Goal: Task Accomplishment & Management: Manage account settings

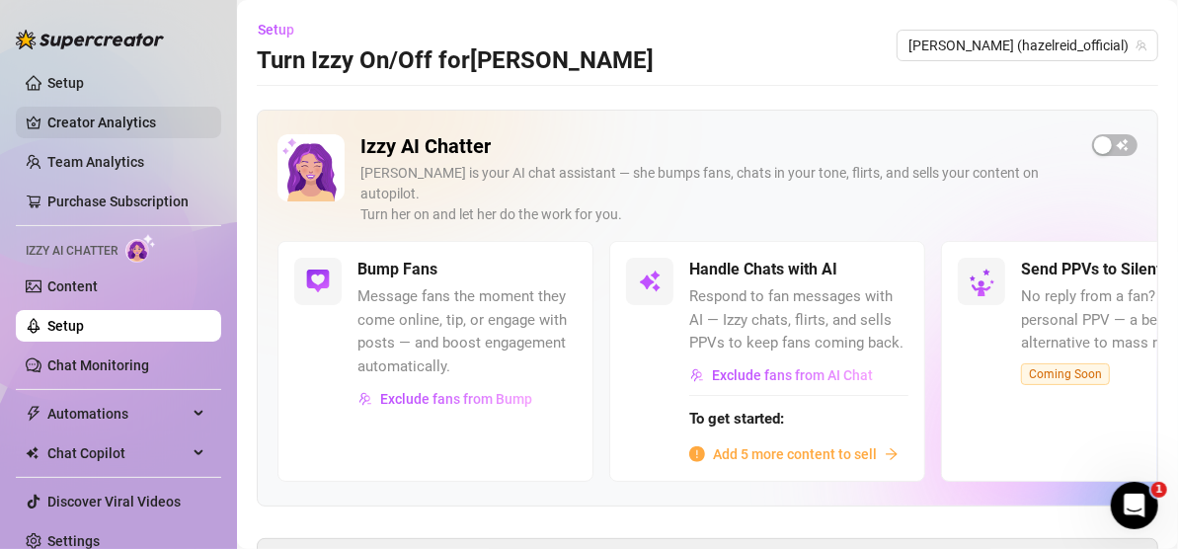
click at [87, 113] on link "Creator Analytics" at bounding box center [126, 123] width 158 height 32
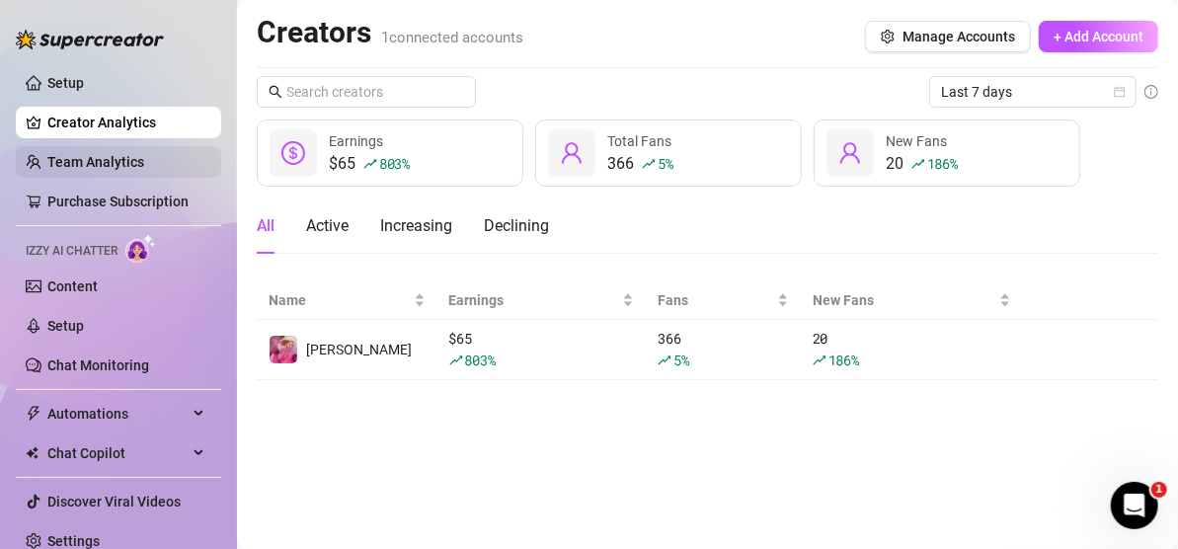
click at [72, 162] on link "Team Analytics" at bounding box center [95, 162] width 97 height 16
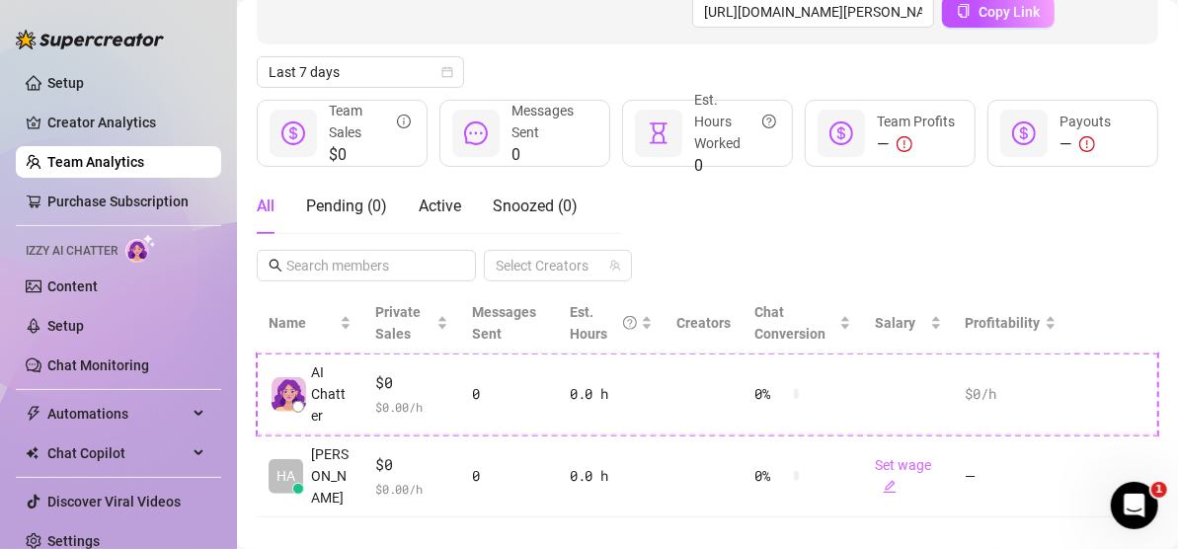
scroll to position [220, 0]
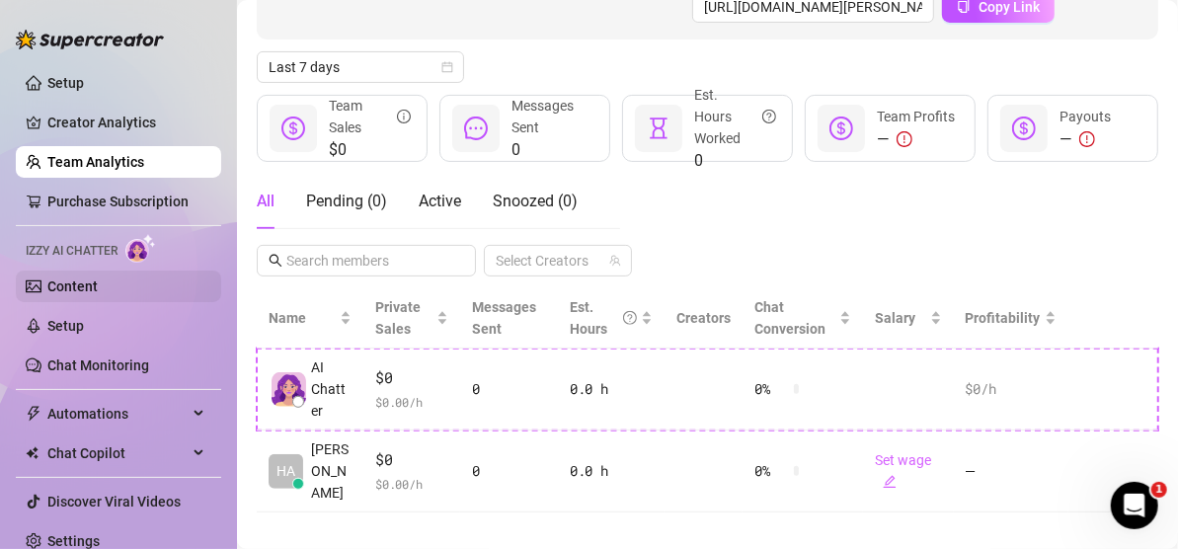
click at [98, 289] on link "Content" at bounding box center [72, 286] width 50 height 16
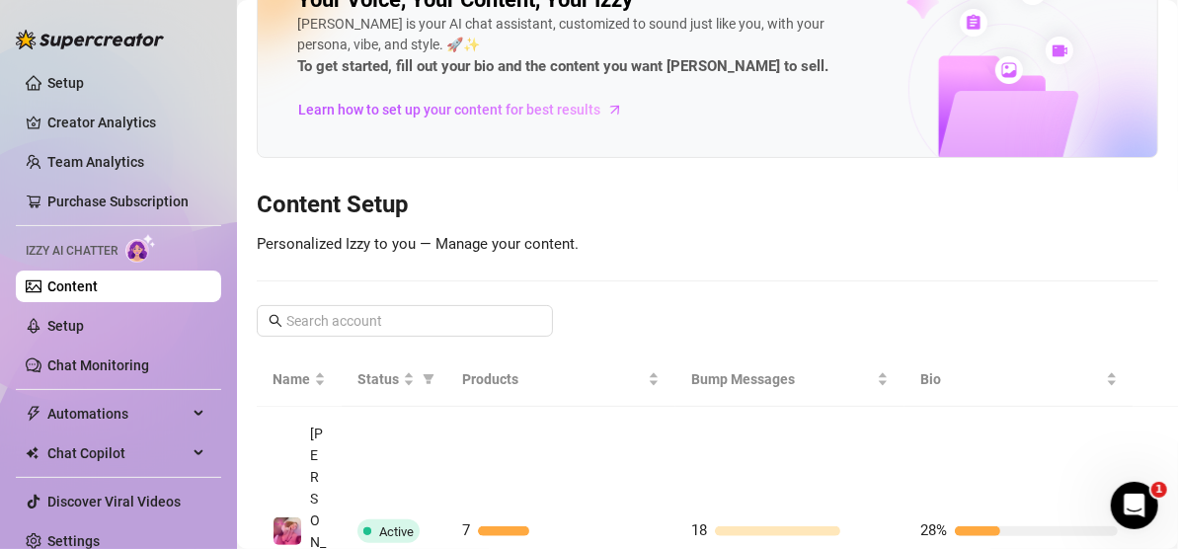
scroll to position [89, 0]
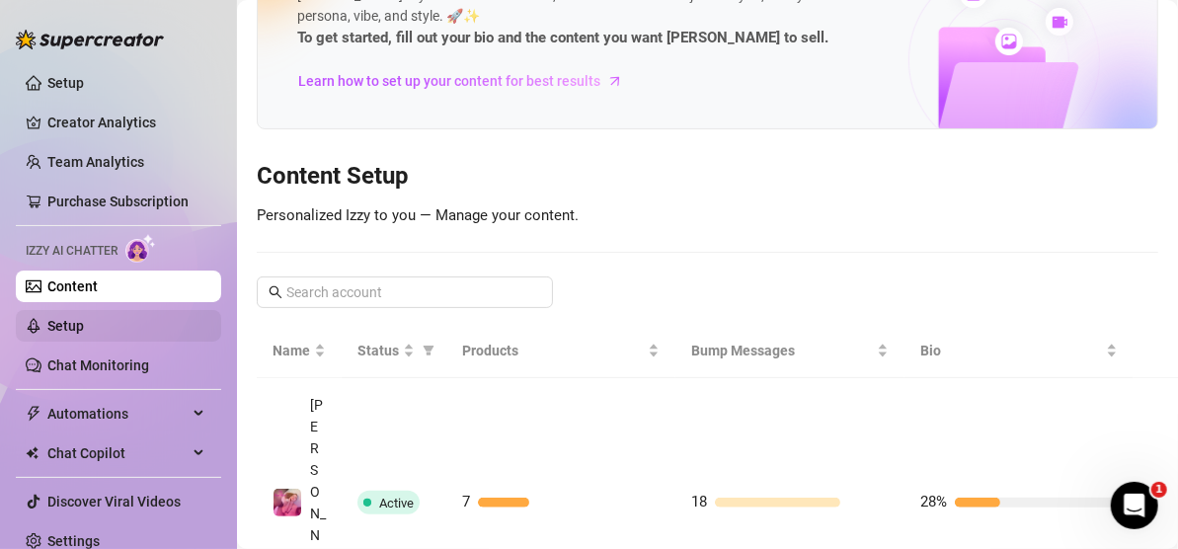
click at [84, 329] on link "Setup" at bounding box center [65, 326] width 37 height 16
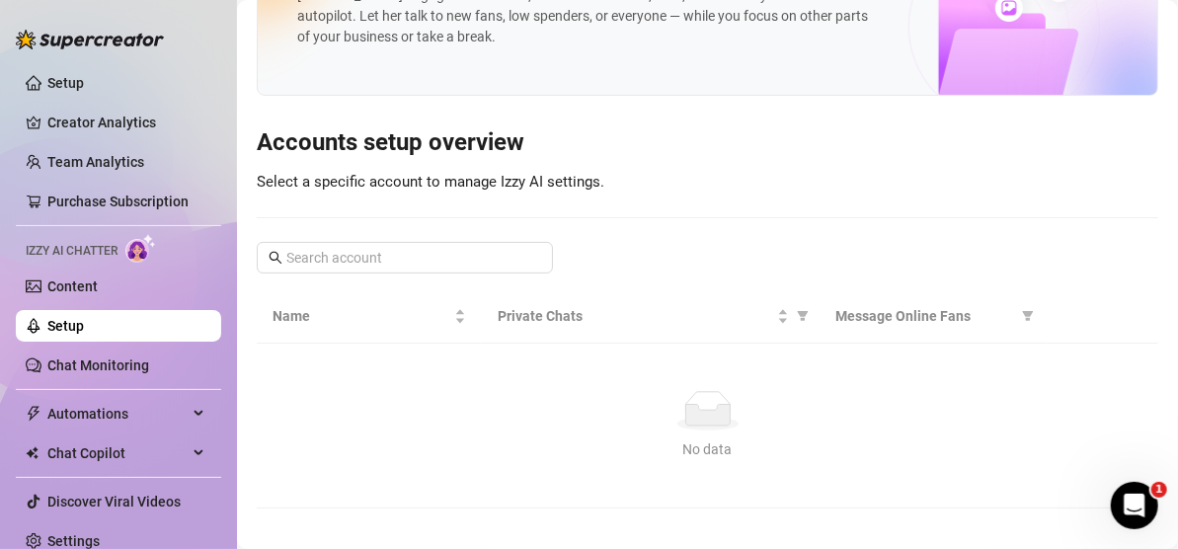
scroll to position [41, 0]
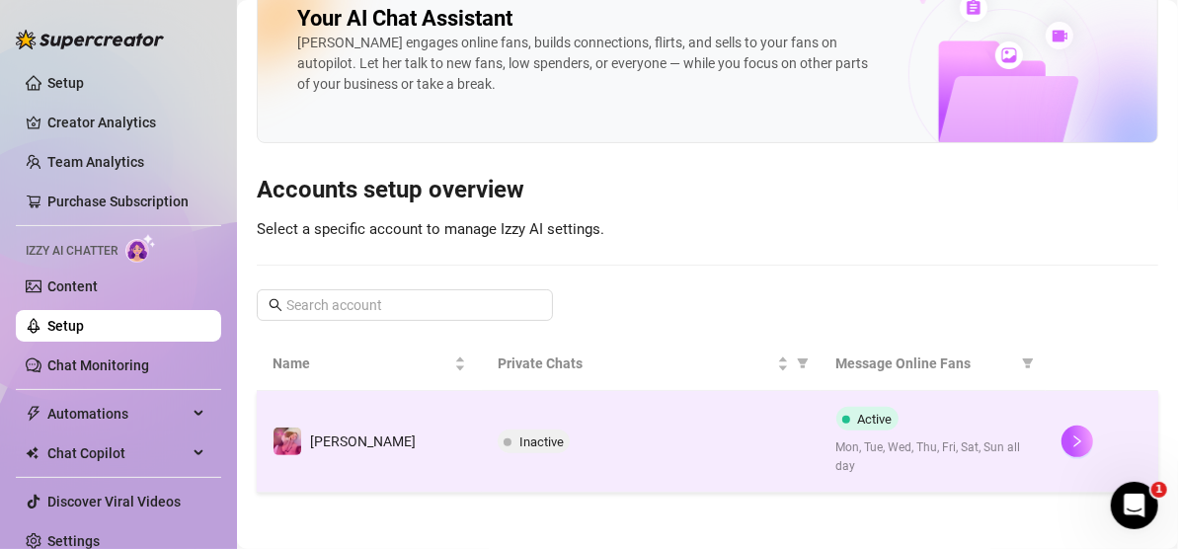
click at [738, 462] on td "Inactive" at bounding box center [651, 442] width 338 height 102
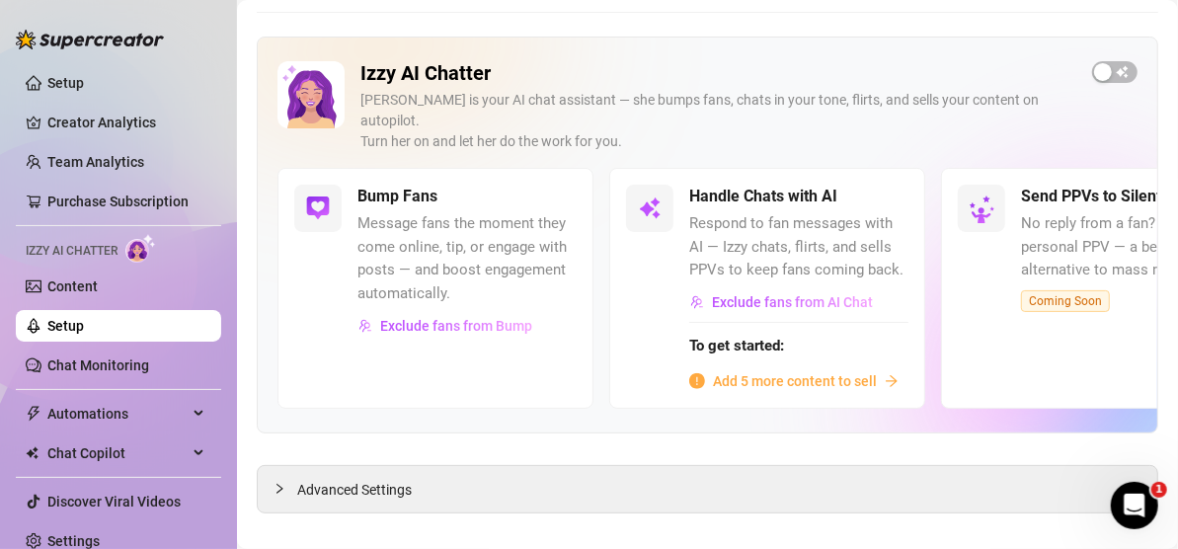
click at [748, 370] on span "Add 5 more content to sell" at bounding box center [795, 381] width 164 height 22
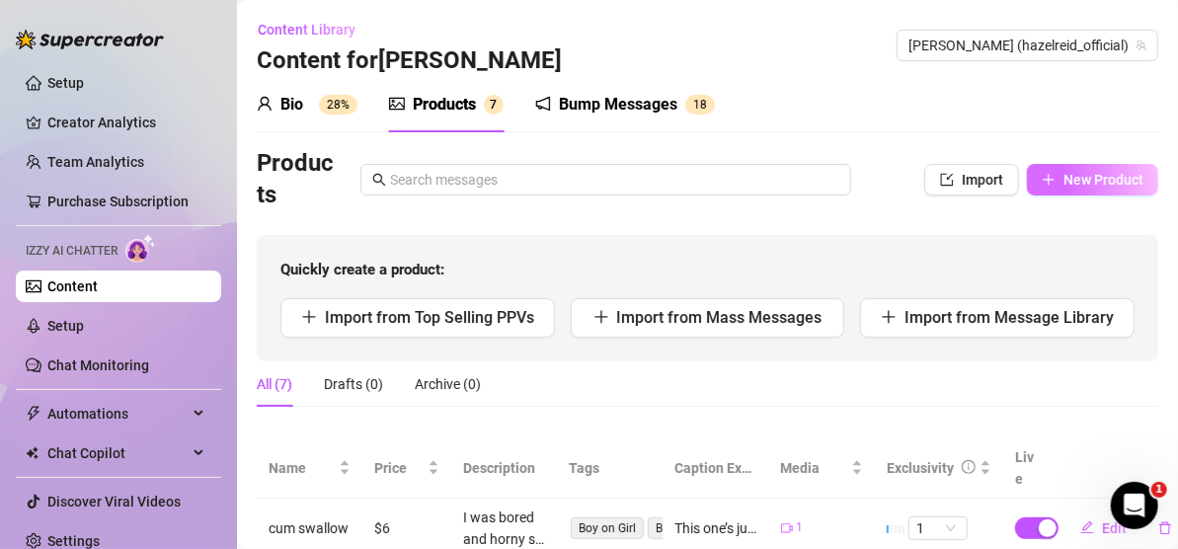
click at [1086, 172] on span "New Product" at bounding box center [1103, 180] width 80 height 16
type textarea "Type your message here..."
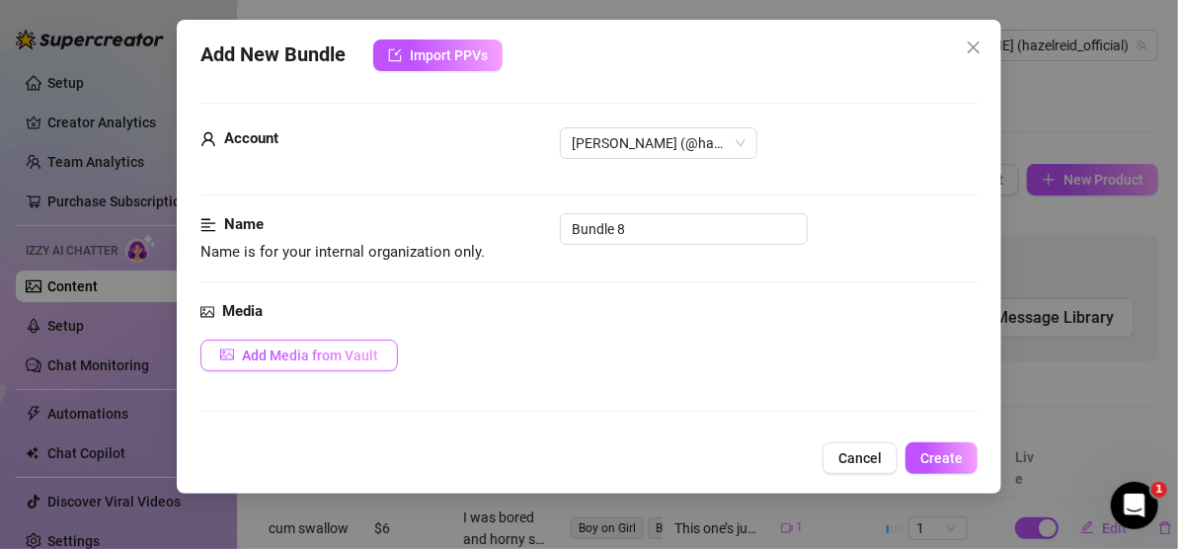
click at [329, 353] on span "Add Media from Vault" at bounding box center [310, 355] width 136 height 16
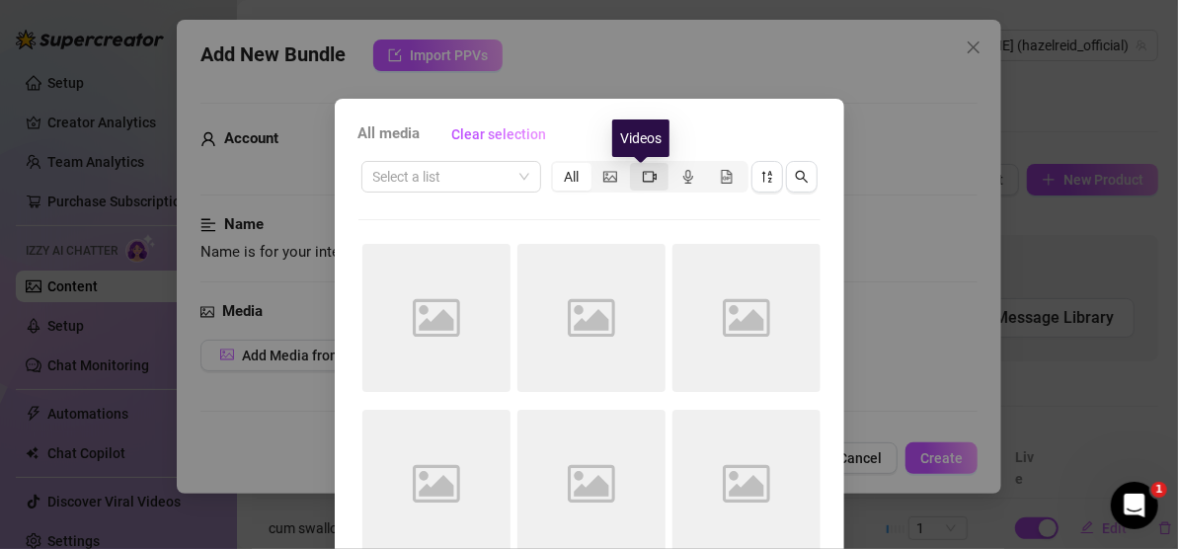
click at [643, 180] on icon "video-camera" at bounding box center [650, 177] width 14 height 14
click at [635, 166] on input "segmented control" at bounding box center [635, 166] width 0 height 0
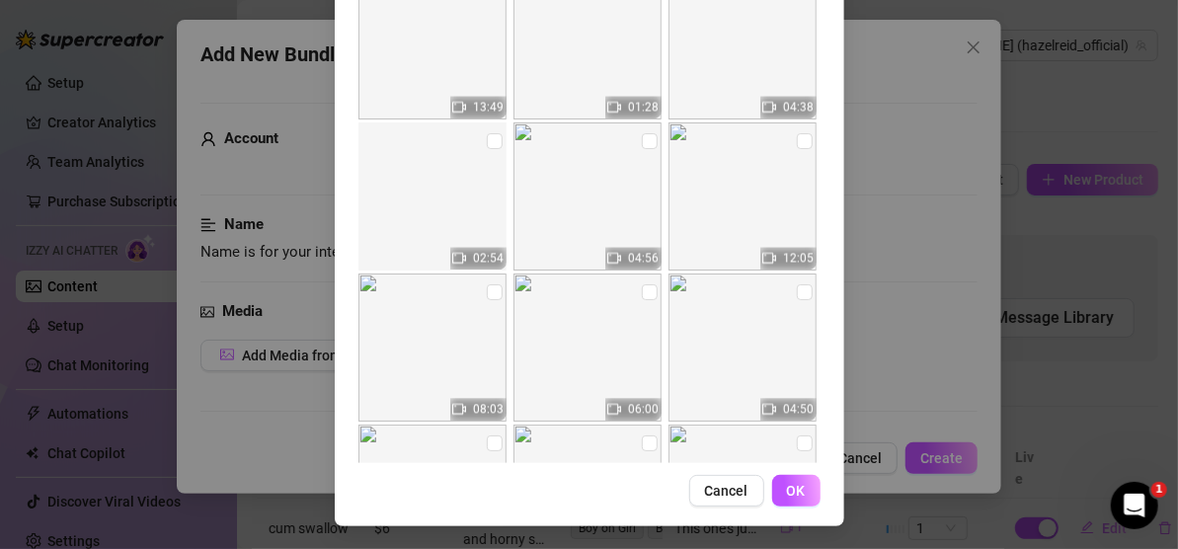
scroll to position [1762, 0]
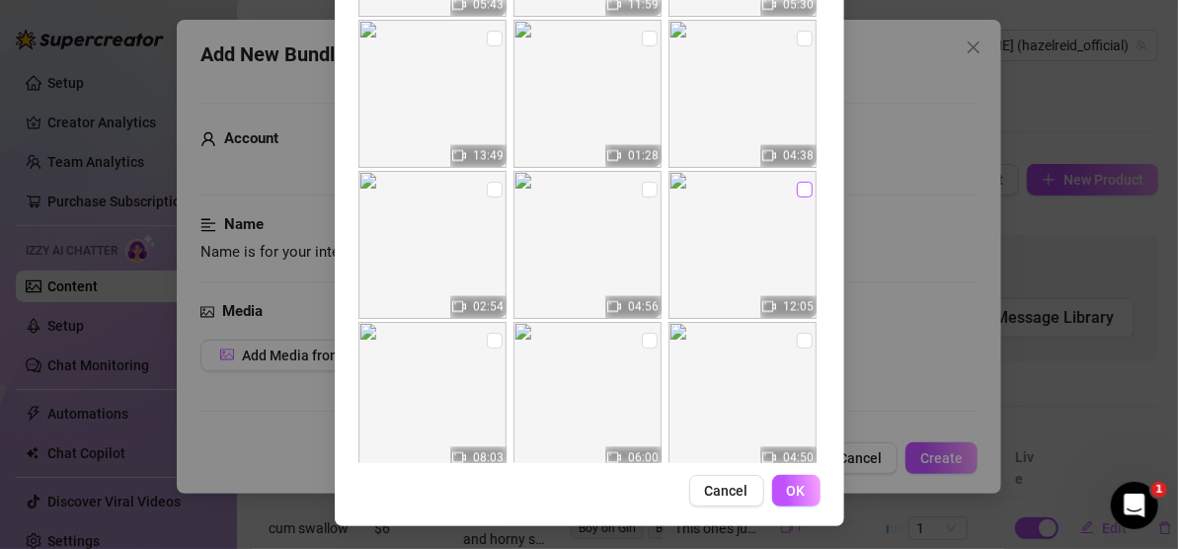
click at [797, 189] on input "checkbox" at bounding box center [805, 190] width 16 height 16
checkbox input "true"
click at [790, 492] on span "OK" at bounding box center [796, 491] width 19 height 16
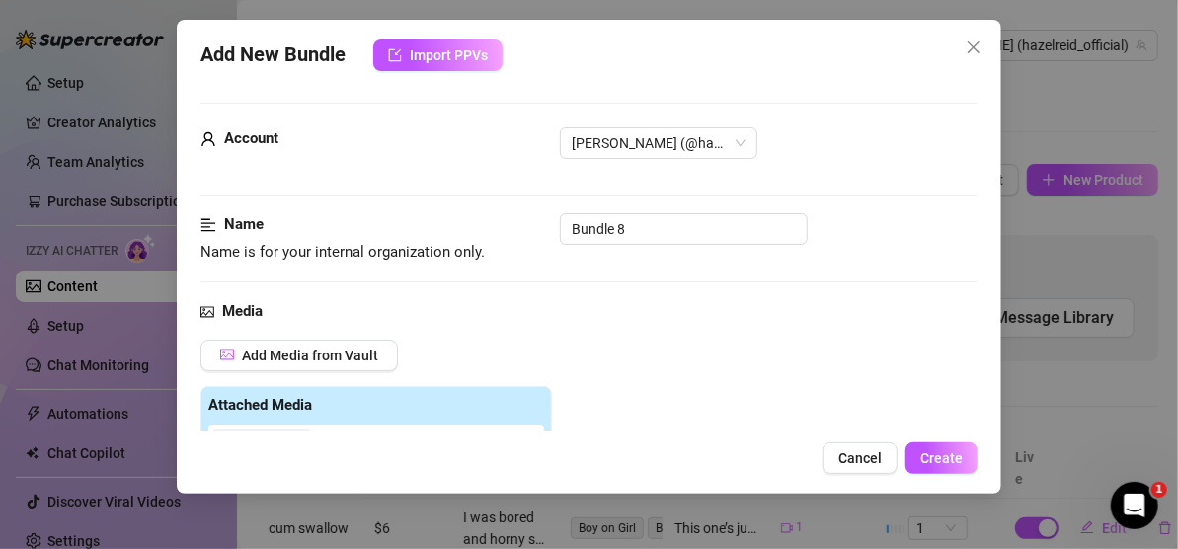
scroll to position [388, 0]
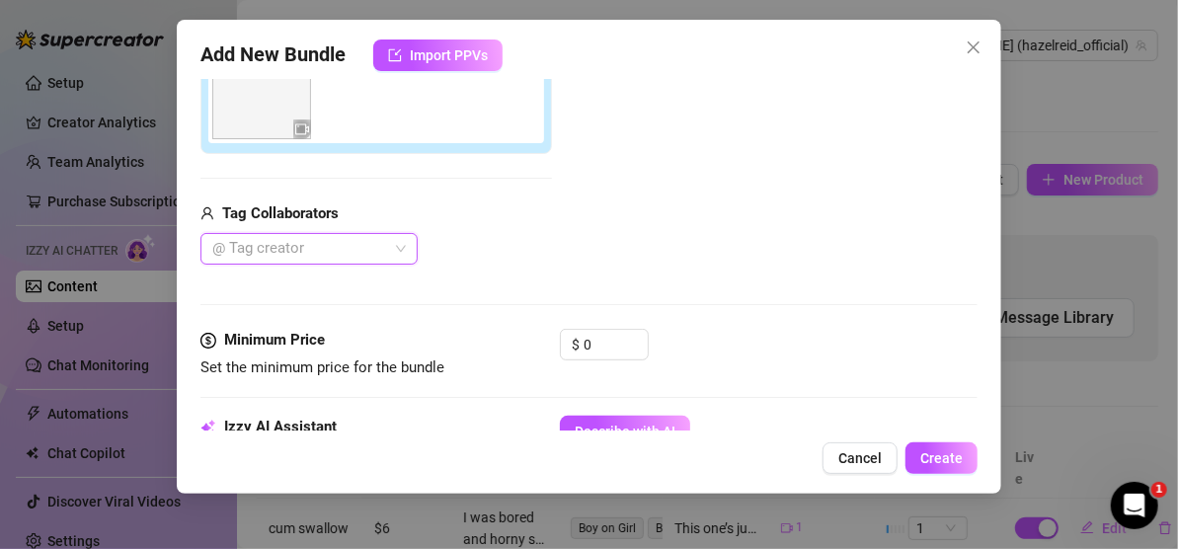
click at [391, 255] on div at bounding box center [298, 249] width 189 height 28
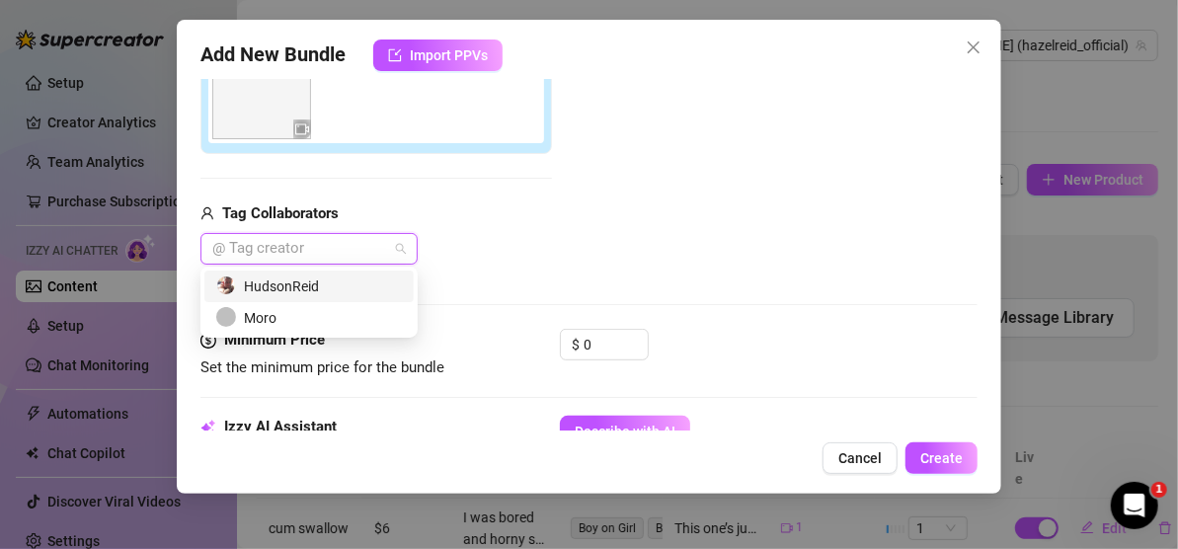
click at [354, 286] on div "HudsonReid" at bounding box center [309, 286] width 186 height 22
click at [635, 336] on icon "up" at bounding box center [637, 339] width 7 height 7
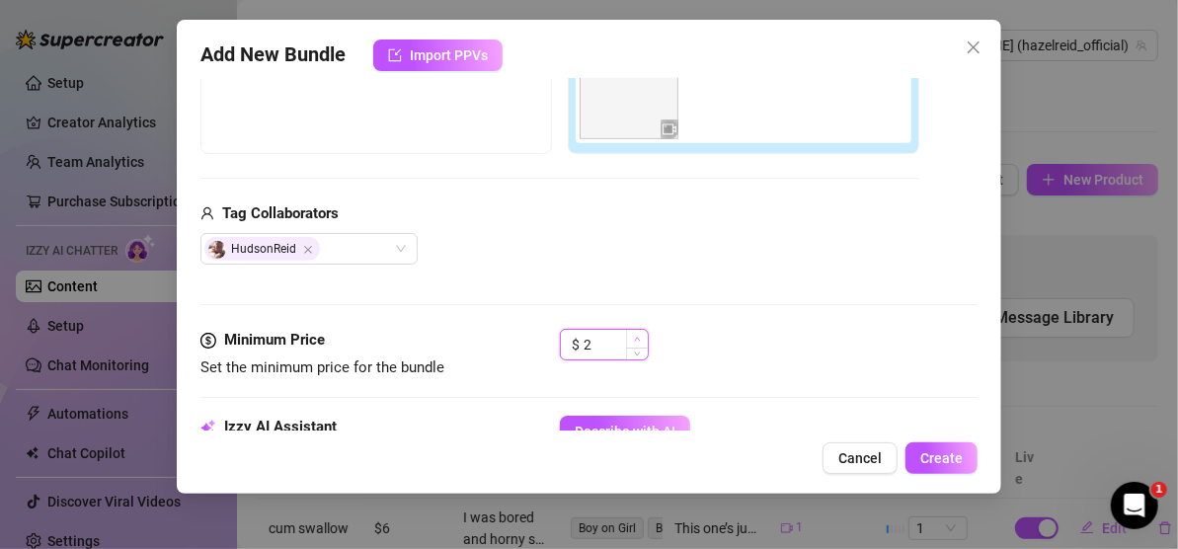
click at [635, 336] on icon "up" at bounding box center [637, 339] width 7 height 7
type input "5"
click at [635, 336] on icon "up" at bounding box center [637, 339] width 7 height 7
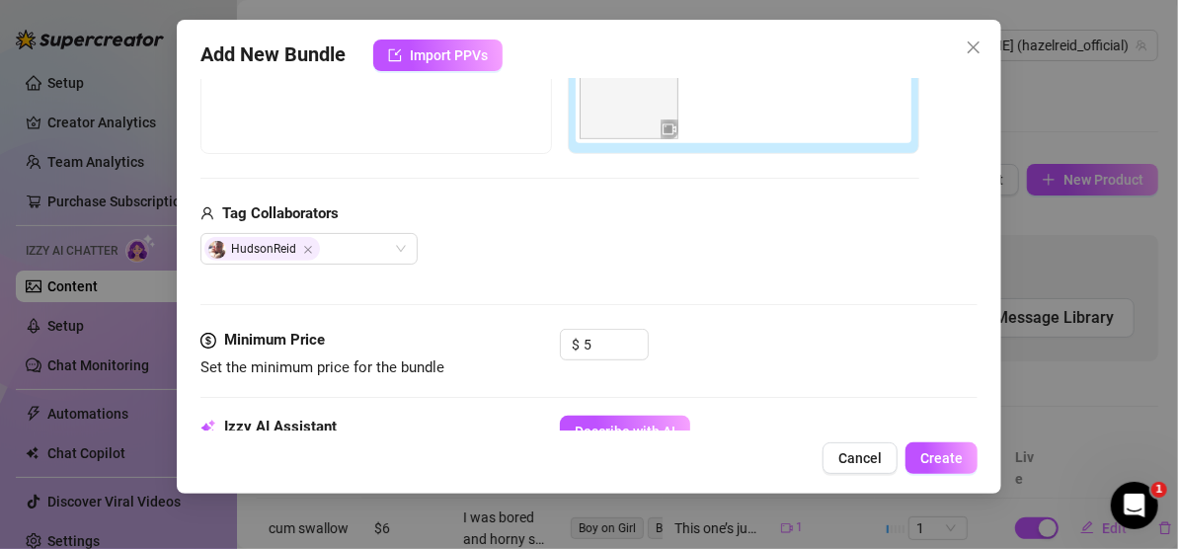
click at [468, 253] on div "HudsonReid" at bounding box center [559, 249] width 719 height 32
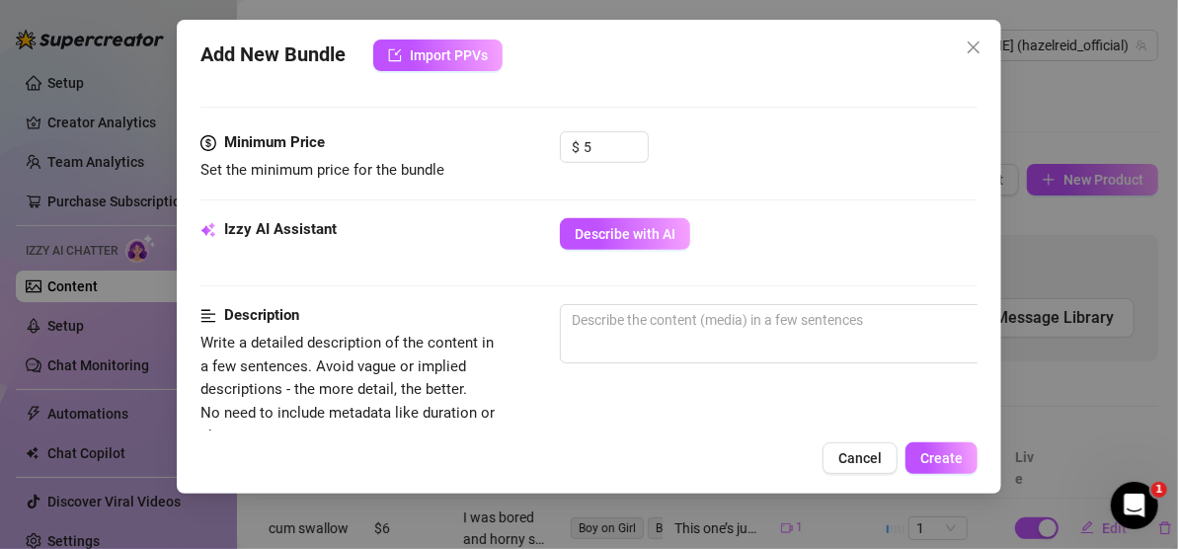
scroll to position [684, 0]
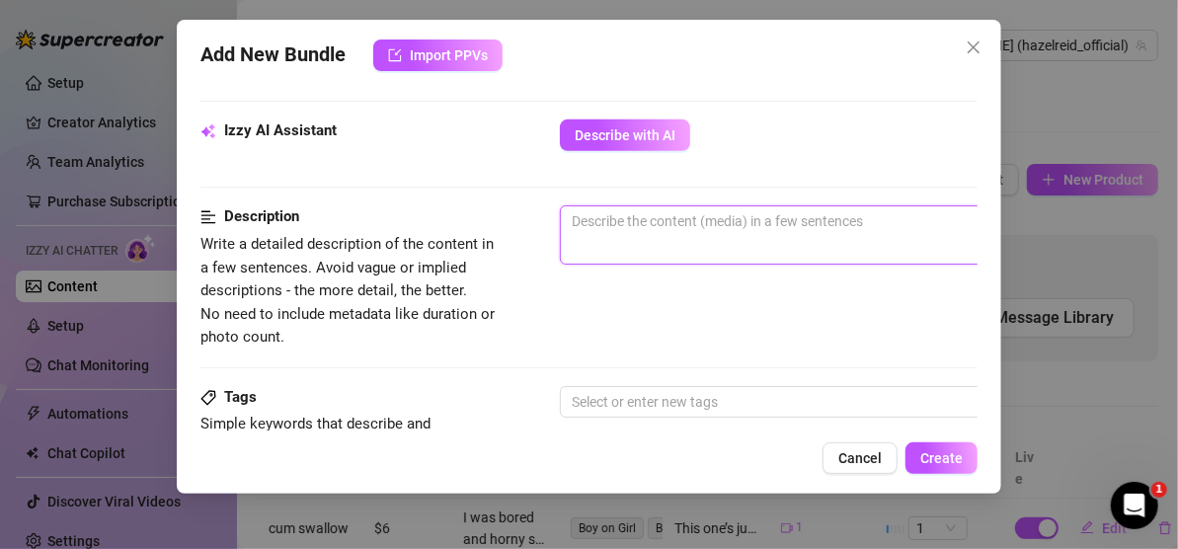
paste textarea "Can you teach me how to please the boys at school?Let me give you a handjob and…"
type textarea "Can you teach me how to please the boys at school?Let me give you a handjob and…"
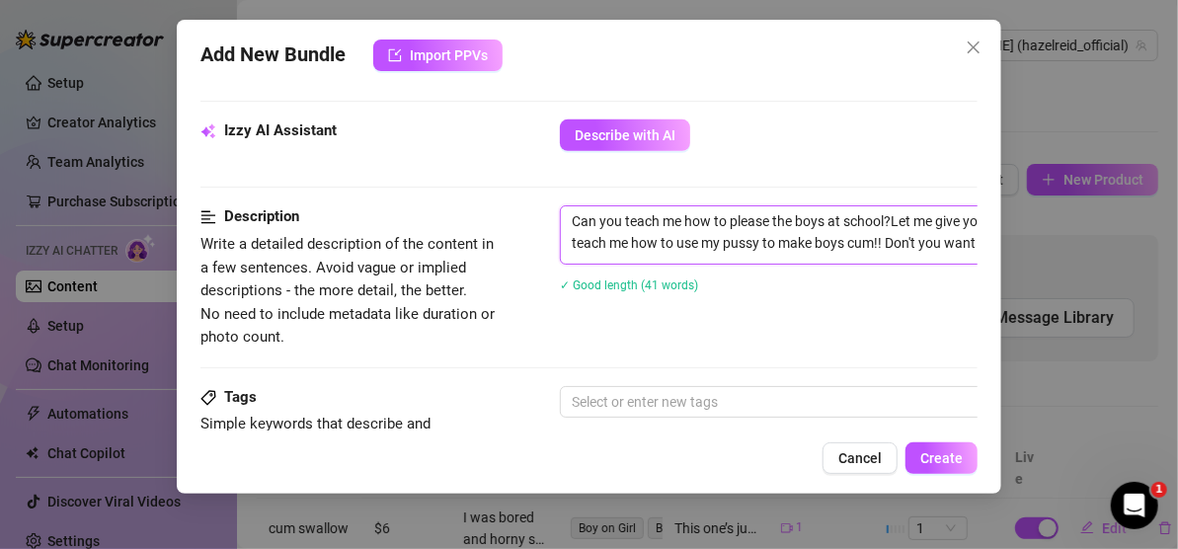
scroll to position [684, 194]
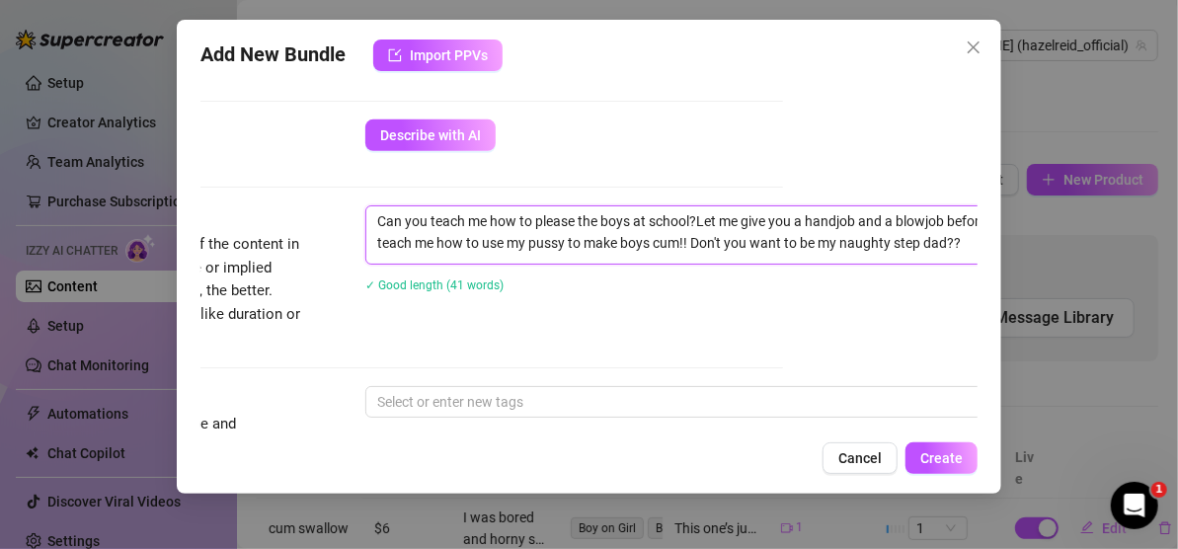
type textarea "Can you teach me how to please the boys at school? Let me give you a handjob an…"
drag, startPoint x: 887, startPoint y: 216, endPoint x: 722, endPoint y: 237, distance: 167.1
click at [795, 215] on textarea "Can you teach me how to please the boys at school? Let me give you a handjob an…" at bounding box center [710, 231] width 689 height 51
type textarea "Can you teach me how to please the boys at school? Let me give you a blowjob be…"
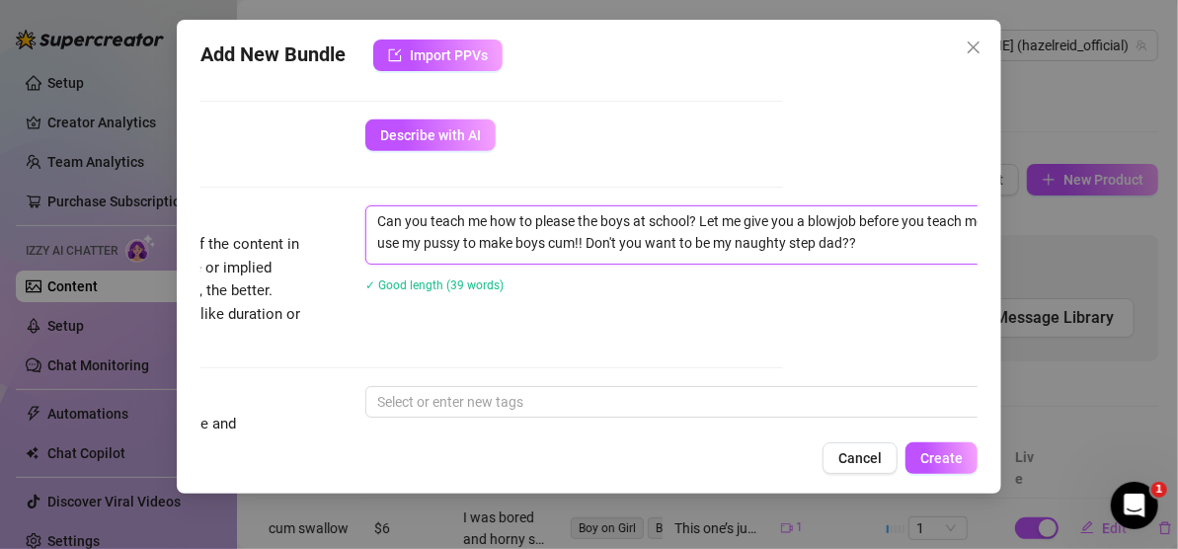
type textarea "Can you teach me how to please the boys at school? Let me give you a blowjob be…"
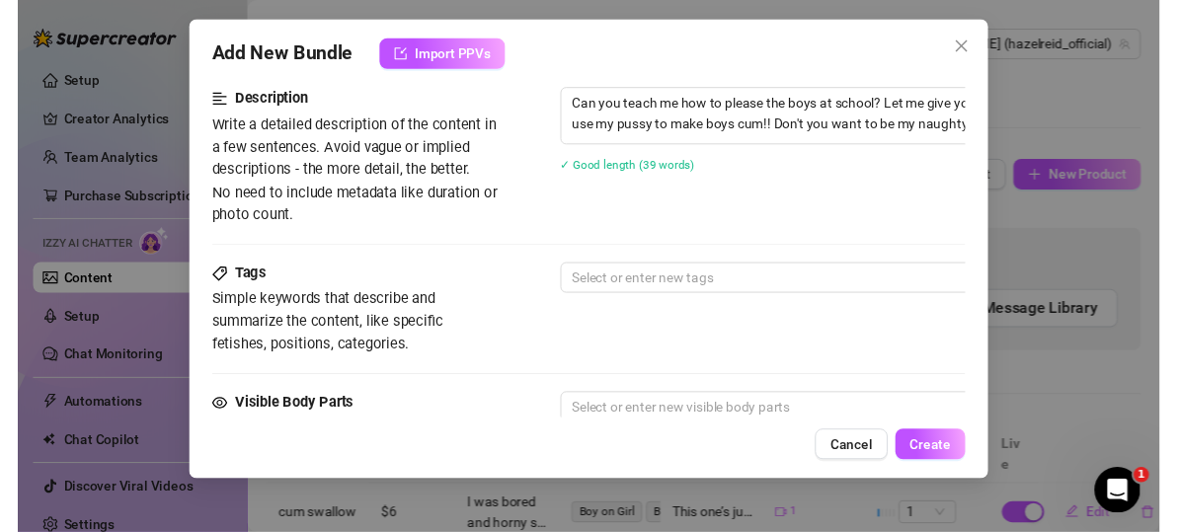
scroll to position [881, 0]
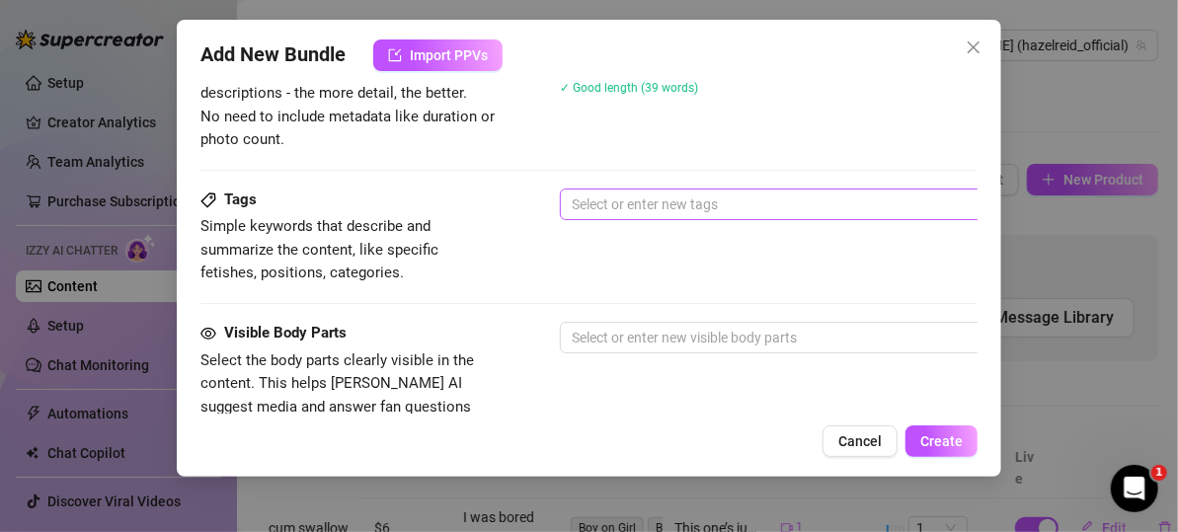
click at [665, 204] on div at bounding box center [895, 205] width 662 height 28
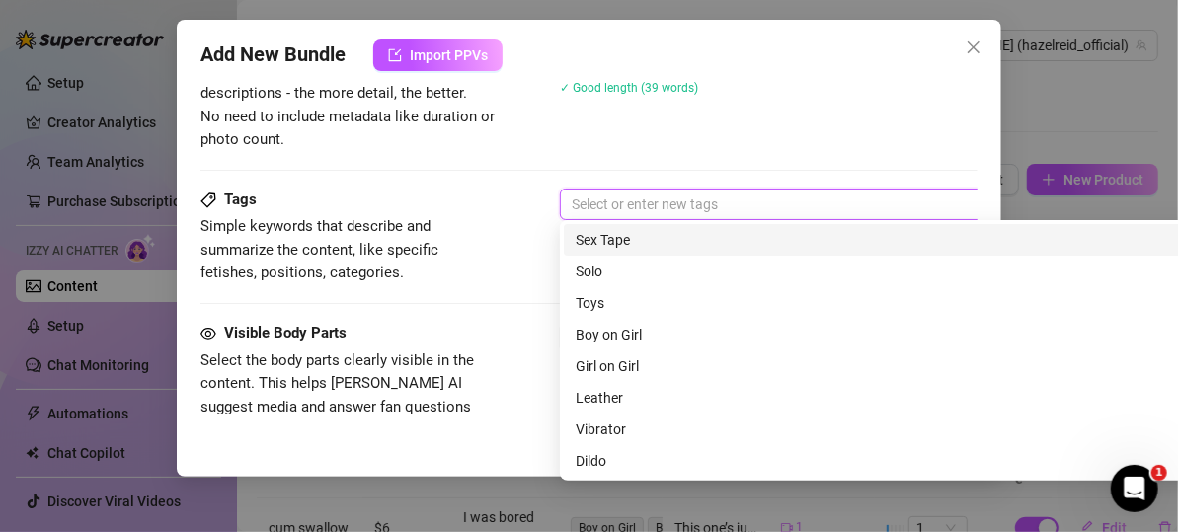
click at [656, 231] on div "Sex Tape" at bounding box center [904, 240] width 659 height 22
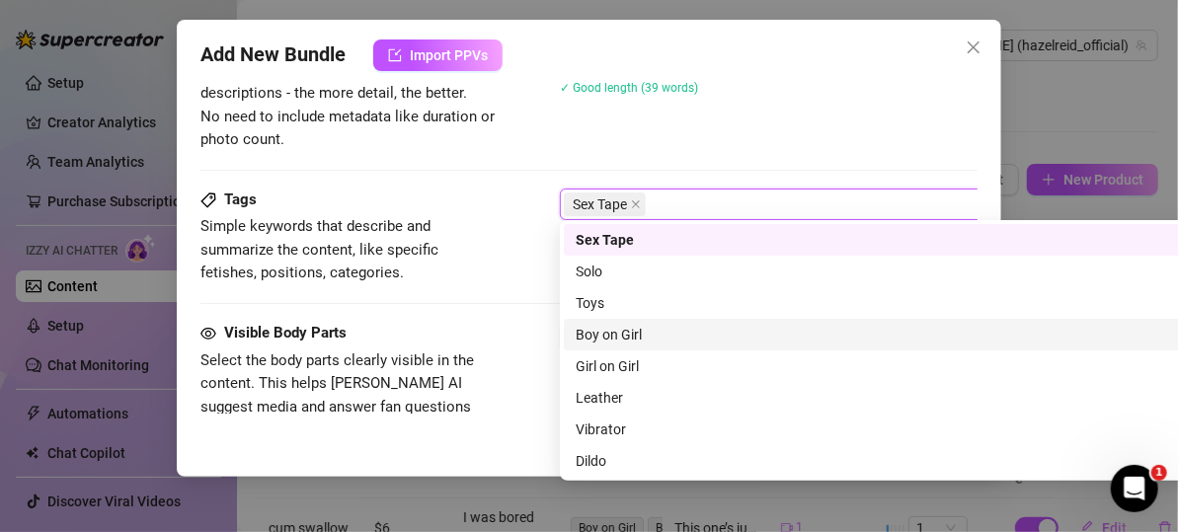
click at [645, 338] on div "Boy on Girl" at bounding box center [904, 335] width 659 height 22
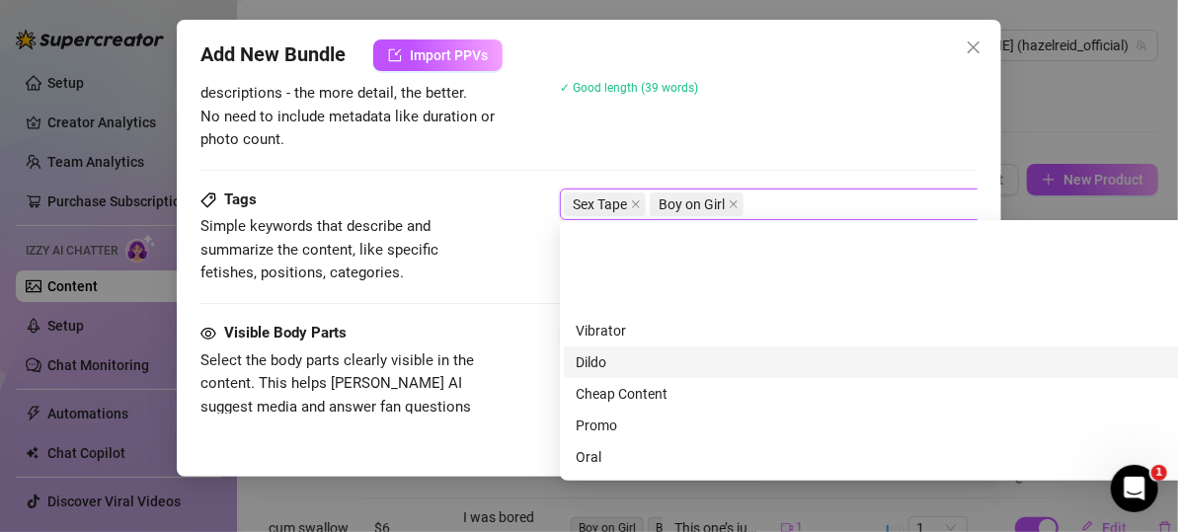
scroll to position [197, 0]
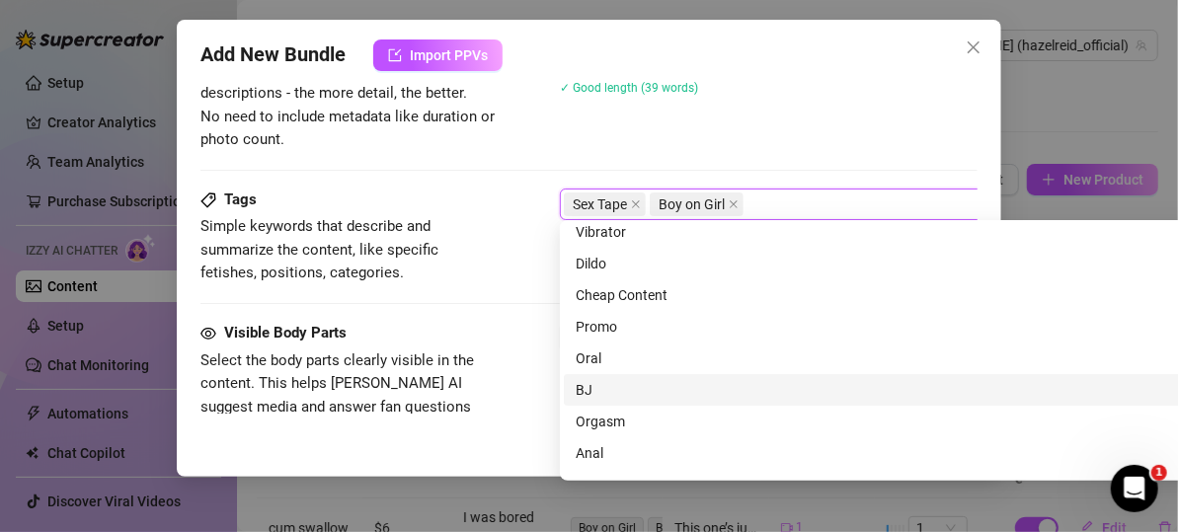
click at [638, 387] on div "BJ" at bounding box center [904, 390] width 659 height 22
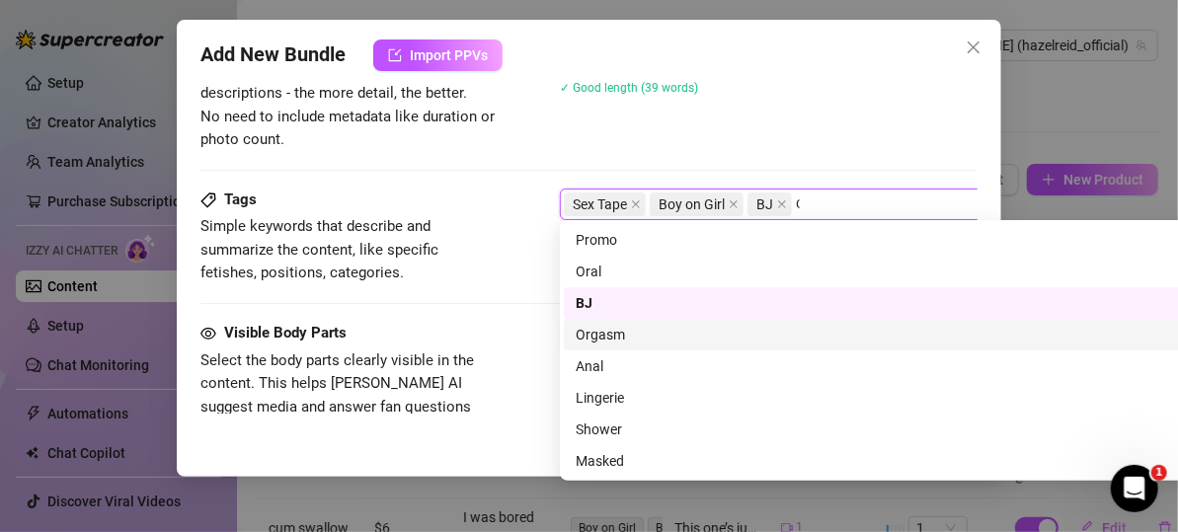
scroll to position [0, 0]
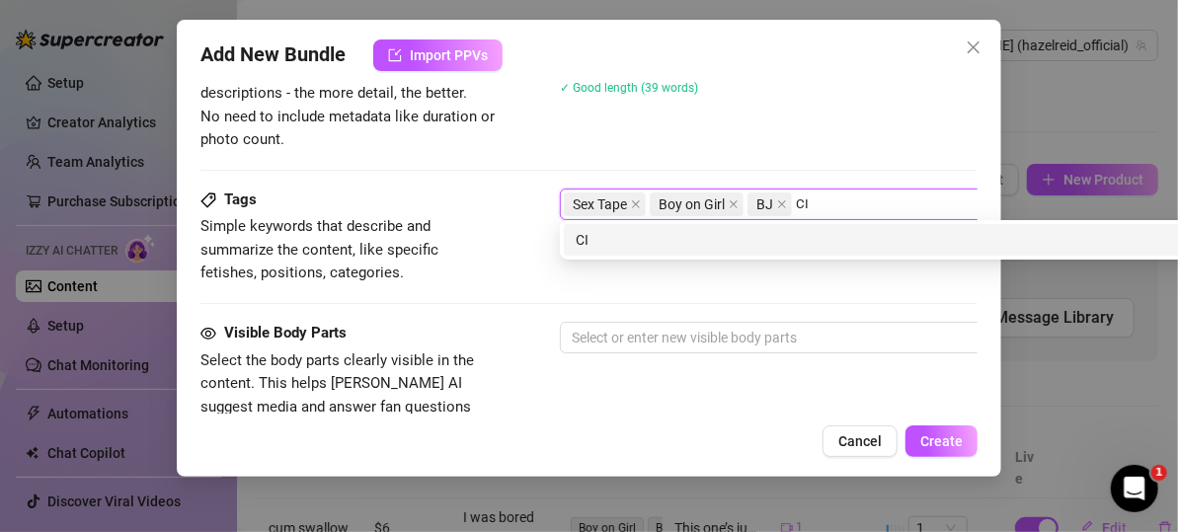
type input "CIM"
click at [678, 241] on div "CIM" at bounding box center [904, 240] width 659 height 22
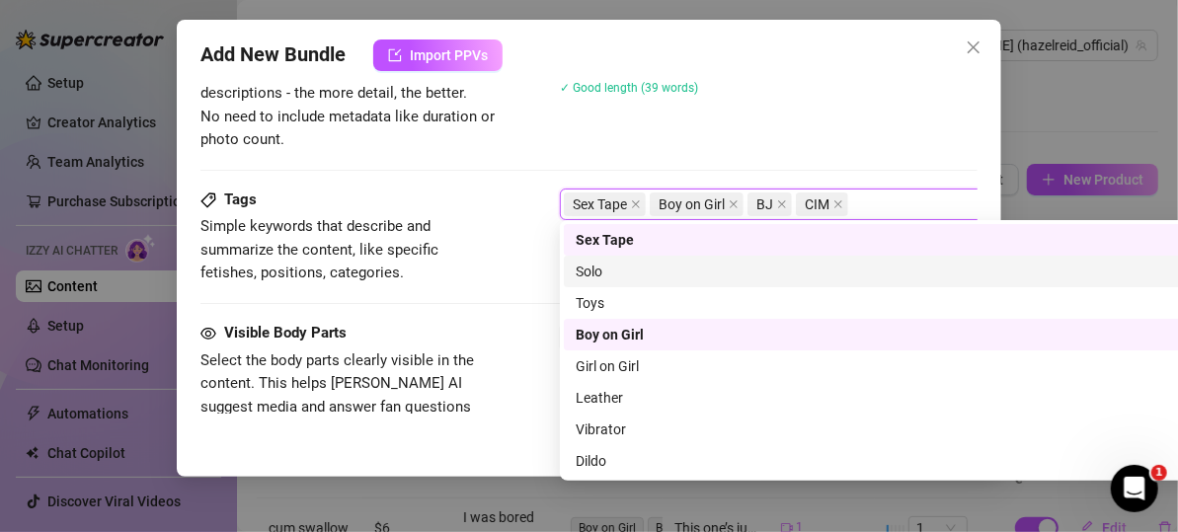
click at [527, 306] on div "Tags Simple keywords that describe and summarize the content, like specific fet…" at bounding box center [588, 255] width 777 height 133
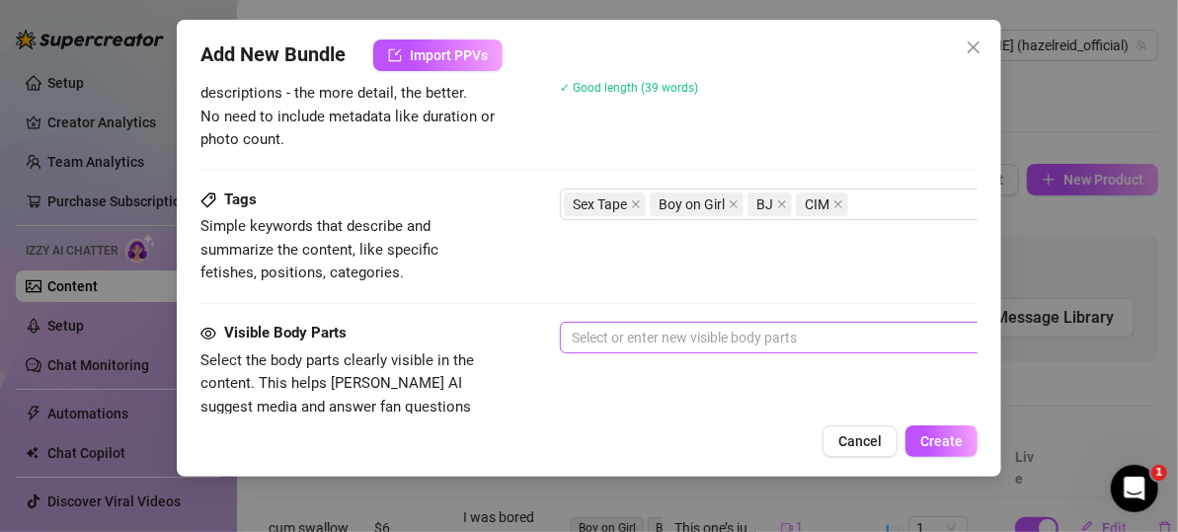
click at [623, 326] on div at bounding box center [895, 338] width 662 height 28
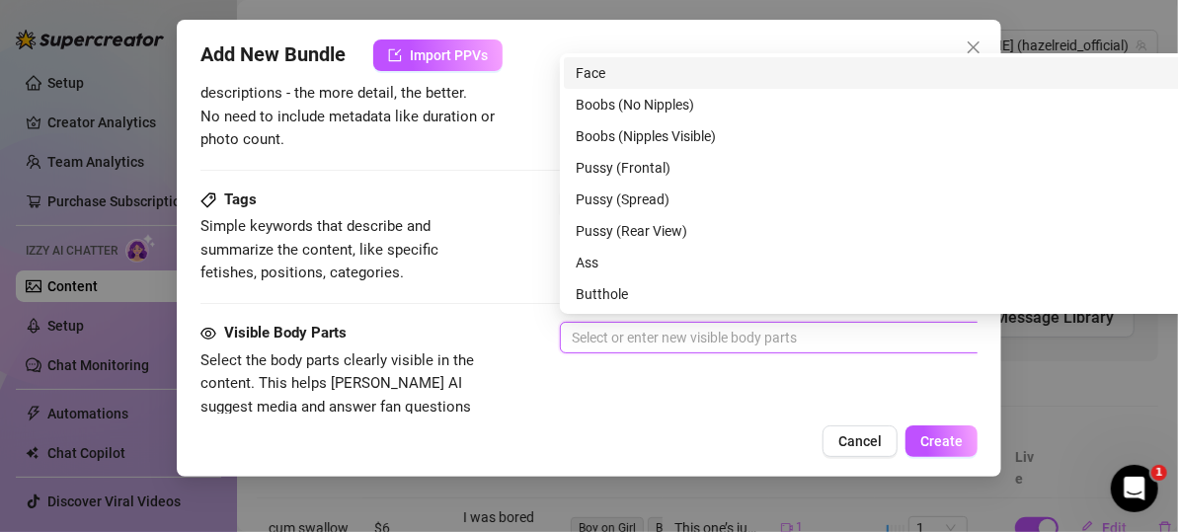
click at [646, 77] on div "Face" at bounding box center [904, 73] width 659 height 22
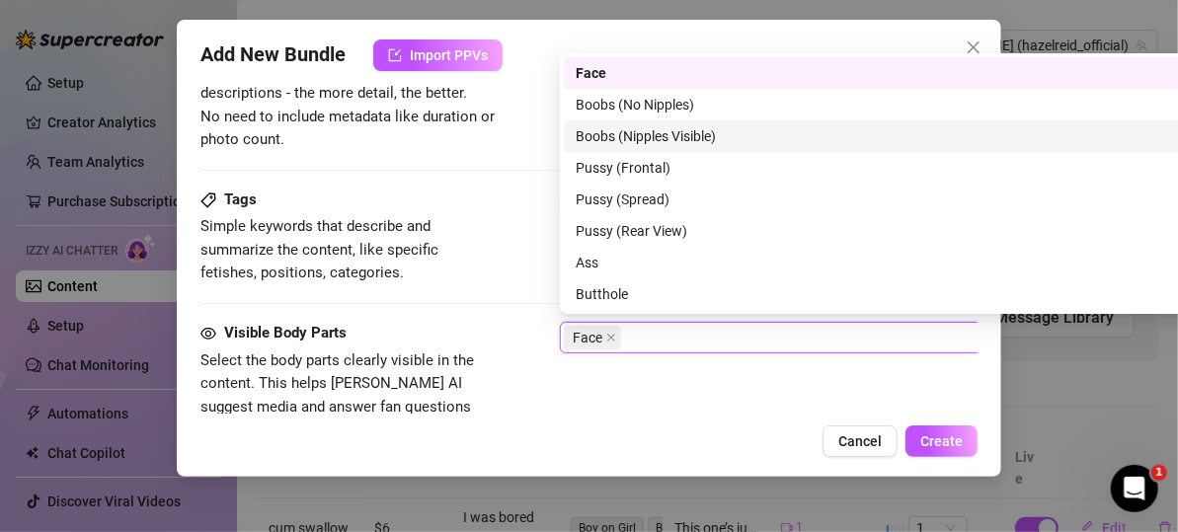
click at [656, 136] on div "Boobs (Nipples Visible)" at bounding box center [904, 136] width 659 height 22
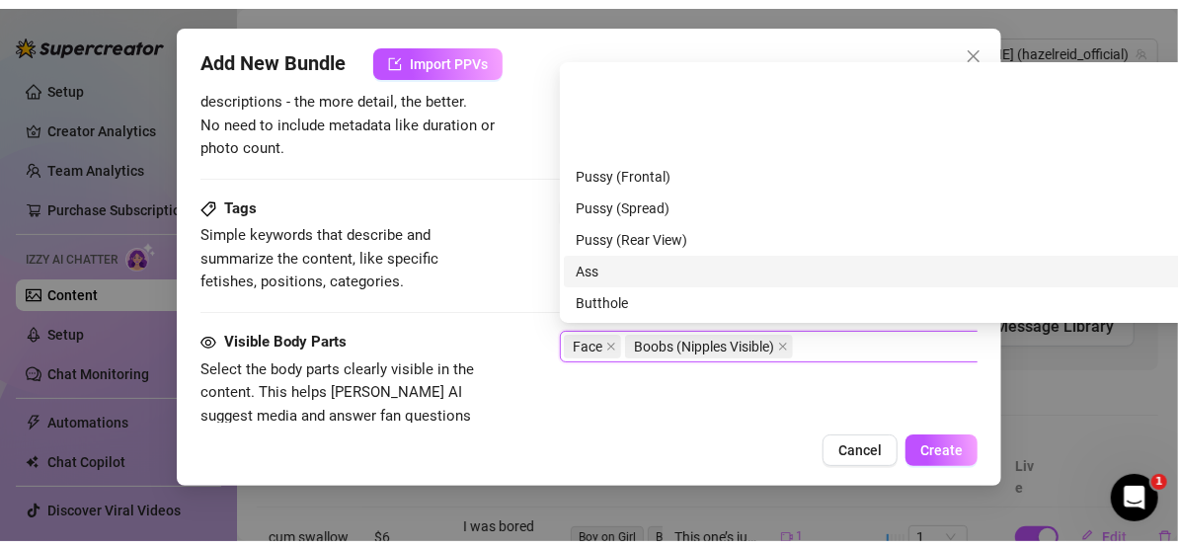
scroll to position [99, 0]
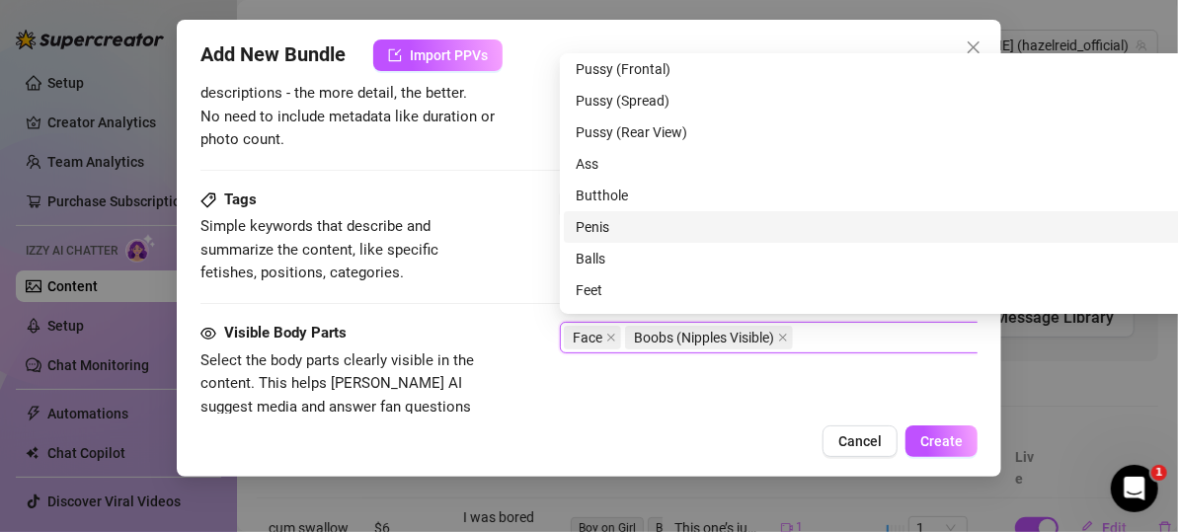
click at [637, 225] on div "Penis" at bounding box center [904, 227] width 659 height 22
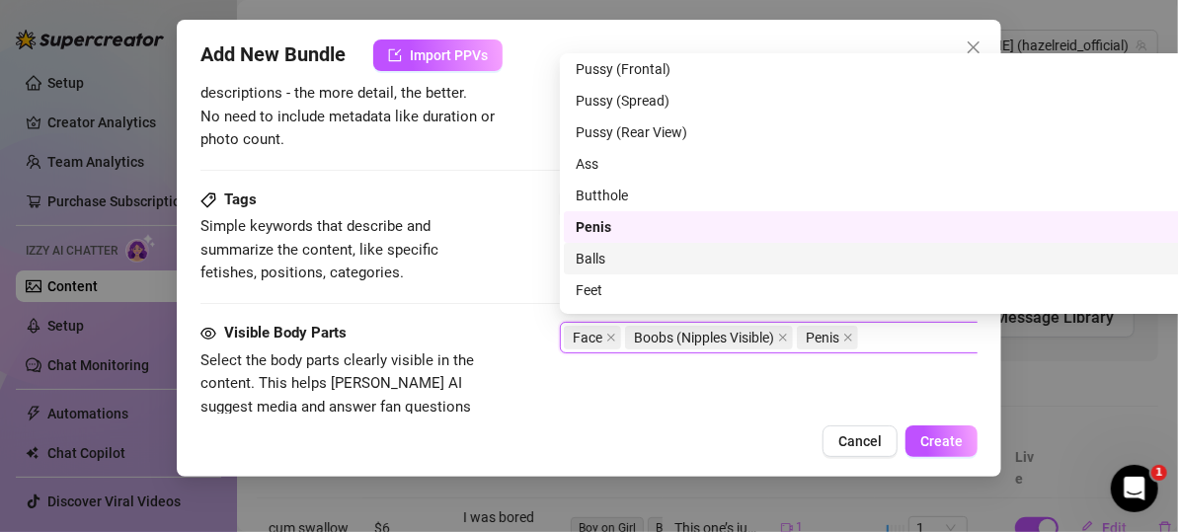
click at [631, 250] on div "Balls" at bounding box center [904, 259] width 659 height 22
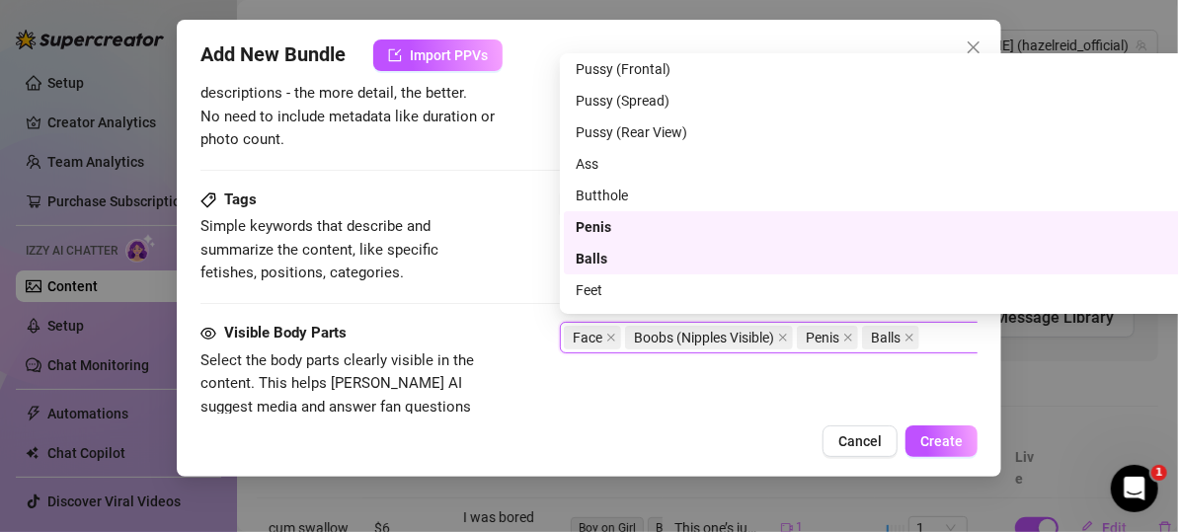
click at [519, 284] on div "Tags Simple keywords that describe and summarize the content, like specific fet…" at bounding box center [588, 255] width 777 height 133
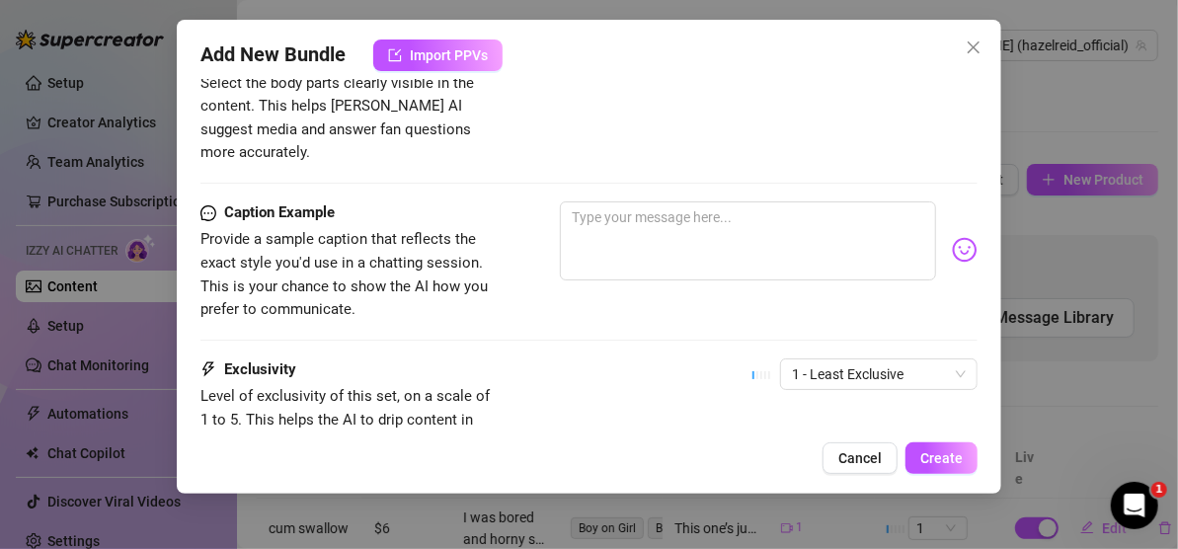
scroll to position [1178, 0]
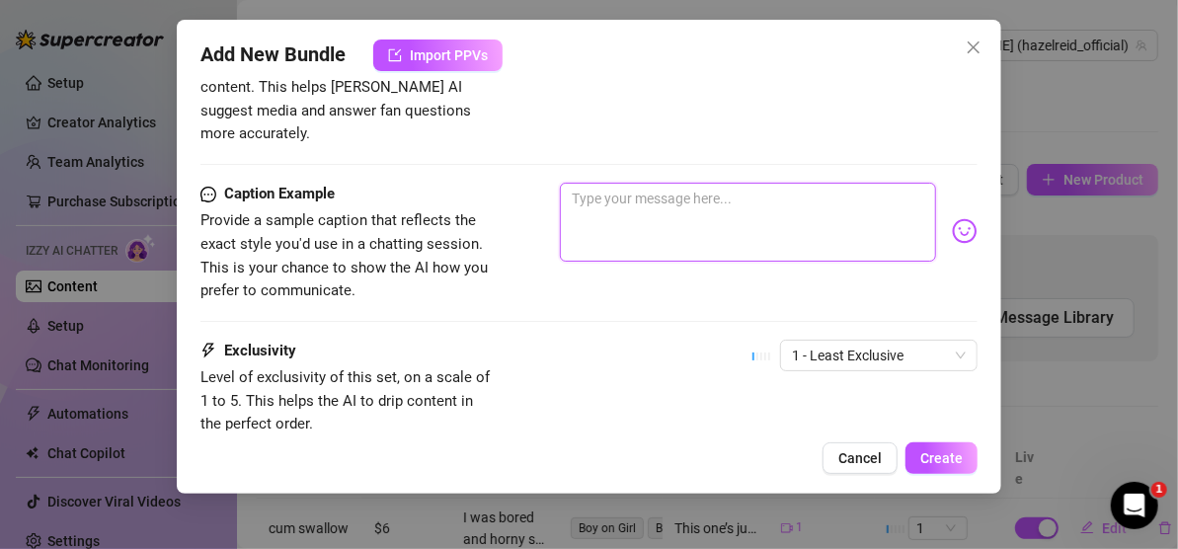
paste textarea "I’ve been a brat lately. � � Can you help me fix my attitude? � �💗"
type textarea "I’ve been a brat lately. � � Can you help me fix my attitude? � �💗"
click at [742, 183] on textarea "I’ve been a brat lately. � � Can you help me fix my attitude? � �💗" at bounding box center [748, 222] width 376 height 79
type textarea "I’ve been a brat lately. � Can you help me fix my attitude? � �💗"
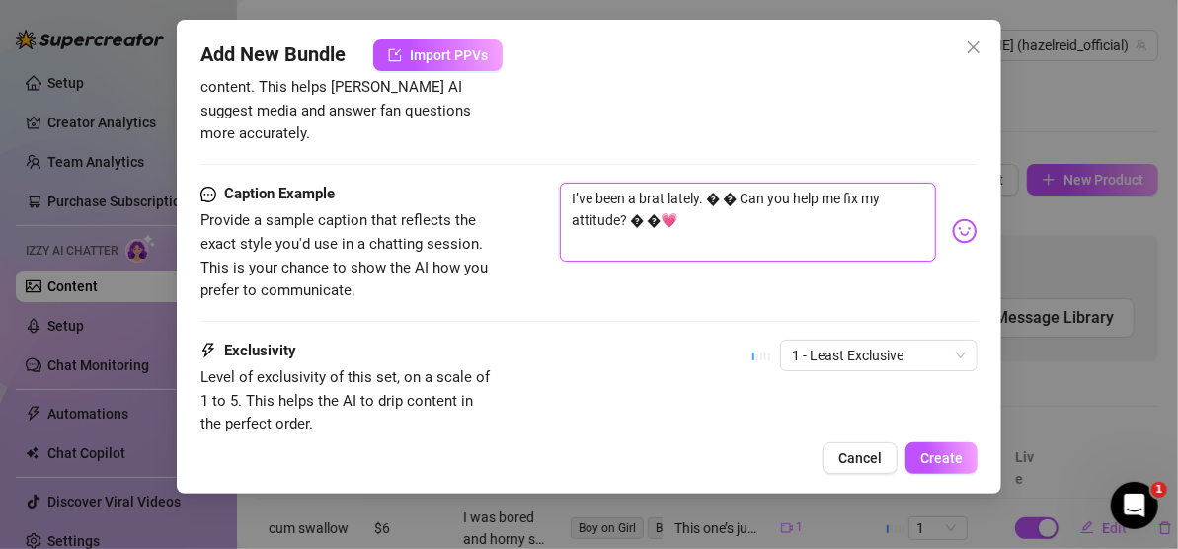
type textarea "I’ve been a brat lately. � Can you help me fix my attitude? � �💗"
type textarea "I’ve been a brat lately. Can you help me fix my attitude? � �💗"
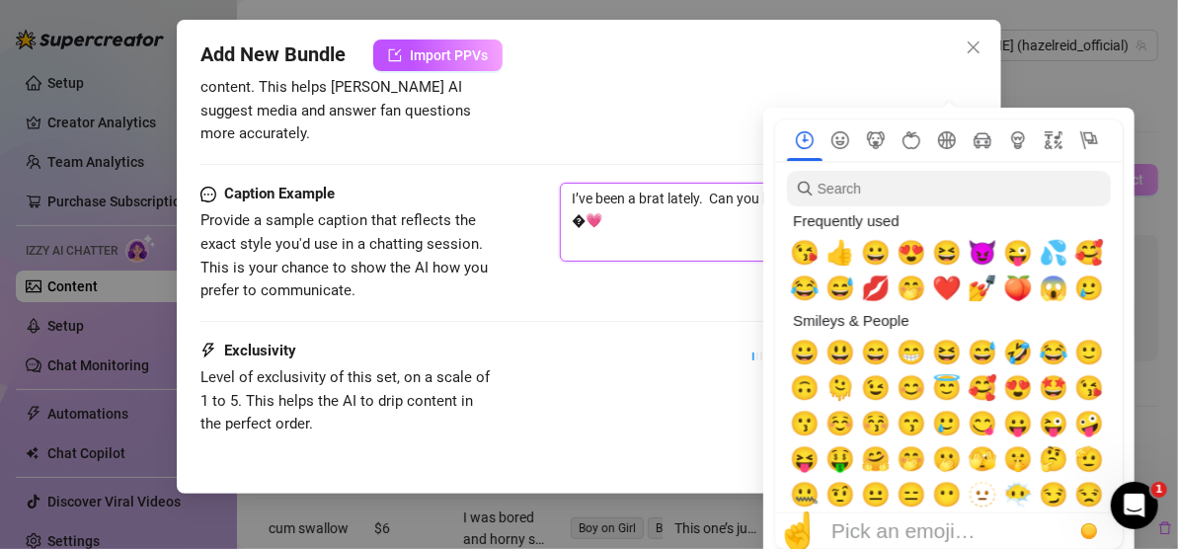
type textarea "I’ve been a brat lately. Can you help me fix my attitude? � �💗"
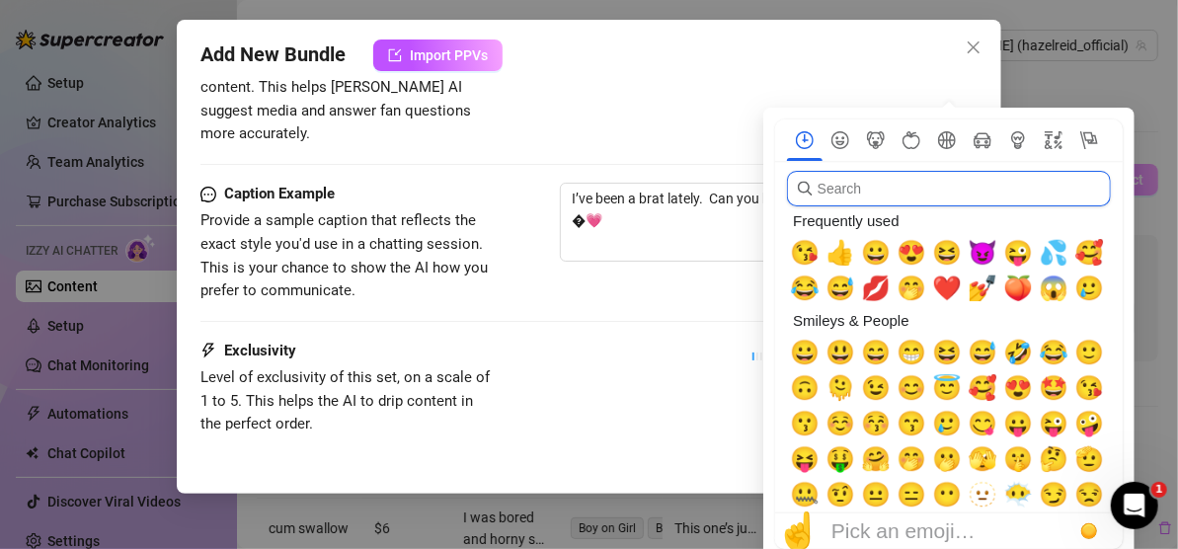
click at [947, 201] on input "search" at bounding box center [949, 189] width 324 height 36
click at [970, 243] on span "😈" at bounding box center [982, 253] width 30 height 28
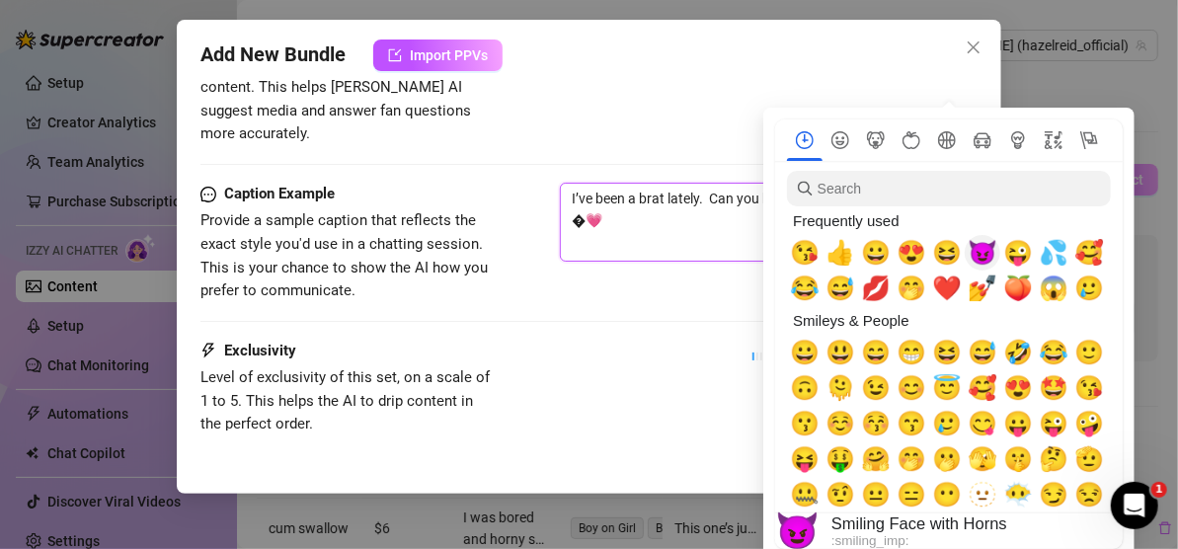
type textarea "I’ve been a brat lately. 😈 Can you help me fix my attitude? � �💗"
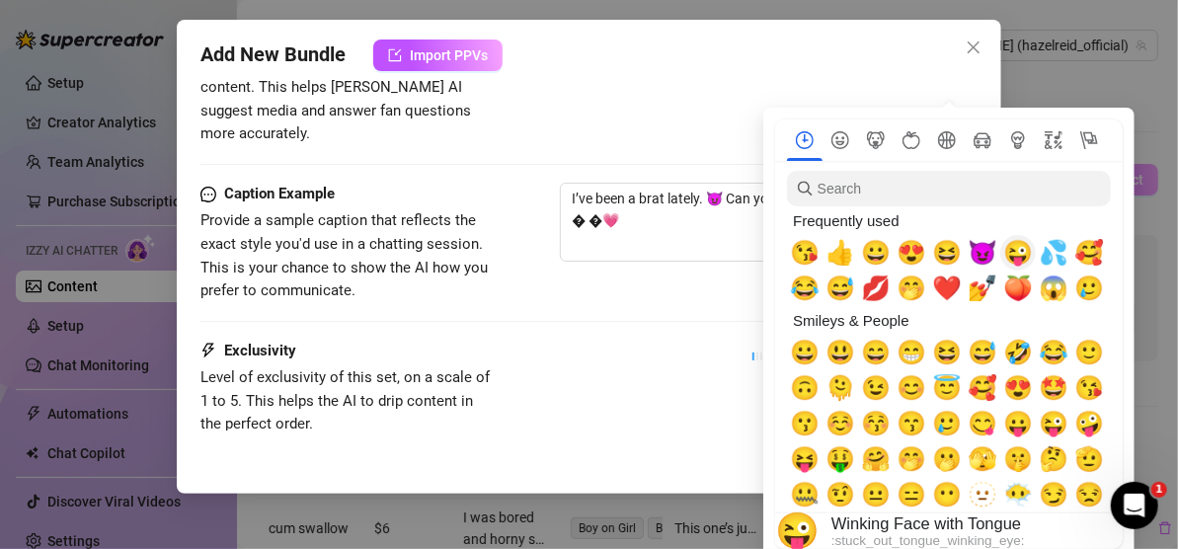
click at [1026, 257] on span "😜" at bounding box center [1018, 253] width 30 height 28
type textarea "I’ve been a brat lately. 😈😜 Can you help me fix my attitude? � �💗"
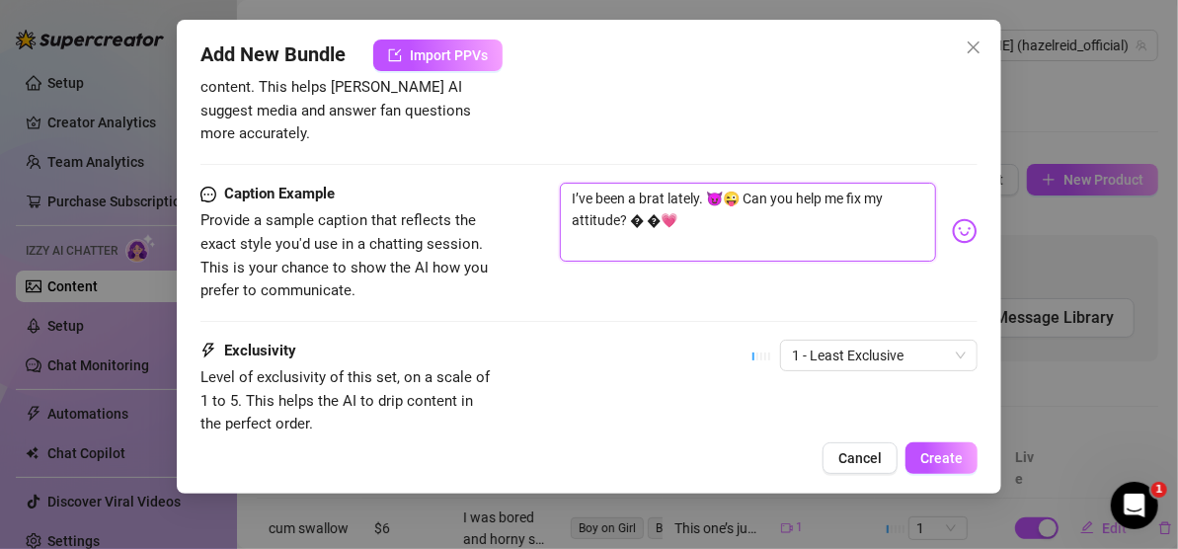
type textarea "I’ve been a brat lately. 😈😜 Can you help me fix my attitude? � �💗"
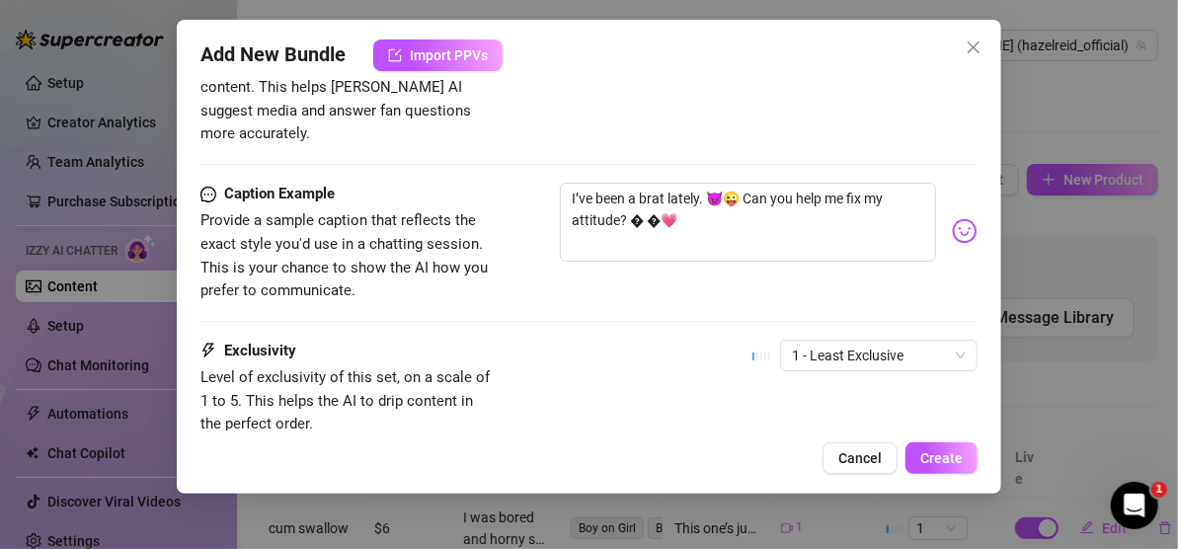
click at [720, 254] on div "Caption Example Provide a sample caption that reflects the exact style you'd us…" at bounding box center [588, 243] width 777 height 120
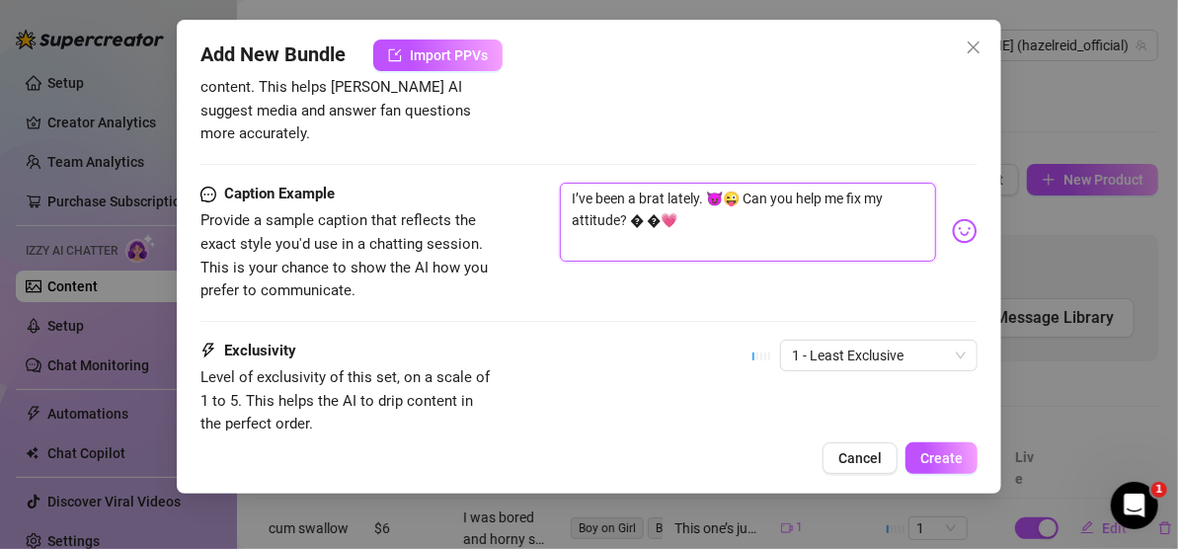
drag, startPoint x: 660, startPoint y: 195, endPoint x: 632, endPoint y: 196, distance: 28.6
click at [632, 196] on textarea "I’ve been a brat lately. 😈😜 Can you help me fix my attitude? � �💗" at bounding box center [748, 222] width 376 height 79
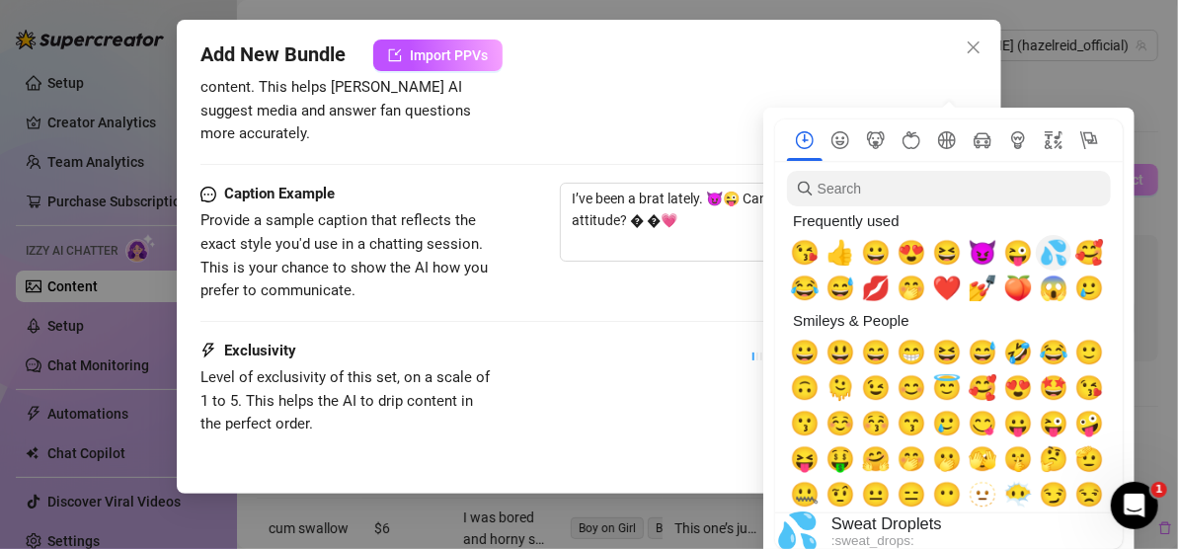
click at [1051, 247] on span "💦" at bounding box center [1053, 253] width 30 height 28
type textarea "I’ve been a brat lately. 😈😜 Can you help me fix my attitude? 💦💗"
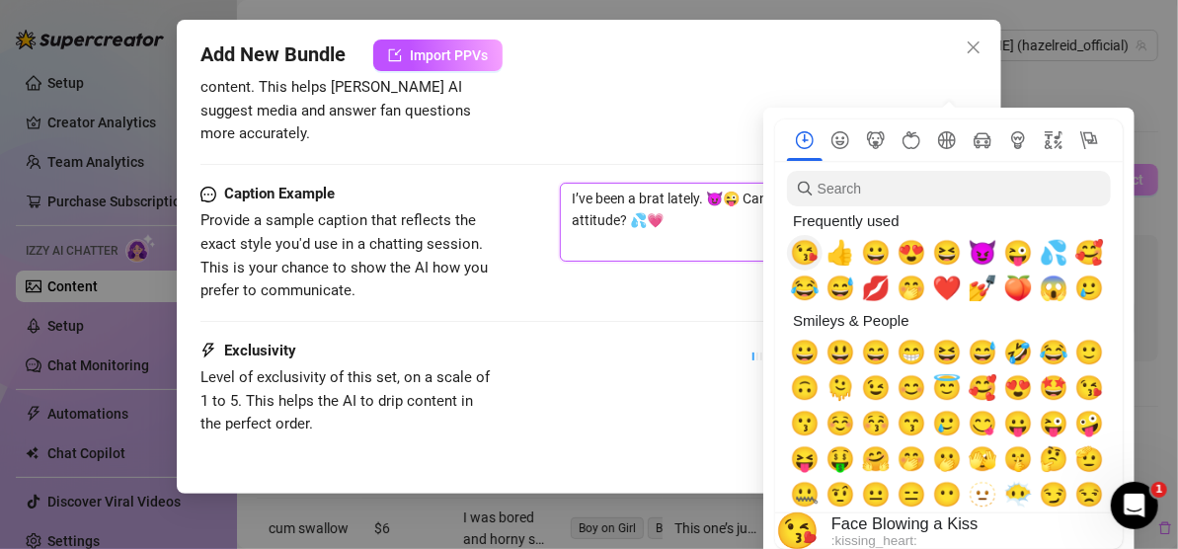
type textarea "I’ve been a brat lately. 😈😜 Can you help me fix my attitude? 💦💗"
click at [799, 257] on span "😘" at bounding box center [805, 253] width 30 height 28
type textarea "I’ve been a brat lately. 😈😜 Can you help me fix my attitude? 💦😘💗"
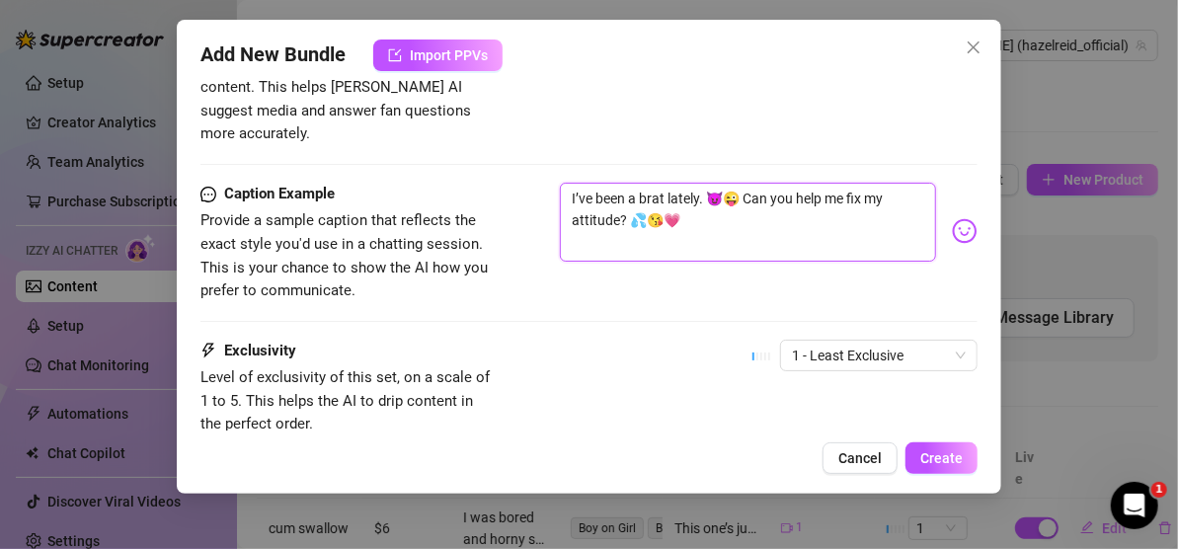
type textarea "I’ve been a brat lately. 😈😜 Can you help me fix my attitude? 💦😘💗"
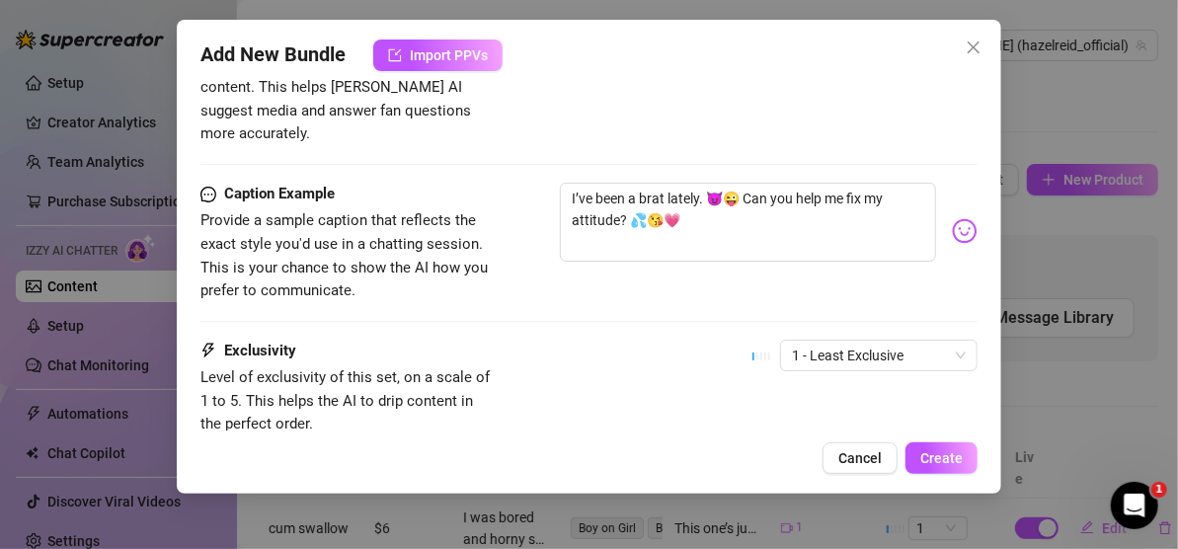
click at [661, 284] on div "Caption Example Provide a sample caption that reflects the exact style you'd us…" at bounding box center [588, 261] width 777 height 157
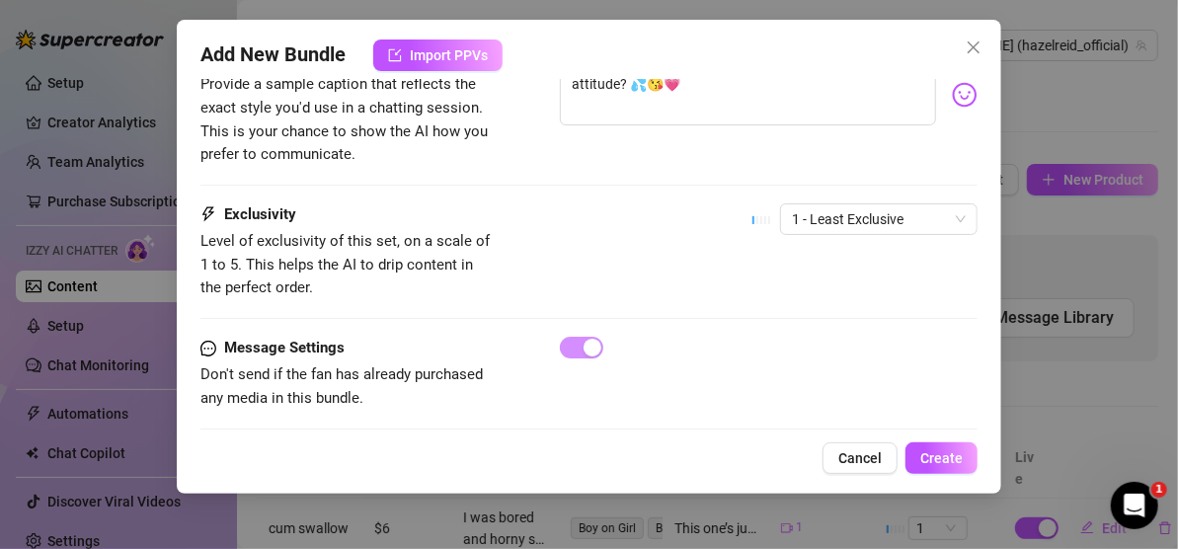
scroll to position [1319, 0]
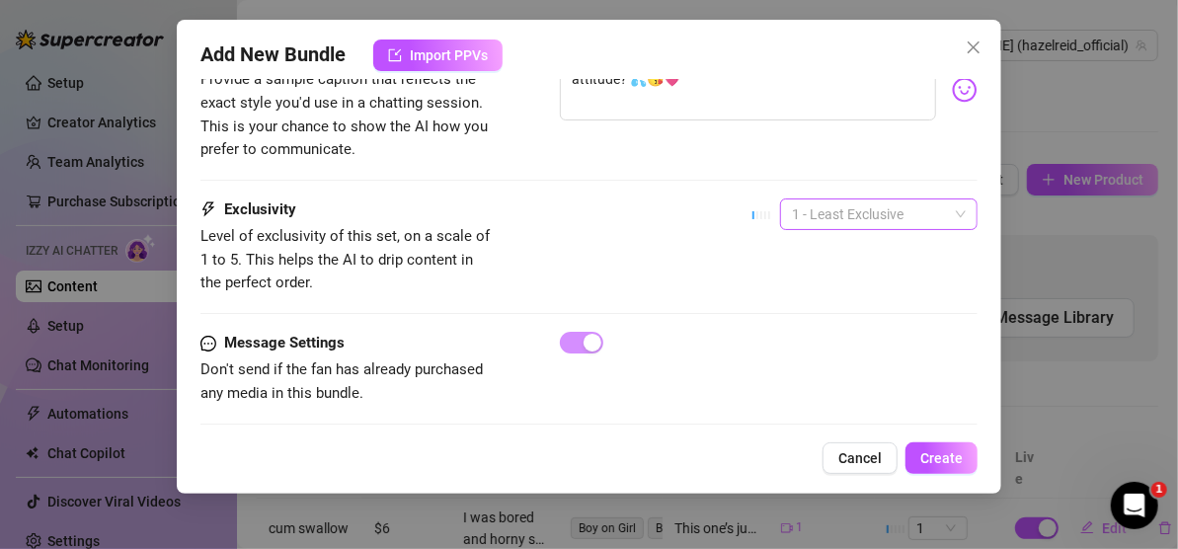
click at [950, 198] on div "1 - Least Exclusive" at bounding box center [878, 214] width 197 height 32
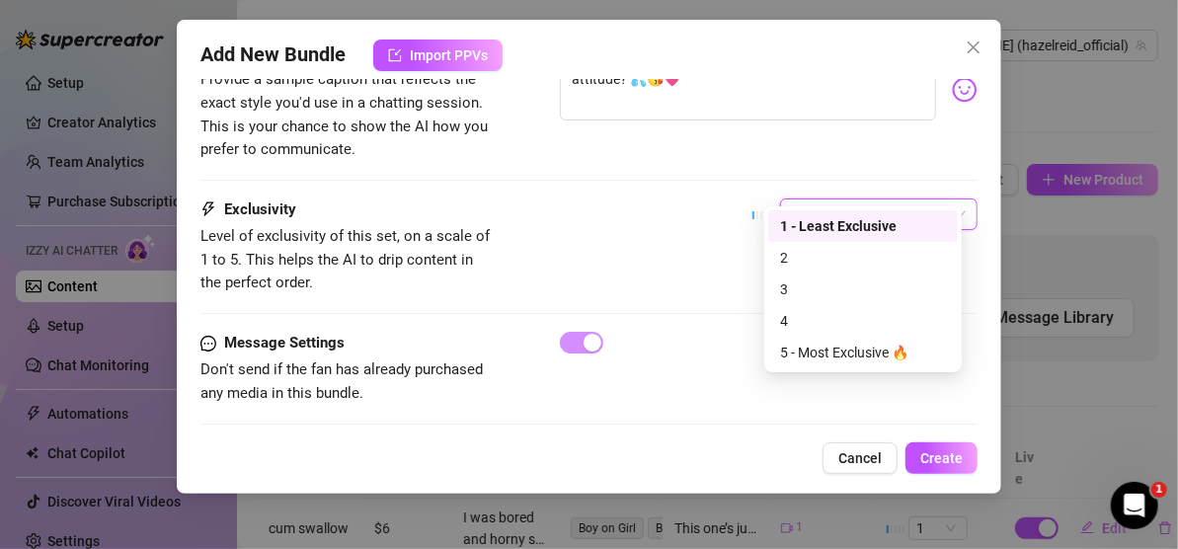
click at [950, 198] on div "1 - Least Exclusive" at bounding box center [878, 214] width 197 height 32
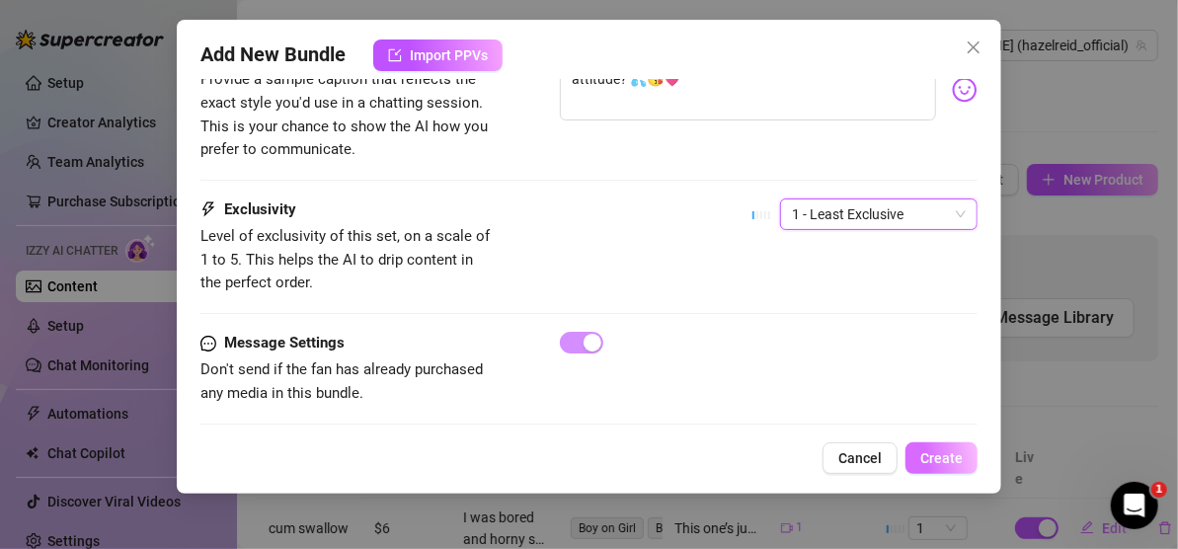
click at [929, 456] on span "Create" at bounding box center [941, 458] width 42 height 16
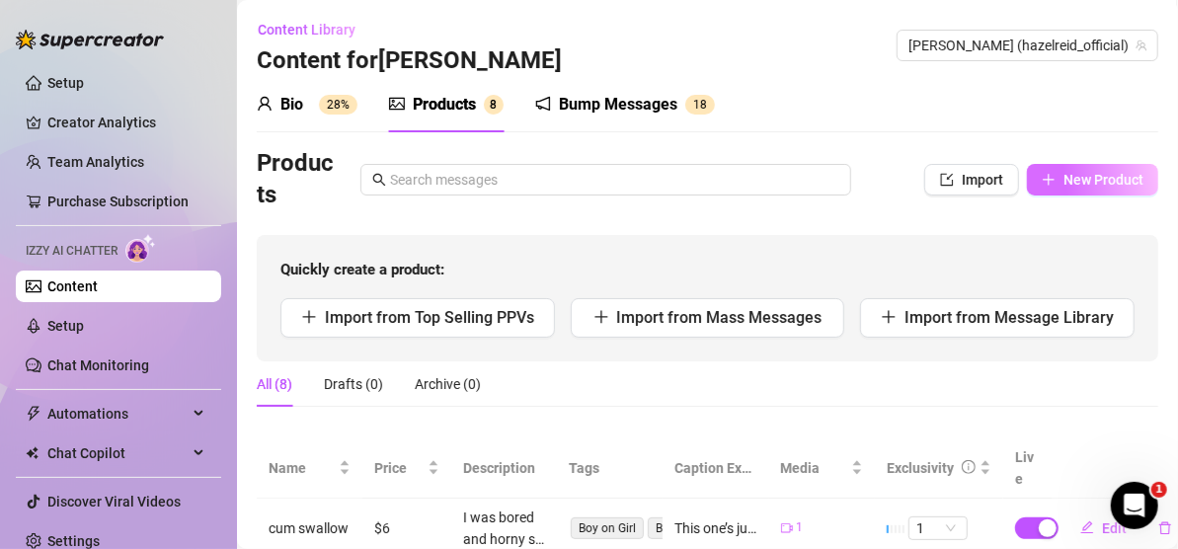
click at [1074, 179] on span "New Product" at bounding box center [1103, 180] width 80 height 16
type textarea "Type your message here..."
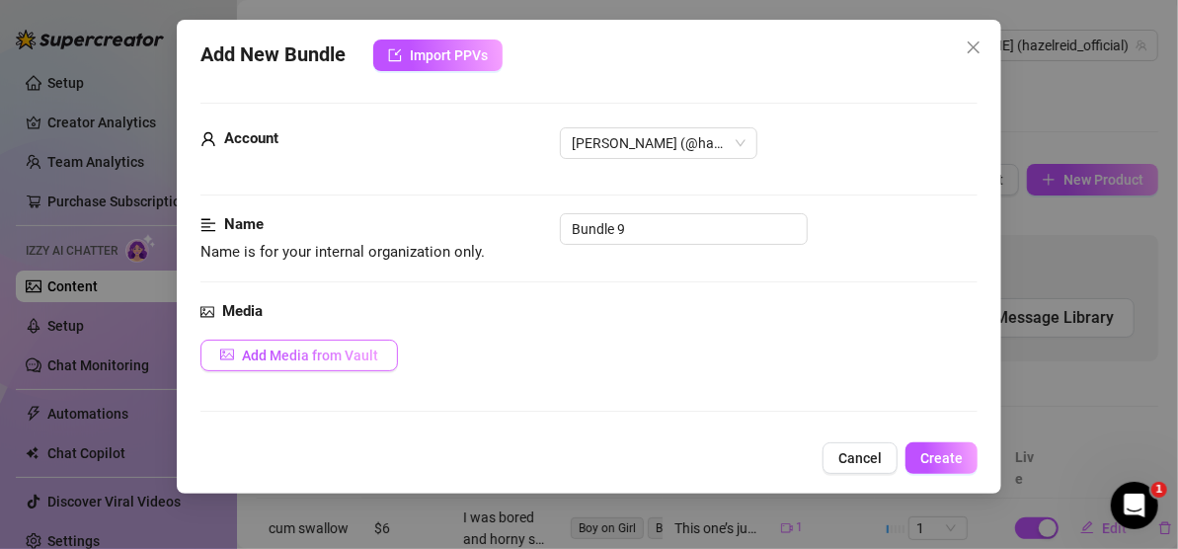
click at [364, 351] on span "Add Media from Vault" at bounding box center [310, 355] width 136 height 16
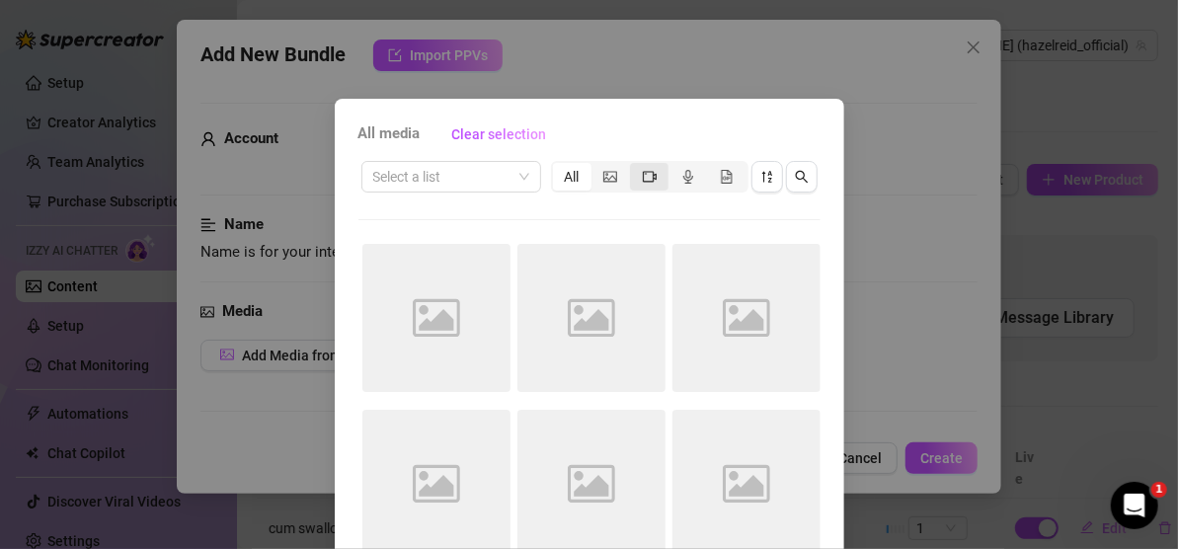
click at [644, 176] on icon "video-camera" at bounding box center [650, 177] width 14 height 14
click at [635, 166] on input "segmented control" at bounding box center [635, 166] width 0 height 0
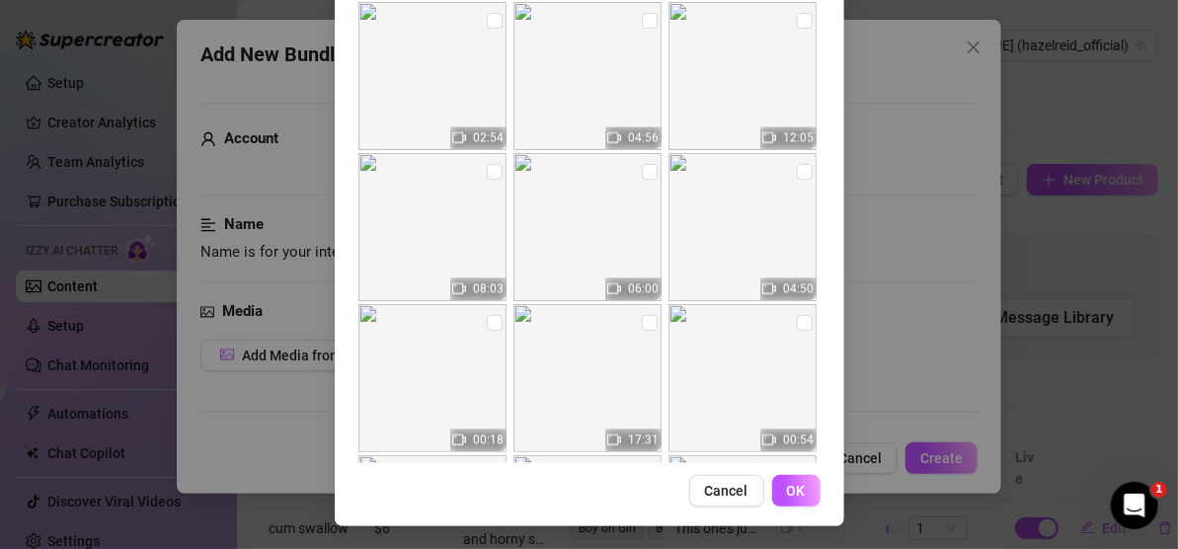
scroll to position [2028, 0]
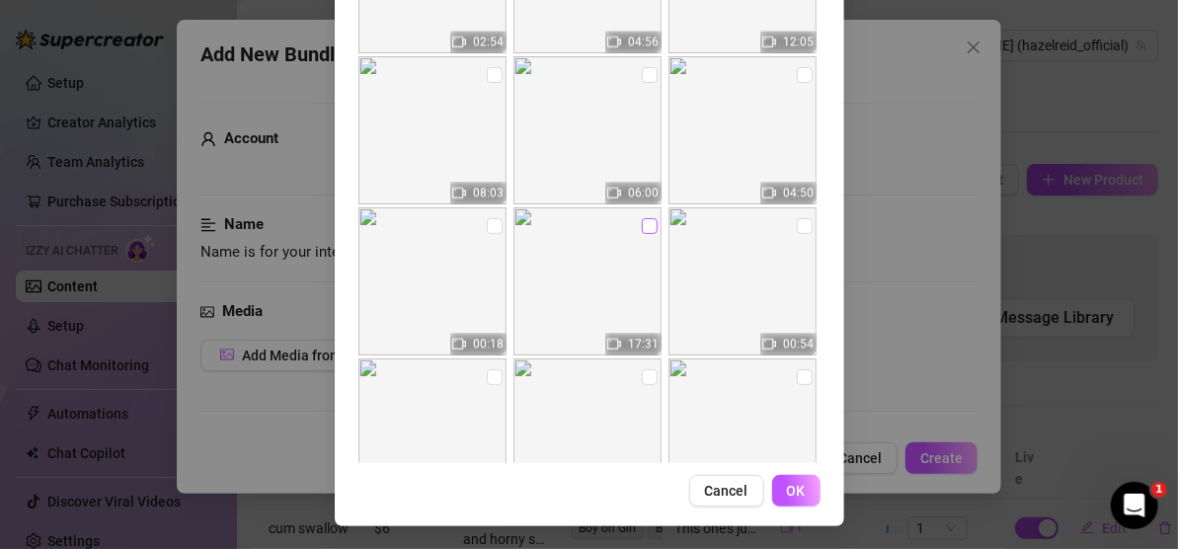
click at [642, 227] on input "checkbox" at bounding box center [650, 226] width 16 height 16
checkbox input "true"
click at [789, 486] on span "OK" at bounding box center [796, 491] width 19 height 16
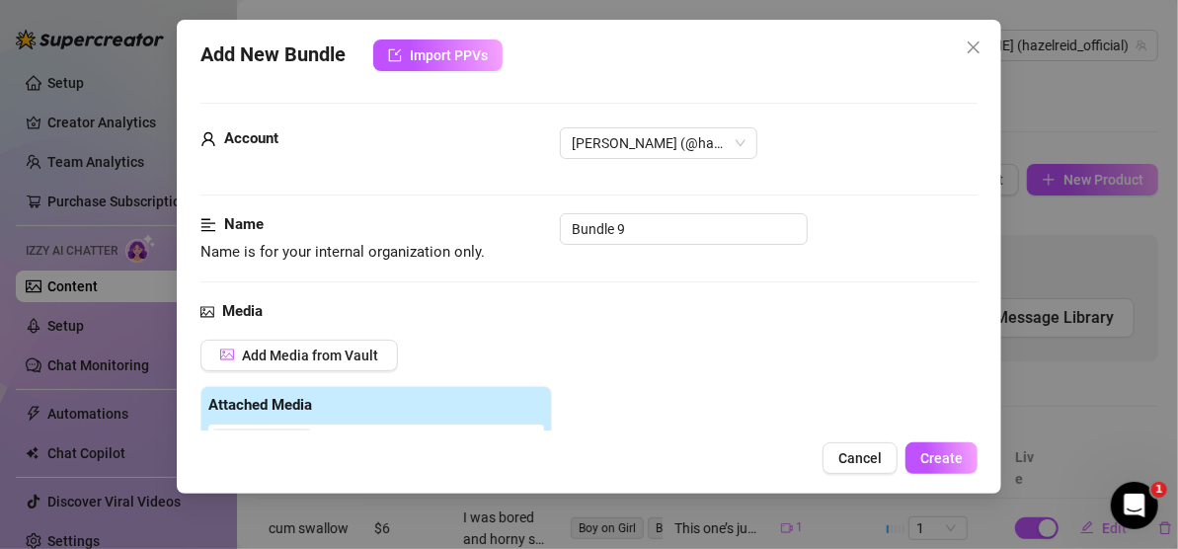
scroll to position [388, 0]
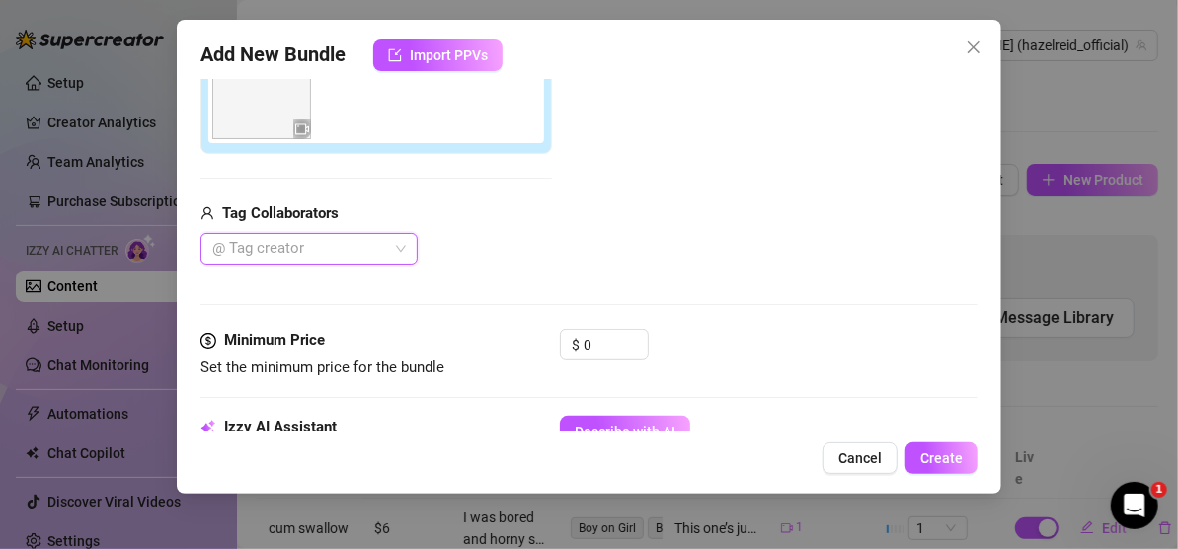
click at [307, 242] on div at bounding box center [298, 249] width 189 height 28
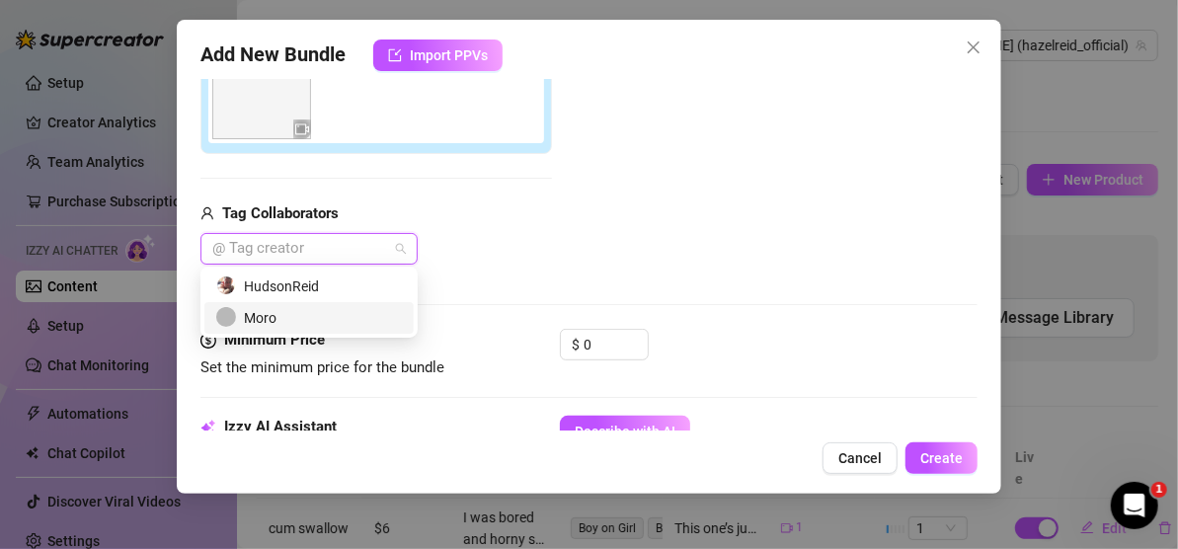
click at [286, 311] on div "Moro" at bounding box center [309, 318] width 186 height 22
click at [563, 214] on div "Add Media from Vault Attached Media Tag Collaborators [PERSON_NAME]" at bounding box center [588, 109] width 777 height 314
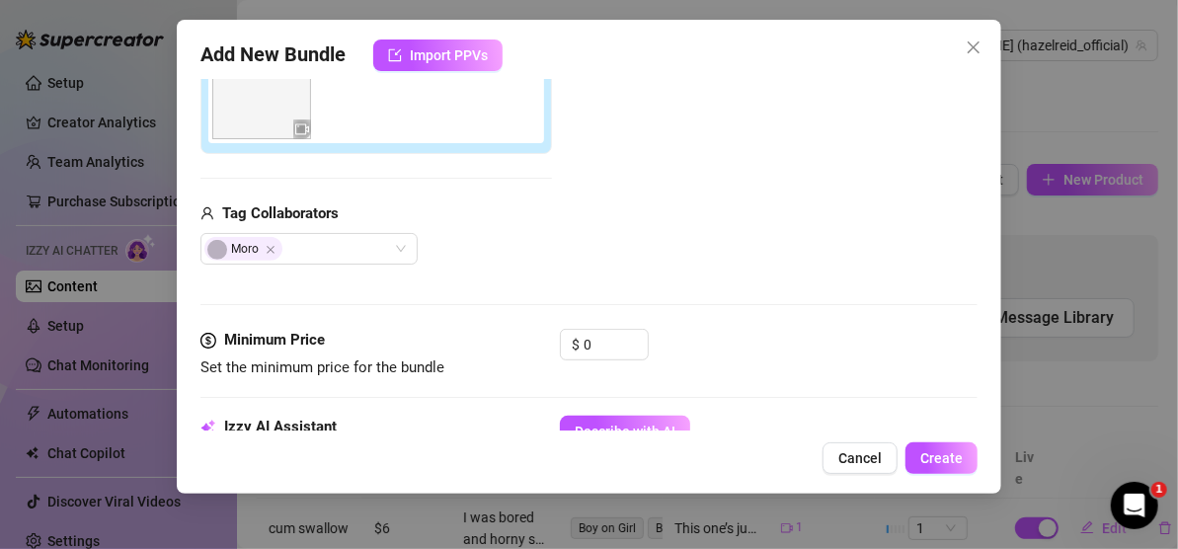
scroll to position [487, 0]
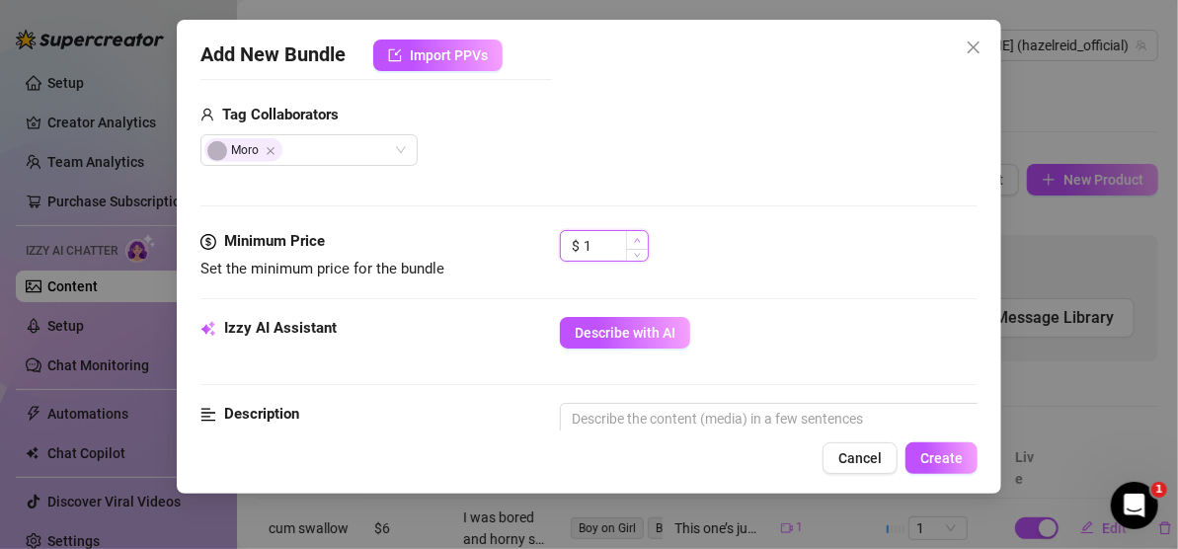
click at [641, 238] on span "Increase Value" at bounding box center [637, 240] width 22 height 18
type input "5"
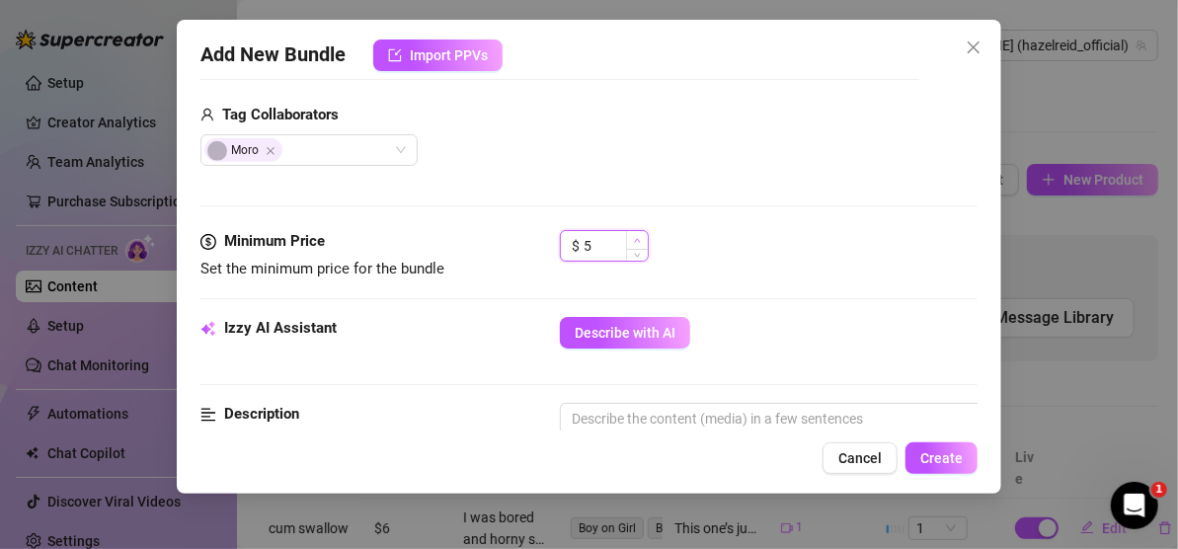
click at [641, 238] on span "Increase Value" at bounding box center [637, 240] width 22 height 18
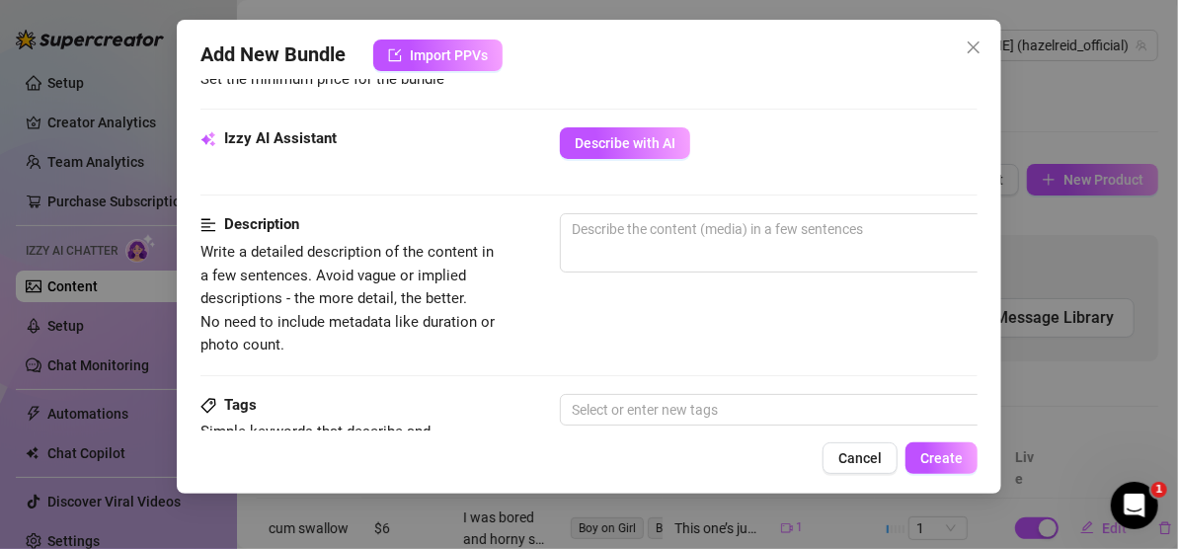
scroll to position [684, 0]
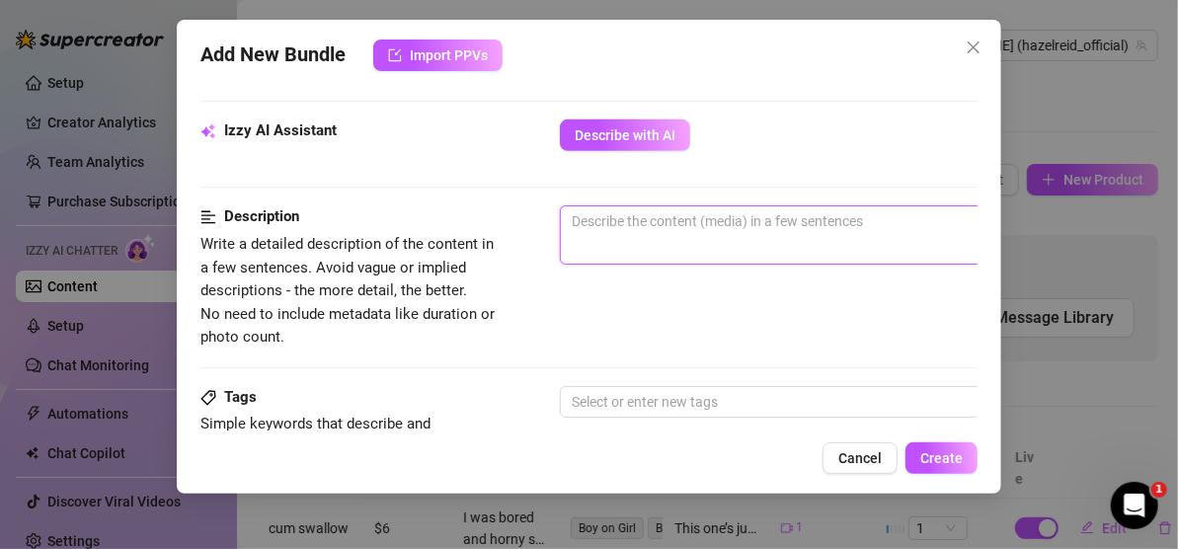
paste textarea "✨Unfollow Those Instagram Hoes!✨ You're making me so jealous!! These other girl…"
type textarea "✨Unfollow Those Instagram Hoes!✨ You're making me so jealous!! These other girl…"
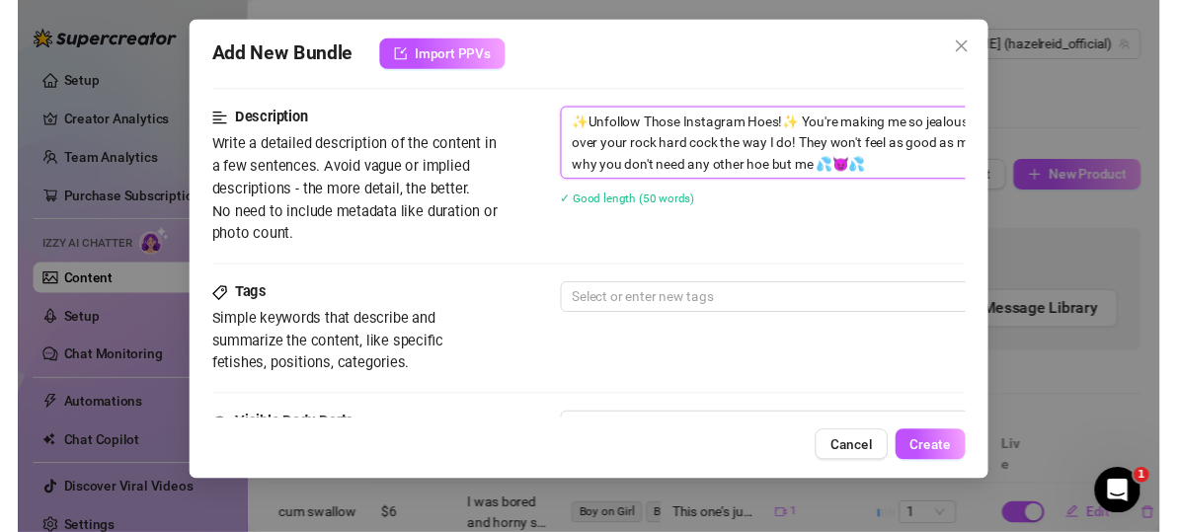
scroll to position [783, 0]
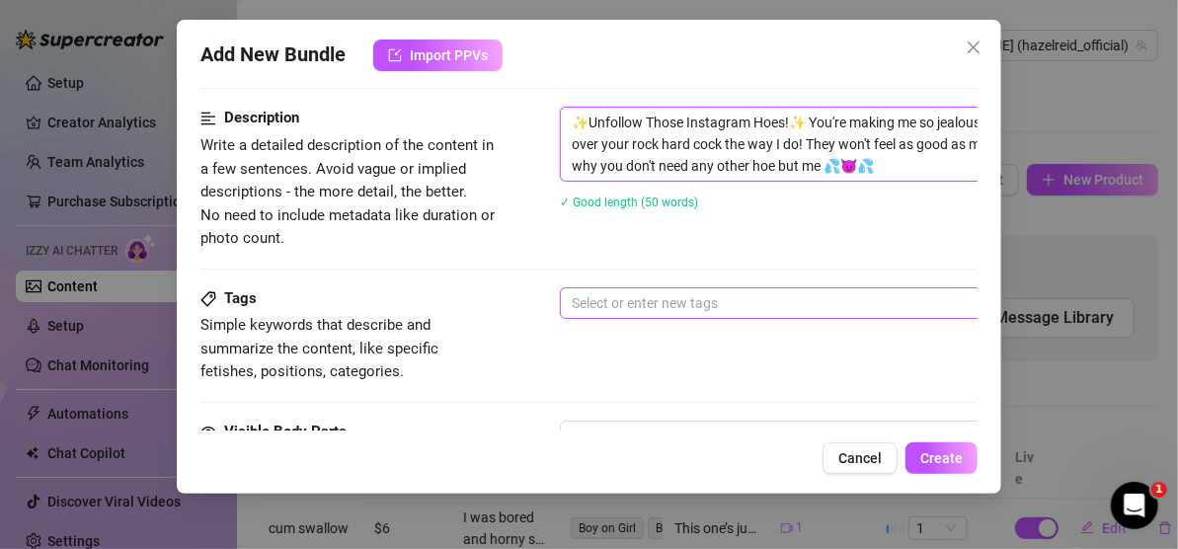
click at [684, 300] on div at bounding box center [895, 303] width 662 height 28
type textarea "✨Unfollow Those Instagram Hoes!✨ You're making me so jealous!! These other girl…"
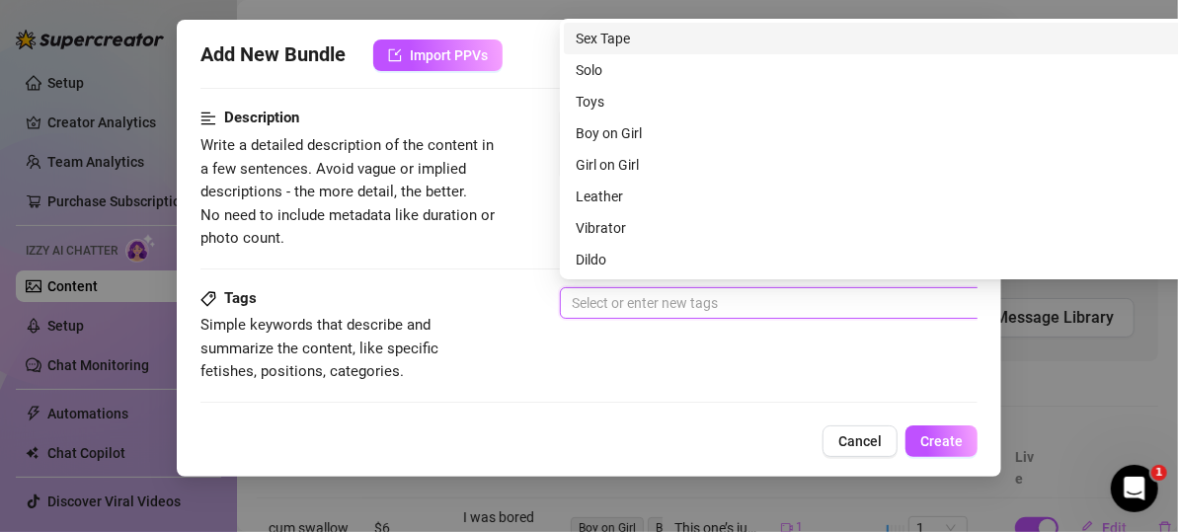
click at [662, 39] on div "Sex Tape" at bounding box center [904, 39] width 659 height 22
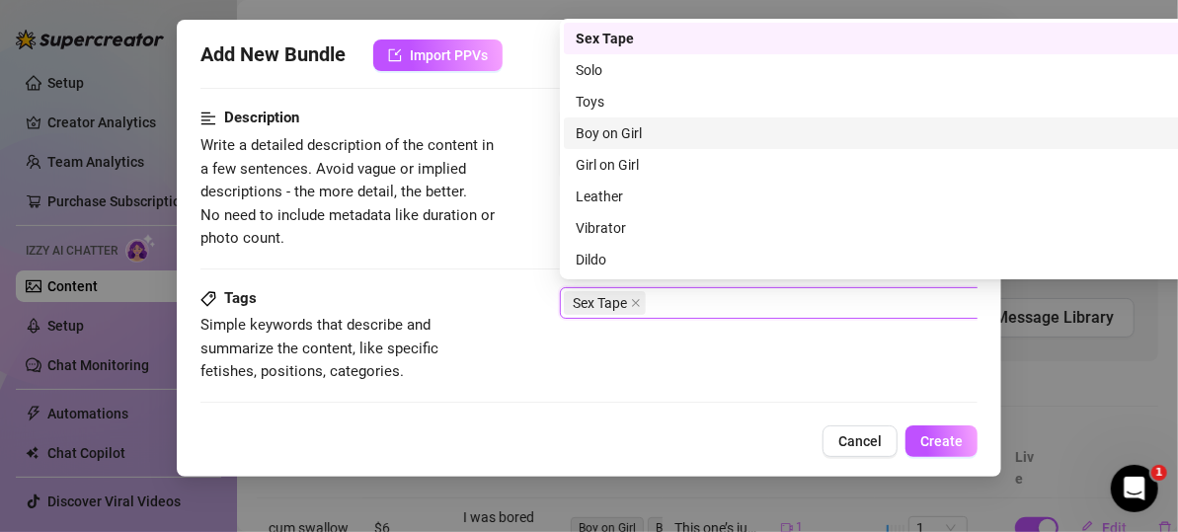
click at [645, 129] on div "Boy on Girl" at bounding box center [904, 133] width 659 height 22
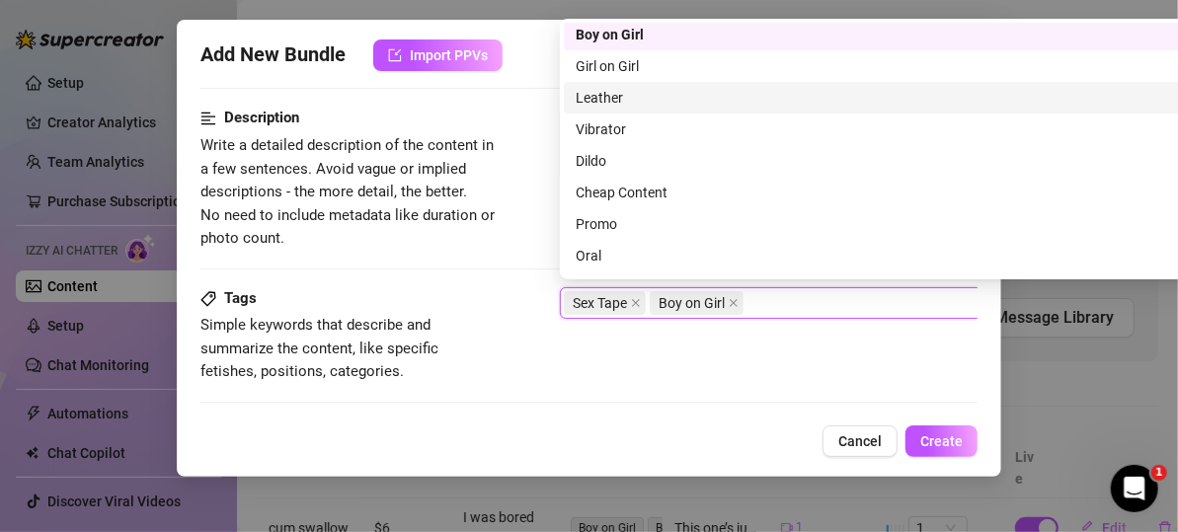
scroll to position [197, 0]
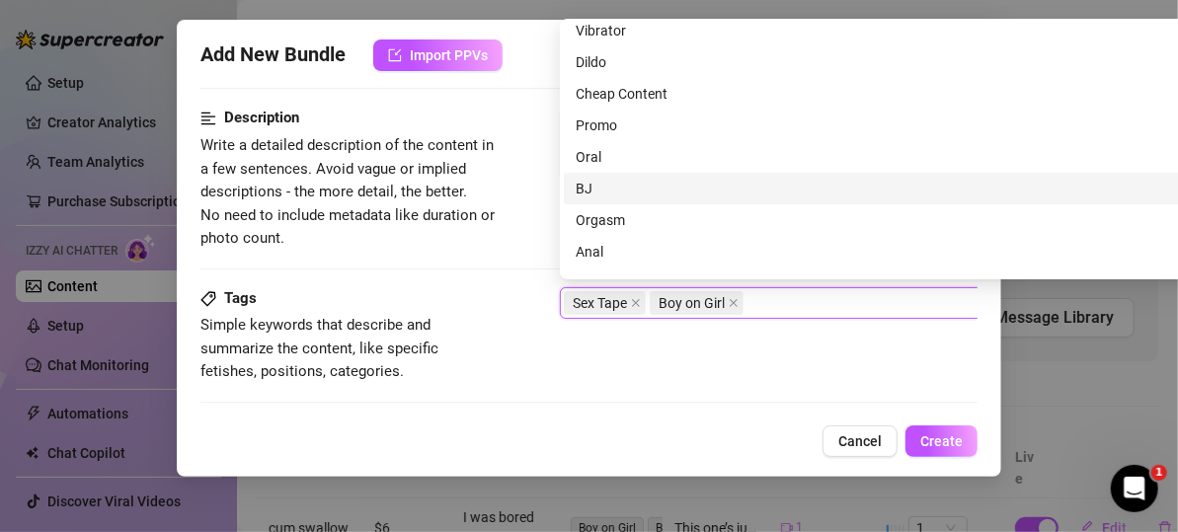
click at [623, 179] on div "BJ" at bounding box center [904, 189] width 659 height 22
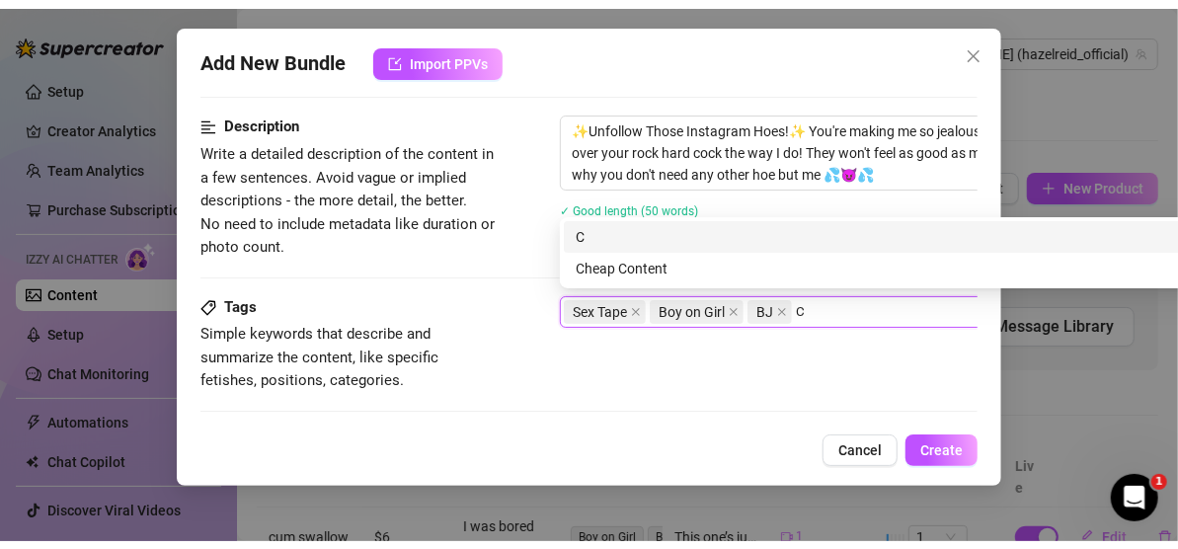
scroll to position [0, 0]
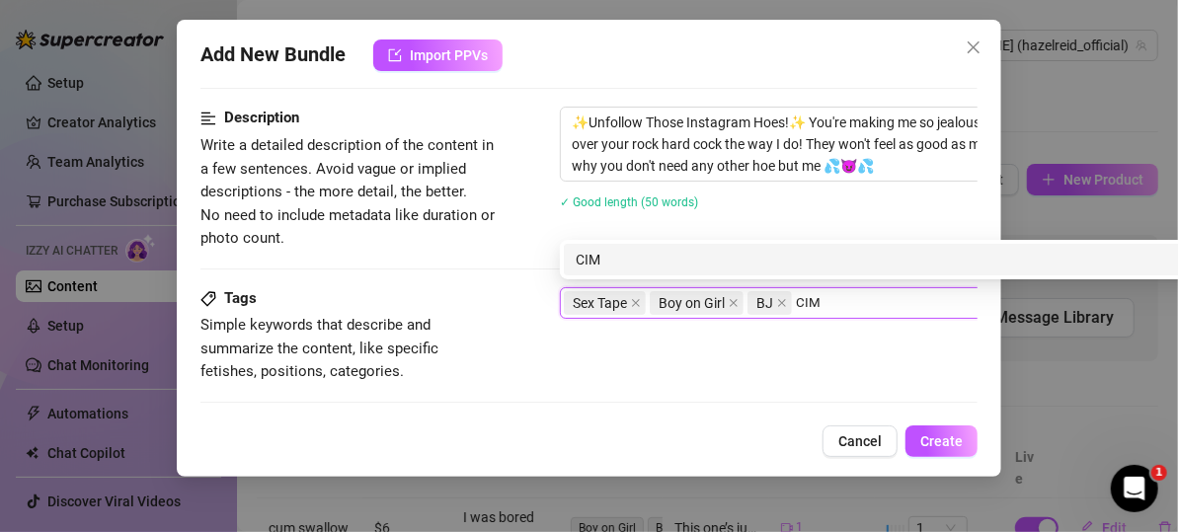
type input "CIM"
click at [680, 363] on div "Tags Simple keywords that describe and summarize the content, like specific fet…" at bounding box center [588, 335] width 777 height 97
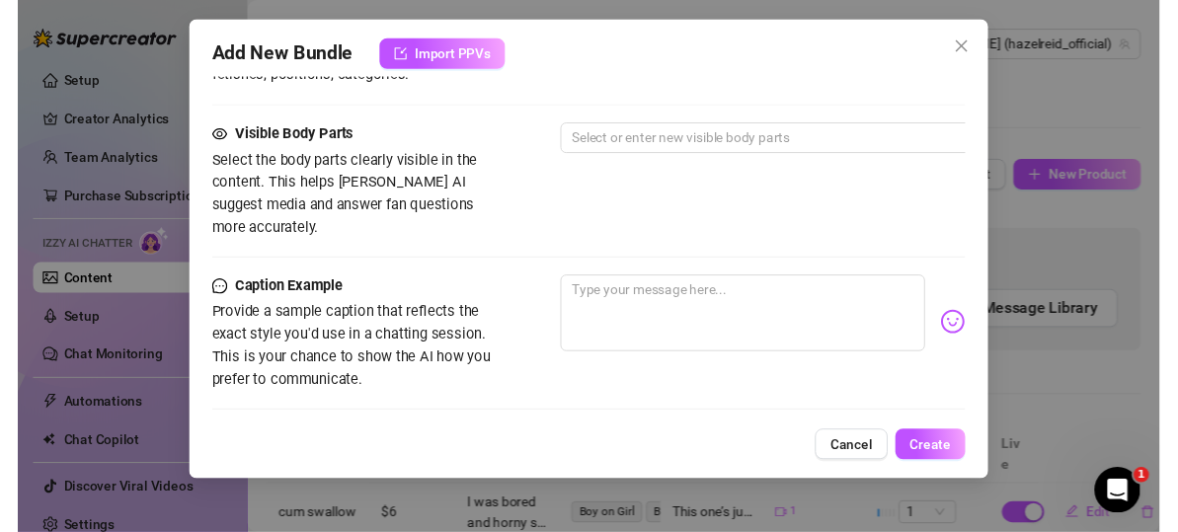
scroll to position [1079, 0]
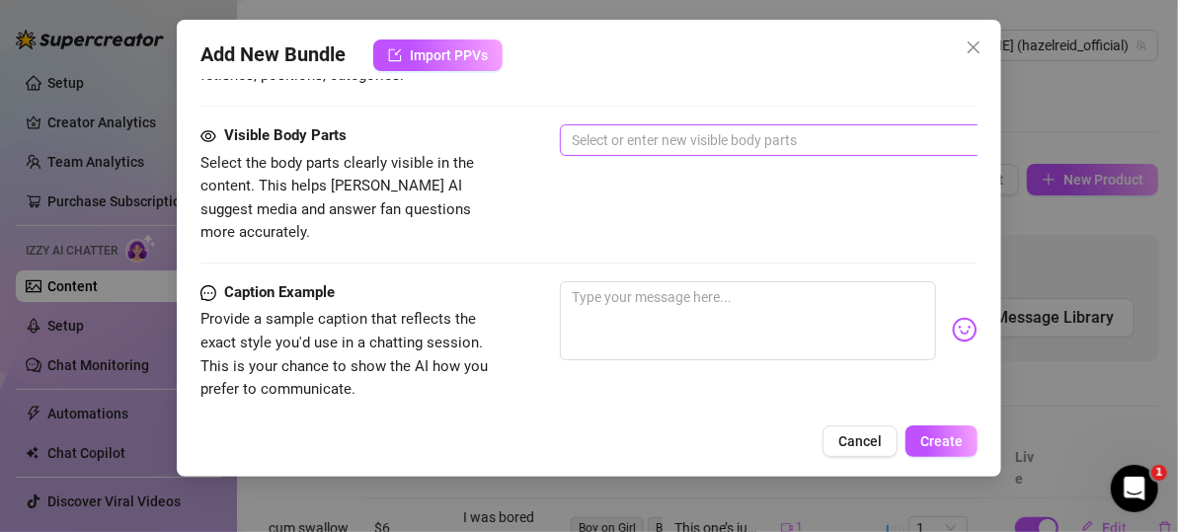
click at [686, 134] on div at bounding box center [895, 140] width 662 height 28
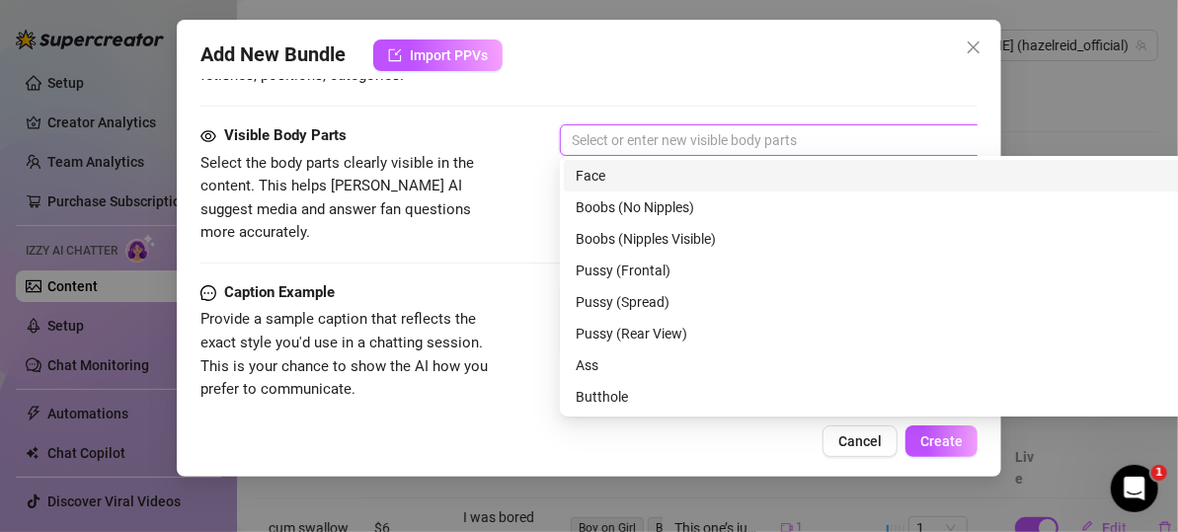
click at [665, 168] on div "Face" at bounding box center [904, 176] width 659 height 22
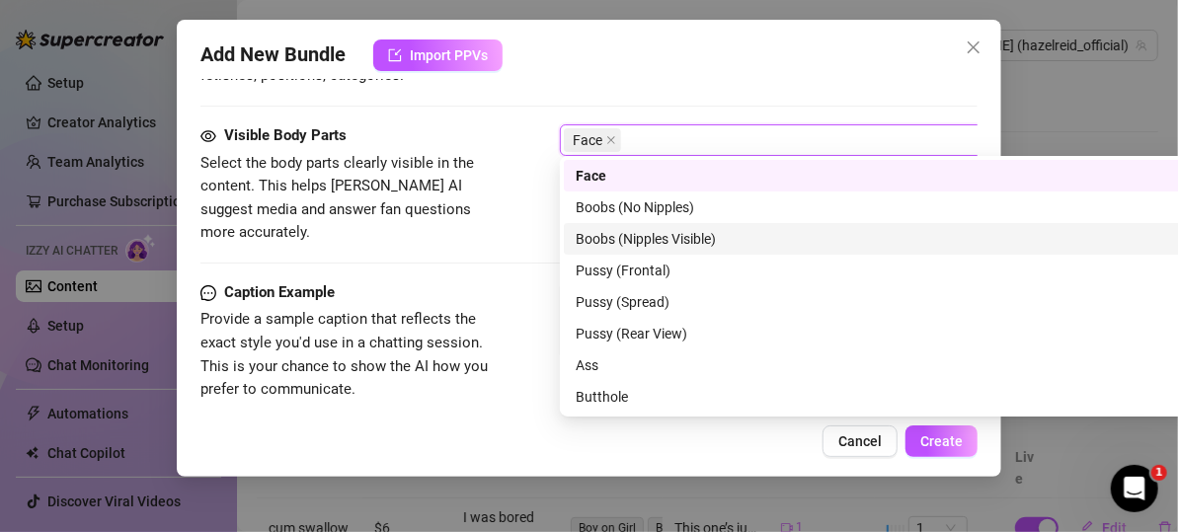
click at [656, 231] on div "Boobs (Nipples Visible)" at bounding box center [904, 239] width 659 height 22
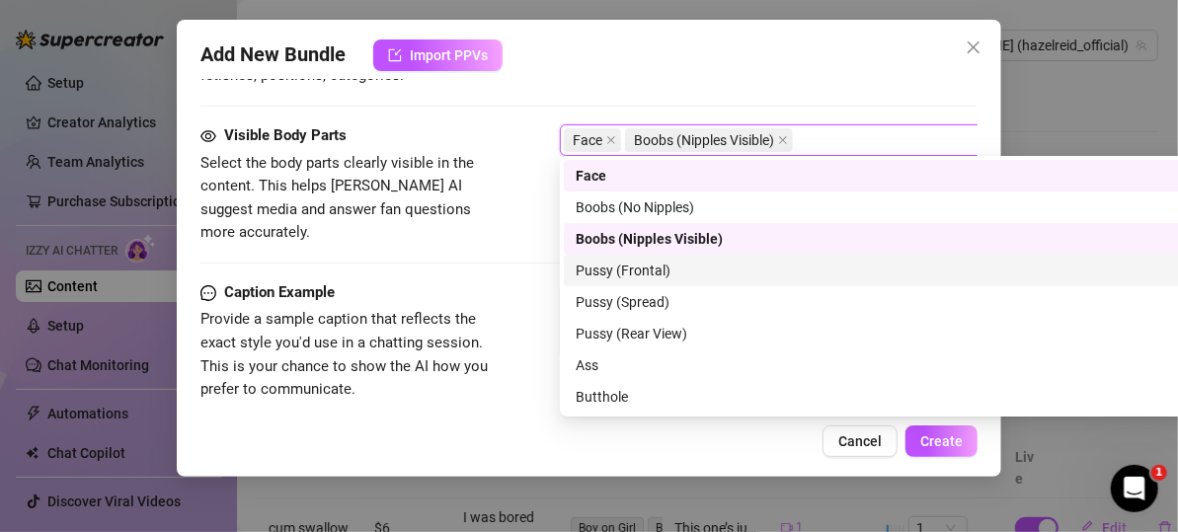
click at [661, 261] on div "Pussy (Frontal)" at bounding box center [904, 271] width 659 height 22
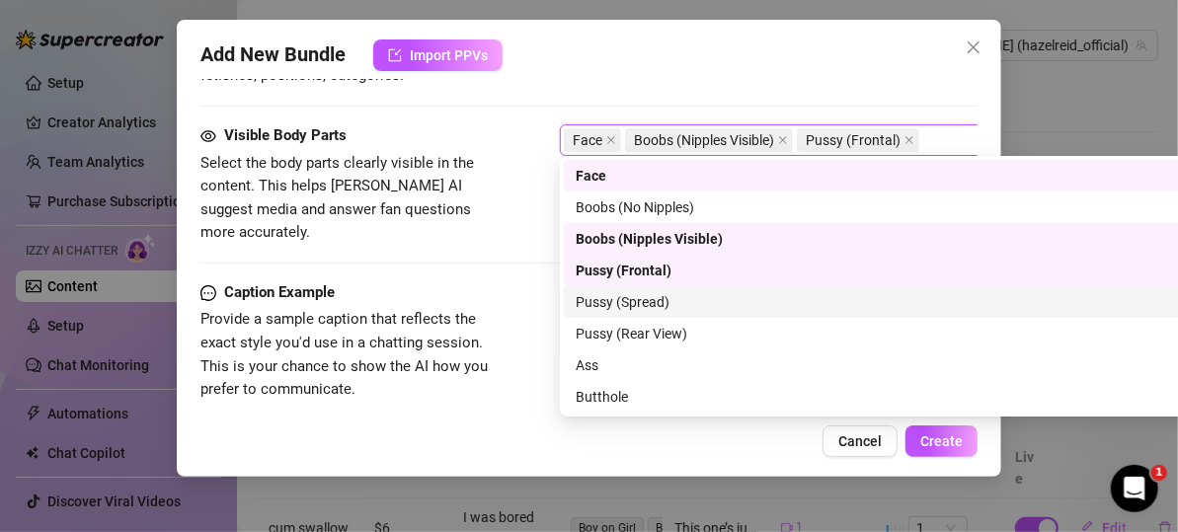
click at [662, 299] on div "Pussy (Spread)" at bounding box center [904, 302] width 659 height 22
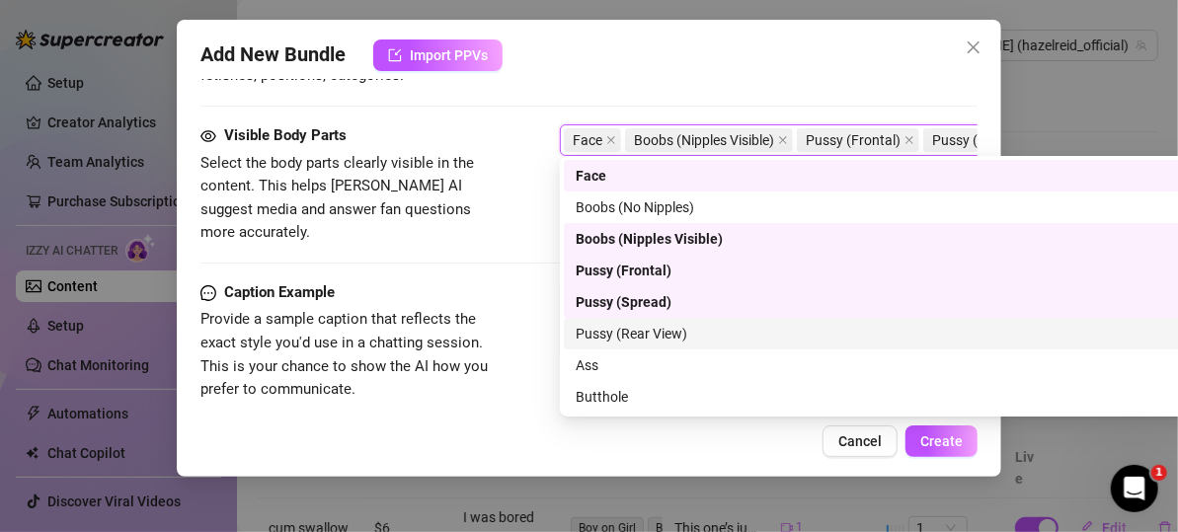
click at [662, 330] on div "Pussy (Rear View)" at bounding box center [904, 334] width 659 height 22
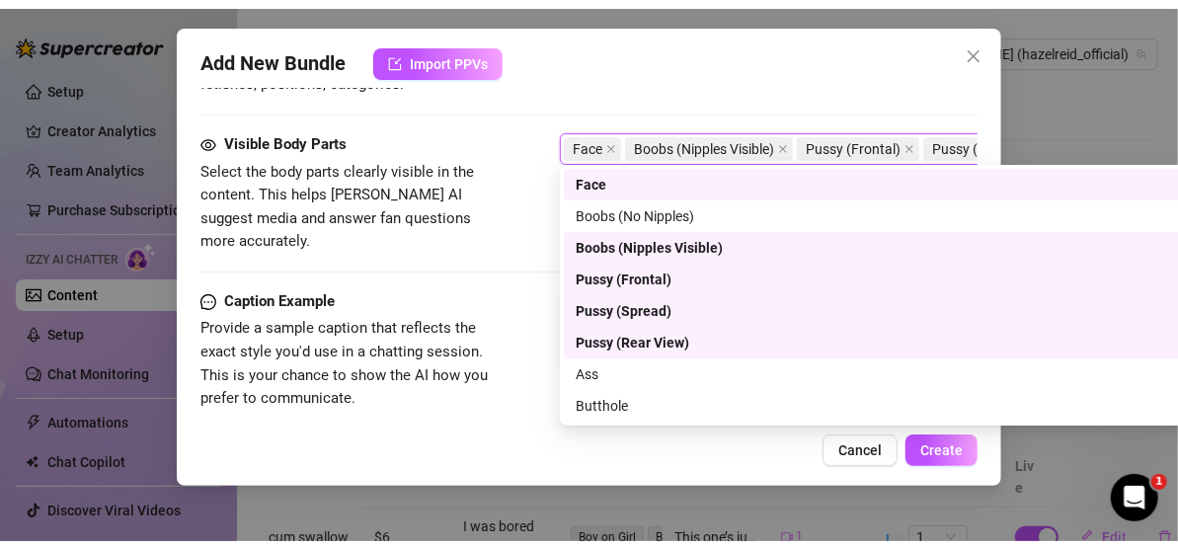
scroll to position [99, 0]
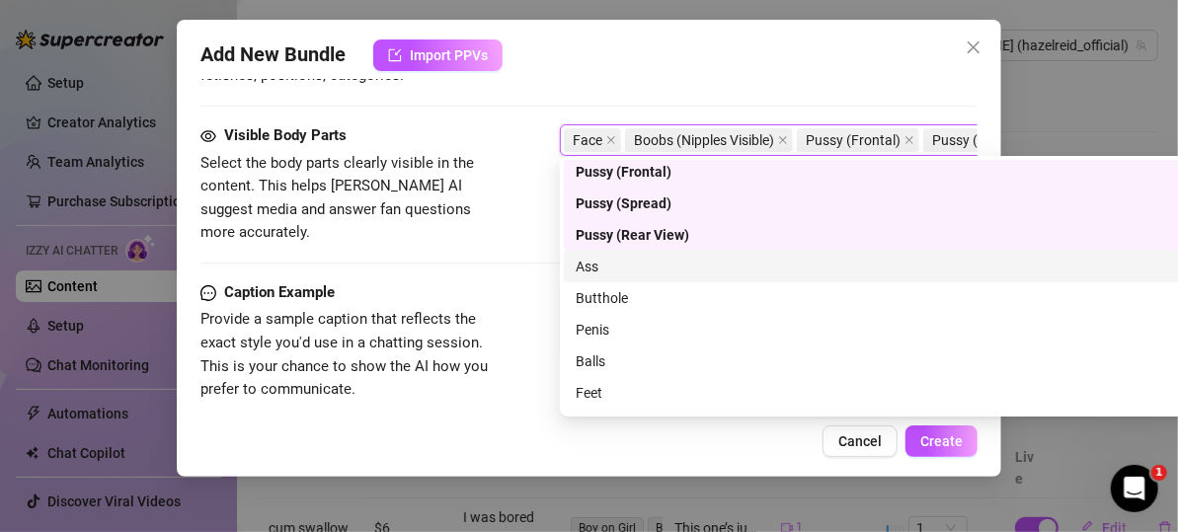
click at [646, 272] on div "Ass" at bounding box center [904, 267] width 659 height 22
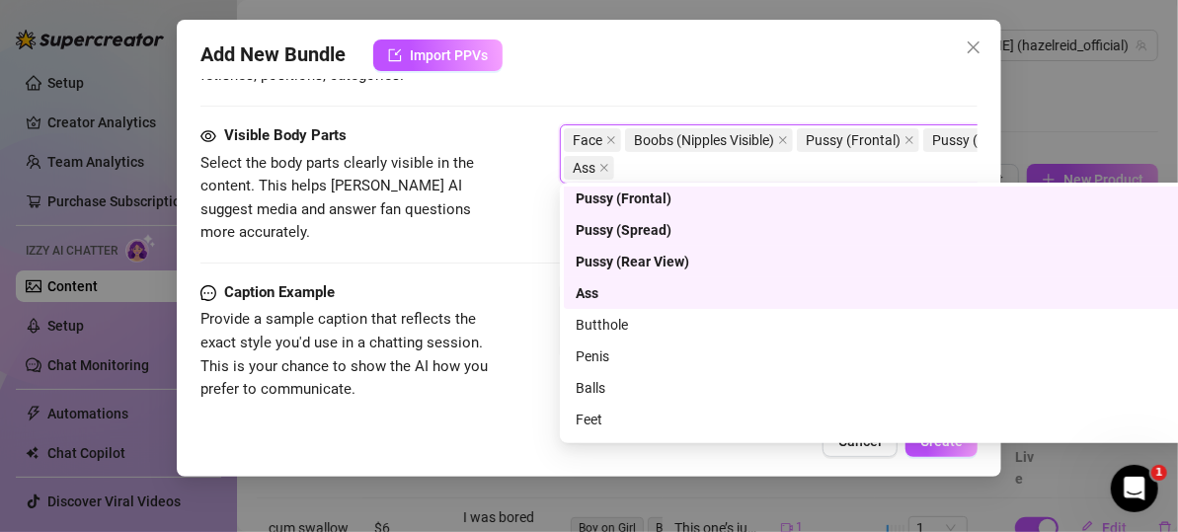
click at [645, 293] on div "Ass" at bounding box center [898, 293] width 646 height 22
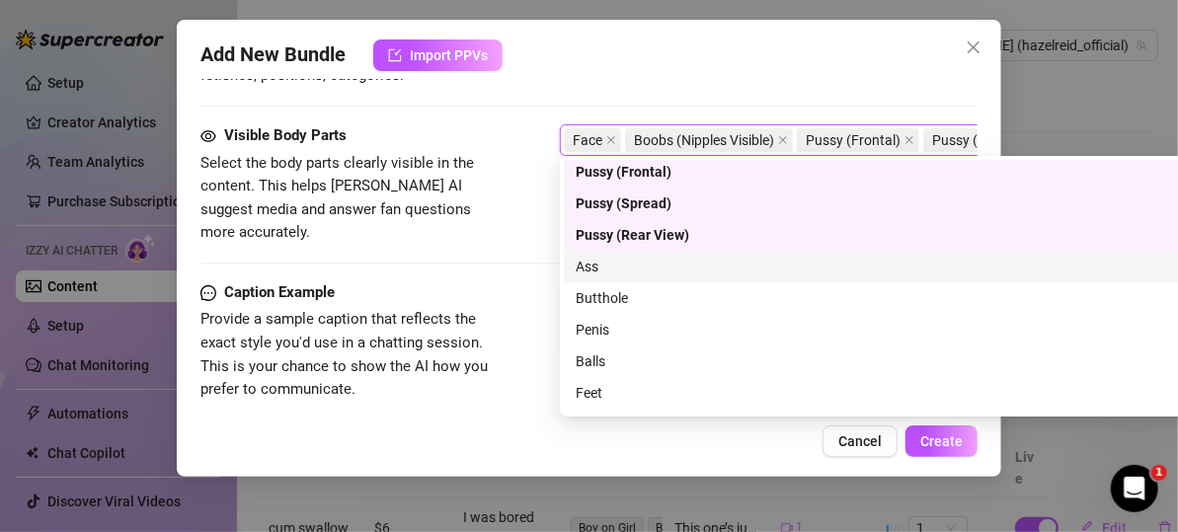
click at [627, 277] on div "Ass" at bounding box center [905, 267] width 683 height 32
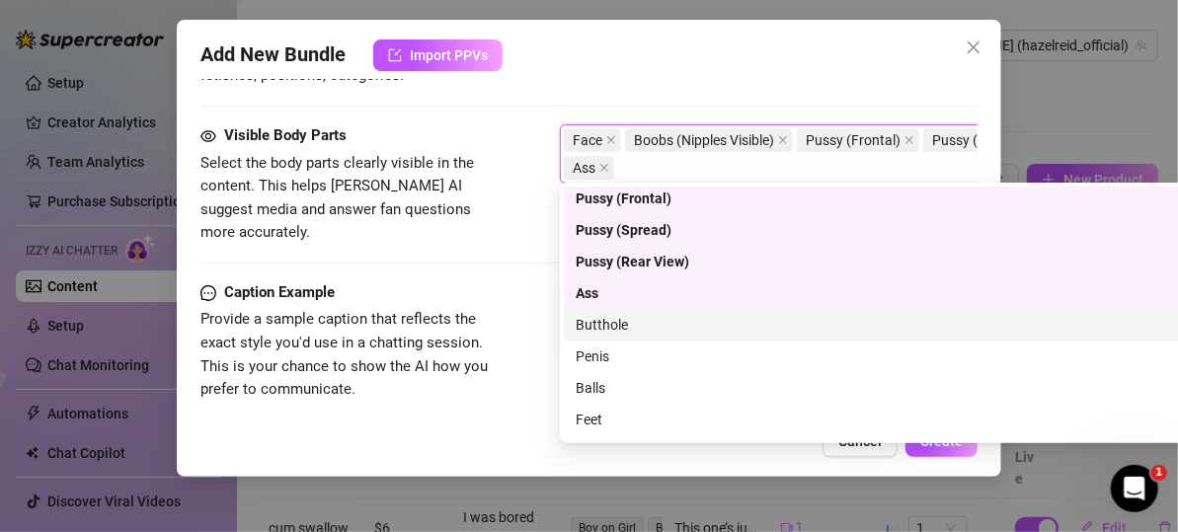
click at [623, 322] on div "Butthole" at bounding box center [904, 325] width 659 height 22
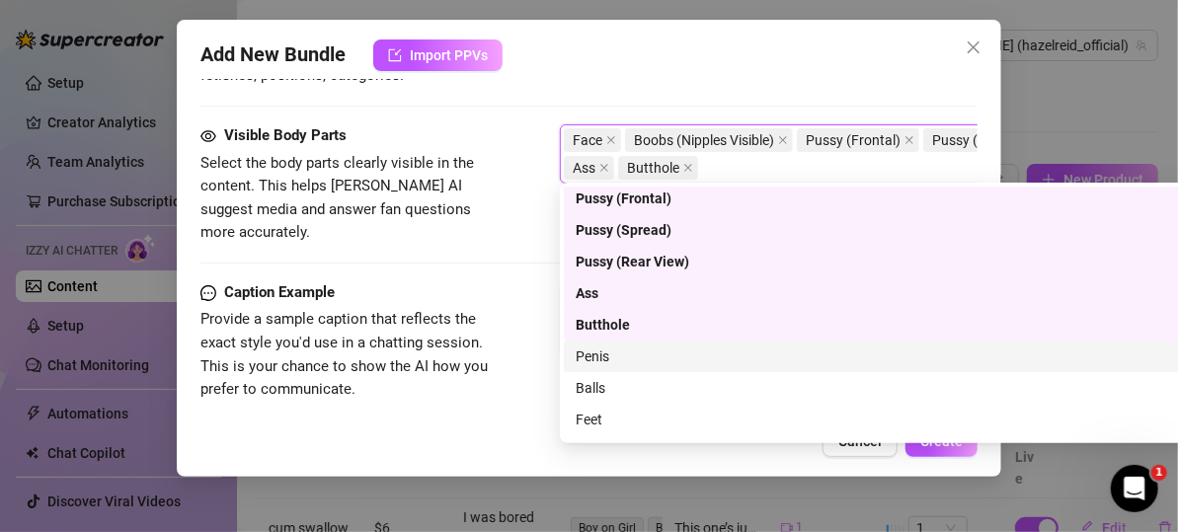
click at [616, 354] on div "Penis" at bounding box center [904, 356] width 659 height 22
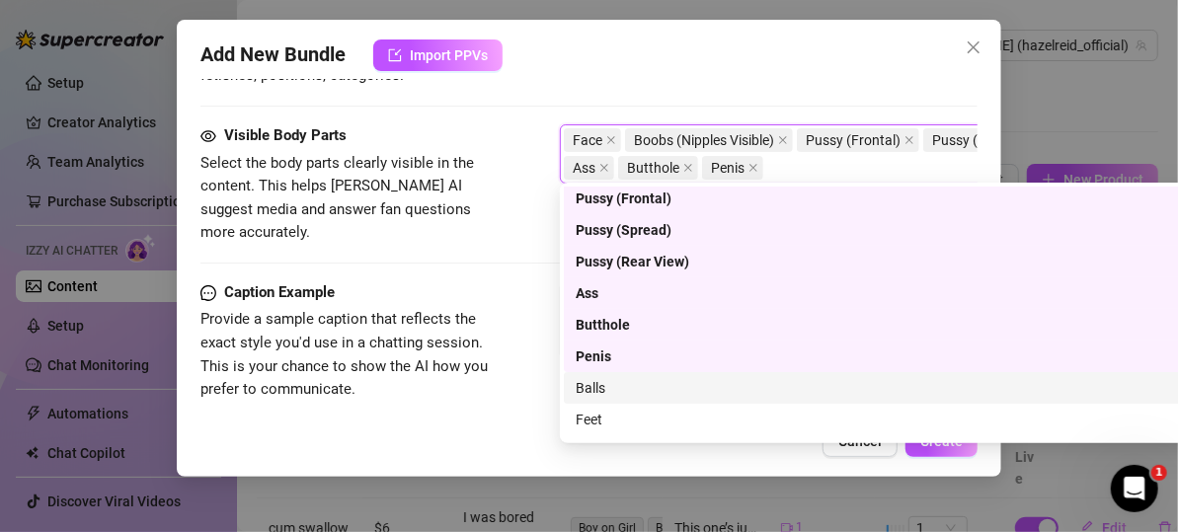
click at [611, 386] on div "Balls" at bounding box center [904, 388] width 659 height 22
click at [510, 353] on div "Caption Example Provide a sample caption that reflects the exact style you'd us…" at bounding box center [588, 341] width 777 height 120
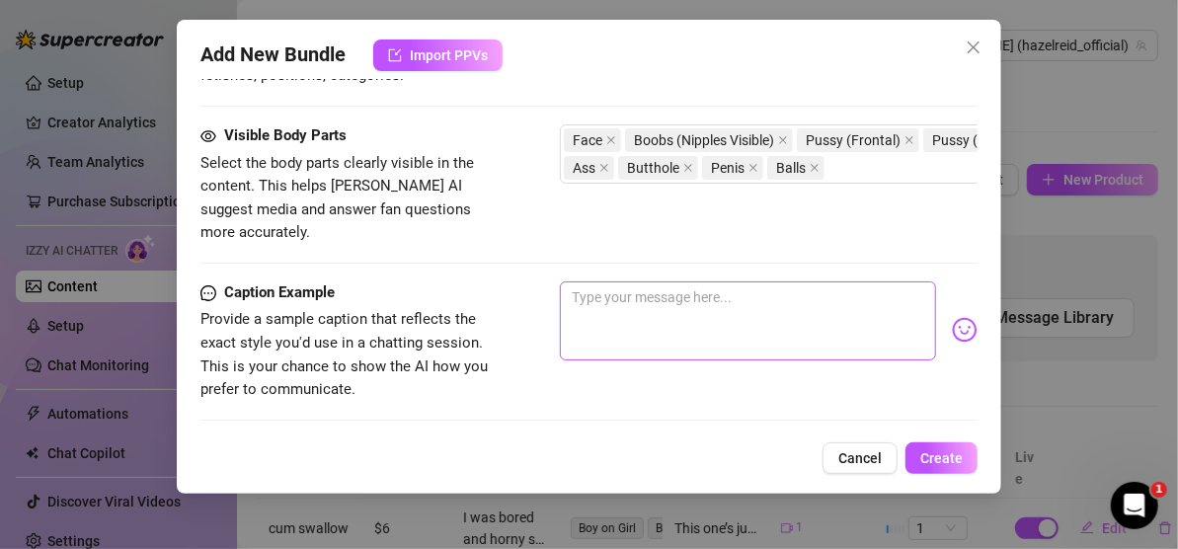
scroll to position [1178, 0]
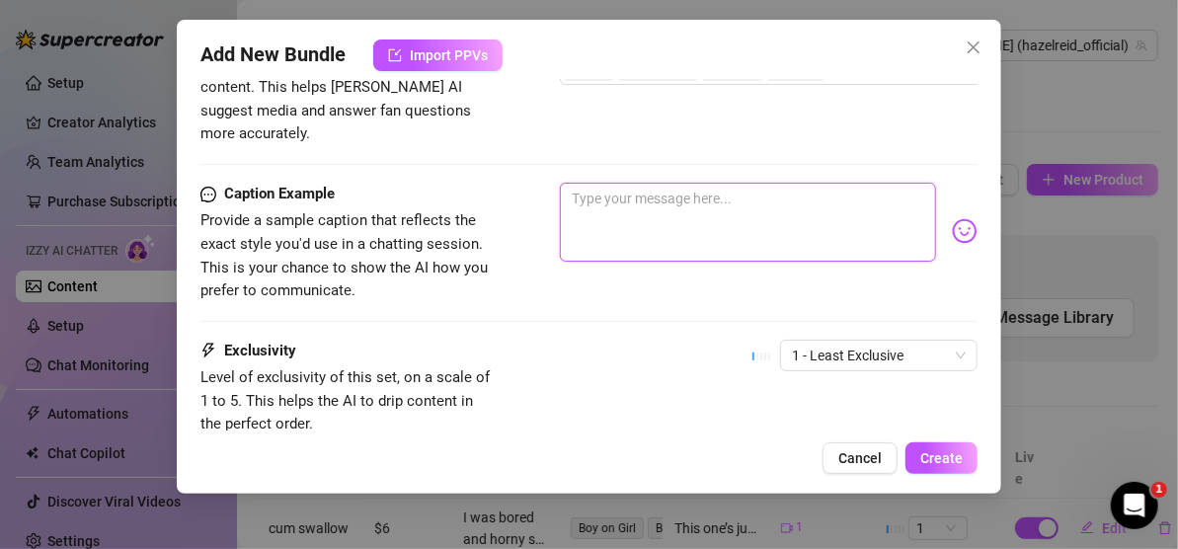
paste textarea "Be careful with my pussy daddy. I’m really, really tight. � �💦"
type textarea "Be careful with my pussy daddy. I’m really, really tight. � �💦"
drag, startPoint x: 603, startPoint y: 194, endPoint x: 583, endPoint y: 186, distance: 21.6
click at [573, 191] on textarea "Be careful with my pussy daddy. I’m really, really tight. � �💦" at bounding box center [748, 222] width 376 height 79
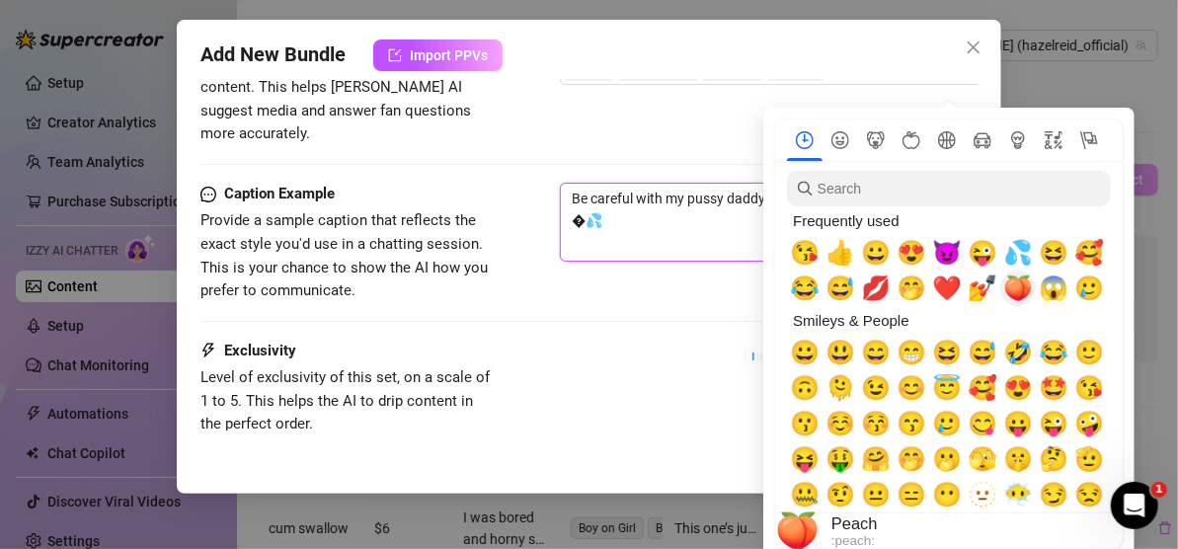
type textarea "Be careful with my pussy daddy. I’m really, really tight. � �💦"
click at [1024, 289] on span "🍑" at bounding box center [1018, 288] width 30 height 28
type textarea "Be careful with my pussy daddy. I’m really, really tight. 🍑💦"
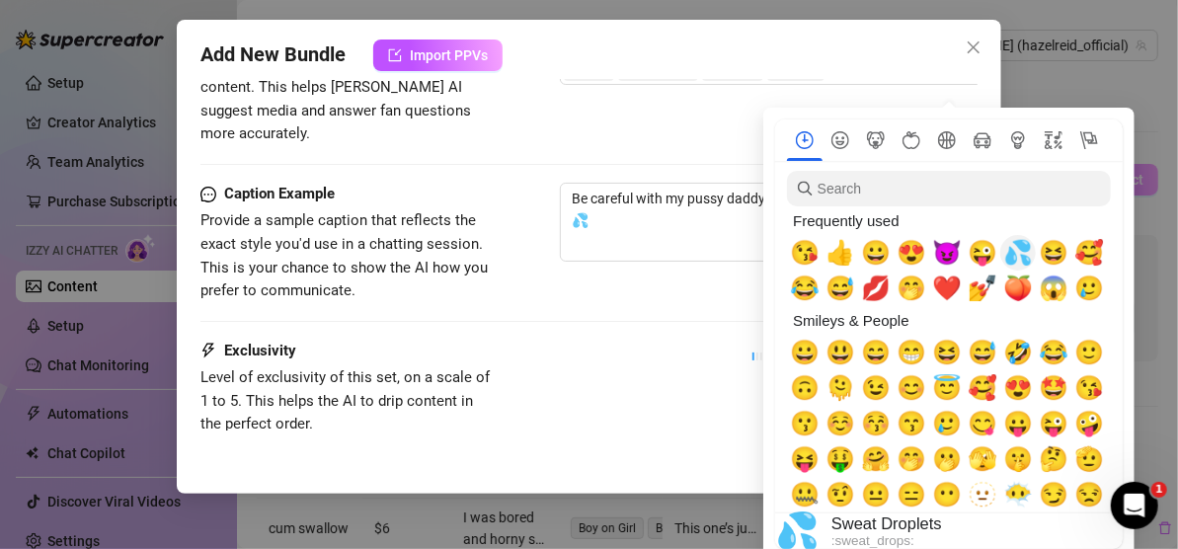
click at [1033, 253] on span "💦" at bounding box center [1018, 253] width 30 height 28
type textarea "Be careful with my pussy daddy. I’m really, really tight. 🍑💦💦"
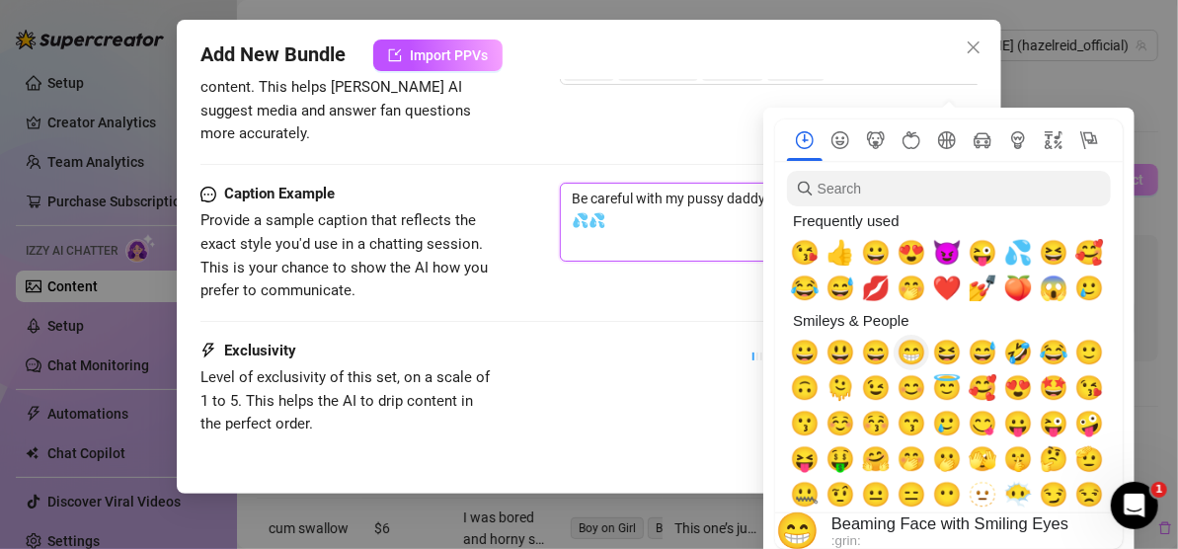
type textarea "Be careful with my pussy daddy. I’m really, really tight. 🍑💦"
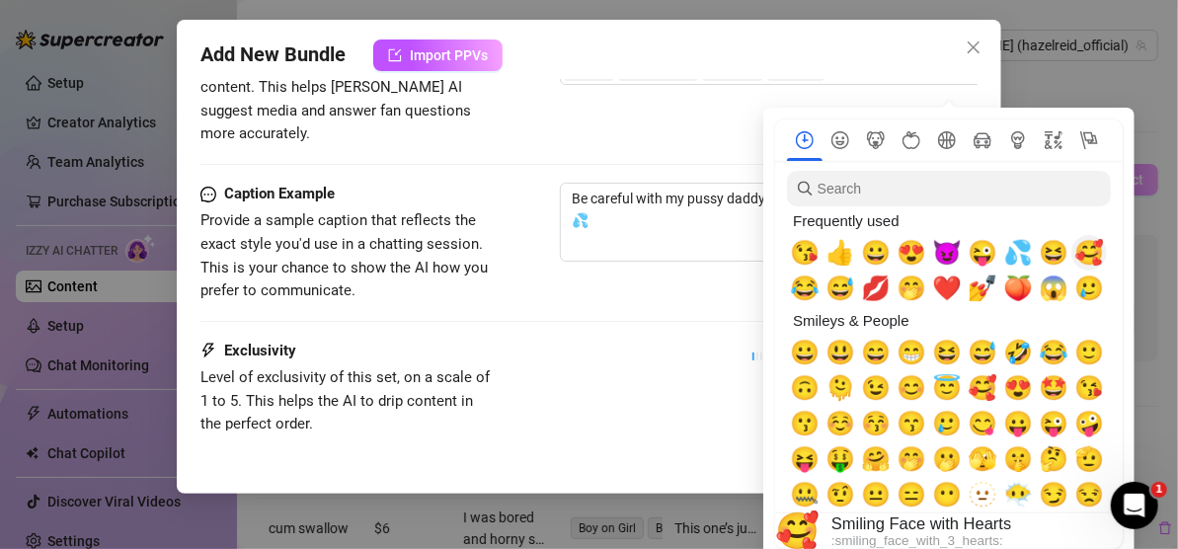
click at [1083, 255] on span "🥰" at bounding box center [1089, 253] width 30 height 28
type textarea "Be careful with my pussy daddy. I’m really, really tight. 🍑🥰💦"
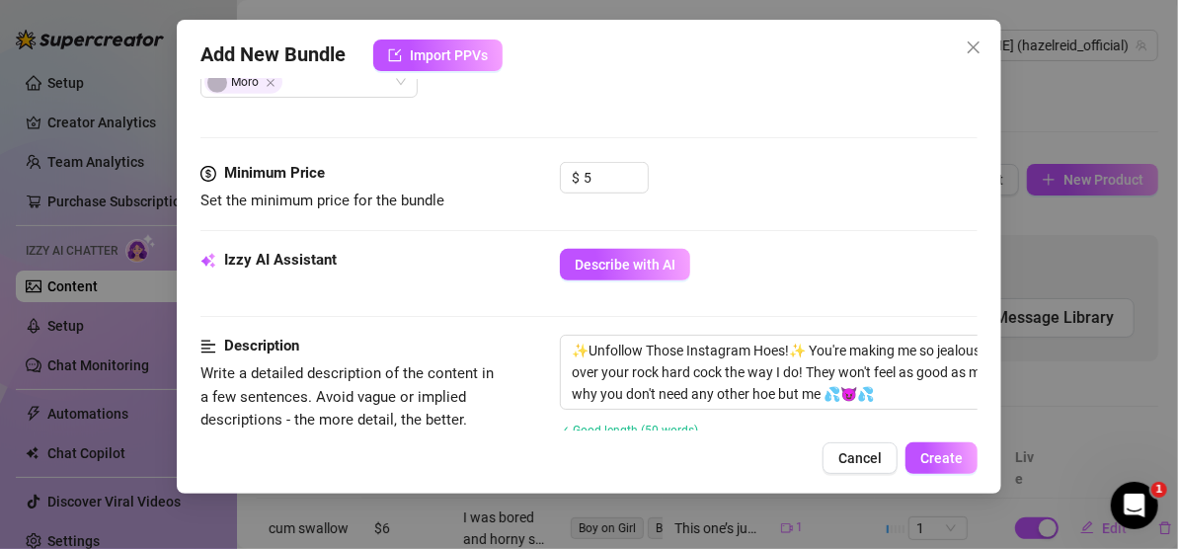
scroll to position [529, 0]
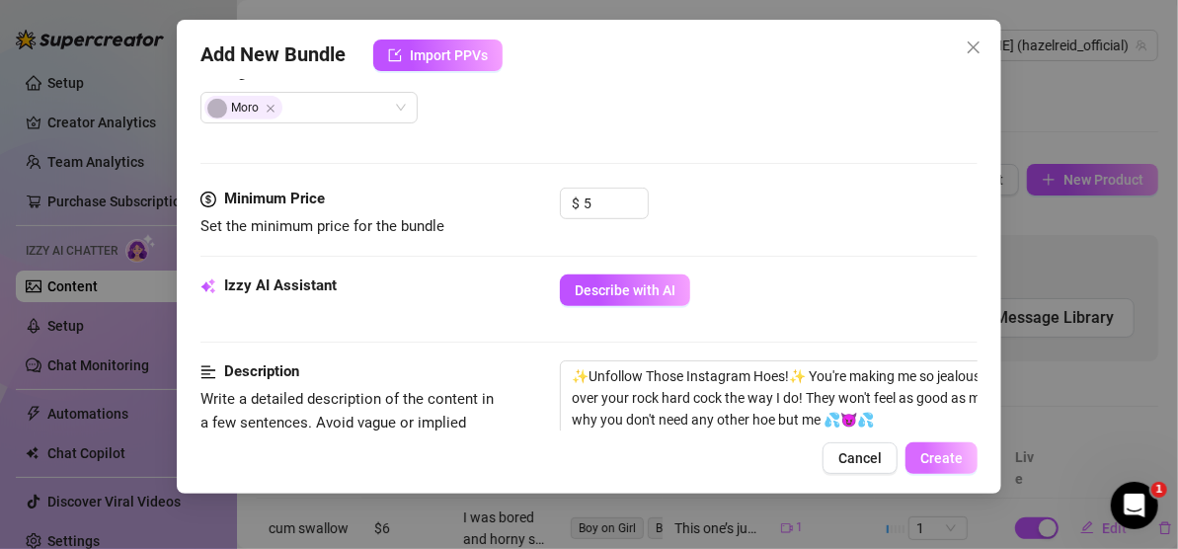
type textarea "Be careful with my pussy daddy. I’m really, really tight. 🍑🥰💦"
click at [962, 452] on button "Create" at bounding box center [941, 458] width 72 height 32
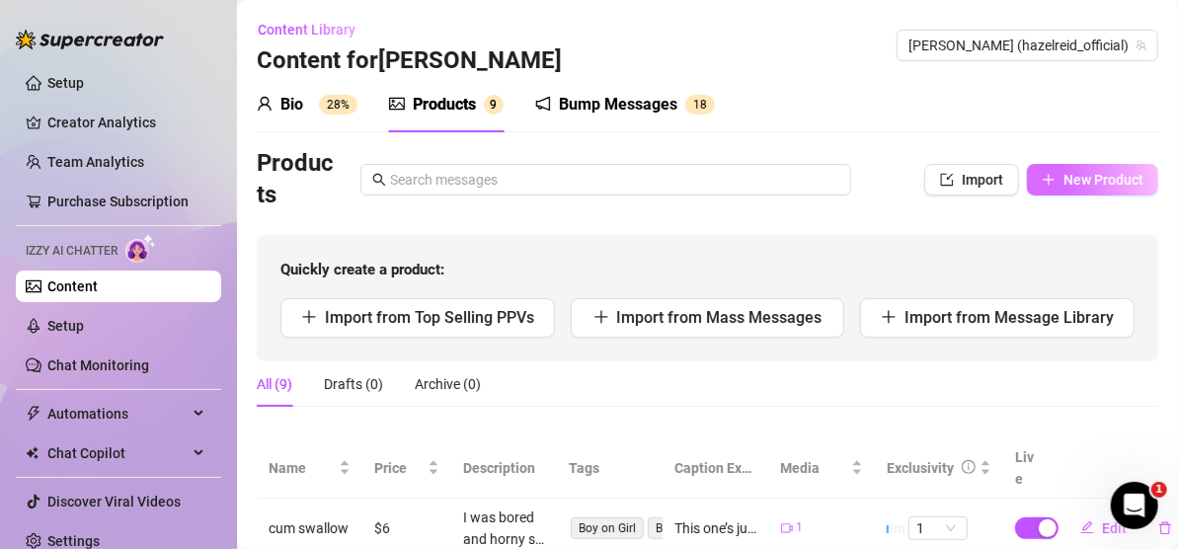
click at [1066, 174] on span "New Product" at bounding box center [1103, 180] width 80 height 16
type textarea "Type your message here..."
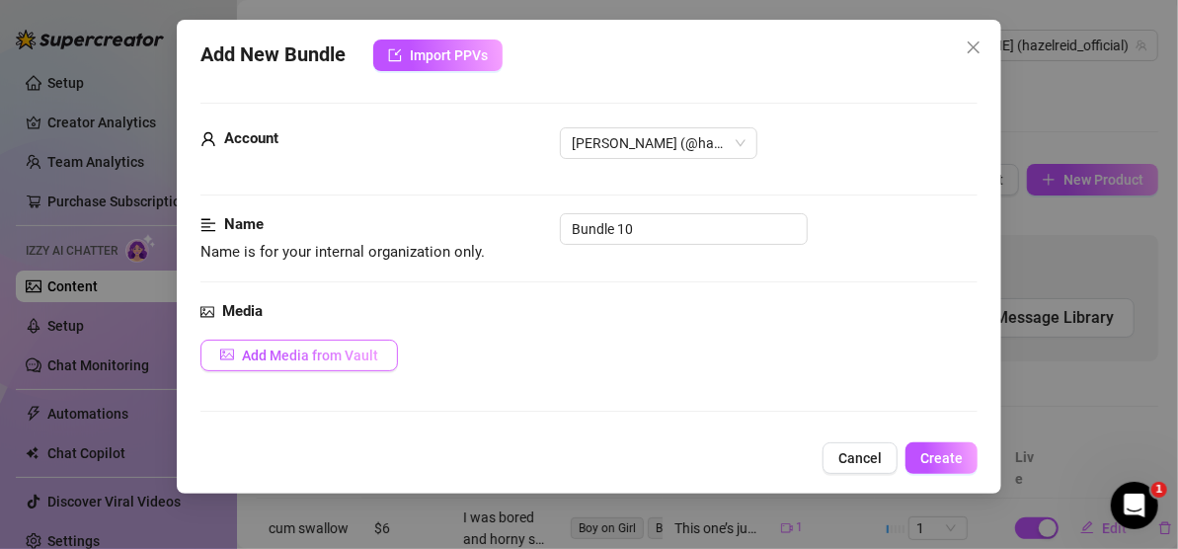
click at [364, 353] on span "Add Media from Vault" at bounding box center [310, 355] width 136 height 16
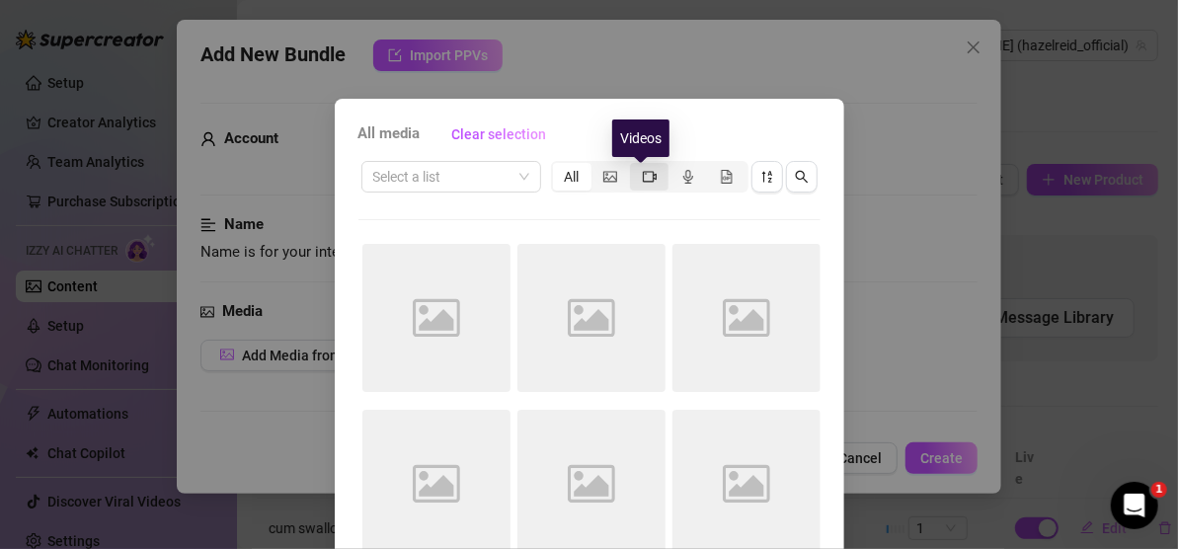
click at [643, 176] on icon "video-camera" at bounding box center [650, 177] width 14 height 14
click at [635, 166] on input "segmented control" at bounding box center [635, 166] width 0 height 0
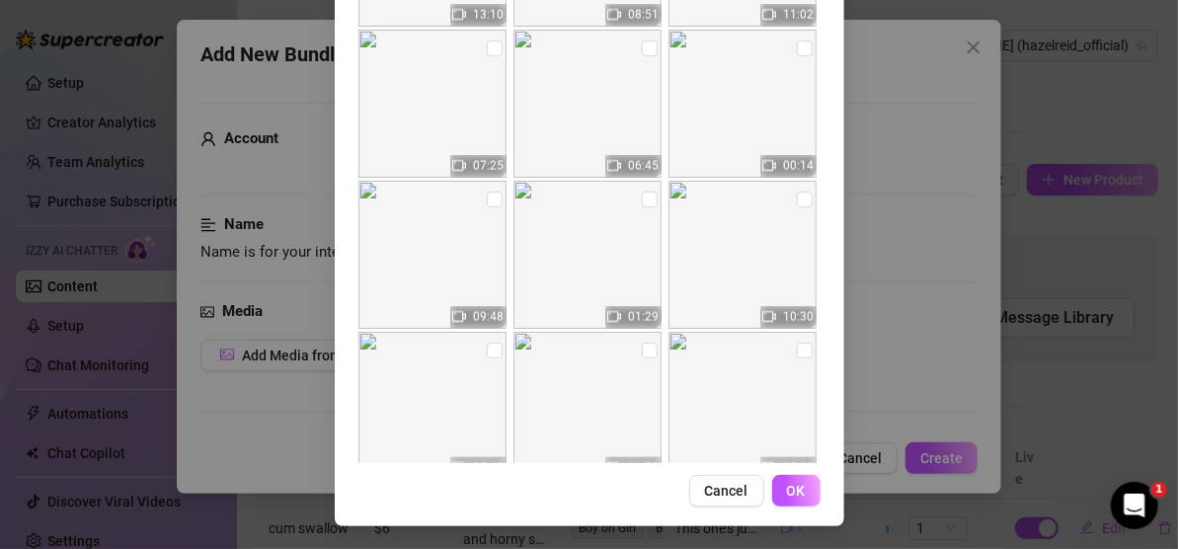
scroll to position [1285, 0]
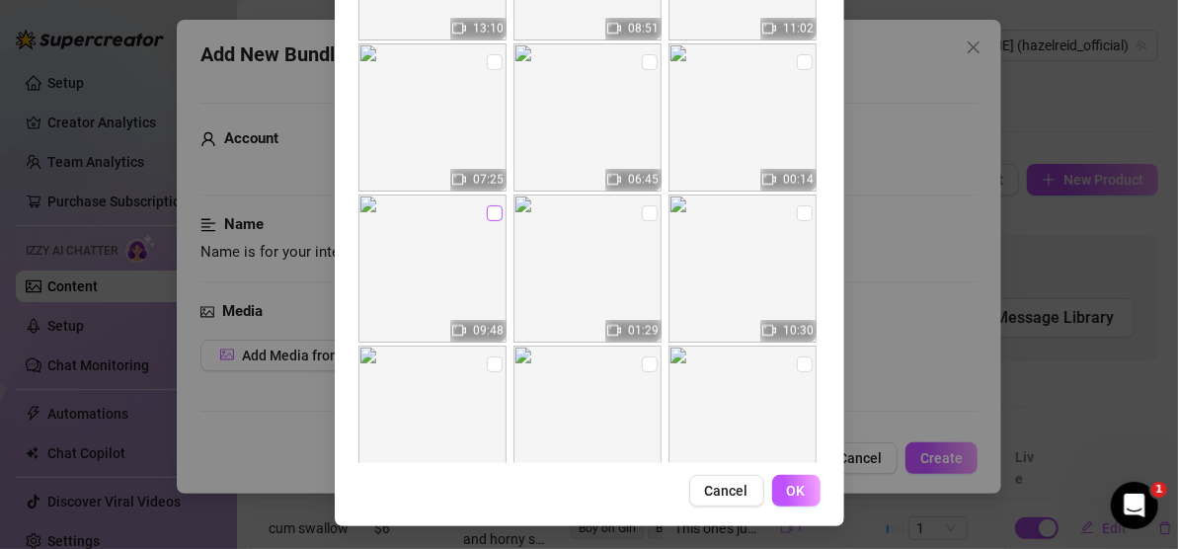
click at [487, 211] on input "checkbox" at bounding box center [495, 213] width 16 height 16
checkbox input "true"
click at [796, 495] on span "OK" at bounding box center [796, 491] width 19 height 16
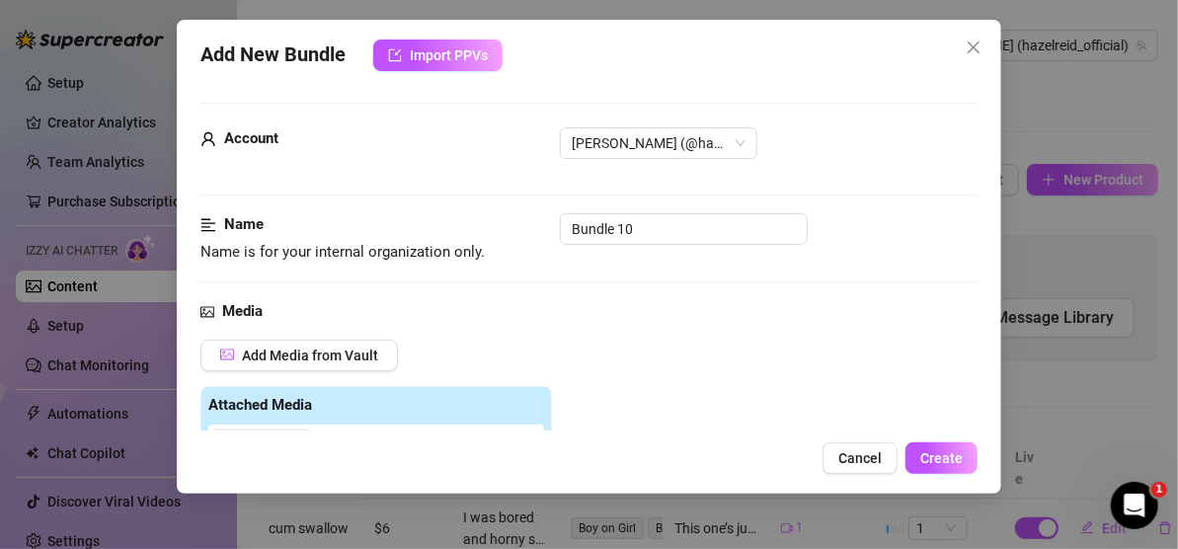
scroll to position [388, 0]
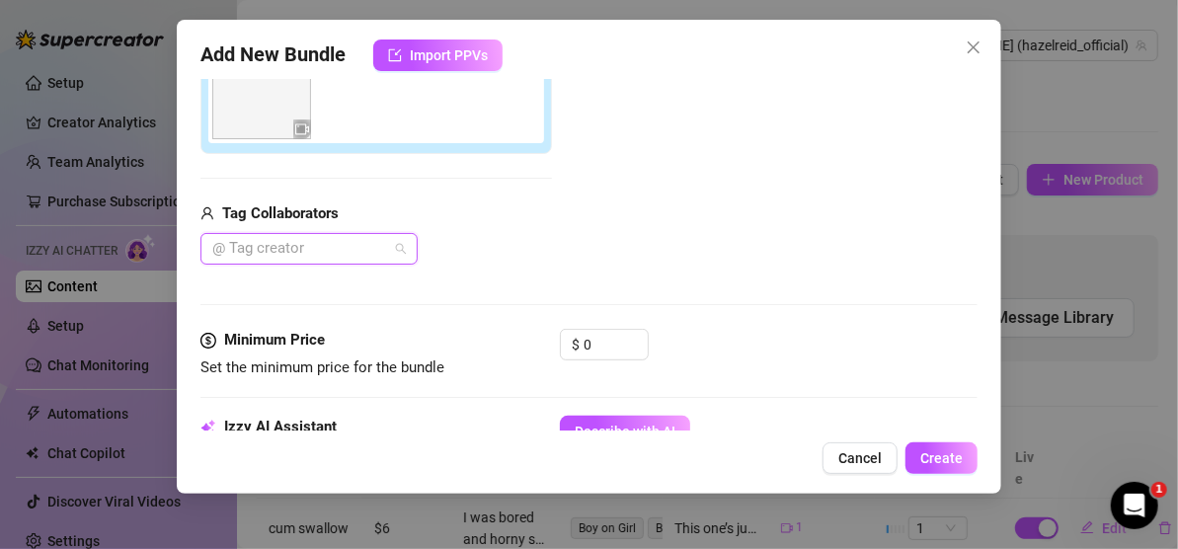
click at [370, 245] on div at bounding box center [298, 249] width 189 height 28
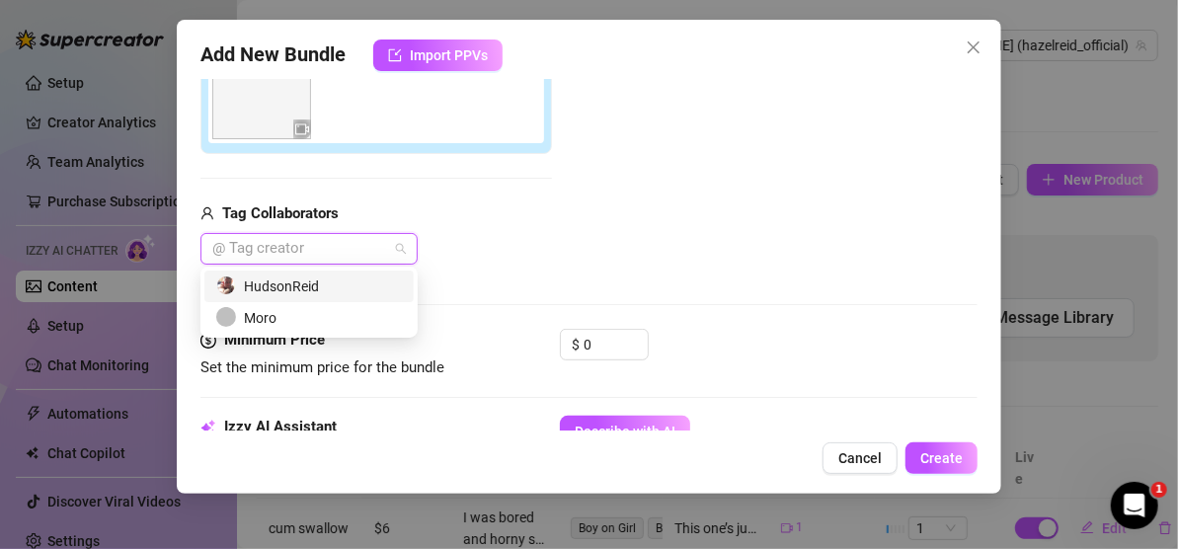
click at [352, 279] on div "HudsonReid" at bounding box center [309, 286] width 186 height 22
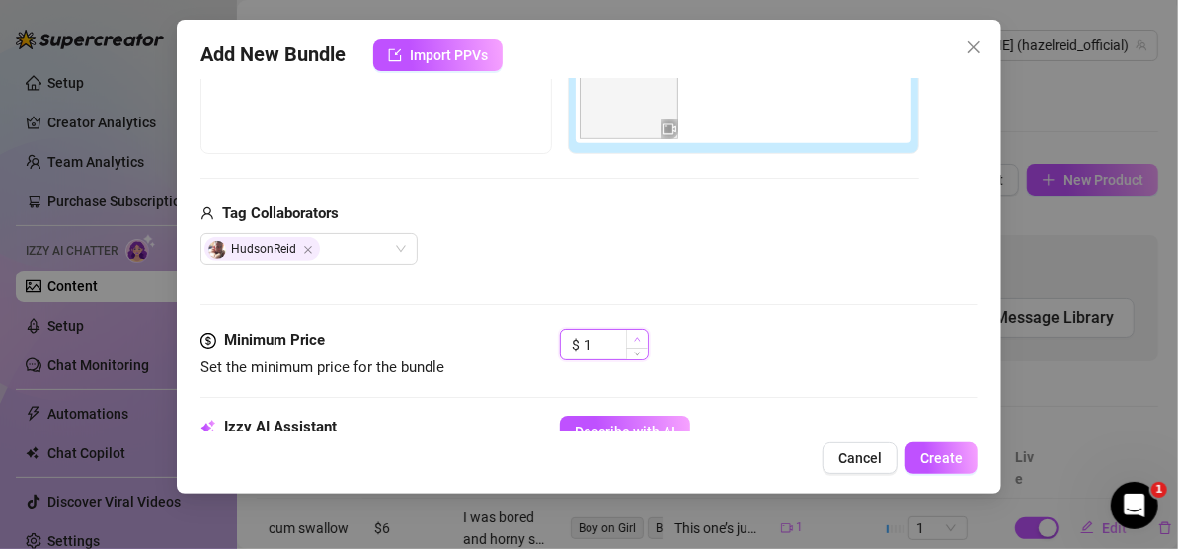
click at [643, 331] on span "Increase Value" at bounding box center [637, 339] width 22 height 18
type input "5"
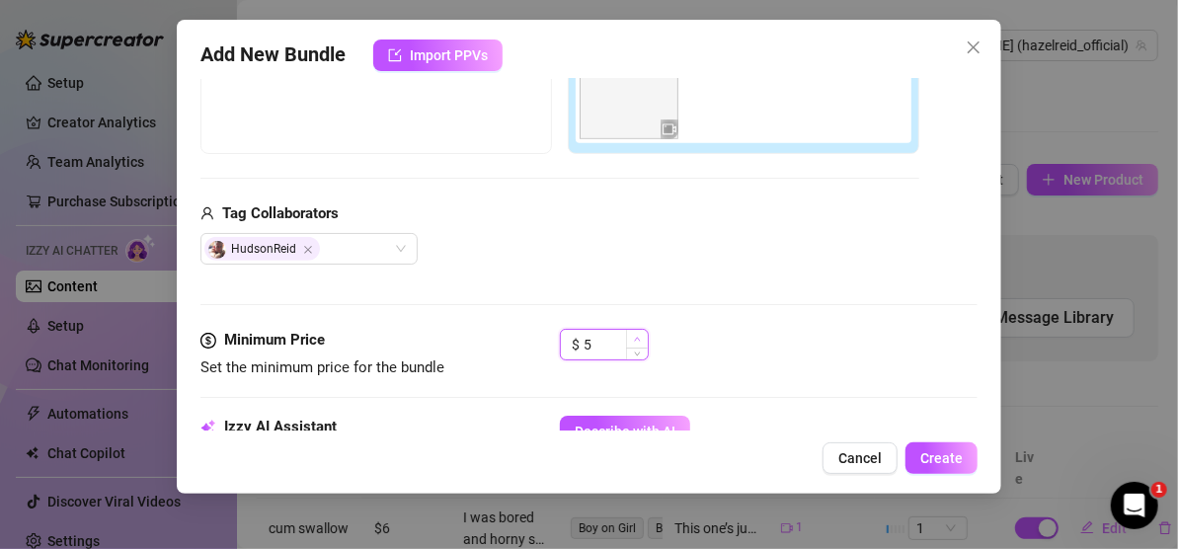
click at [643, 331] on span "Increase Value" at bounding box center [637, 339] width 22 height 18
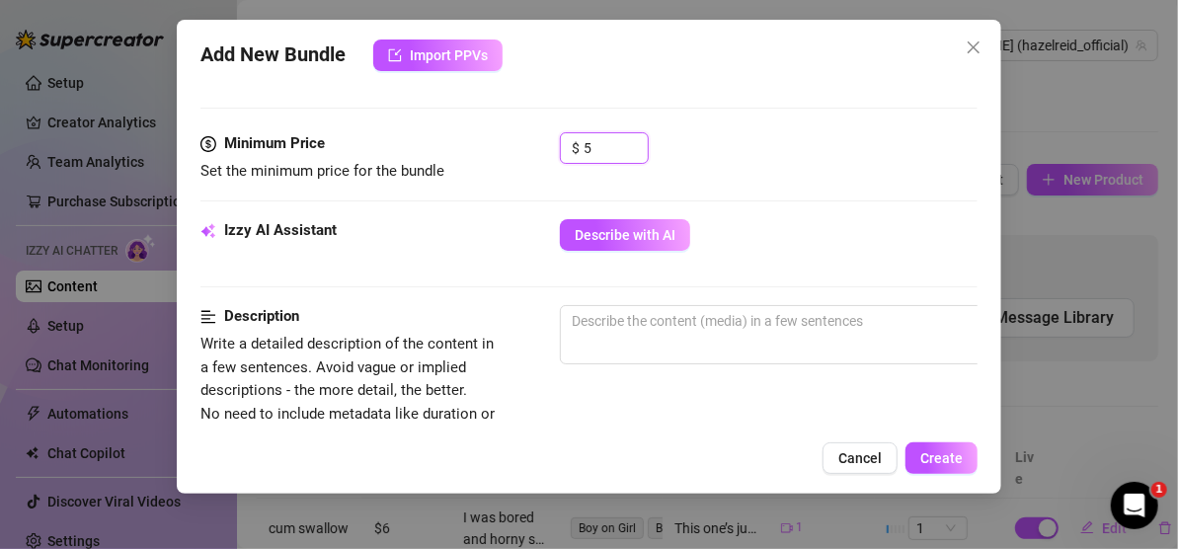
scroll to position [585, 0]
paste textarea "I saw you had a job opening to be your personal sex doll and I think I would be…"
type textarea "I saw you had a job opening to be your personal sex doll and I think I would be…"
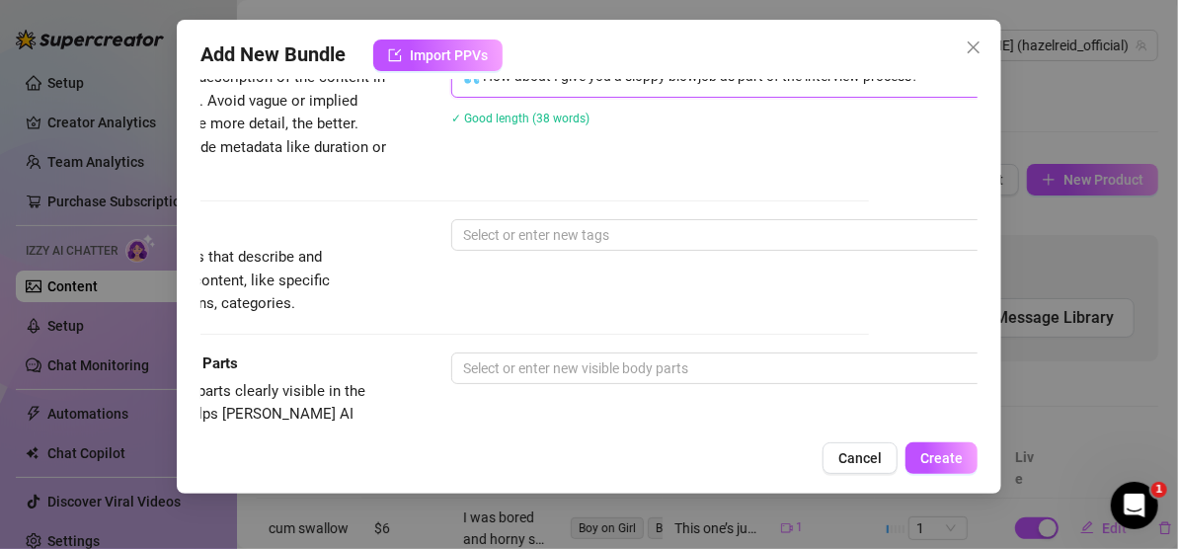
scroll to position [881, 109]
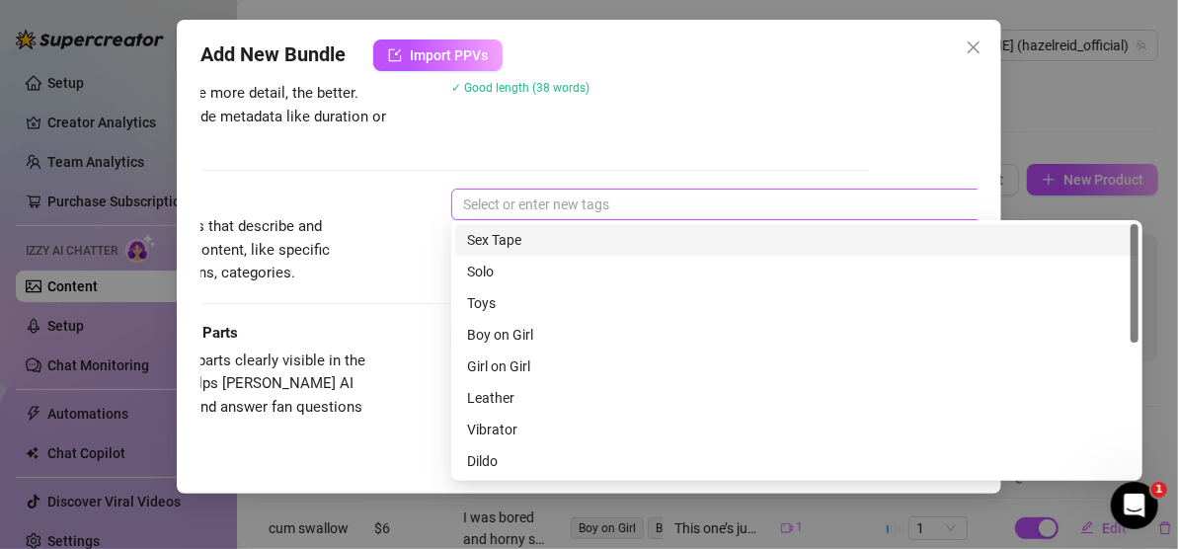
click at [573, 201] on div at bounding box center [786, 205] width 662 height 28
type textarea "I saw you had a job opening to be your personal sex doll and I think I would be…"
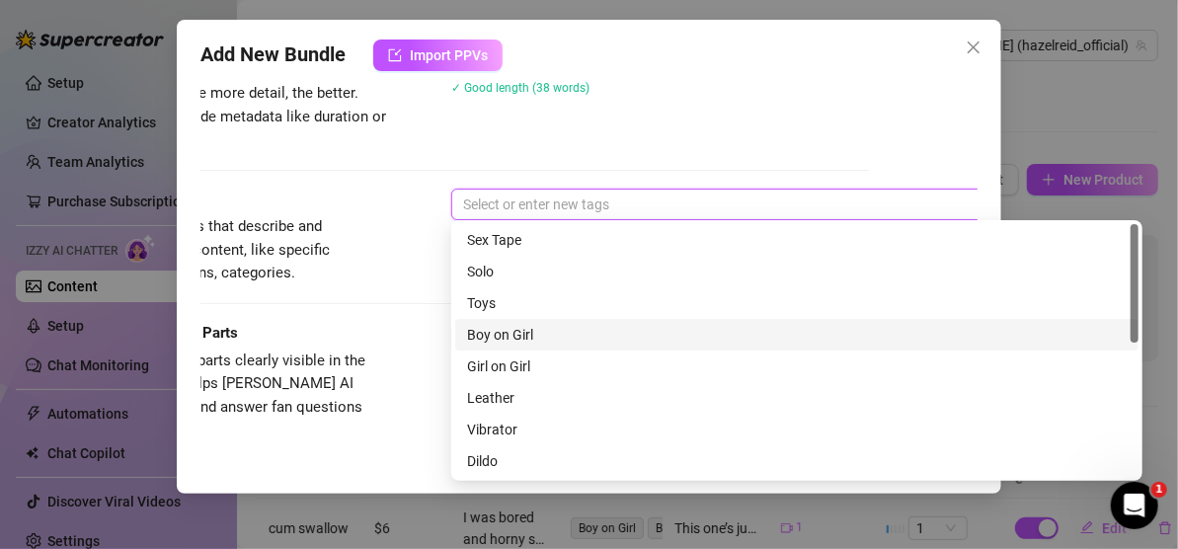
click at [521, 335] on div "Boy on Girl" at bounding box center [796, 335] width 659 height 22
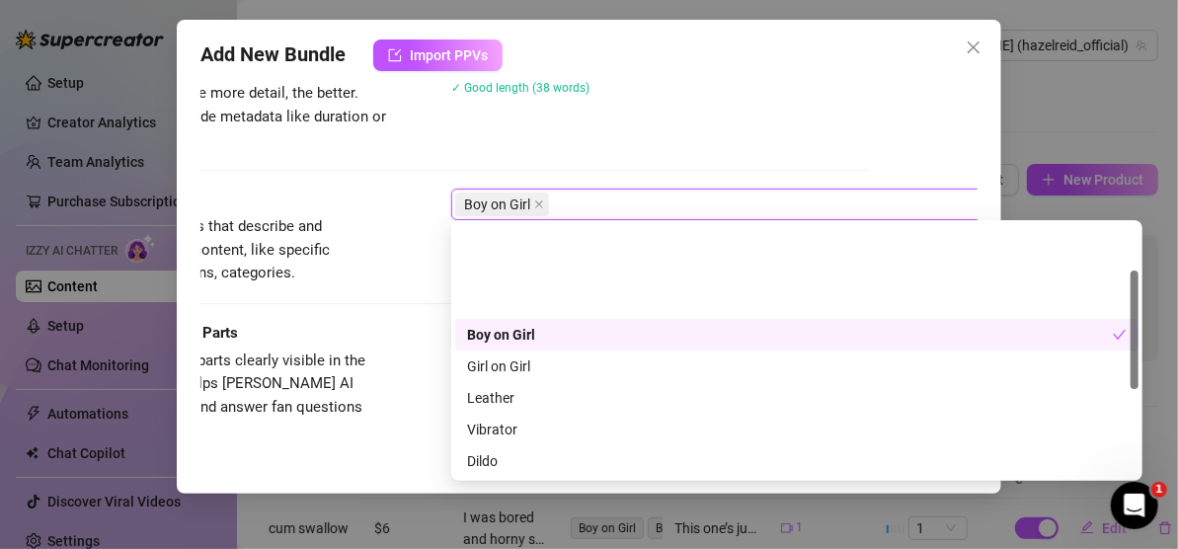
scroll to position [197, 0]
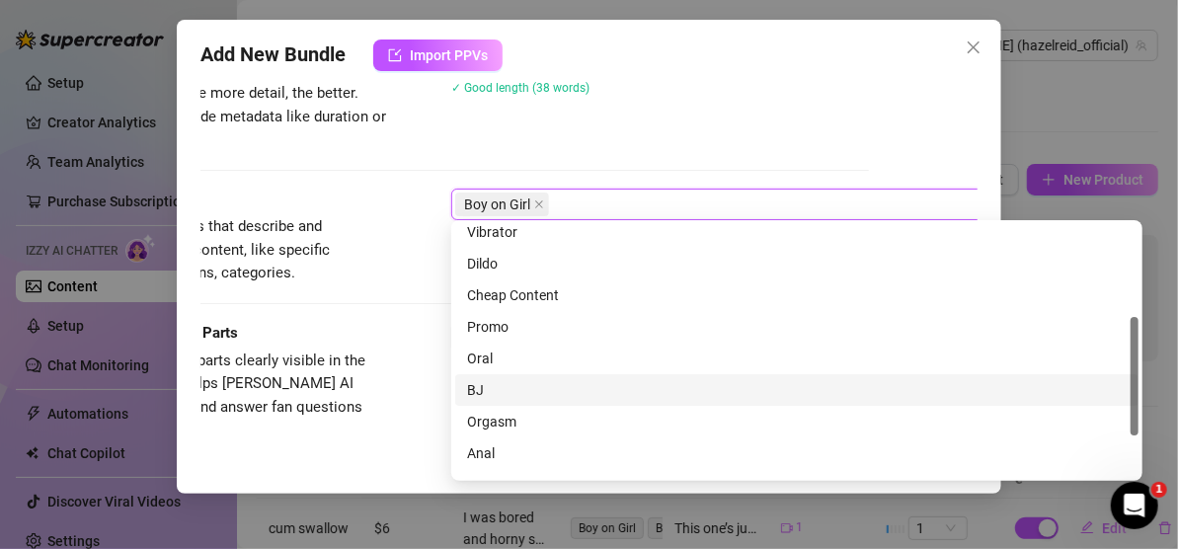
click at [481, 385] on div "BJ" at bounding box center [796, 390] width 659 height 22
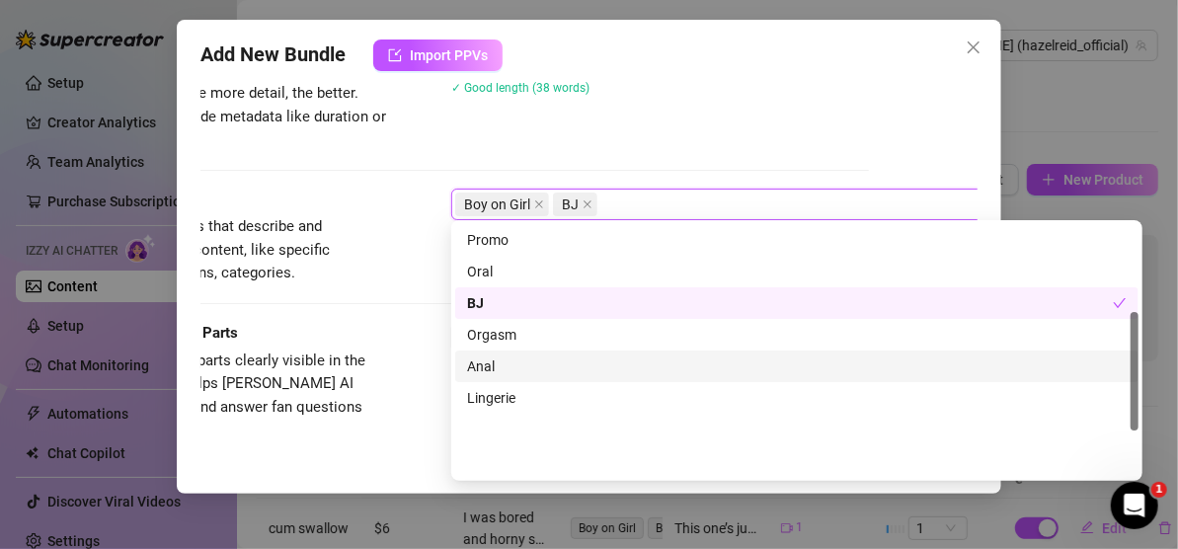
scroll to position [0, 0]
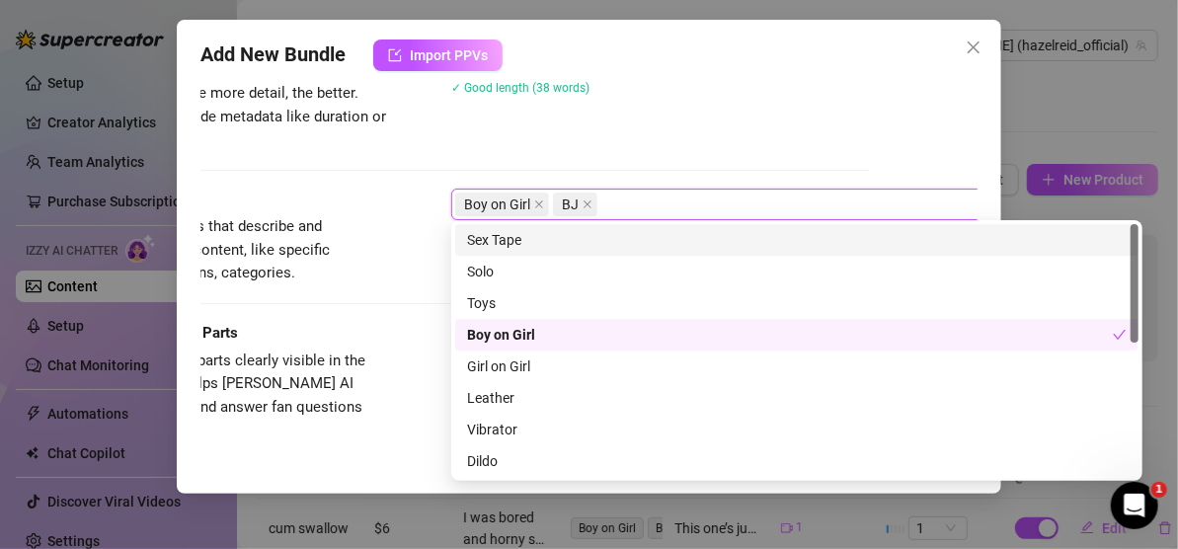
click at [666, 114] on div "I saw you had a job opening to be your personal sex doll and I think I would be…" at bounding box center [796, 64] width 691 height 113
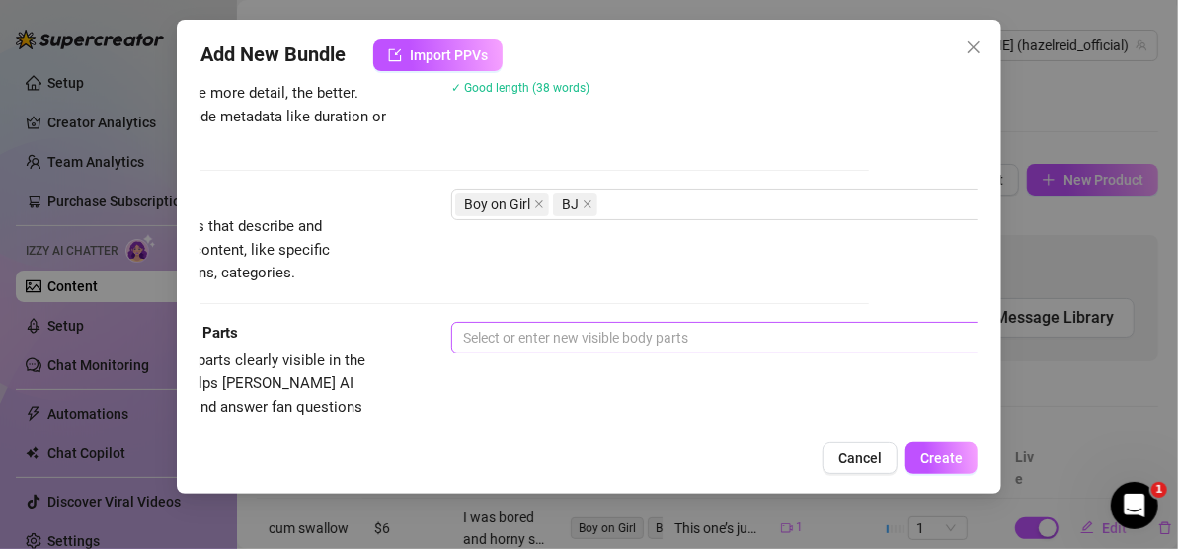
click at [541, 337] on div at bounding box center [786, 338] width 662 height 28
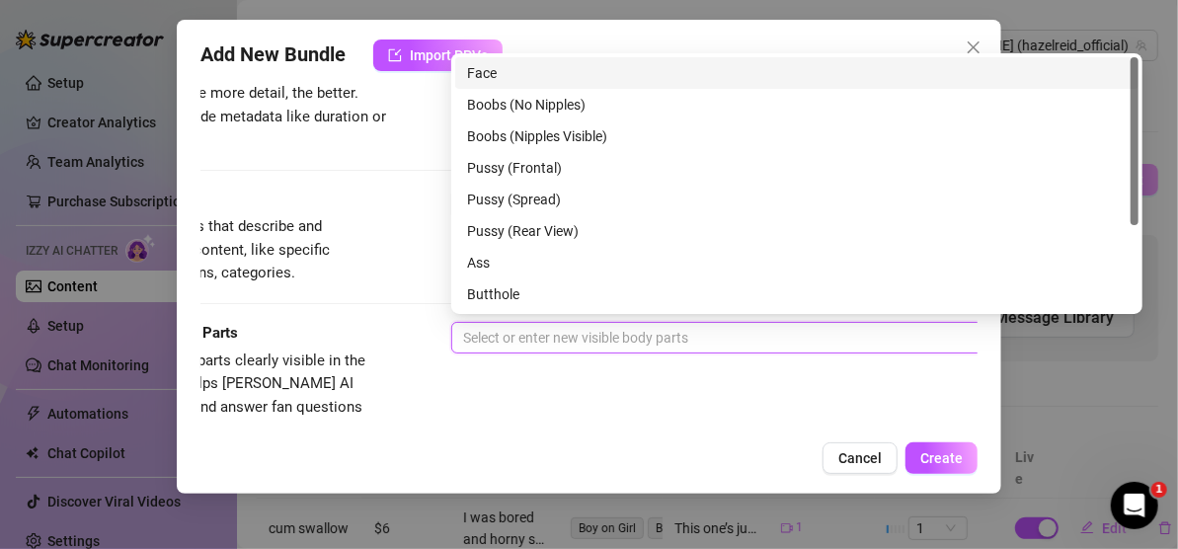
click at [528, 65] on div "Face" at bounding box center [796, 73] width 659 height 22
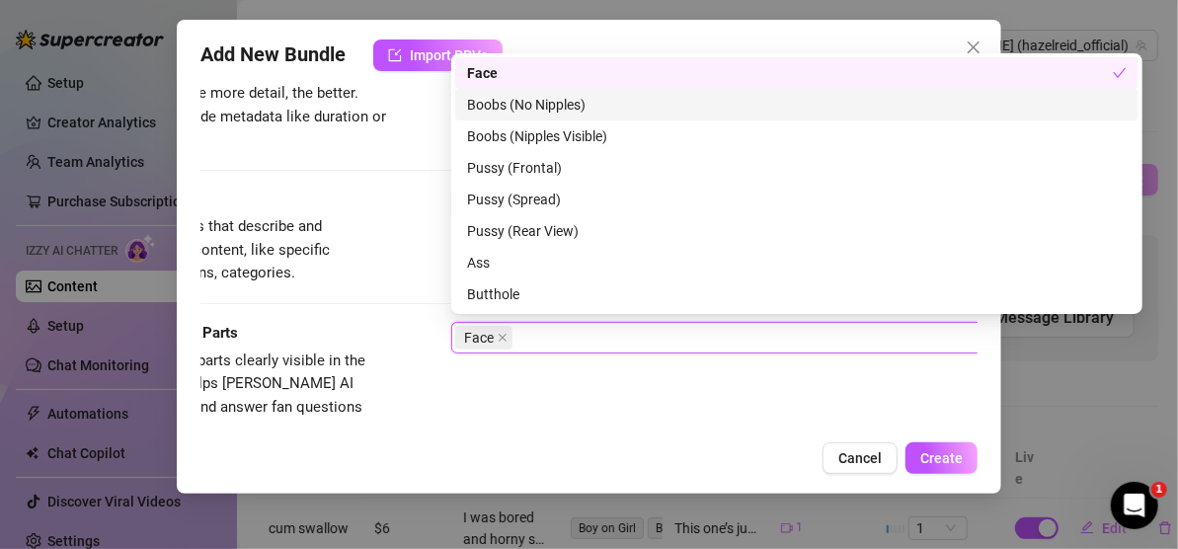
click at [535, 107] on div "Boobs (No Nipples)" at bounding box center [796, 105] width 659 height 22
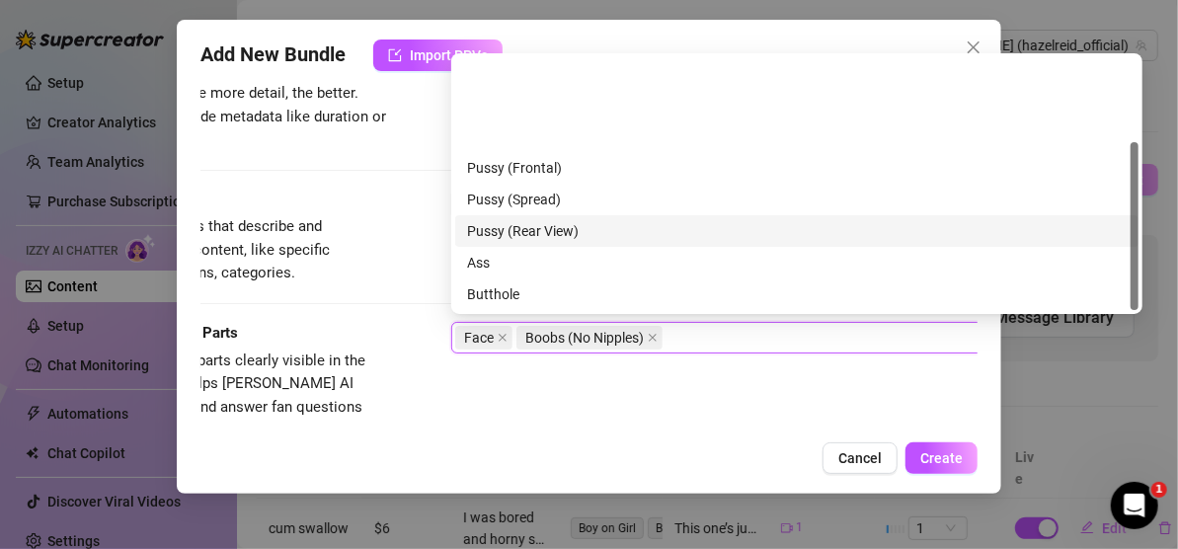
scroll to position [126, 0]
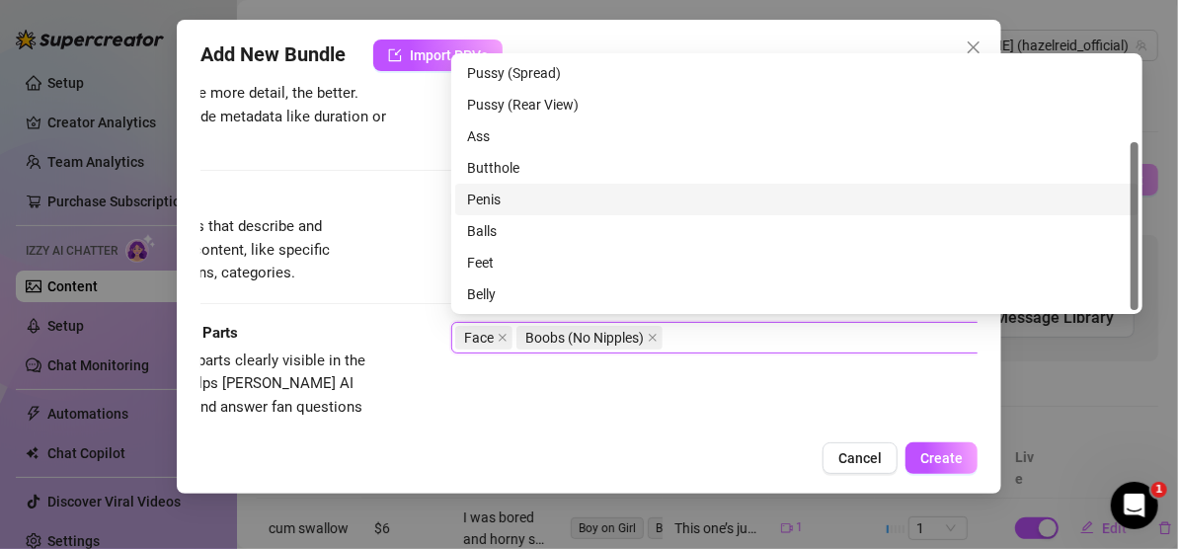
click at [530, 201] on div "Penis" at bounding box center [796, 200] width 659 height 22
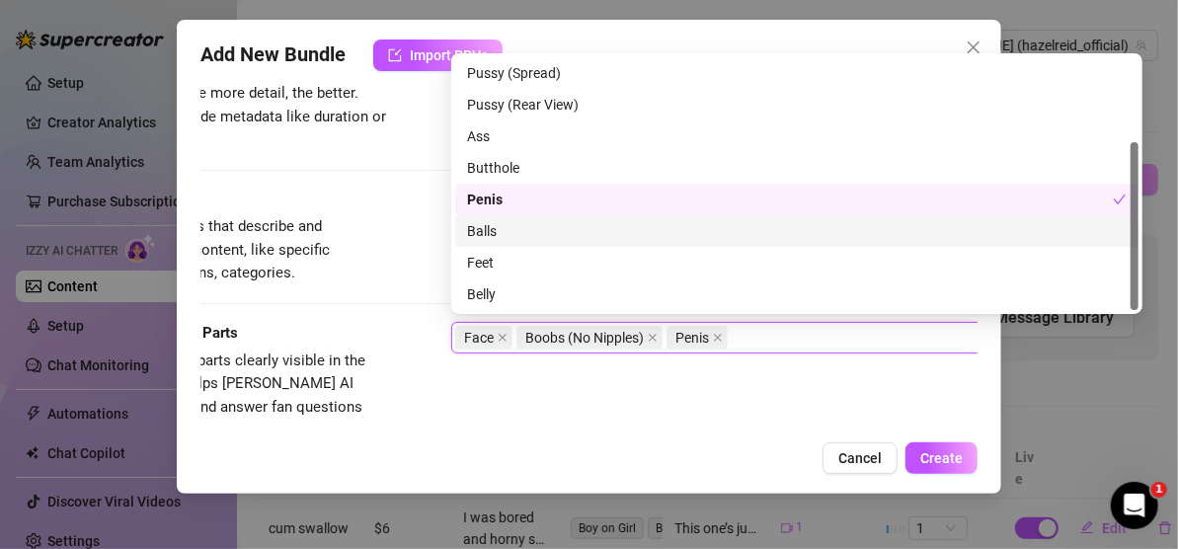
click at [526, 228] on div "Balls" at bounding box center [796, 231] width 659 height 22
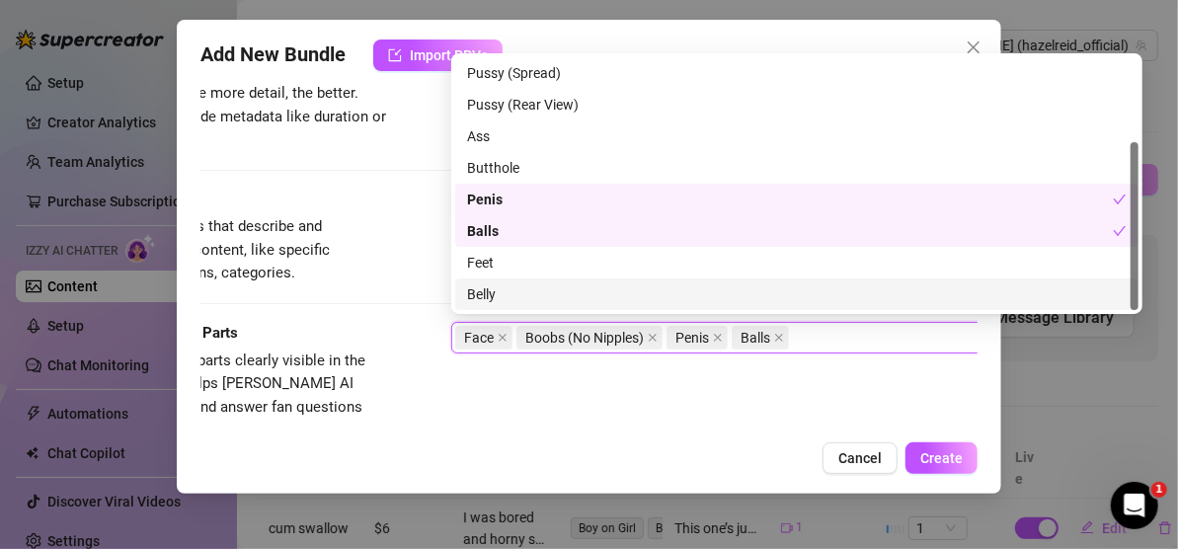
click at [788, 365] on div "Visible Body Parts Select the body parts clearly visible in the content. This h…" at bounding box center [480, 382] width 777 height 120
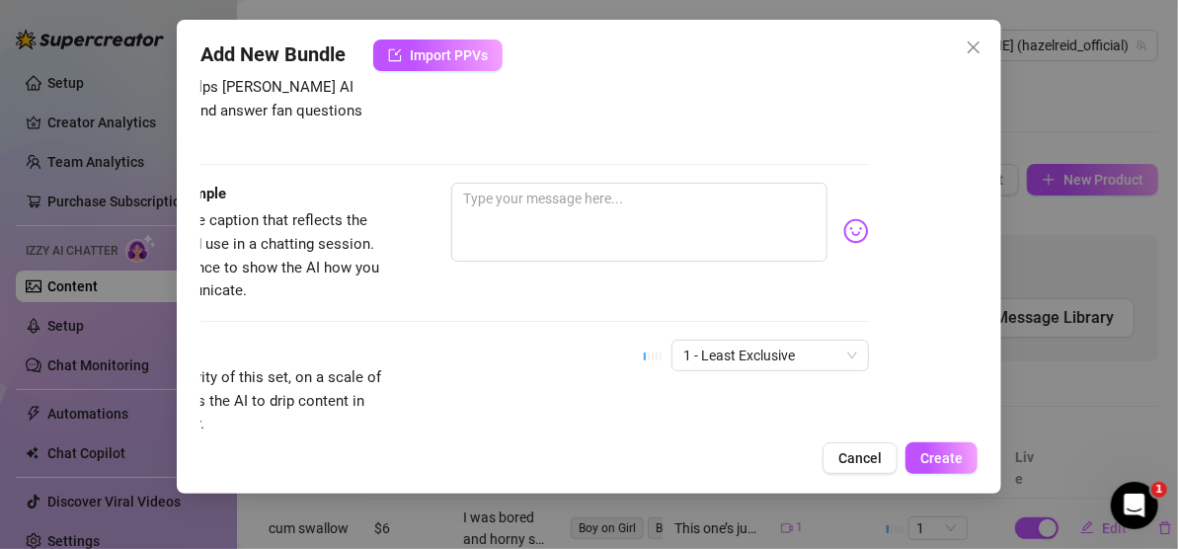
scroll to position [1178, 0]
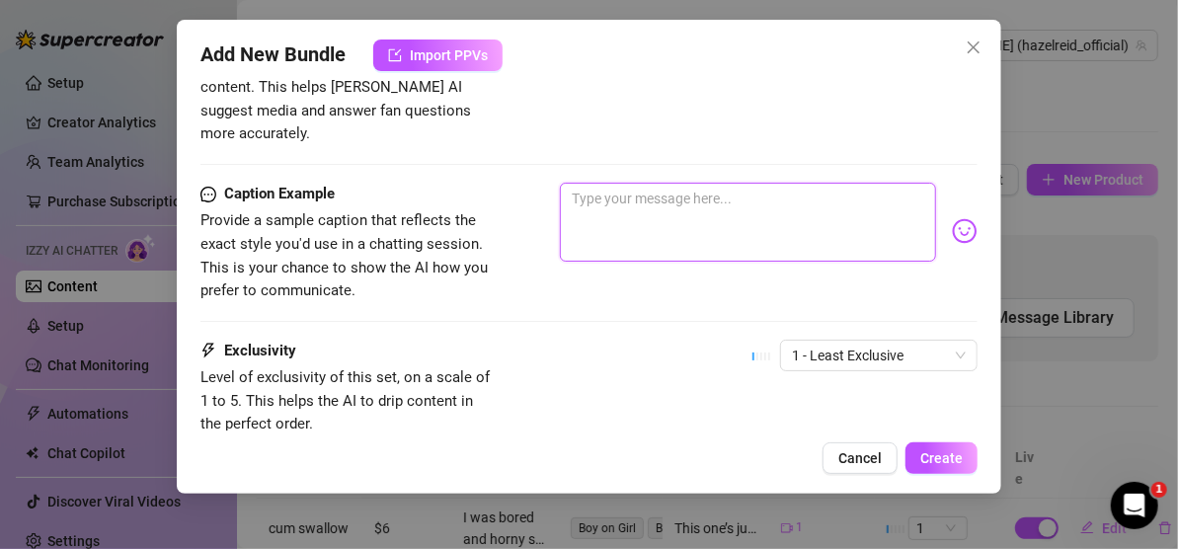
paste textarea "On my knees & ready to please � �😈"
type textarea "On my knees & ready to please � �😈"
drag, startPoint x: 788, startPoint y: 181, endPoint x: 769, endPoint y: 183, distance: 18.9
click at [769, 183] on textarea "On my knees & ready to please � �😈" at bounding box center [748, 222] width 376 height 79
type textarea "On my knees & ready to please � �😈"
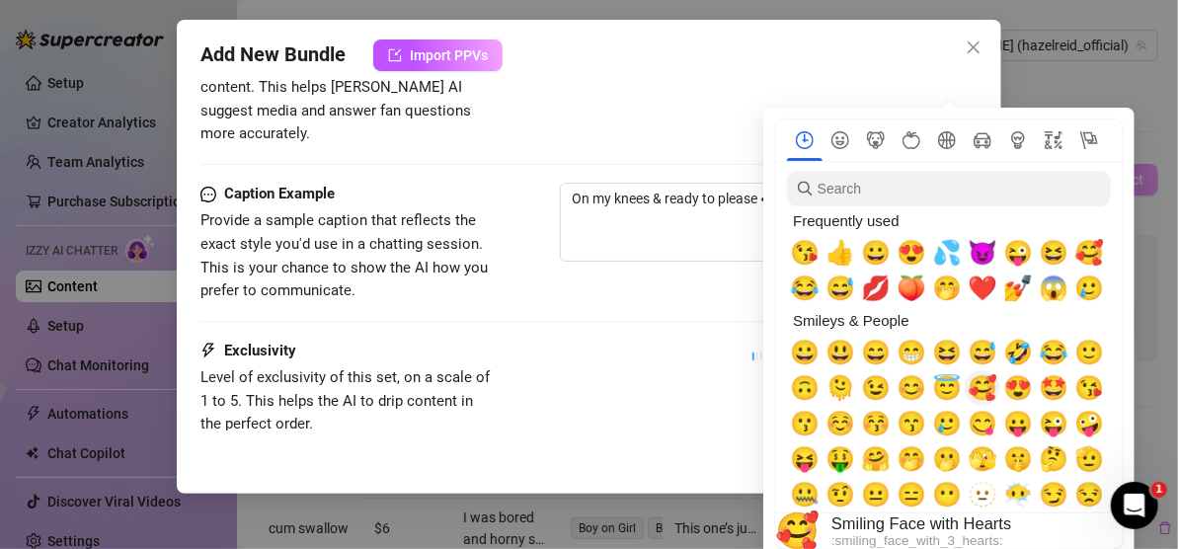
drag, startPoint x: 994, startPoint y: 387, endPoint x: 937, endPoint y: 320, distance: 88.2
click at [988, 386] on span "🥰" at bounding box center [982, 388] width 30 height 28
type textarea "On my knees & ready to please 🥰😈"
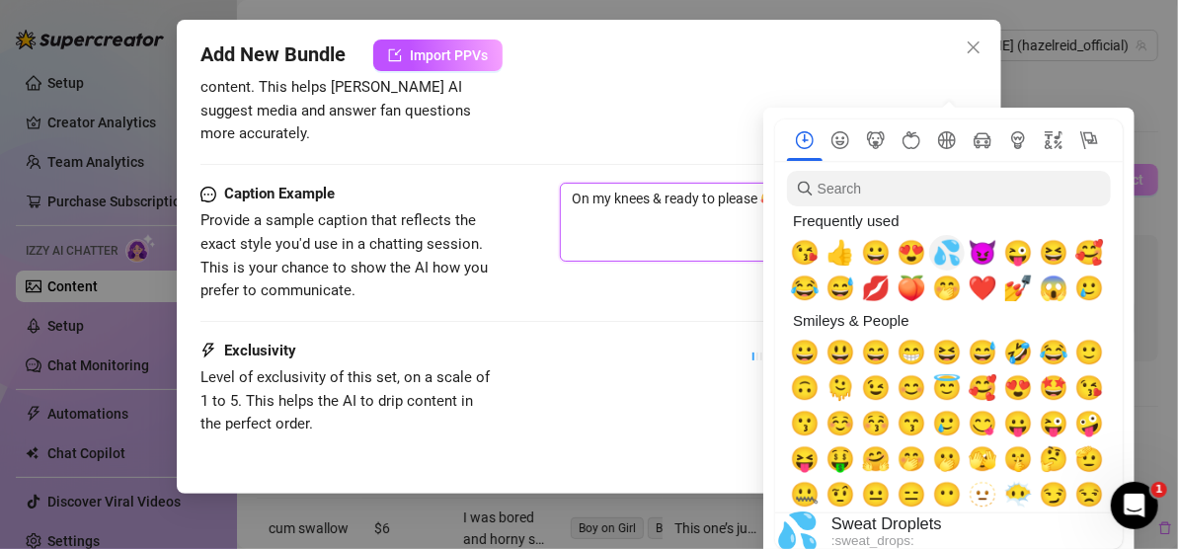
type textarea "On my knees & ready to please 🥰😈"
click at [951, 243] on span "💦" at bounding box center [947, 253] width 30 height 28
type textarea "On my knees & ready to please 🥰💦😈"
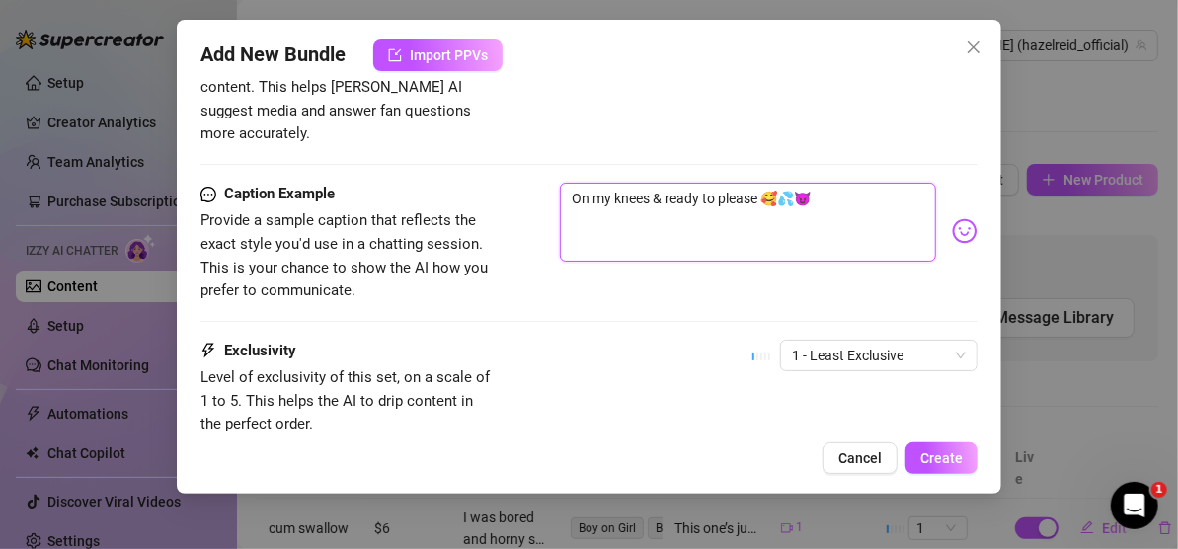
type textarea "On my knees & ready to please 🥰💦😈"
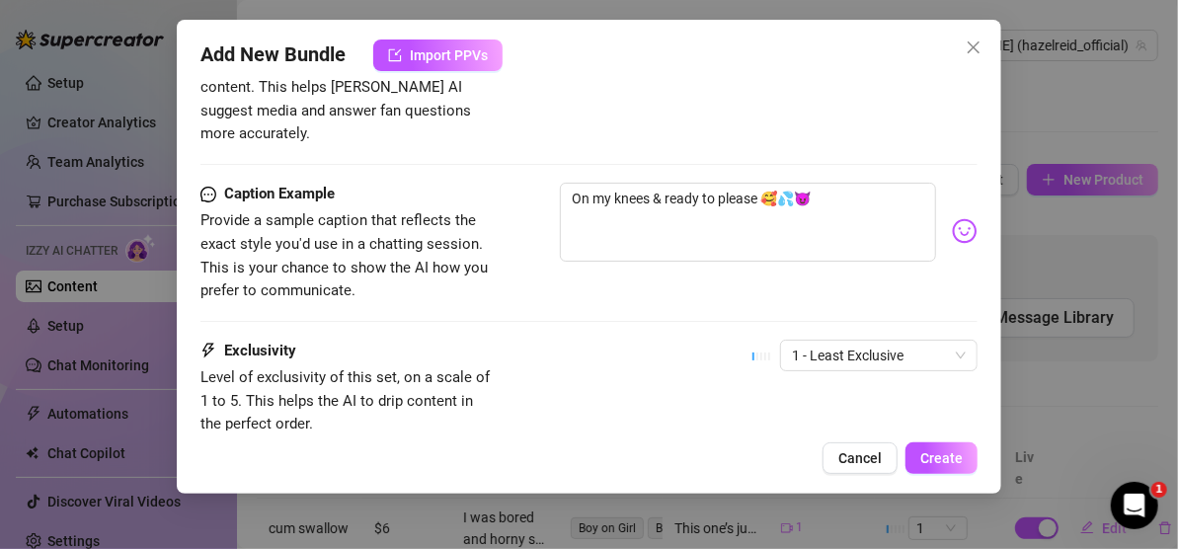
click at [661, 291] on div "Caption Example Provide a sample caption that reflects the exact style you'd us…" at bounding box center [588, 261] width 777 height 157
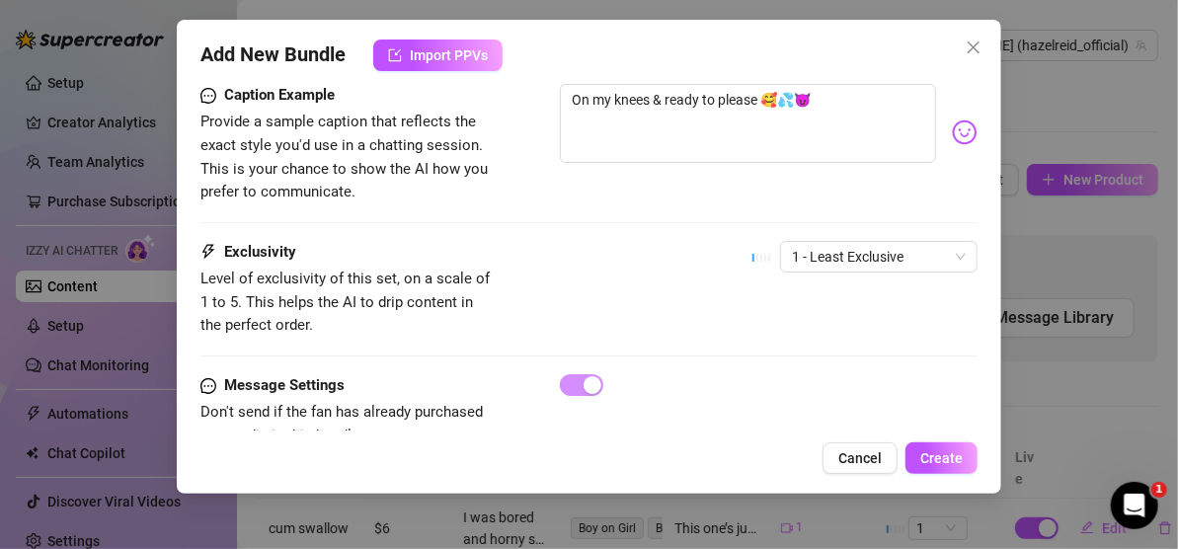
scroll to position [1319, 0]
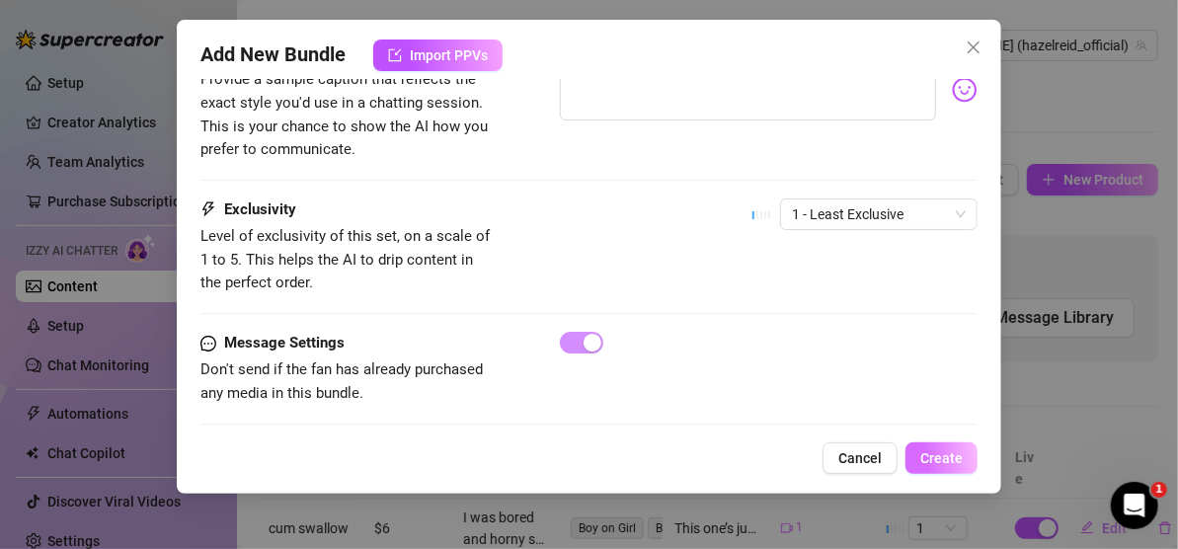
click at [956, 455] on span "Create" at bounding box center [941, 458] width 42 height 16
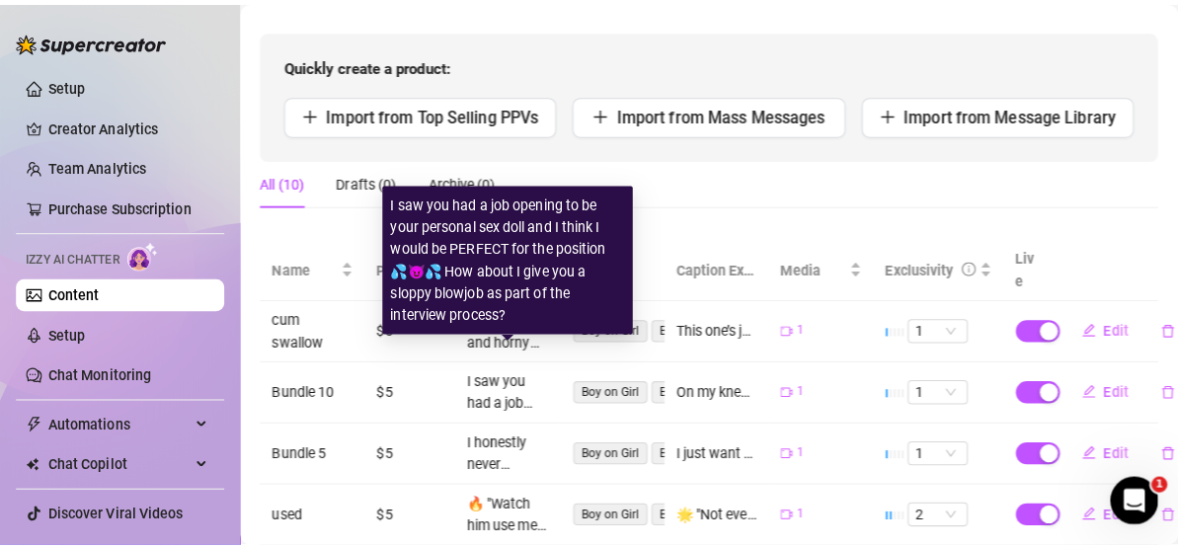
scroll to position [0, 0]
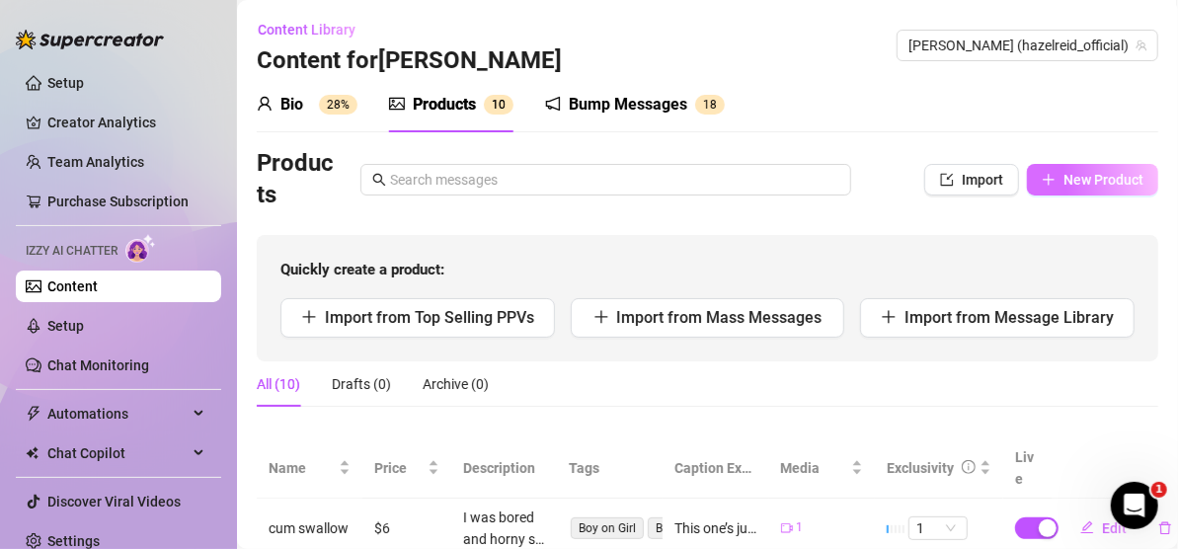
click at [1075, 182] on span "New Product" at bounding box center [1103, 180] width 80 height 16
type textarea "Type your message here..."
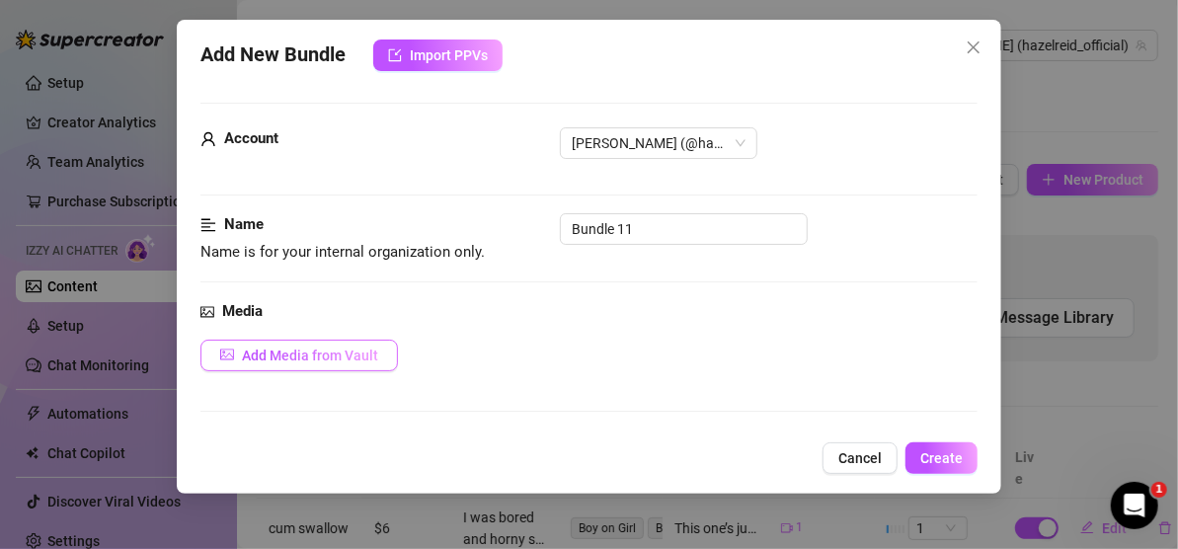
click at [353, 347] on span "Add Media from Vault" at bounding box center [310, 355] width 136 height 16
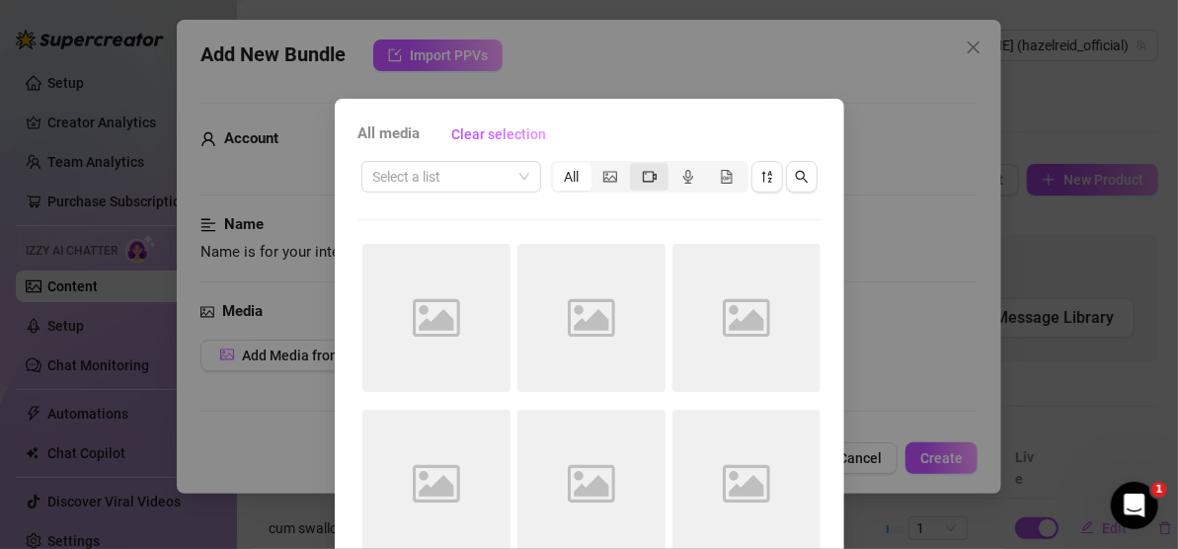
click at [649, 176] on div "segmented control" at bounding box center [649, 177] width 38 height 28
click at [635, 166] on input "segmented control" at bounding box center [635, 166] width 0 height 0
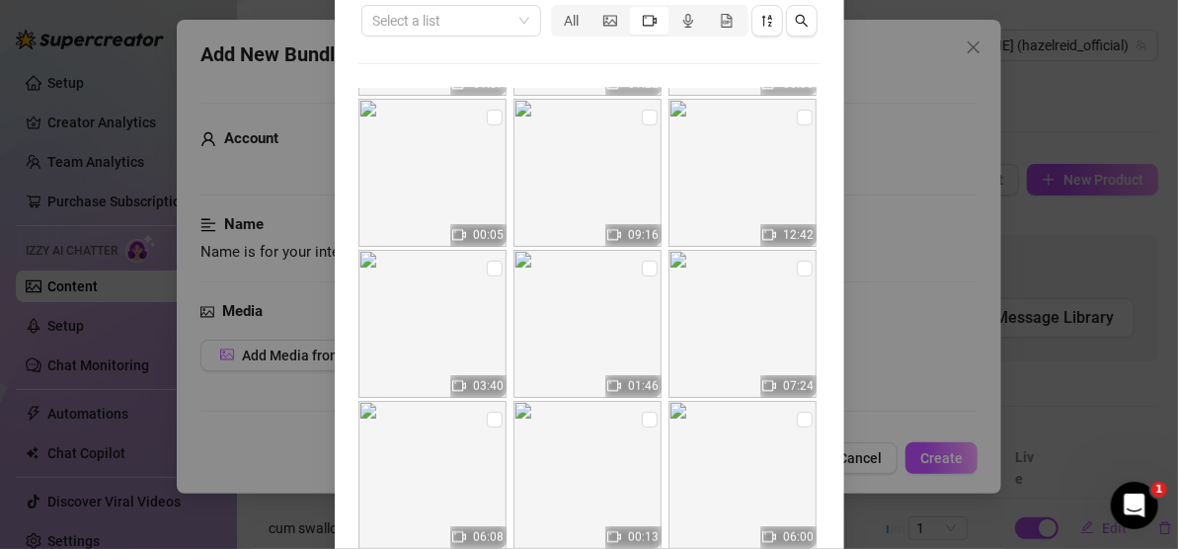
scroll to position [274, 0]
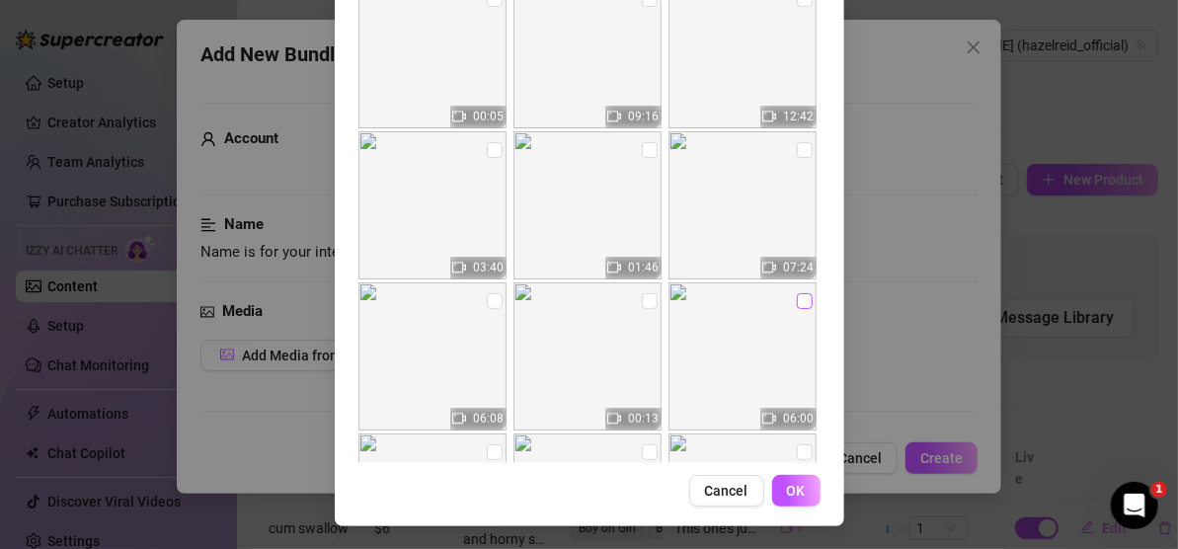
click at [797, 301] on input "checkbox" at bounding box center [805, 301] width 16 height 16
checkbox input "true"
click at [772, 486] on button "OK" at bounding box center [796, 491] width 48 height 32
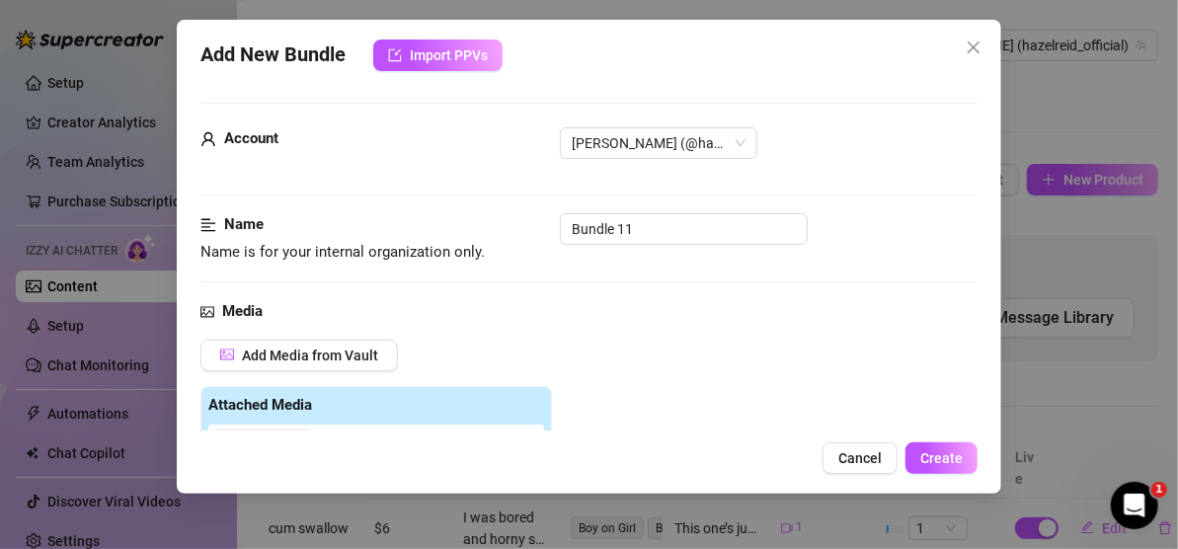
scroll to position [388, 0]
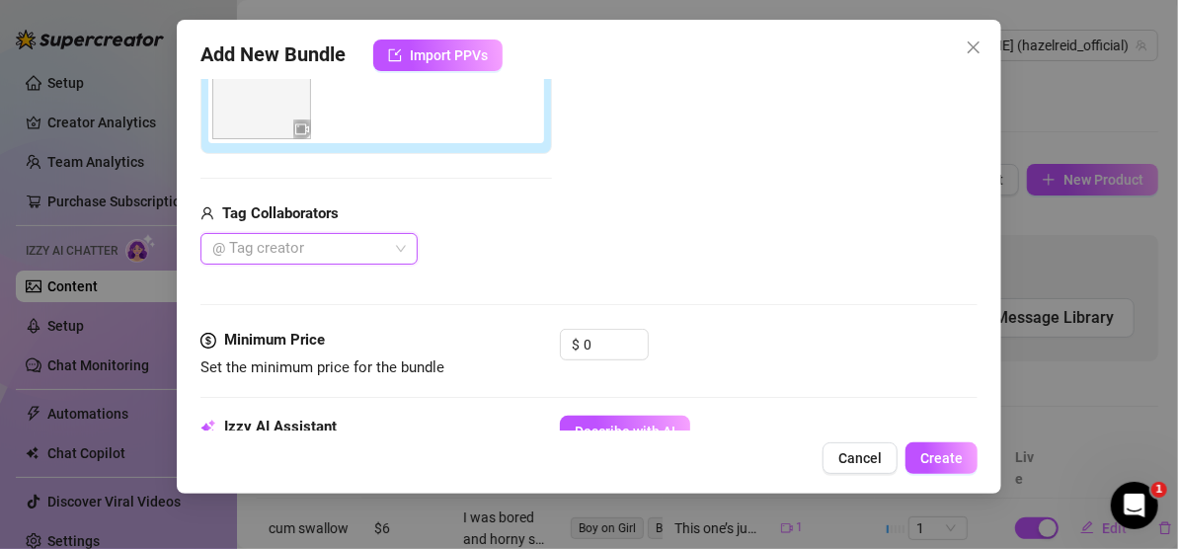
click at [400, 243] on div "@ Tag creator" at bounding box center [308, 249] width 217 height 32
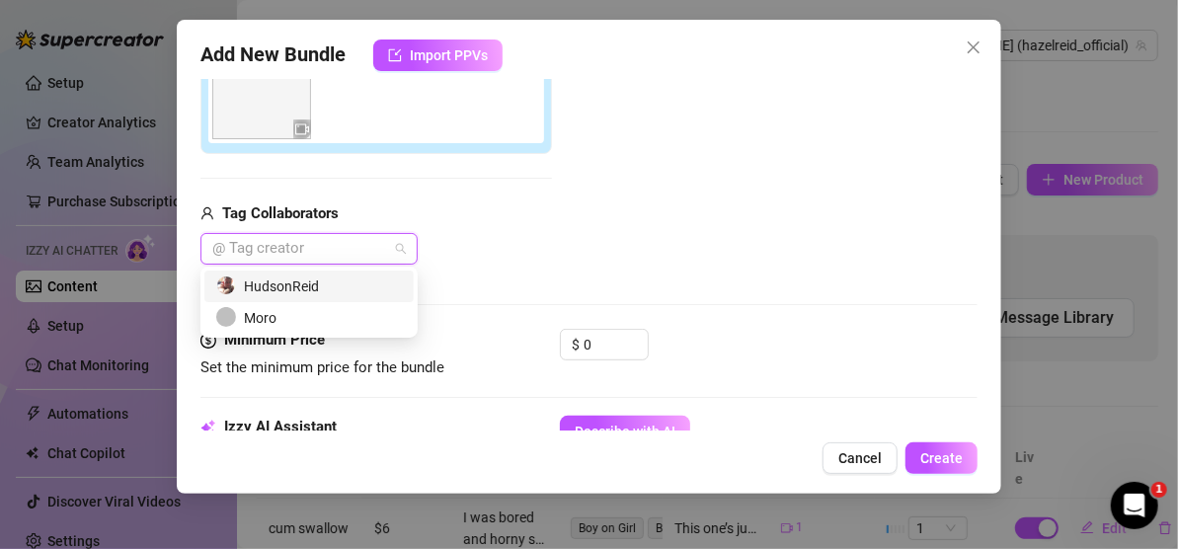
click at [368, 276] on div "HudsonReid" at bounding box center [309, 286] width 186 height 22
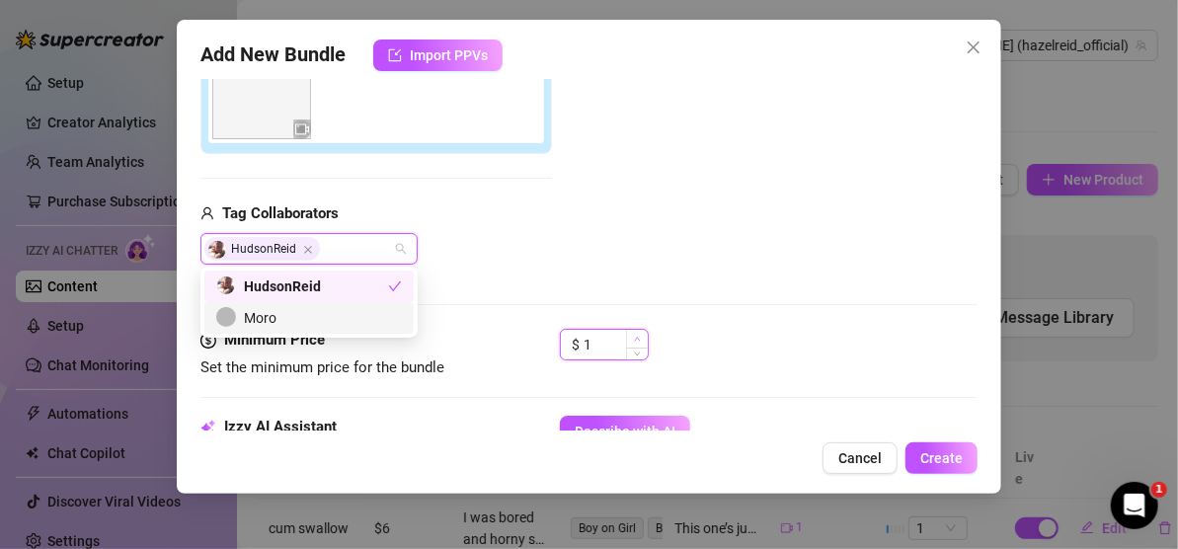
click at [638, 336] on icon "up" at bounding box center [637, 339] width 7 height 7
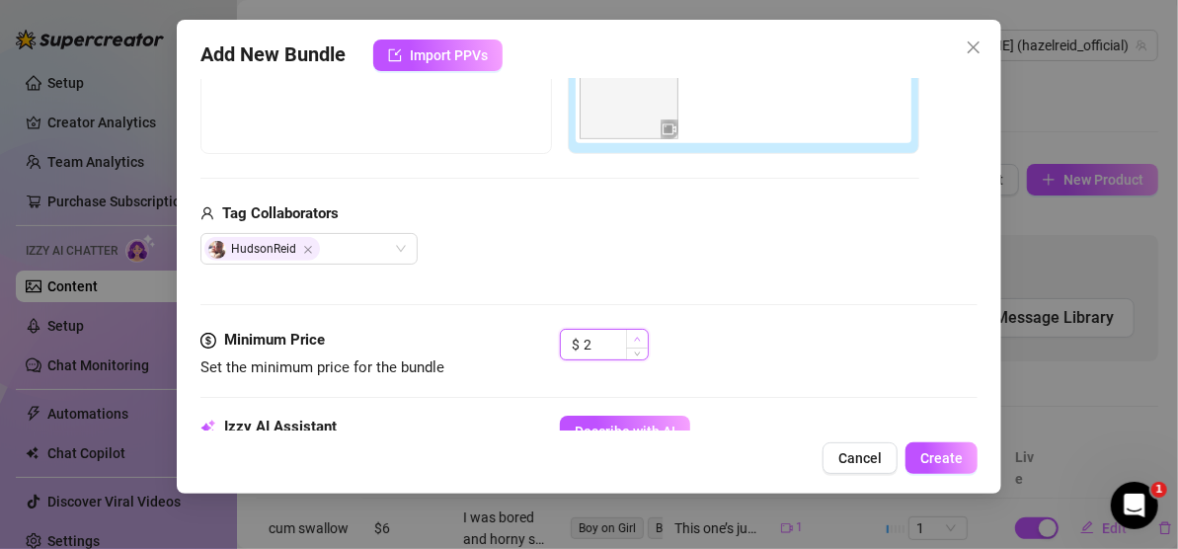
click at [638, 336] on icon "up" at bounding box center [637, 339] width 7 height 7
type input "5"
click at [639, 336] on icon "up" at bounding box center [637, 339] width 7 height 7
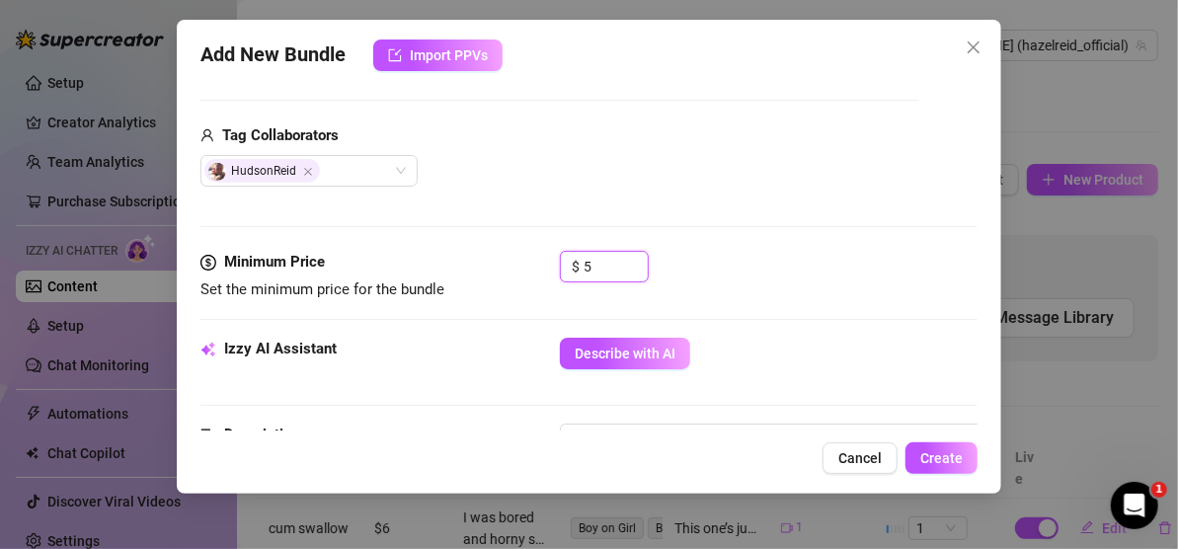
scroll to position [585, 0]
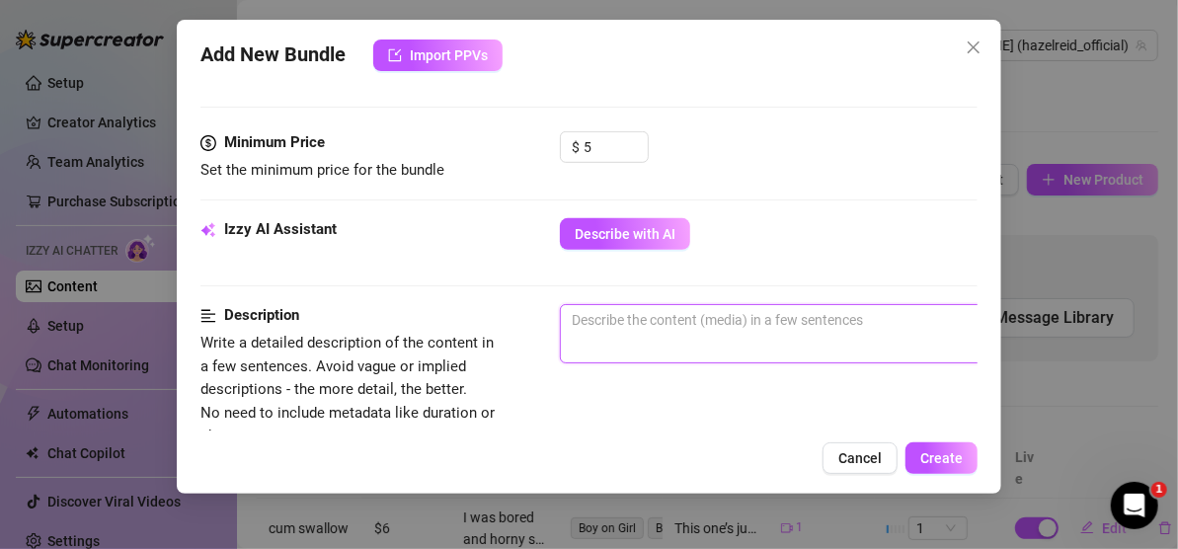
paste textarea "I got you a PRIVATE BJ 💦 You Filthy PERVE!! You couldn’t even WAIT to see my sn…"
type textarea "I got you a PRIVATE BJ 💦 You Filthy PERVE!! You couldn’t even WAIT to see my sn…"
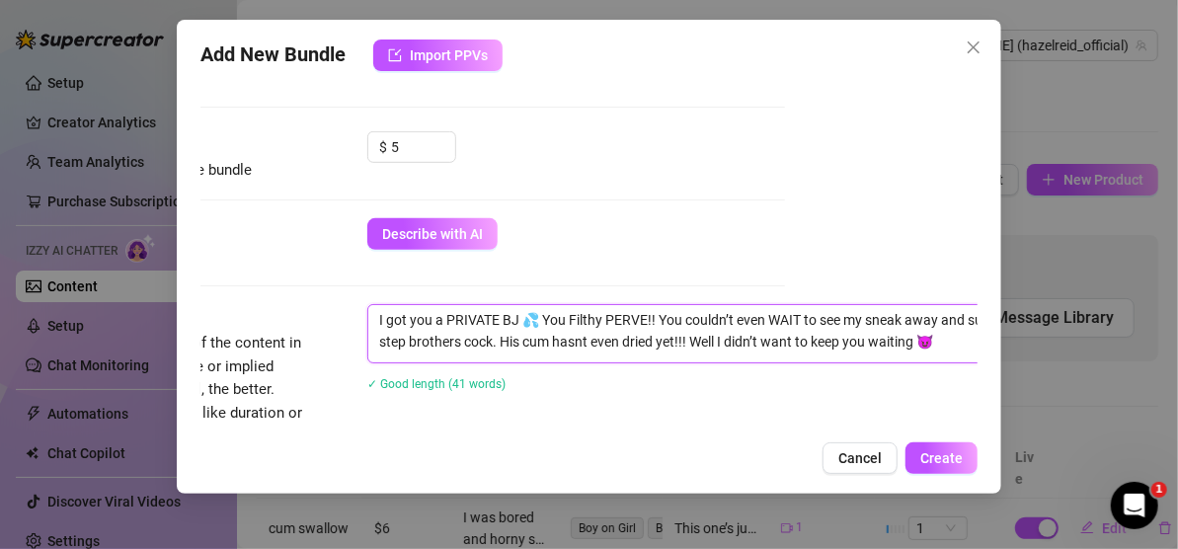
scroll to position [0, 0]
type textarea "I got you a PRIVATE BJ 💦 You Filthy PERVE!! You couldn’t even WAIT to see my sn…"
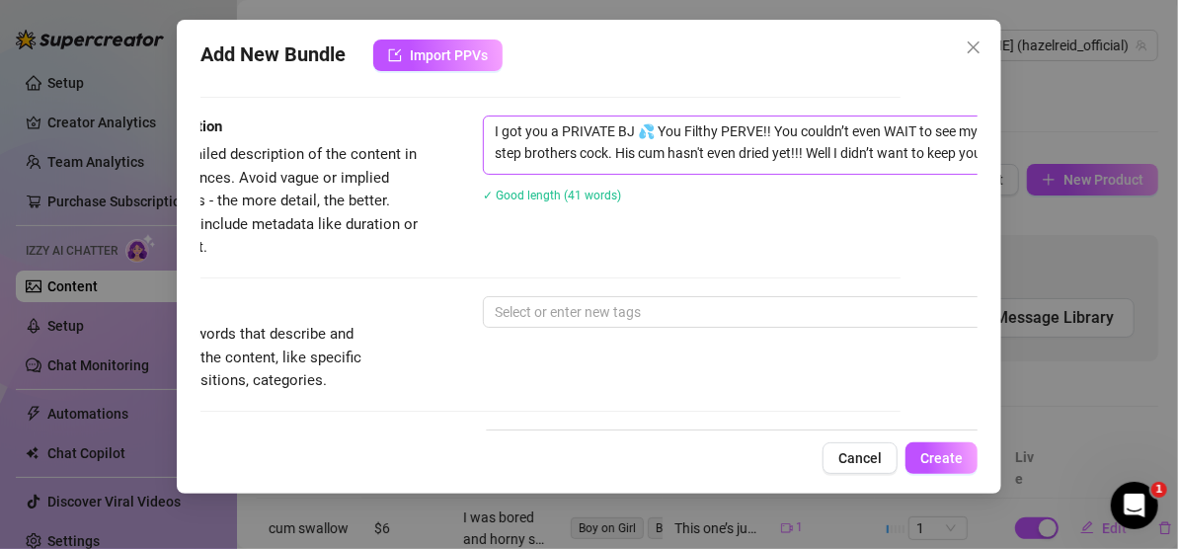
scroll to position [783, 77]
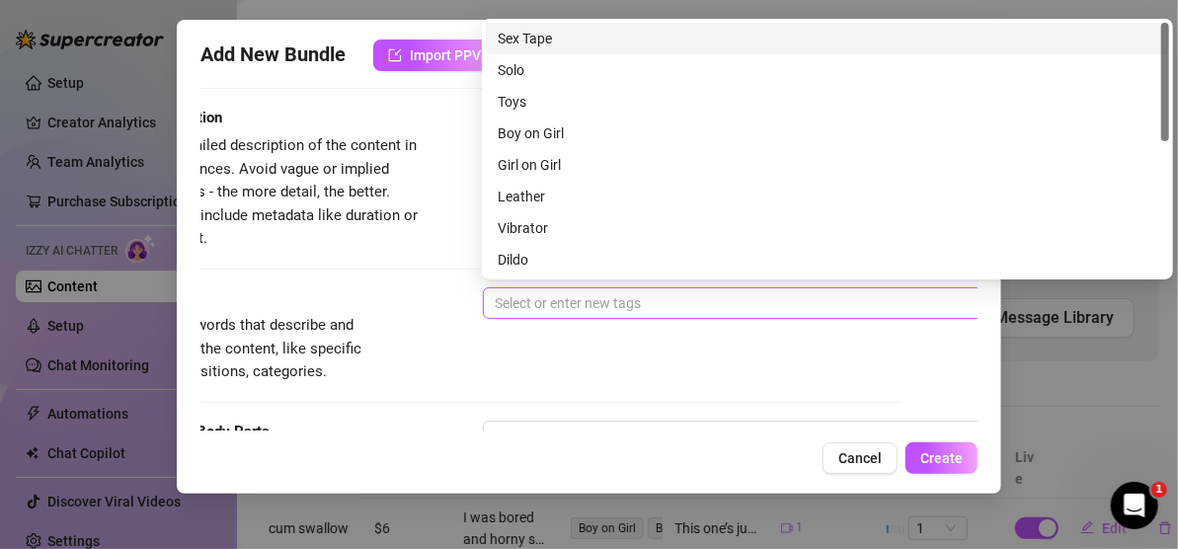
click at [581, 290] on div at bounding box center [818, 303] width 662 height 28
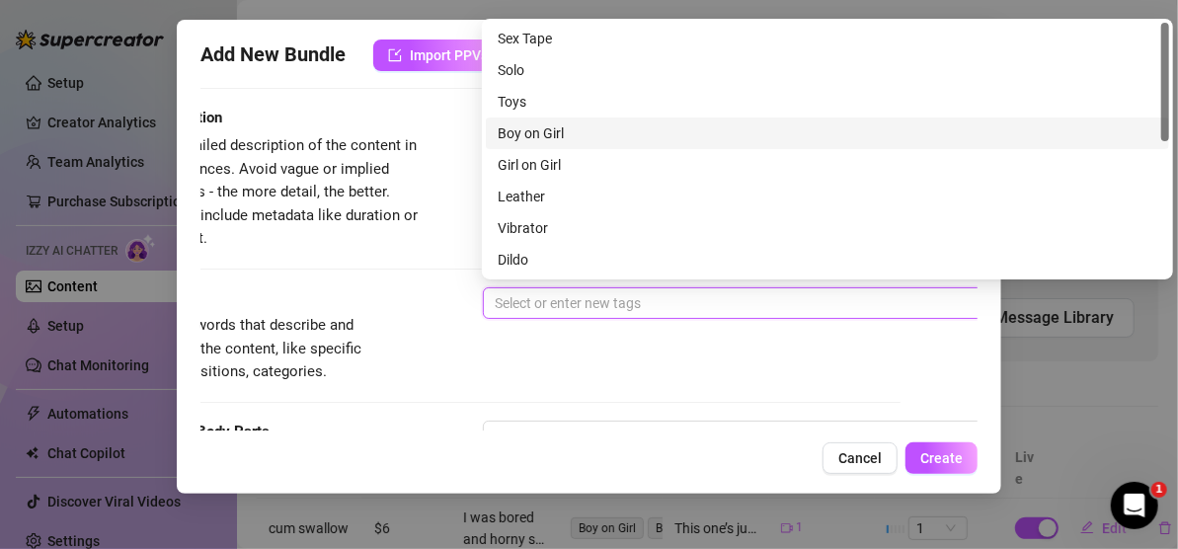
click at [540, 130] on div "Boy on Girl" at bounding box center [826, 133] width 659 height 22
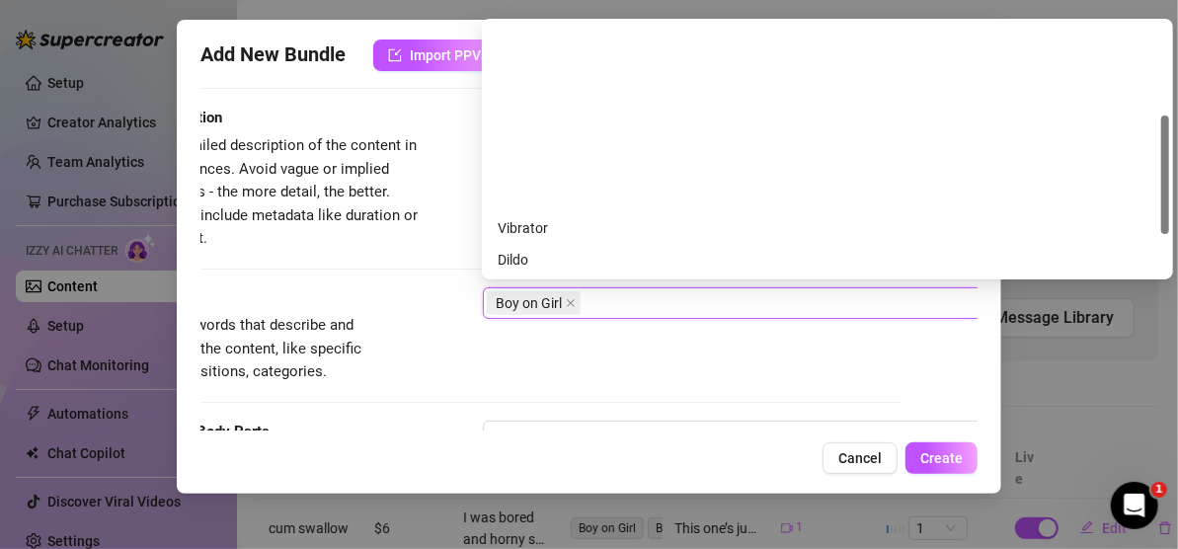
scroll to position [197, 0]
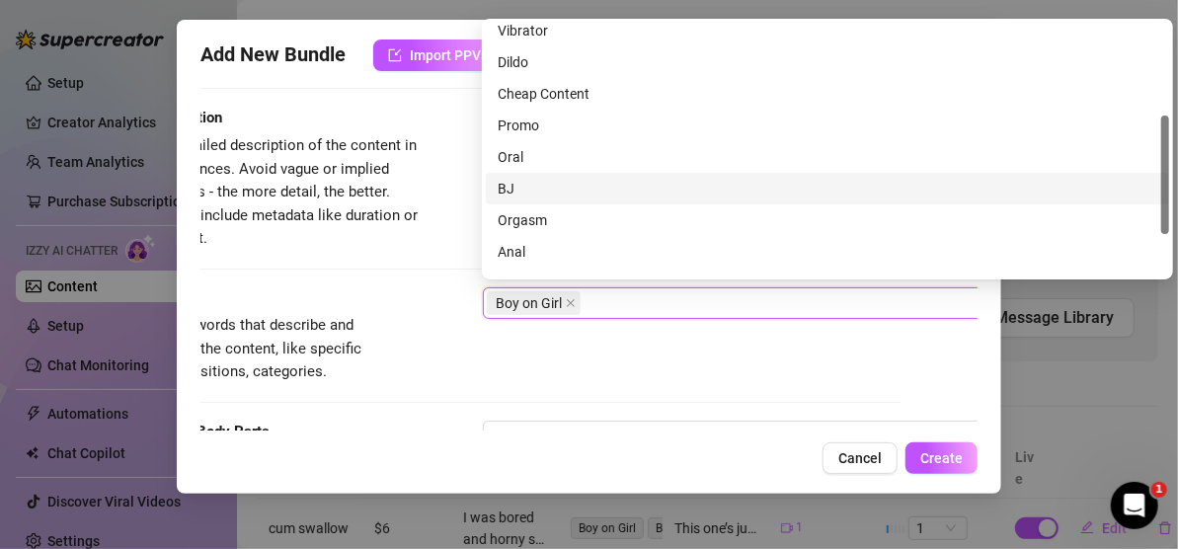
click at [528, 186] on div "BJ" at bounding box center [826, 189] width 659 height 22
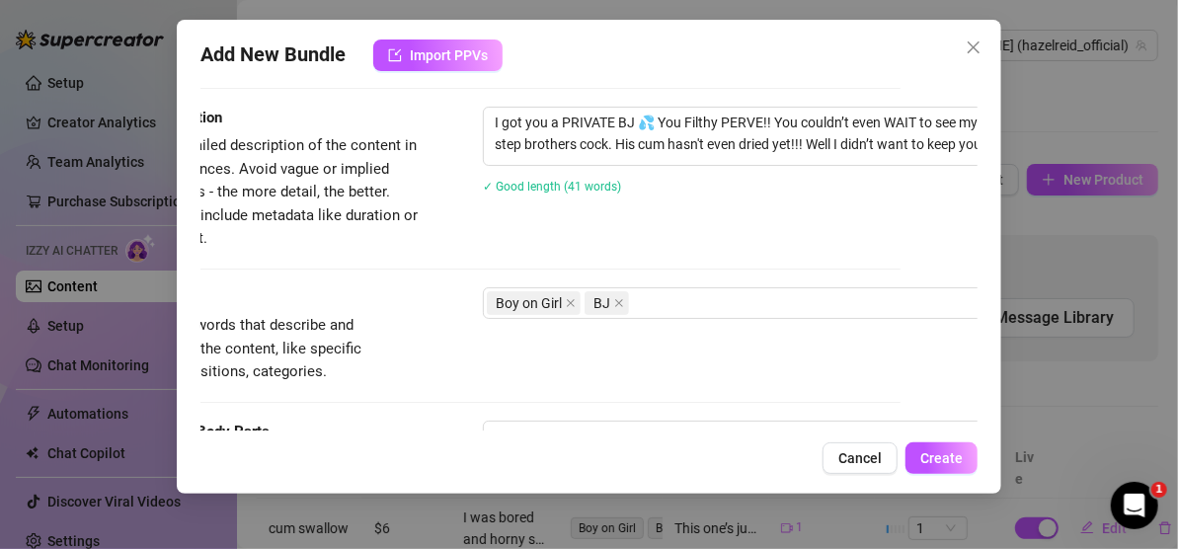
click at [425, 235] on div "Description Write a detailed description of the content in a few sentences. Avo…" at bounding box center [511, 178] width 777 height 143
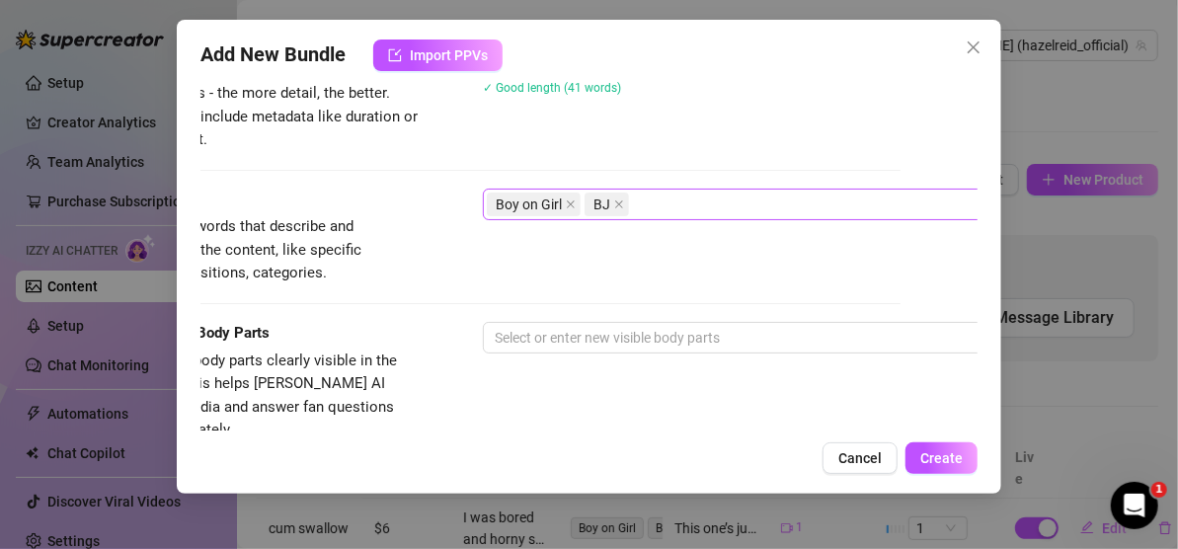
click at [689, 197] on div "Boy on Girl BJ" at bounding box center [818, 205] width 662 height 28
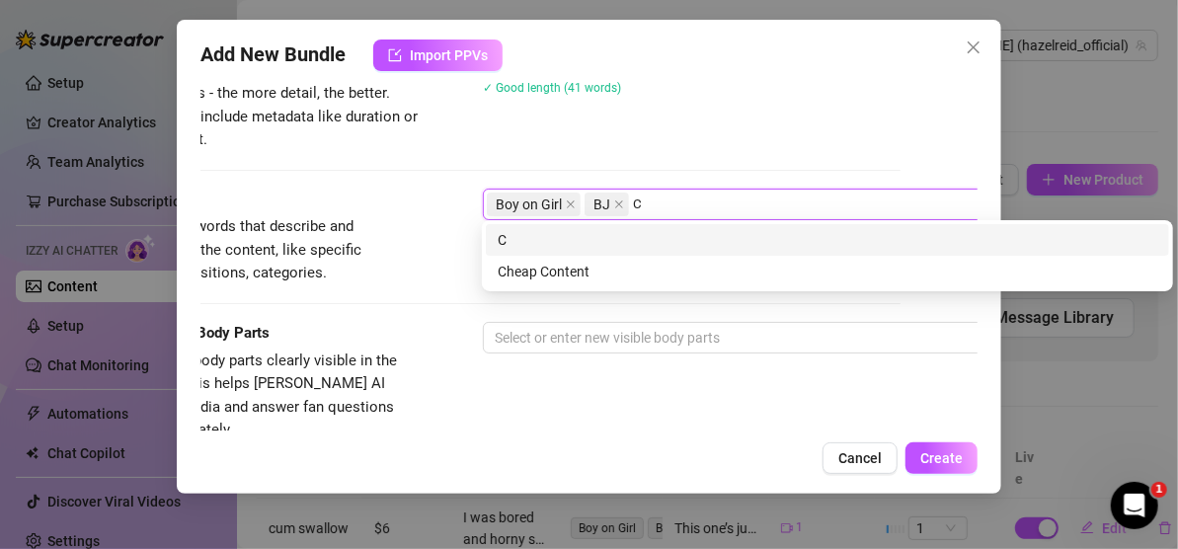
scroll to position [0, 0]
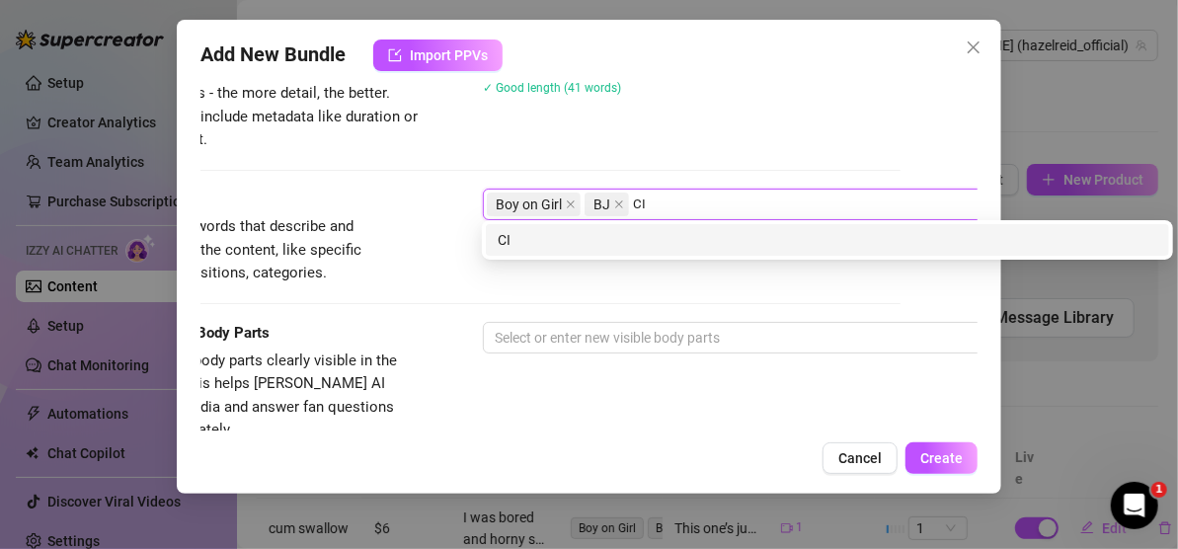
type input "CIM"
click at [594, 245] on div "CIM" at bounding box center [826, 240] width 659 height 22
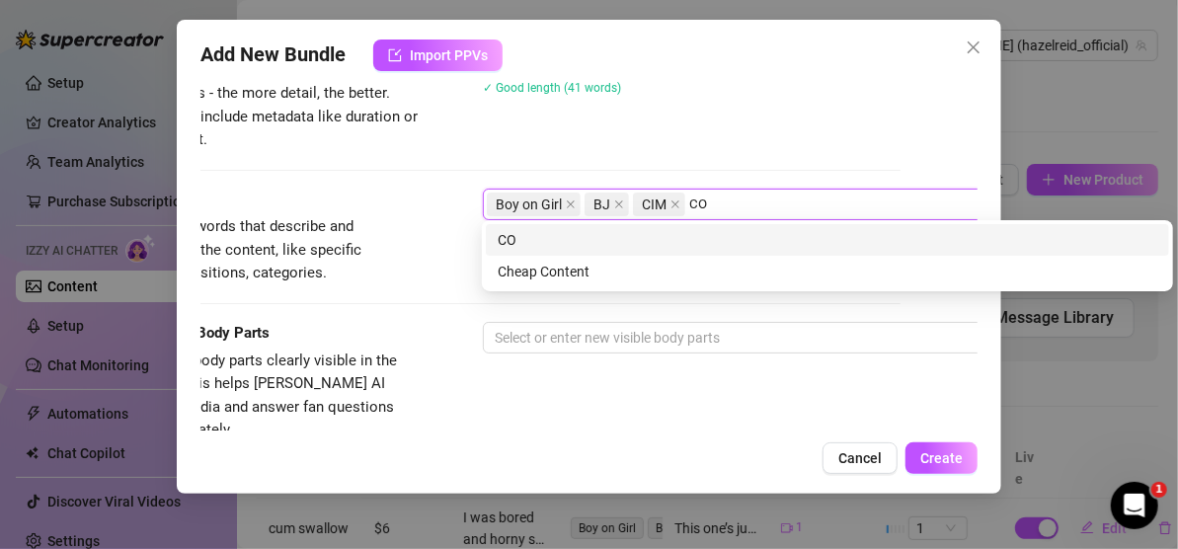
type input "COF"
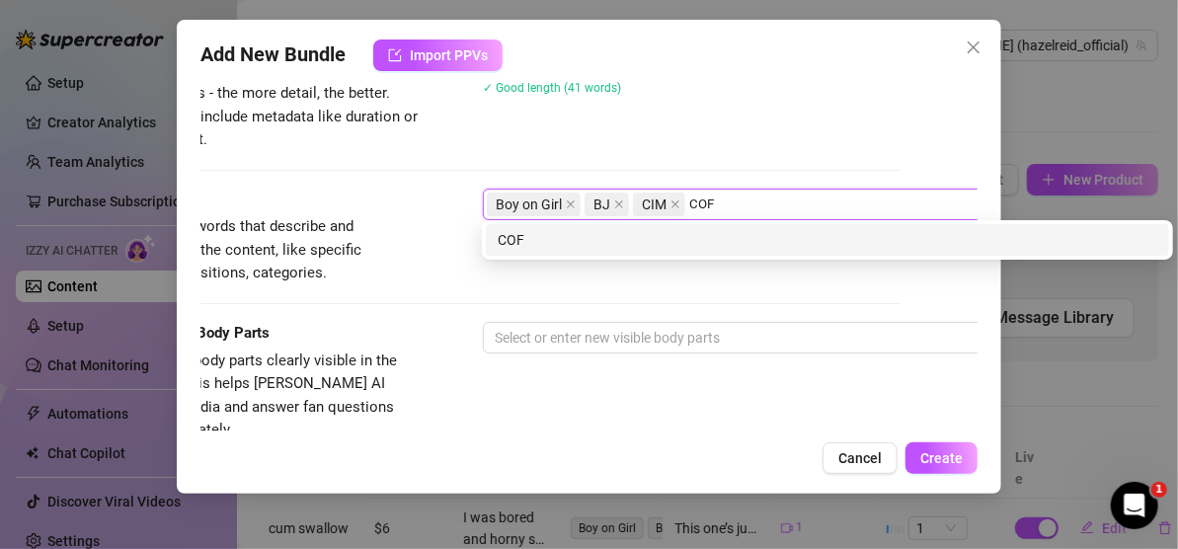
click at [671, 241] on div "COF" at bounding box center [826, 240] width 659 height 22
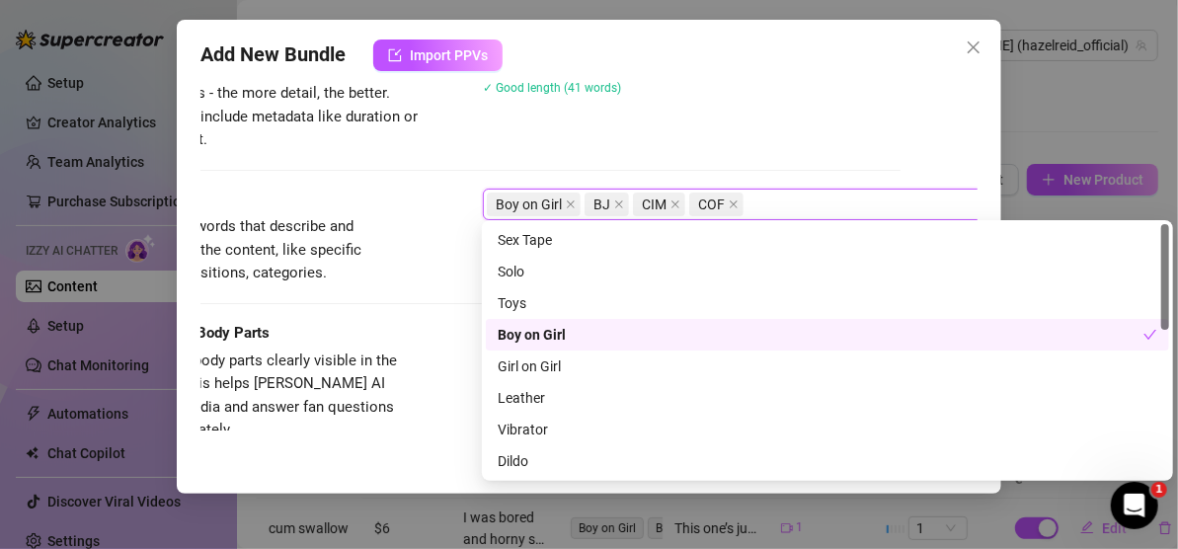
click at [464, 273] on div "Tags Simple keywords that describe and summarize the content, like specific fet…" at bounding box center [511, 237] width 777 height 97
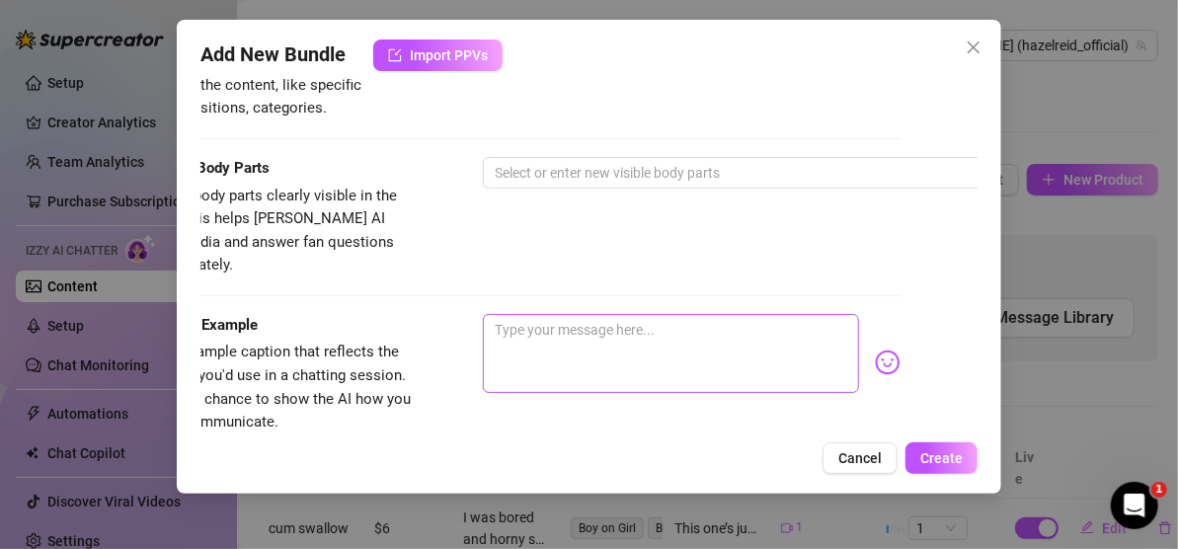
scroll to position [1079, 77]
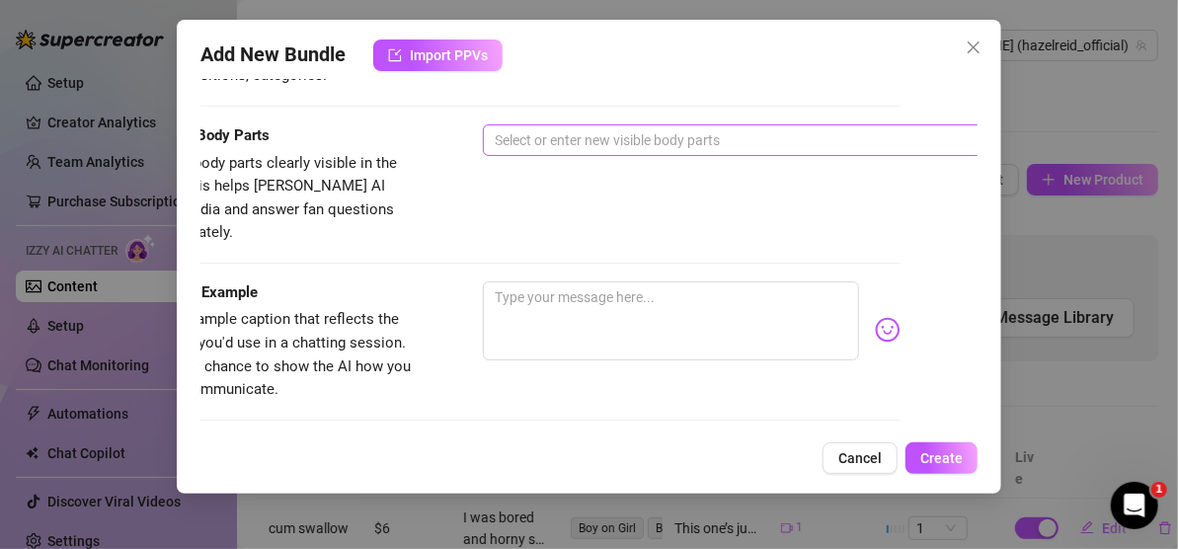
click at [586, 143] on div at bounding box center [818, 140] width 662 height 28
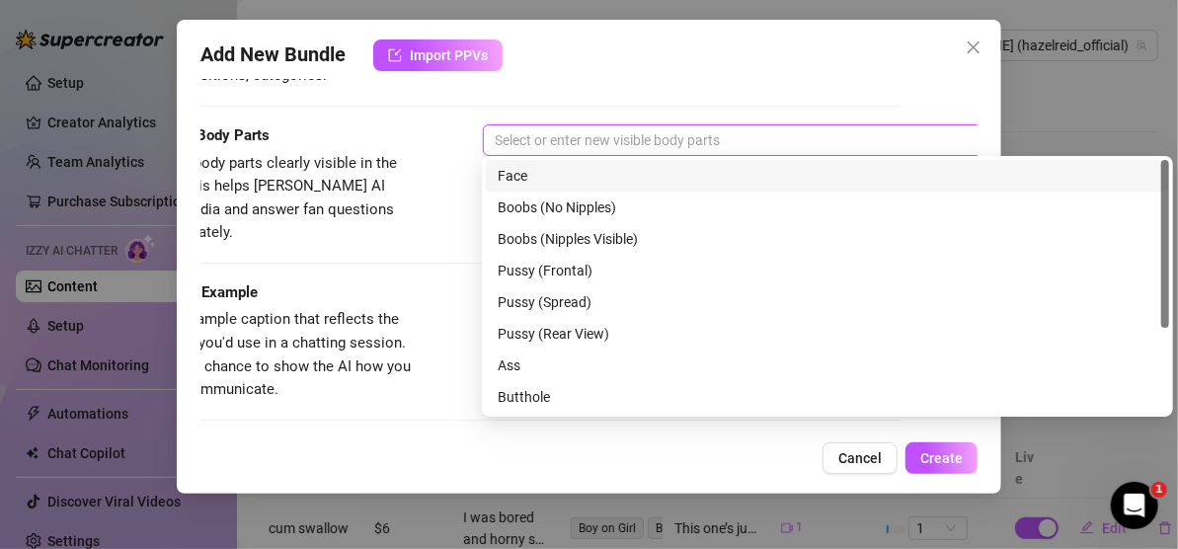
click at [574, 166] on div "Face" at bounding box center [826, 176] width 659 height 22
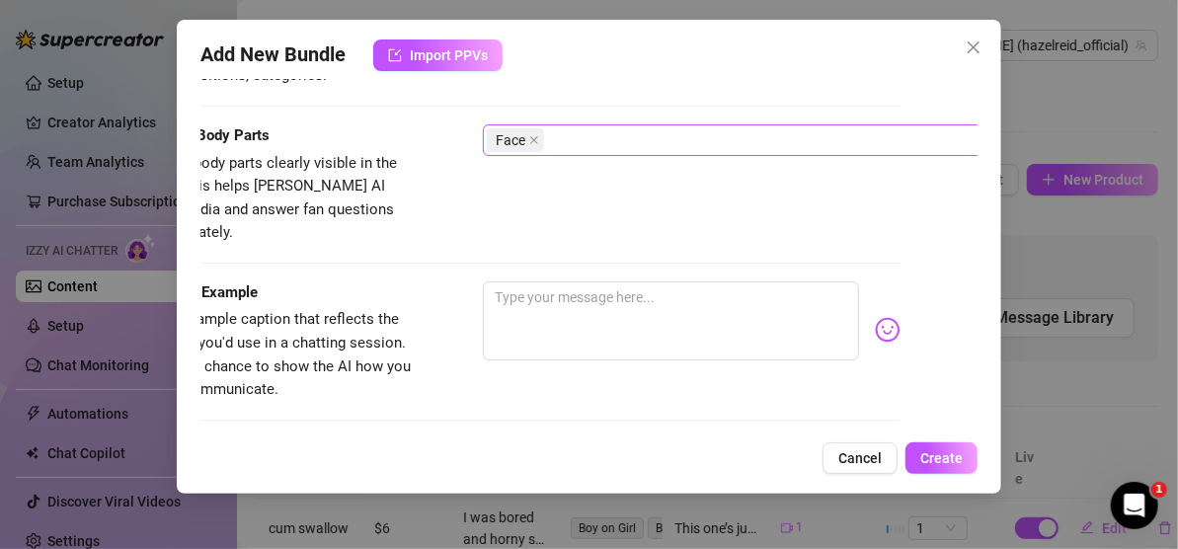
click at [600, 142] on div "Face" at bounding box center [818, 140] width 662 height 28
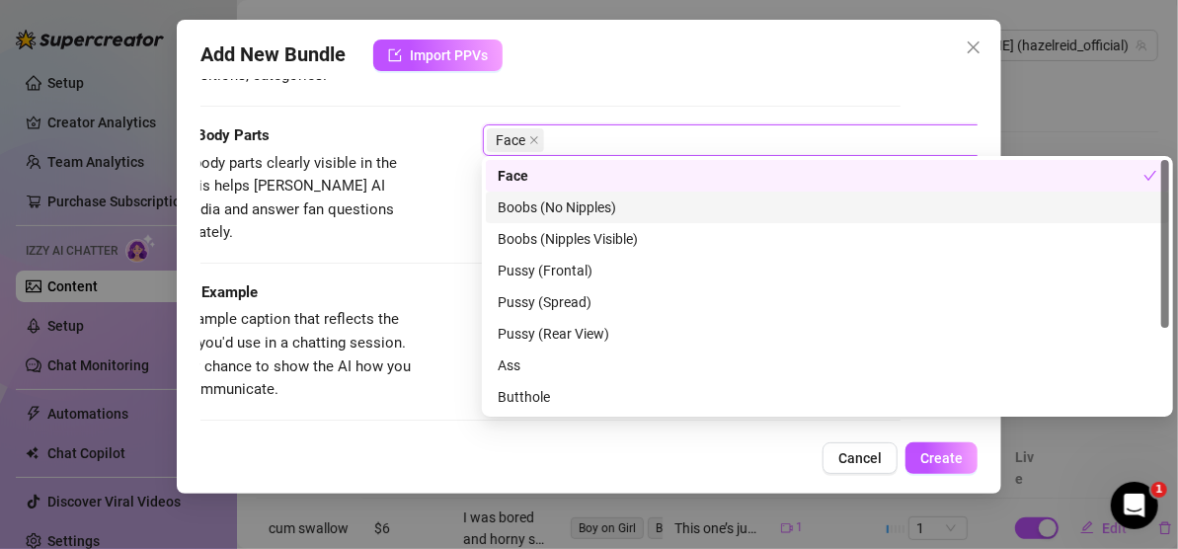
click at [586, 203] on div "Boobs (No Nipples)" at bounding box center [826, 207] width 659 height 22
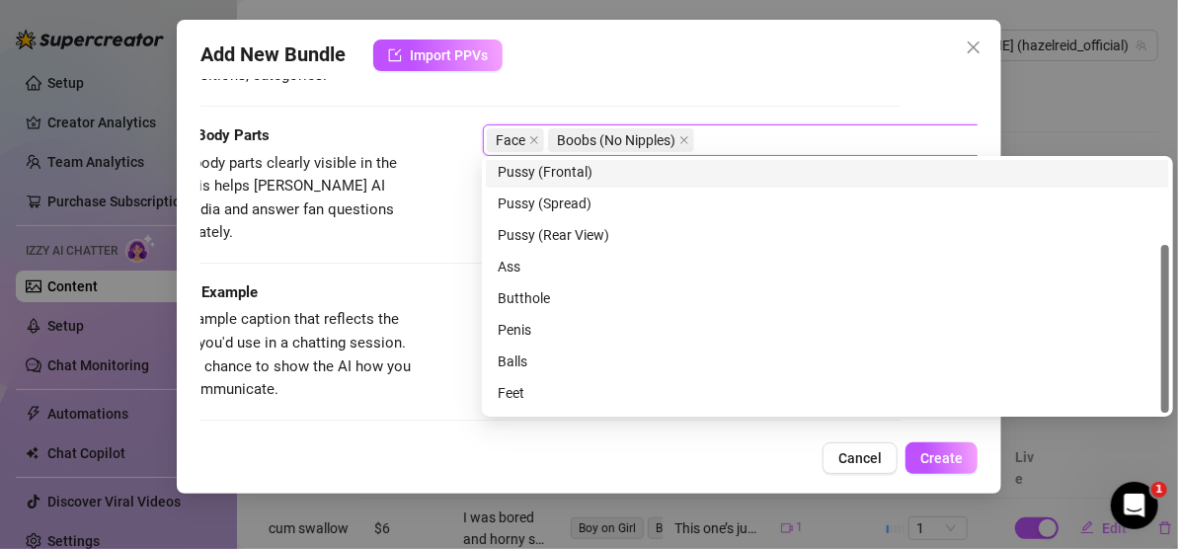
scroll to position [126, 0]
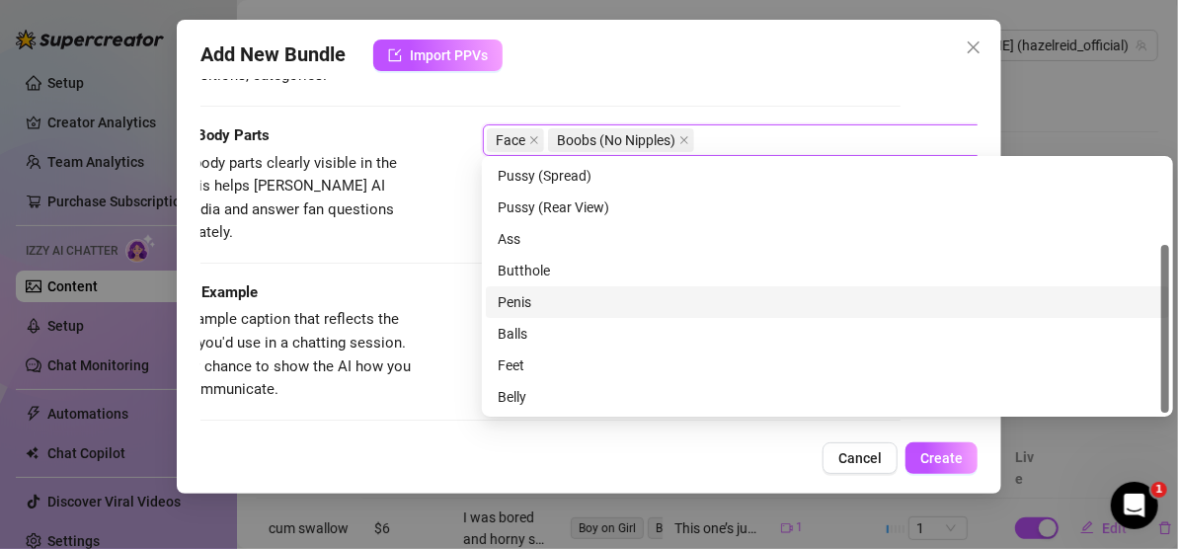
click at [548, 302] on div "Penis" at bounding box center [826, 302] width 659 height 22
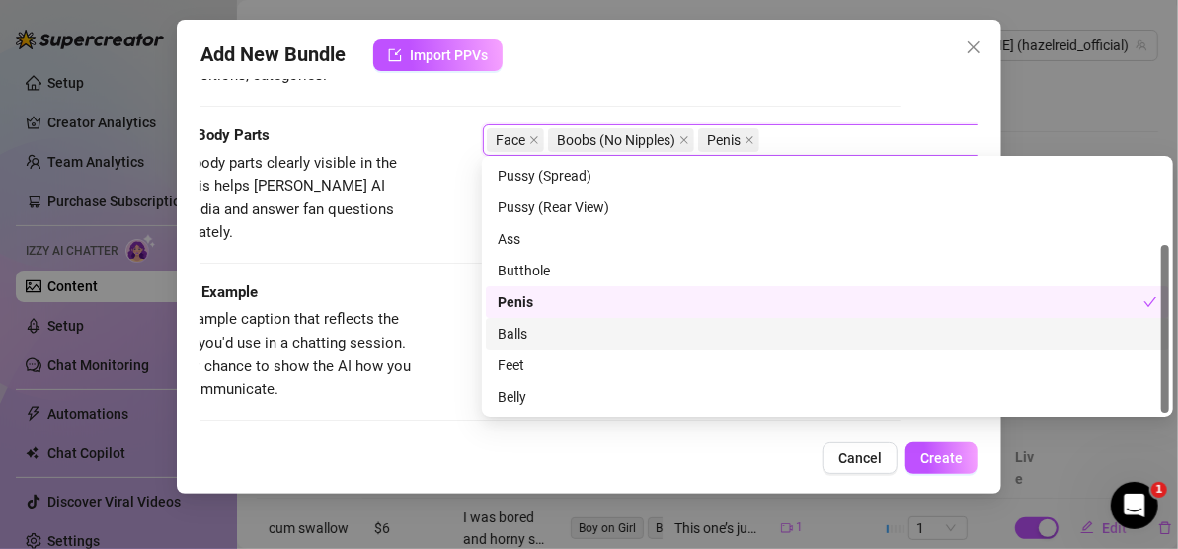
click at [548, 325] on div "Balls" at bounding box center [826, 334] width 659 height 22
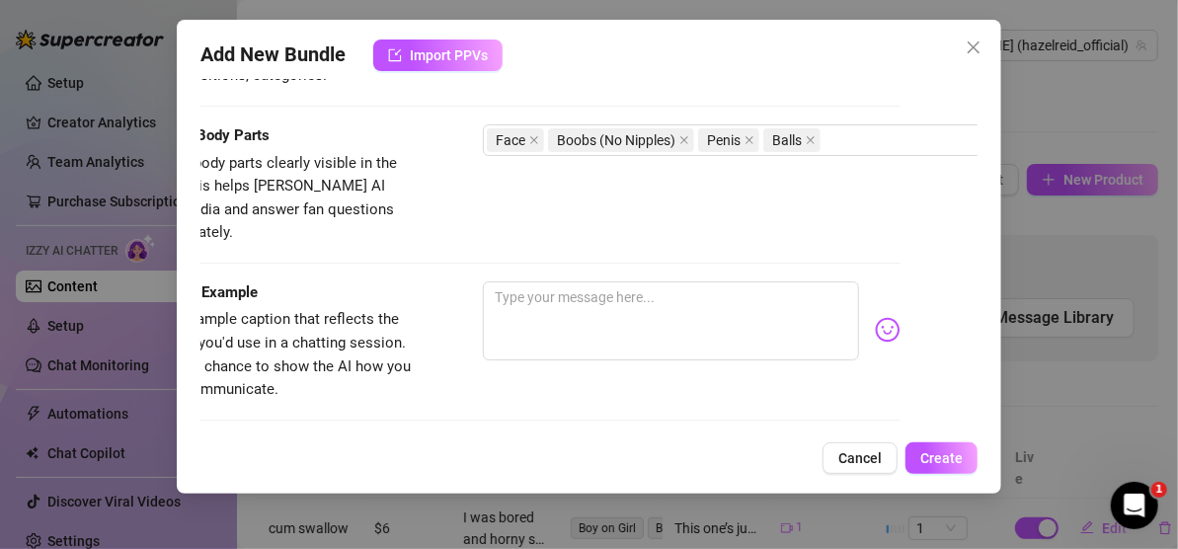
click at [427, 345] on div "Caption Example Provide a sample caption that reflects the exact style you'd us…" at bounding box center [511, 341] width 777 height 120
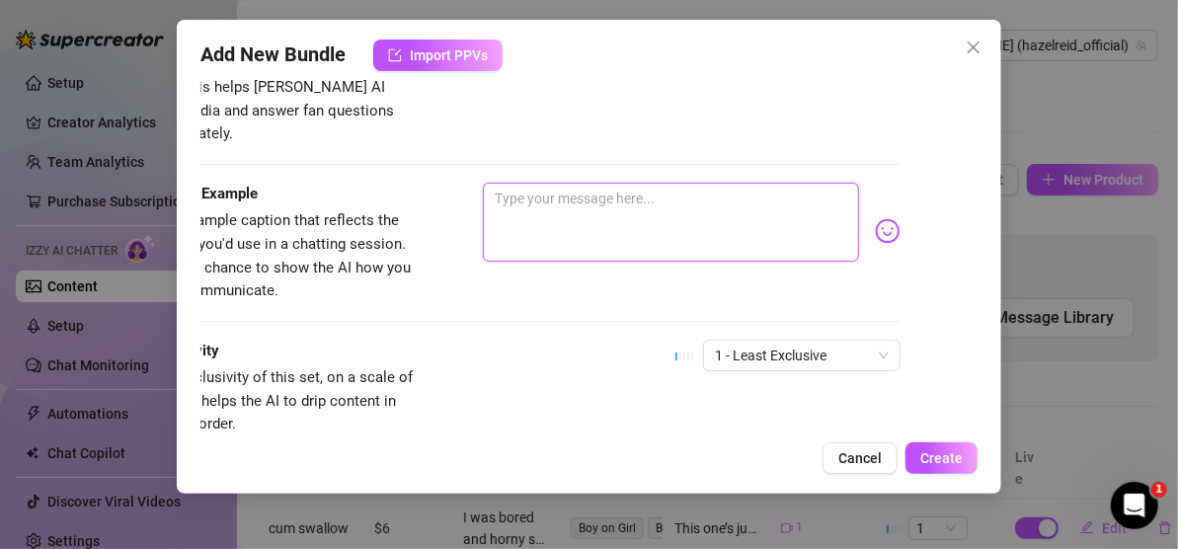
paste textarea "How long would you last in this position? � �💦"
type textarea "How long would you last in this position? � �💦"
drag, startPoint x: 776, startPoint y: 166, endPoint x: 753, endPoint y: 177, distance: 25.2
click at [753, 183] on textarea "How long would you last in this position? � �💦" at bounding box center [671, 222] width 376 height 79
type textarea "How long would you last in this position? � �💦"
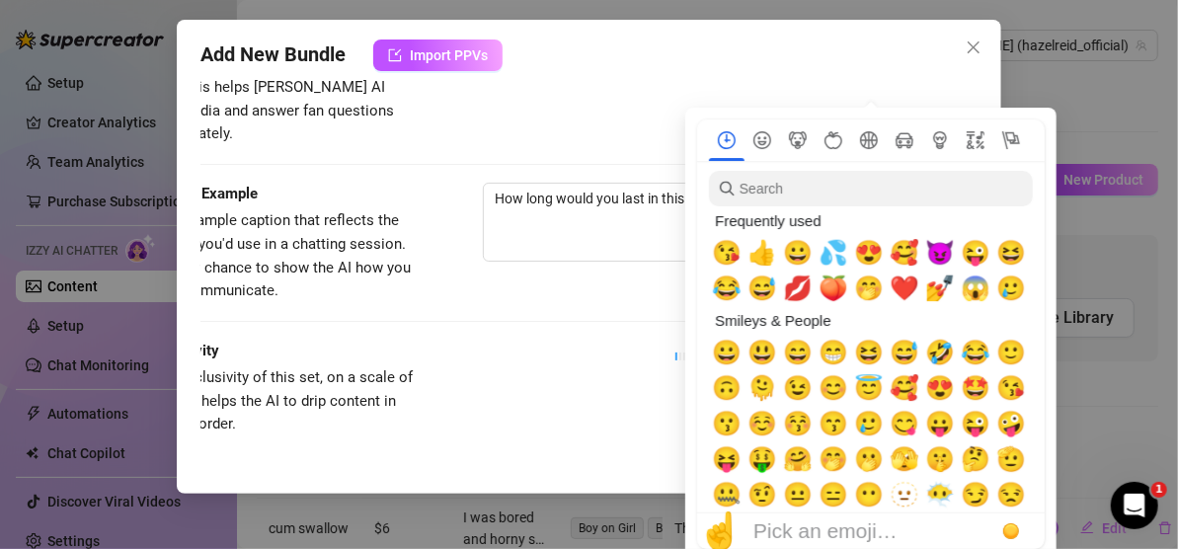
click at [874, 203] on input "search" at bounding box center [871, 189] width 324 height 36
click at [929, 243] on span "😈" at bounding box center [940, 253] width 30 height 28
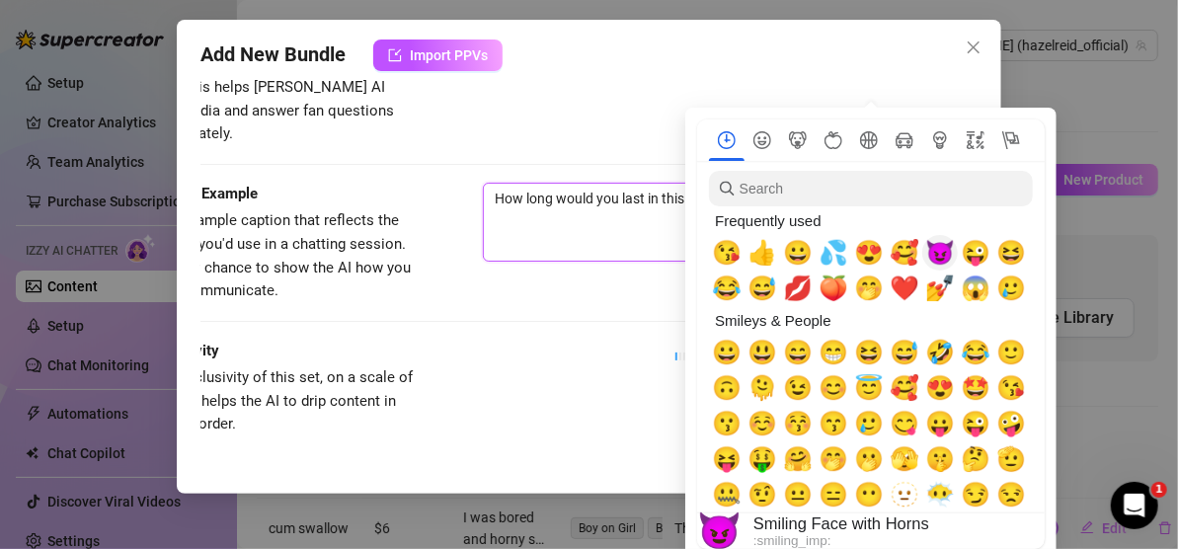
type textarea "How long would you last in this position? 😈💦"
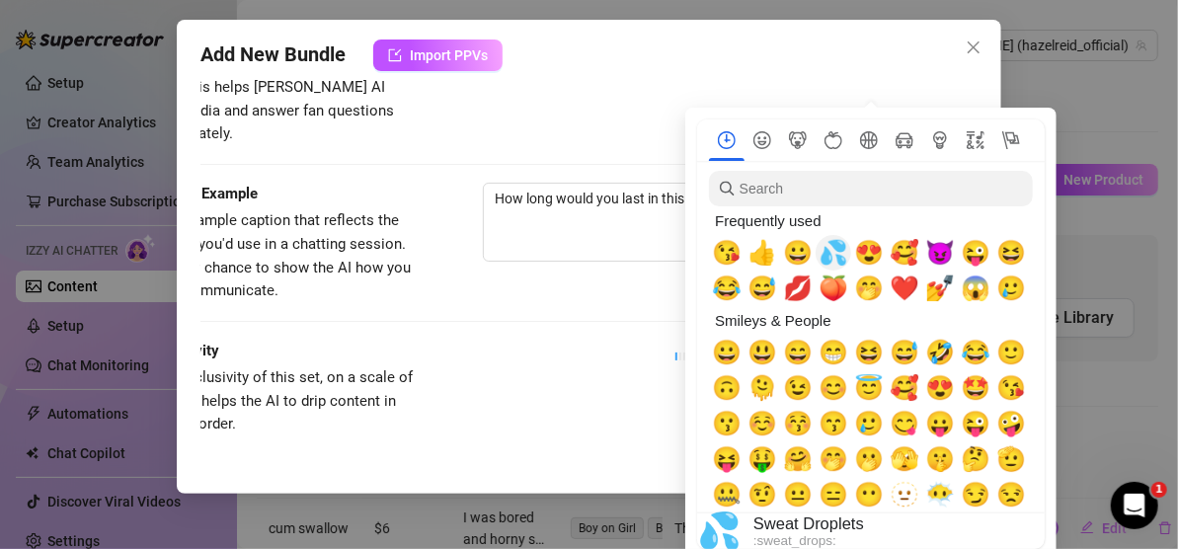
click at [841, 255] on span "💦" at bounding box center [833, 253] width 30 height 28
type textarea "How long would you last in this position? 😈💦💦"
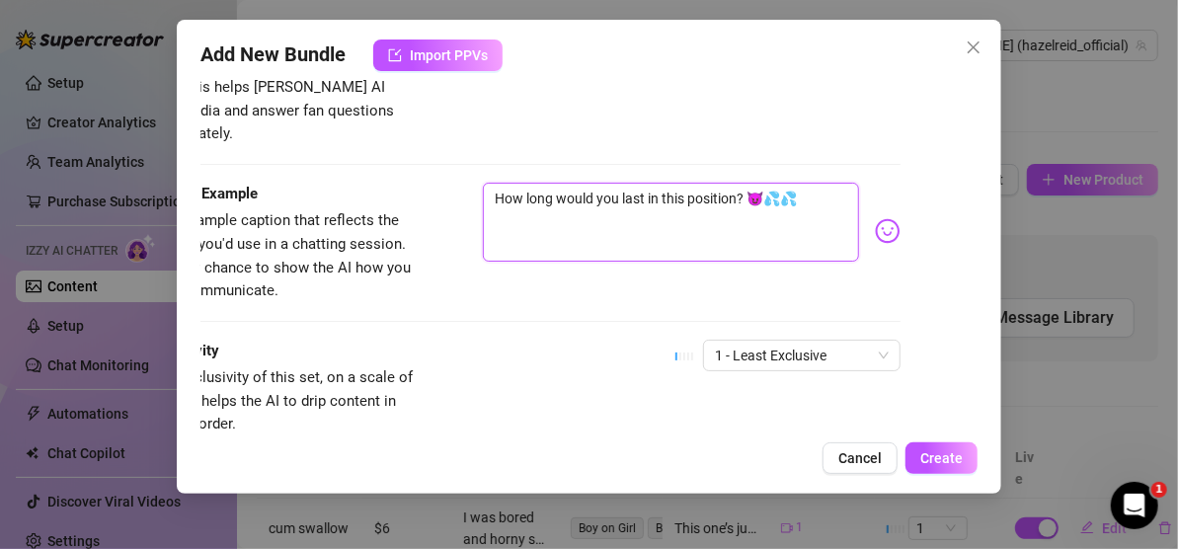
type textarea "How long would you last in this position? 😈💦💦"
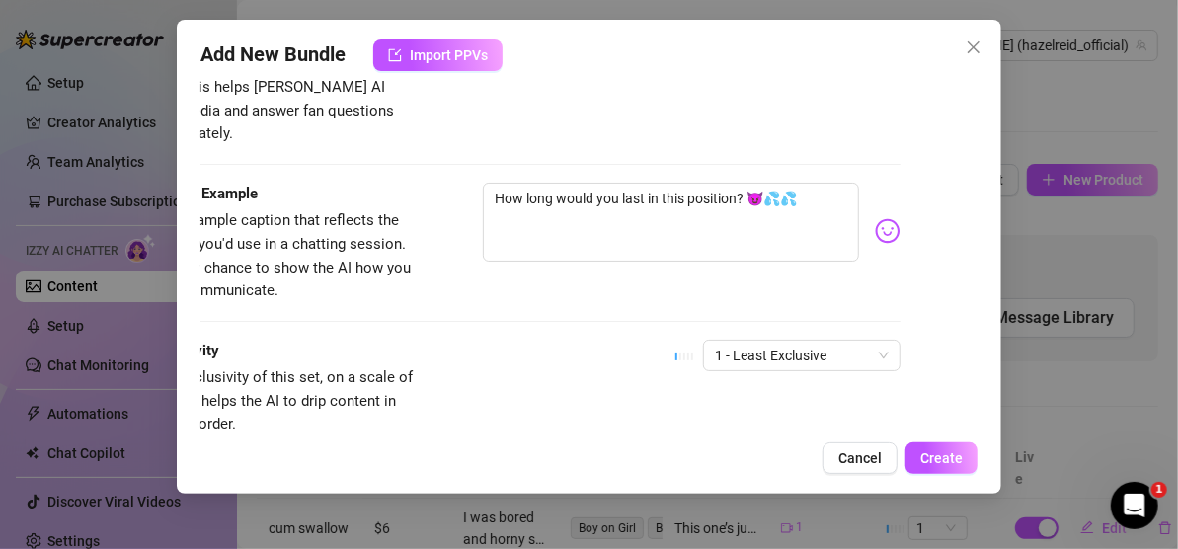
click at [621, 249] on div "How long would you last in this position? 😈💦💦" at bounding box center [692, 231] width 418 height 97
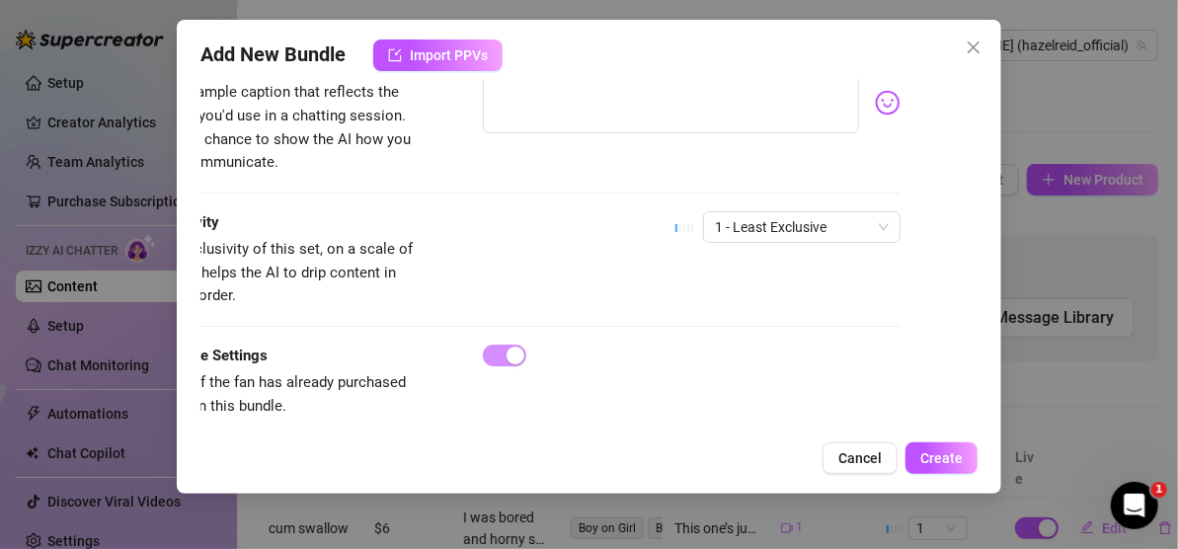
scroll to position [1319, 77]
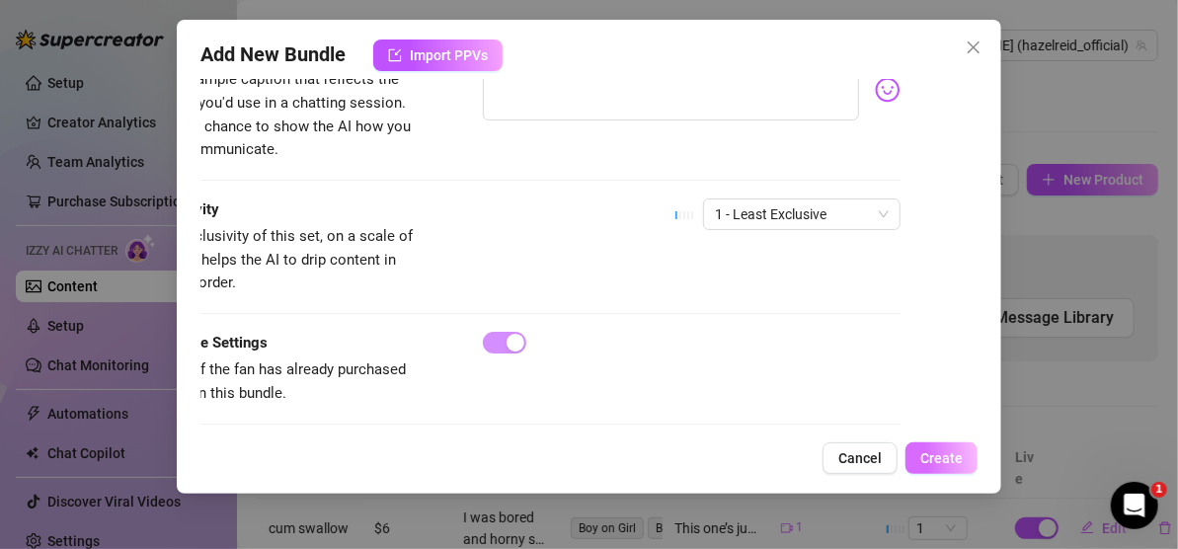
click at [945, 456] on span "Create" at bounding box center [941, 458] width 42 height 16
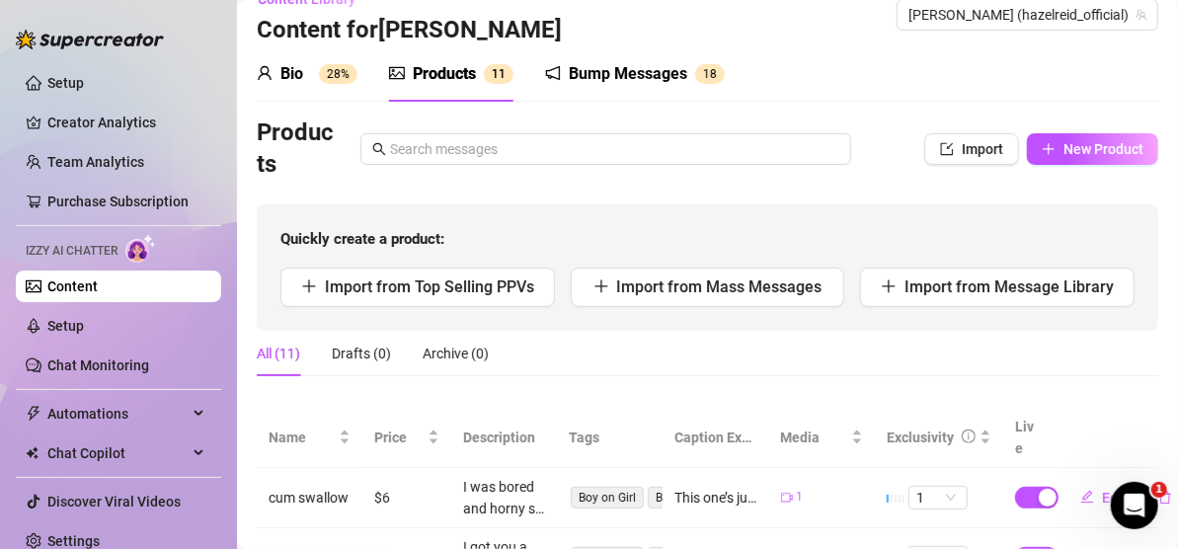
scroll to position [0, 0]
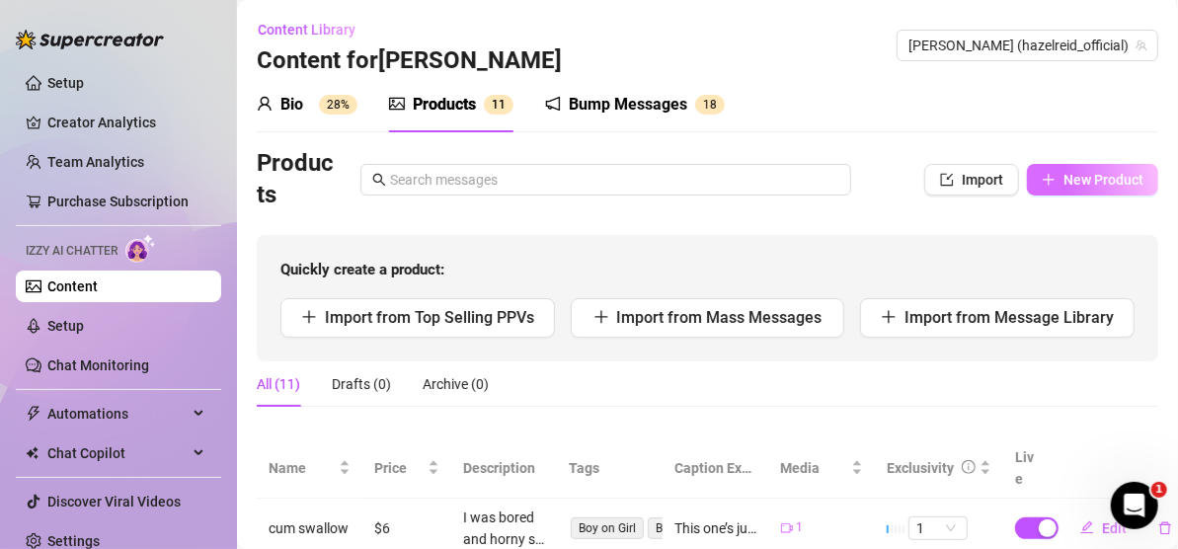
click at [1111, 180] on span "New Product" at bounding box center [1103, 180] width 80 height 16
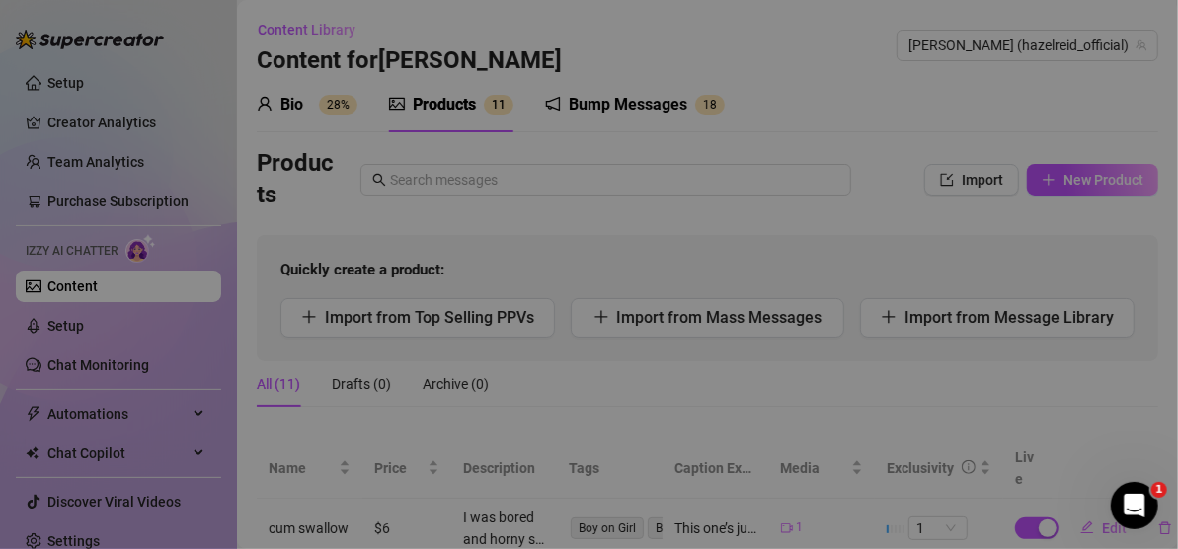
type textarea "Type your message here..."
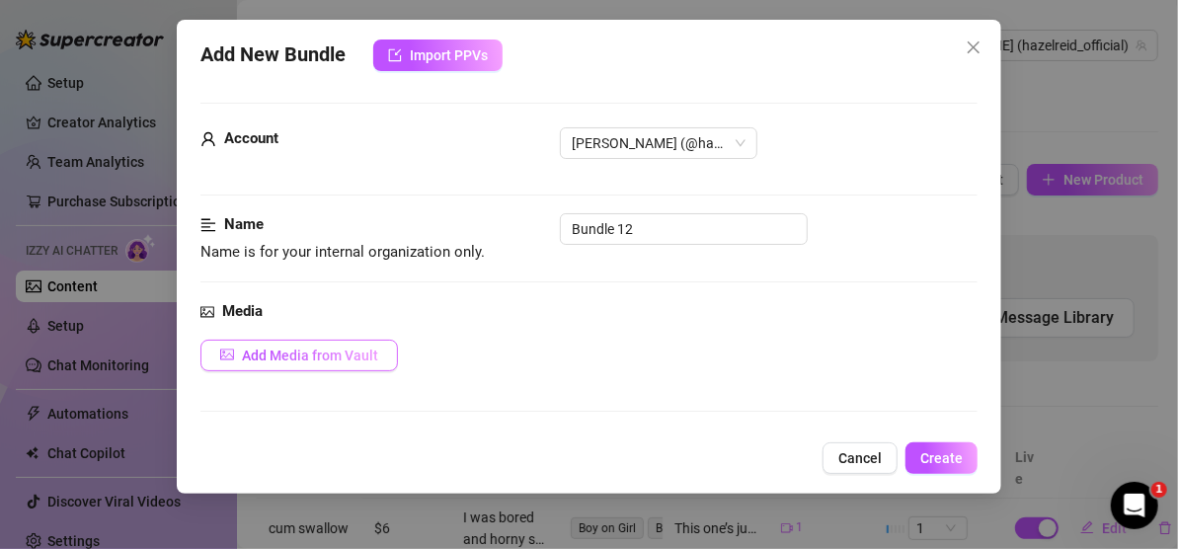
click at [319, 347] on span "Add Media from Vault" at bounding box center [310, 355] width 136 height 16
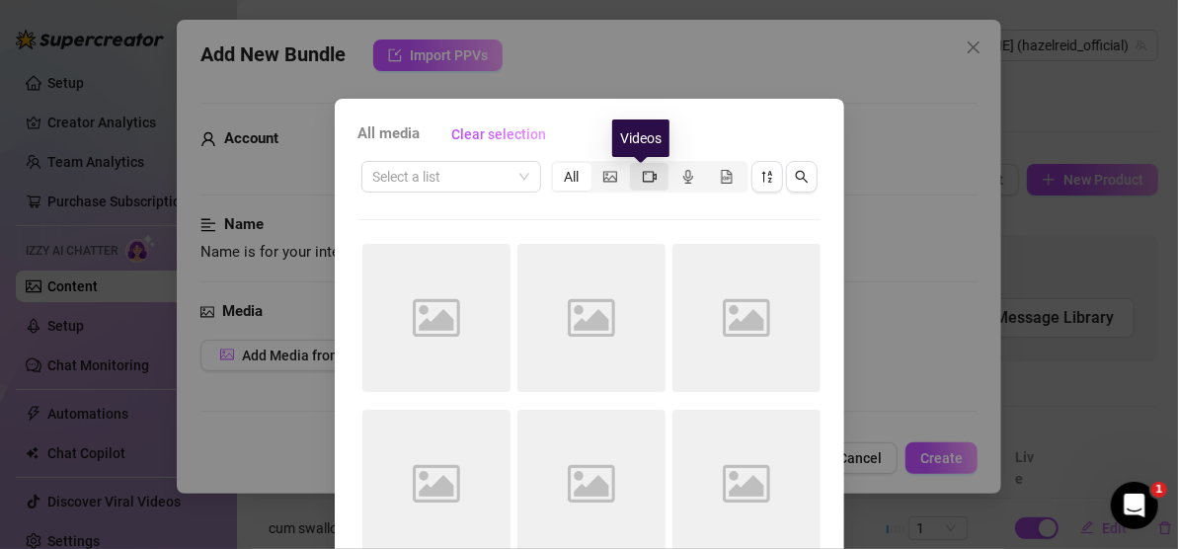
click at [646, 178] on icon "video-camera" at bounding box center [650, 176] width 14 height 11
click at [635, 166] on input "segmented control" at bounding box center [635, 166] width 0 height 0
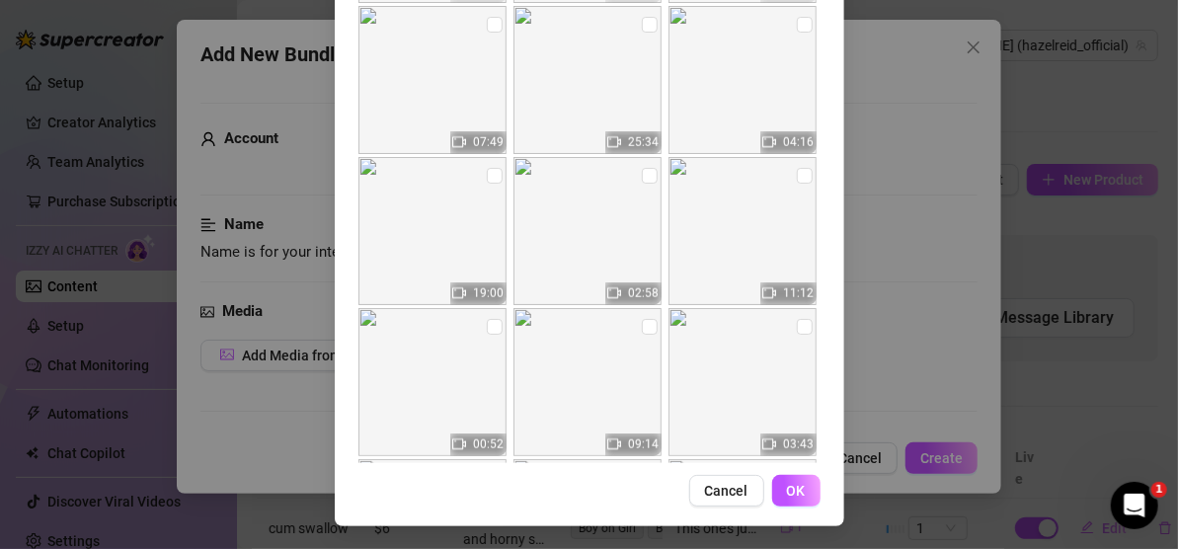
scroll to position [4345, 0]
click at [797, 176] on input "checkbox" at bounding box center [805, 174] width 16 height 16
checkbox input "true"
click at [787, 487] on span "OK" at bounding box center [796, 491] width 19 height 16
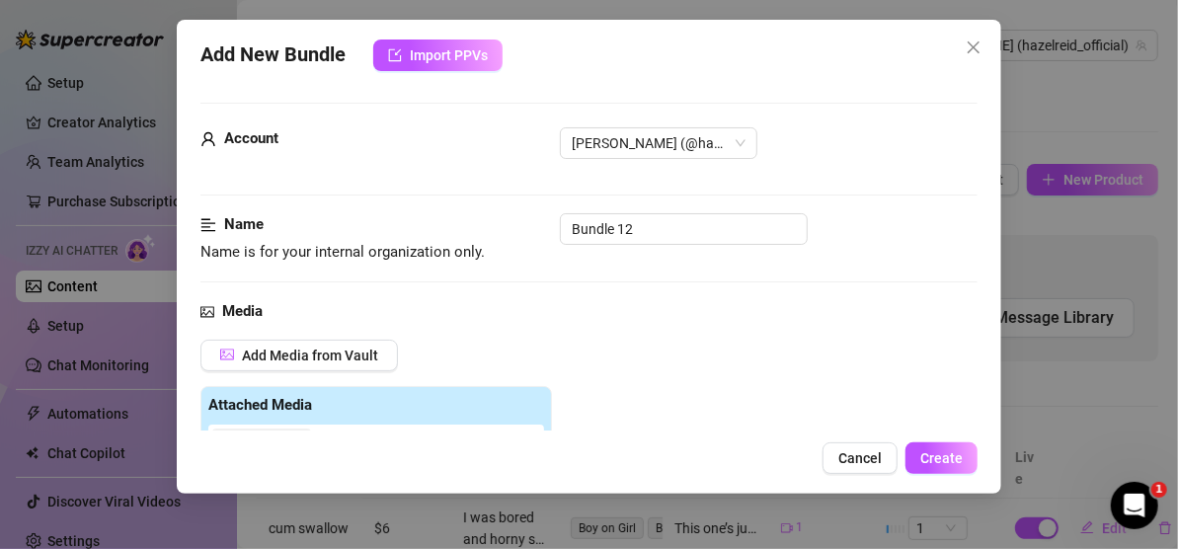
scroll to position [388, 0]
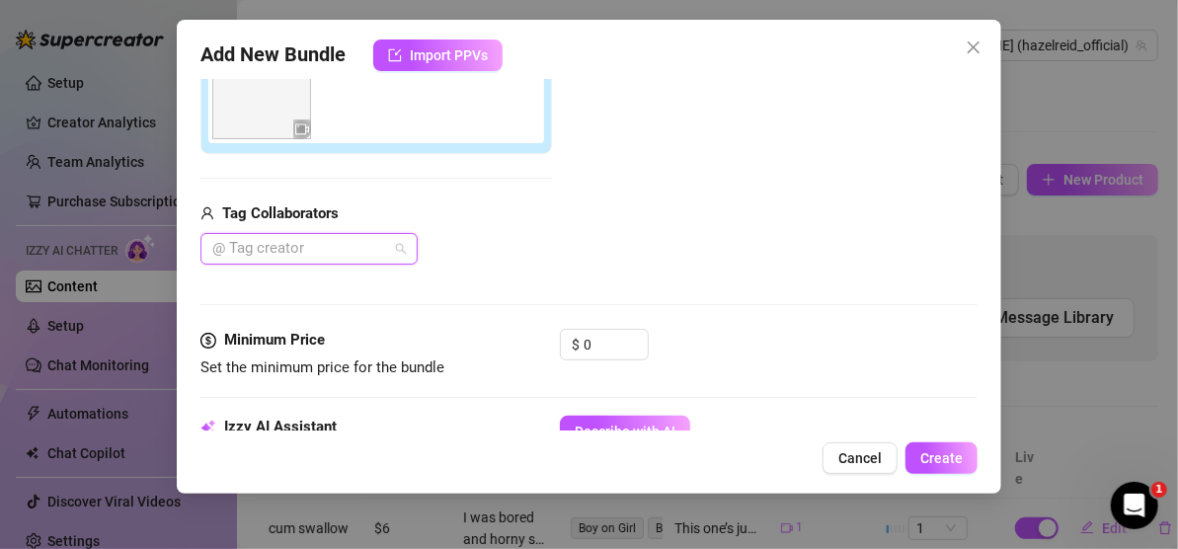
click at [398, 249] on div "@ Tag creator" at bounding box center [308, 249] width 217 height 32
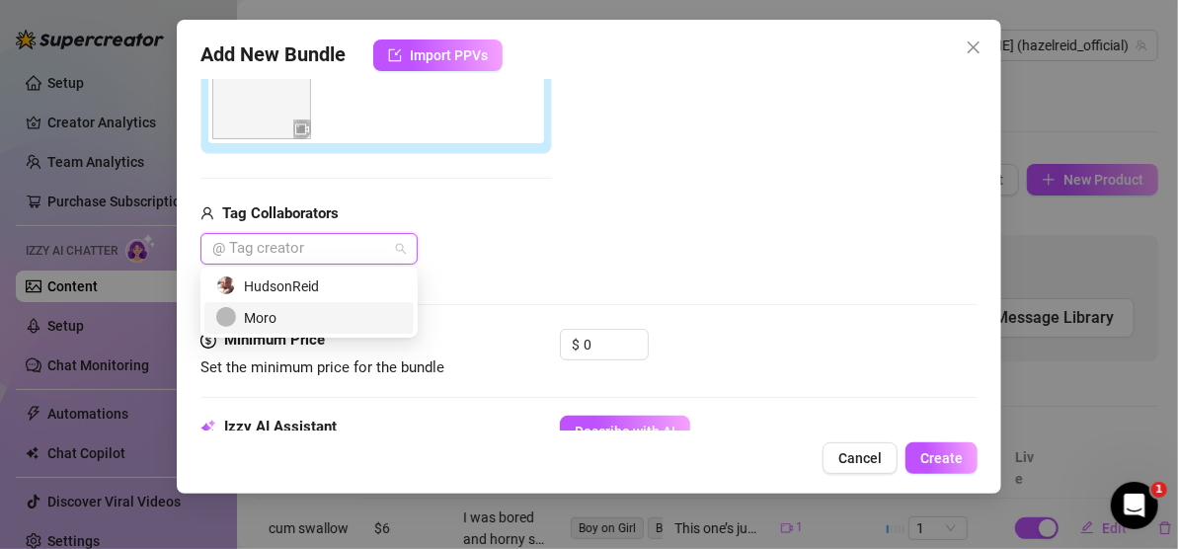
click at [367, 315] on div "Moro" at bounding box center [309, 318] width 186 height 22
click at [639, 336] on icon "up" at bounding box center [637, 339] width 7 height 7
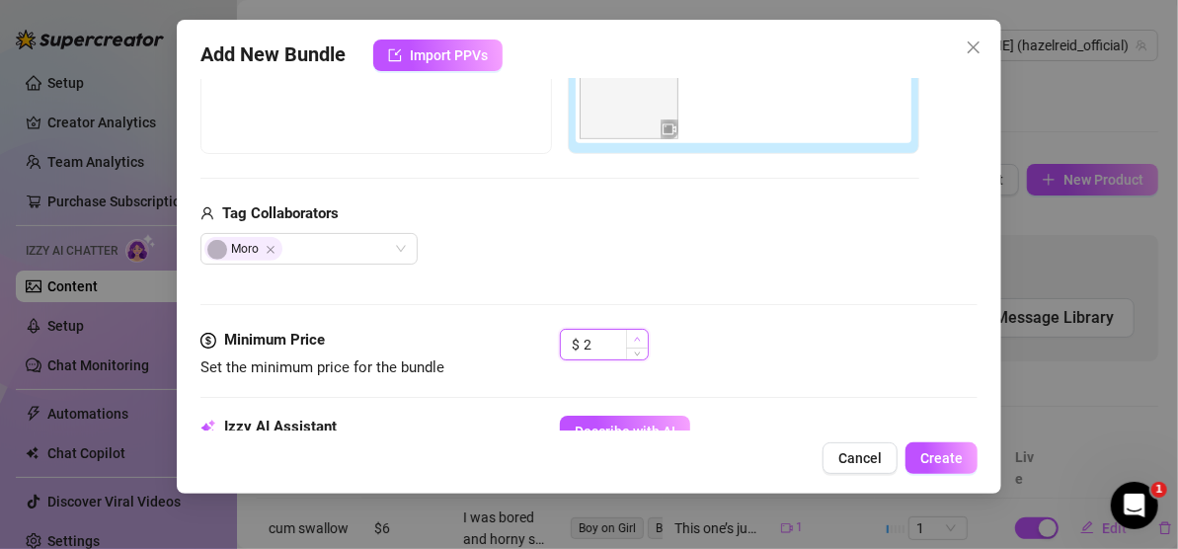
click at [639, 336] on icon "up" at bounding box center [637, 339] width 7 height 7
type input "5"
click at [639, 336] on icon "up" at bounding box center [637, 339] width 7 height 7
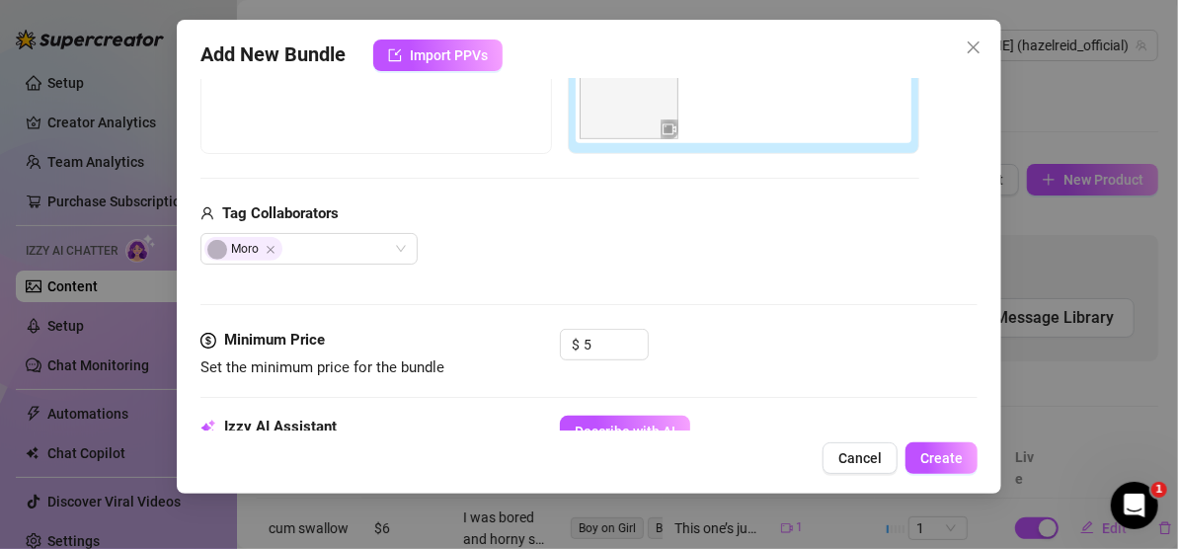
click at [759, 239] on div "Moro" at bounding box center [559, 249] width 719 height 32
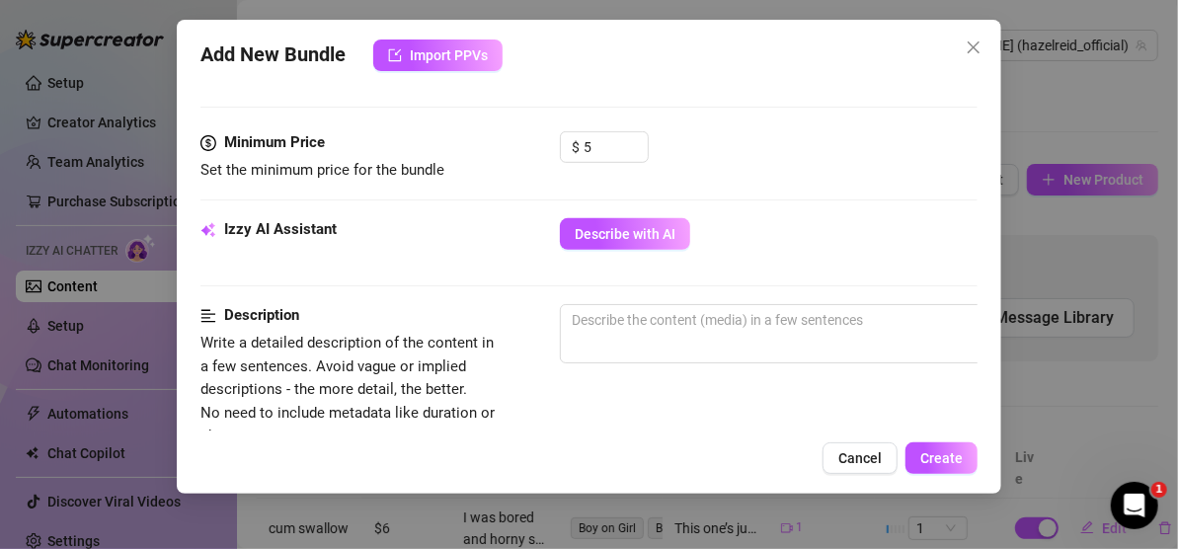
scroll to position [684, 0]
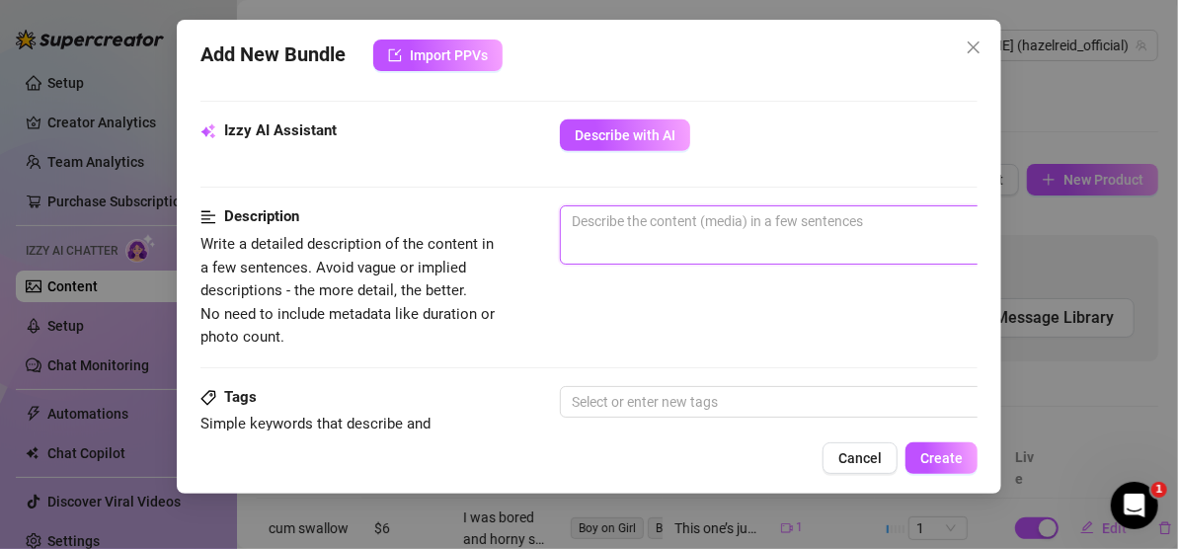
paste textarea "✨ MY BROTHERS HOT FRIEND ✨ You're such a fucking pervert!!! I can't believe you…"
type textarea "✨ MY BROTHERS HOT FRIEND ✨ You're such a fucking pervert!!! I can't believe you…"
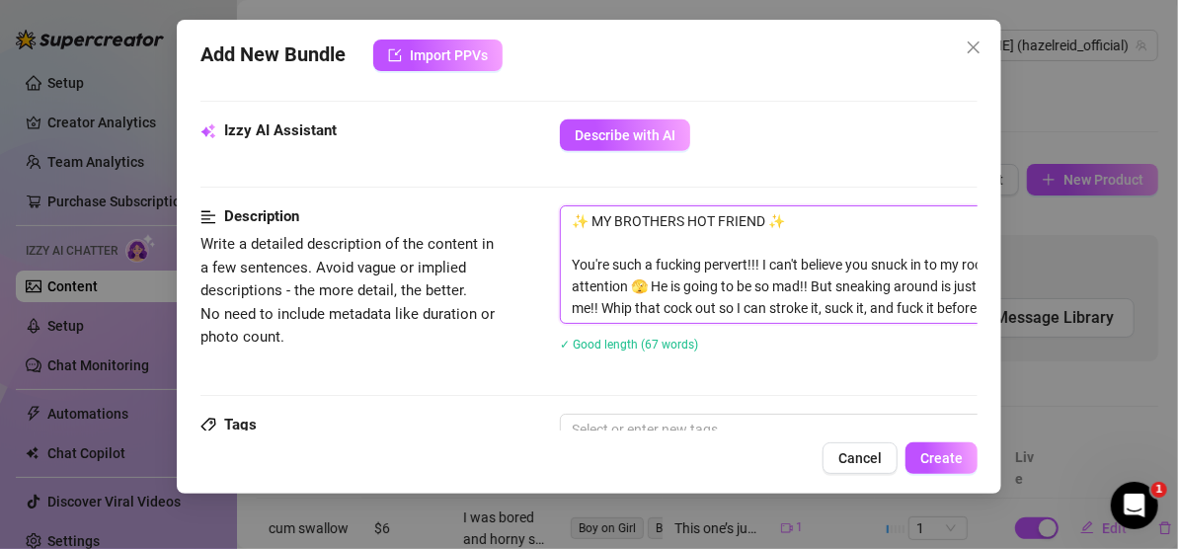
scroll to position [684, 236]
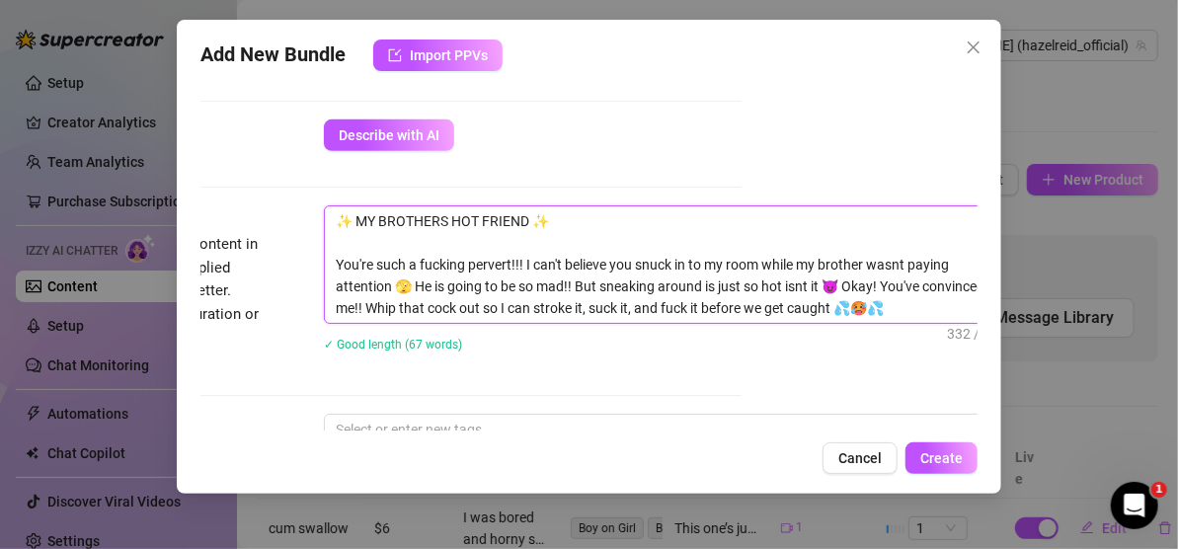
type textarea "✨ MY BROTHERS HOT FRIEND ✨ You're such a fucking pervert!!! I can't believe you…"
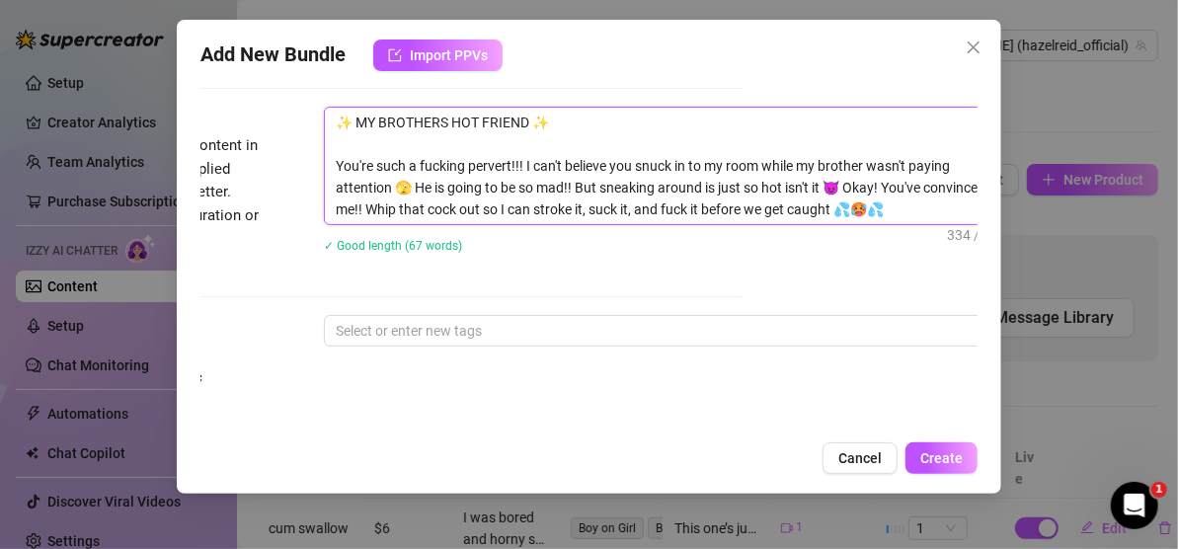
scroll to position [881, 236]
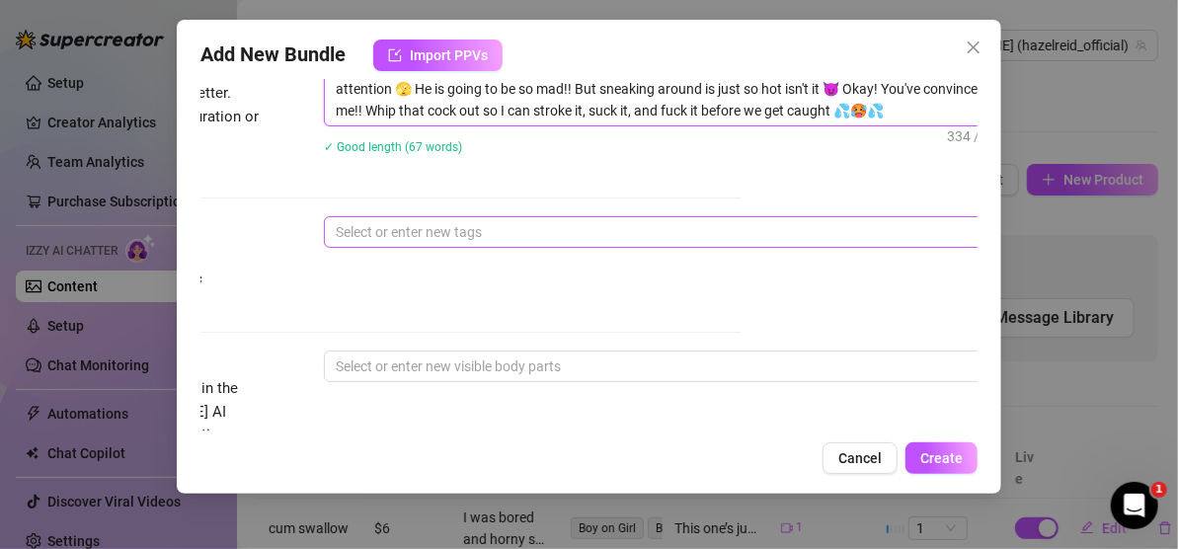
click at [578, 222] on div at bounding box center [659, 232] width 662 height 28
type textarea "✨ MY BROTHERS HOT FRIEND ✨ You're such a fucking pervert!!! I can't believe you…"
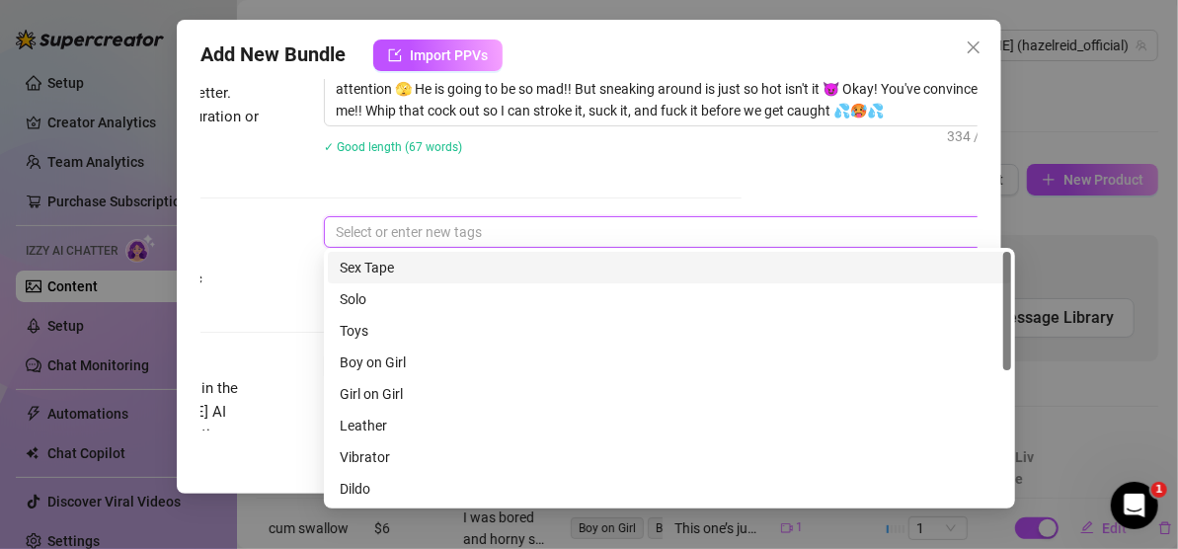
click at [535, 270] on div "Sex Tape" at bounding box center [669, 268] width 659 height 22
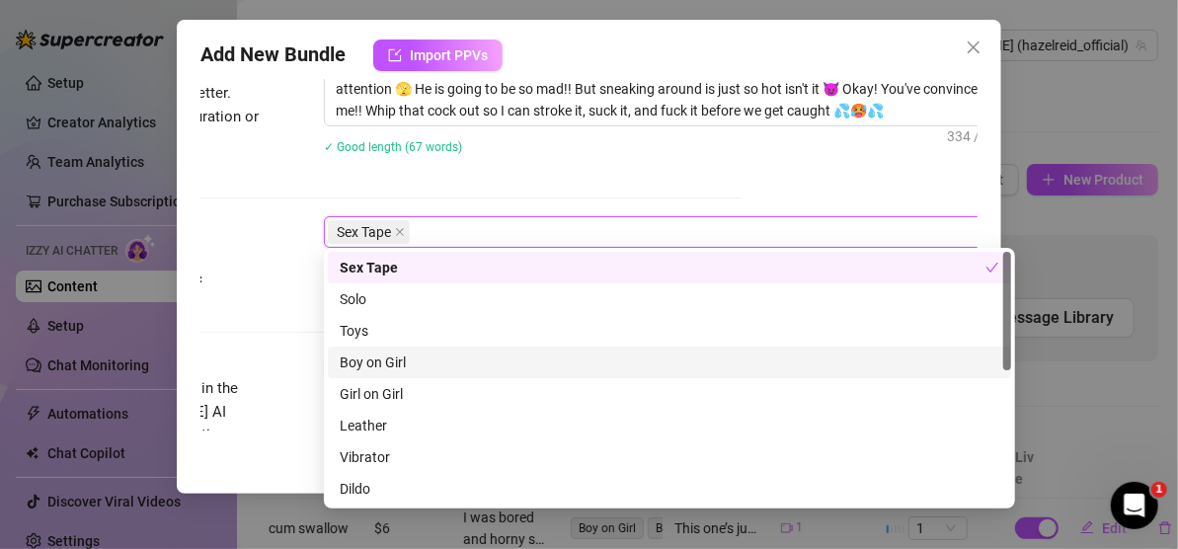
click at [484, 369] on div "Boy on Girl" at bounding box center [669, 362] width 659 height 22
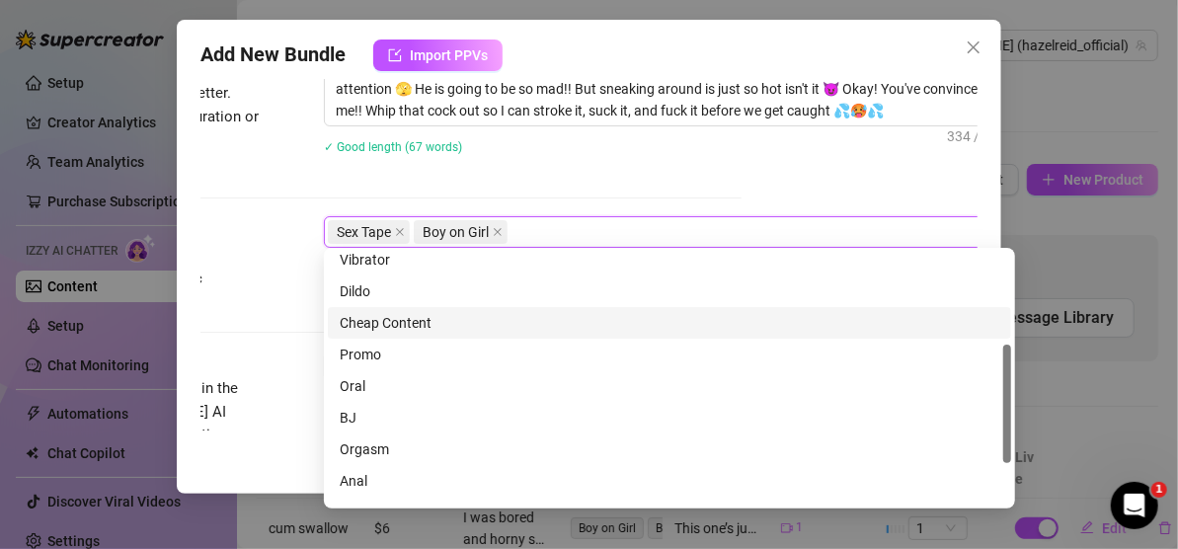
scroll to position [284, 0]
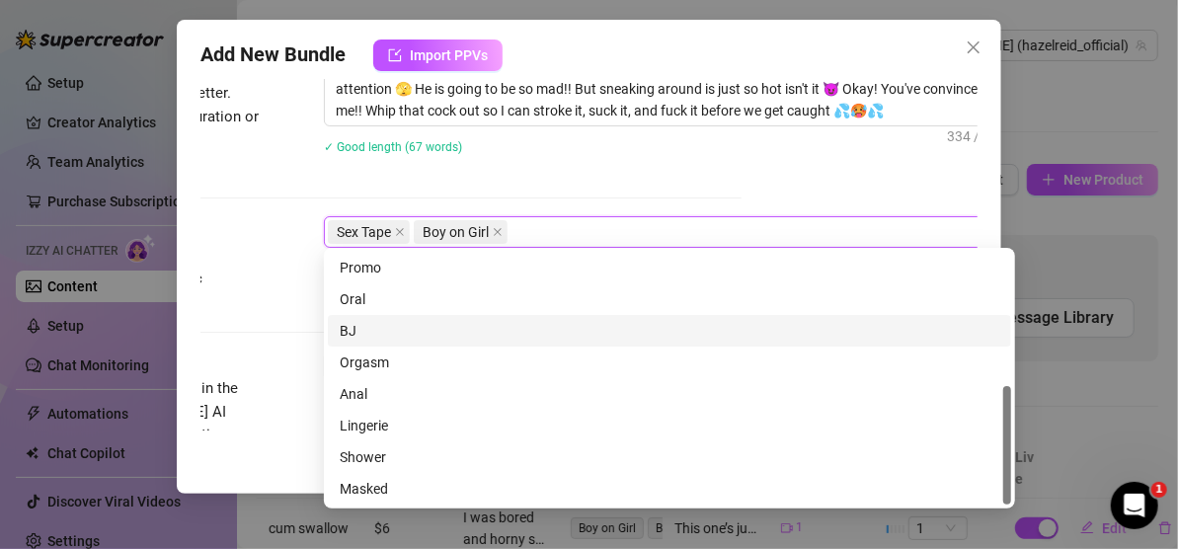
click at [380, 327] on div "BJ" at bounding box center [669, 331] width 659 height 22
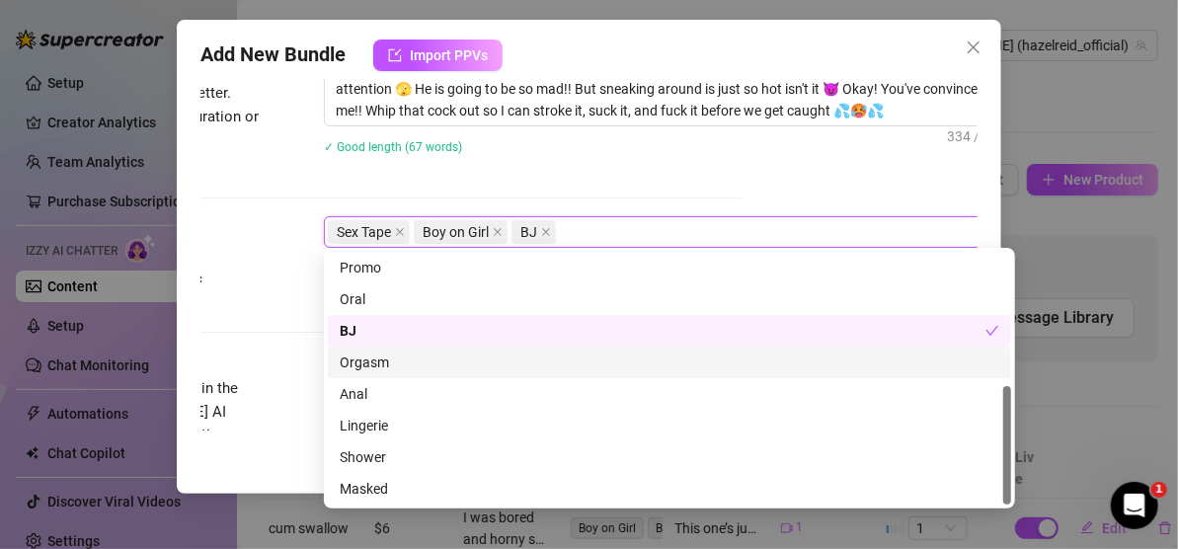
click at [386, 359] on div "Orgasm" at bounding box center [669, 362] width 659 height 22
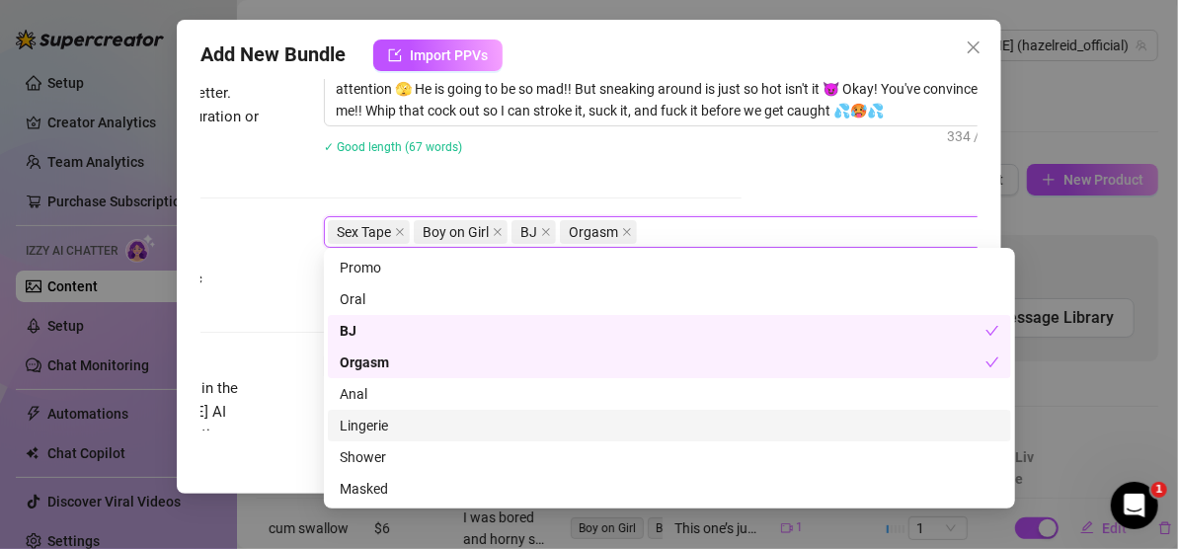
scroll to position [0, 0]
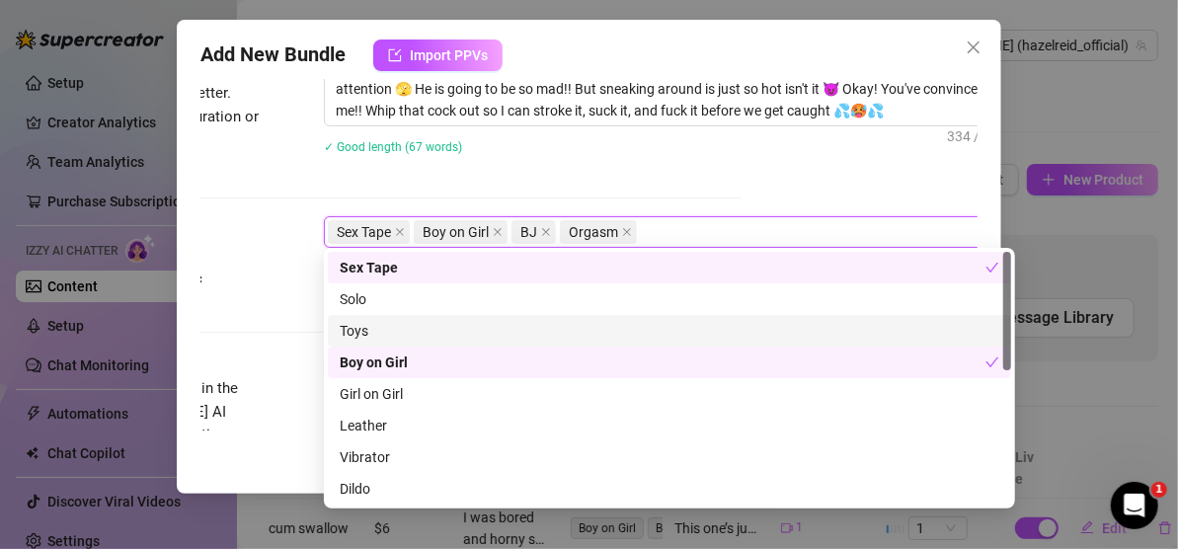
click at [377, 322] on div "Toys" at bounding box center [669, 331] width 659 height 22
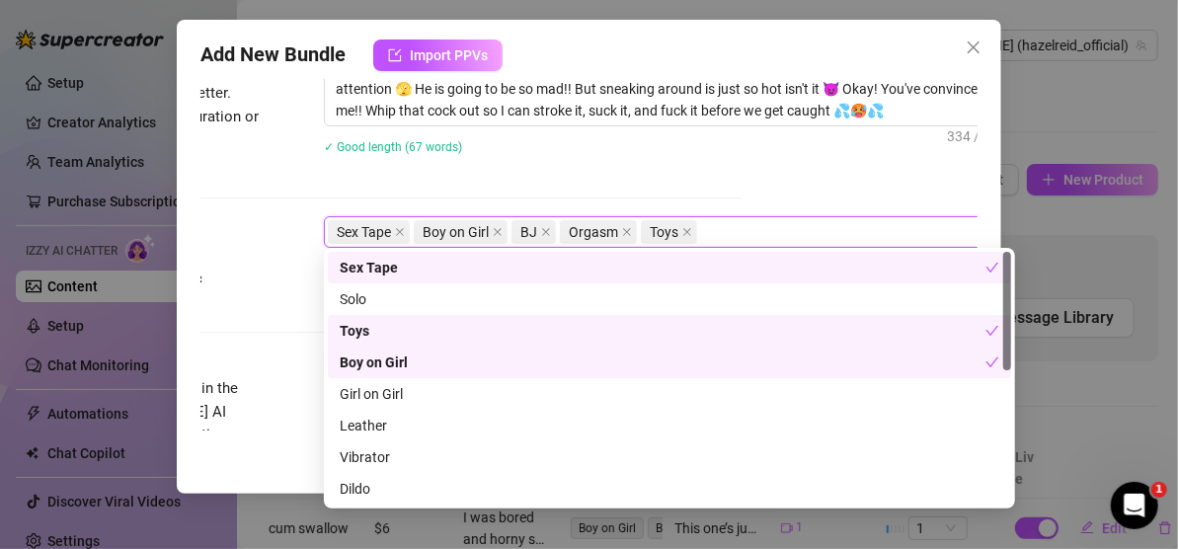
click at [708, 167] on div "✨ MY BROTHERS HOT FRIEND ✨ You're such a fucking pervert!!! I can't believe you…" at bounding box center [669, 94] width 691 height 172
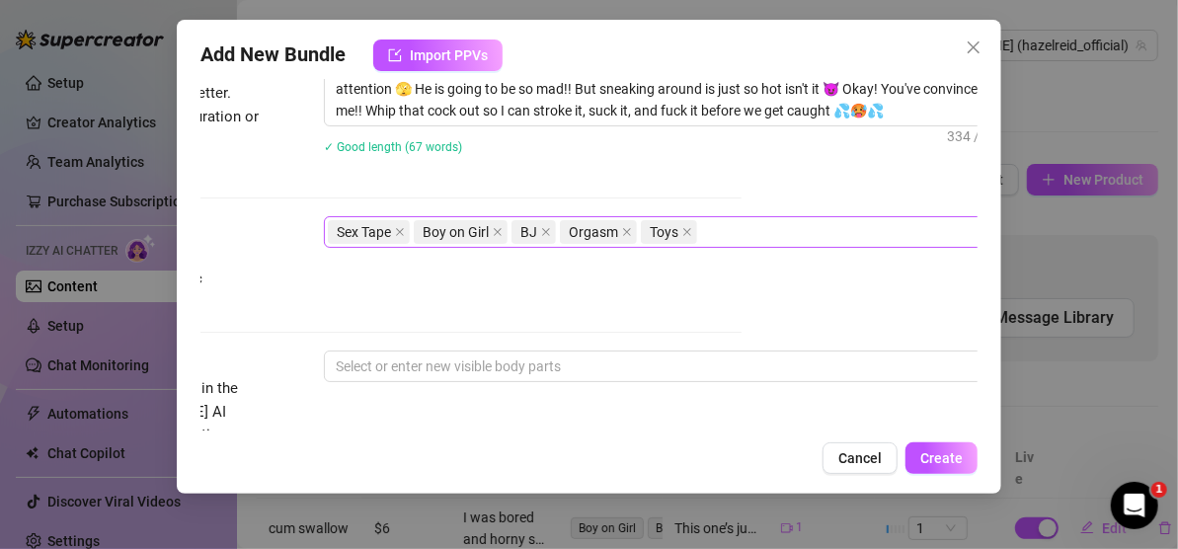
scroll to position [980, 236]
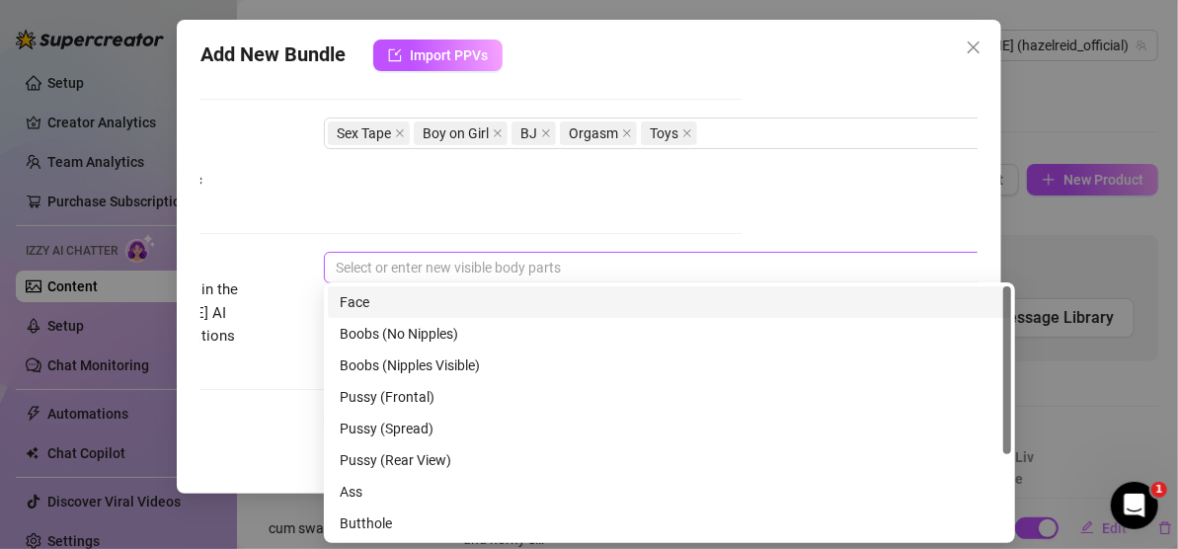
click at [503, 264] on div at bounding box center [659, 268] width 662 height 28
click at [489, 291] on div "Face" at bounding box center [669, 302] width 659 height 22
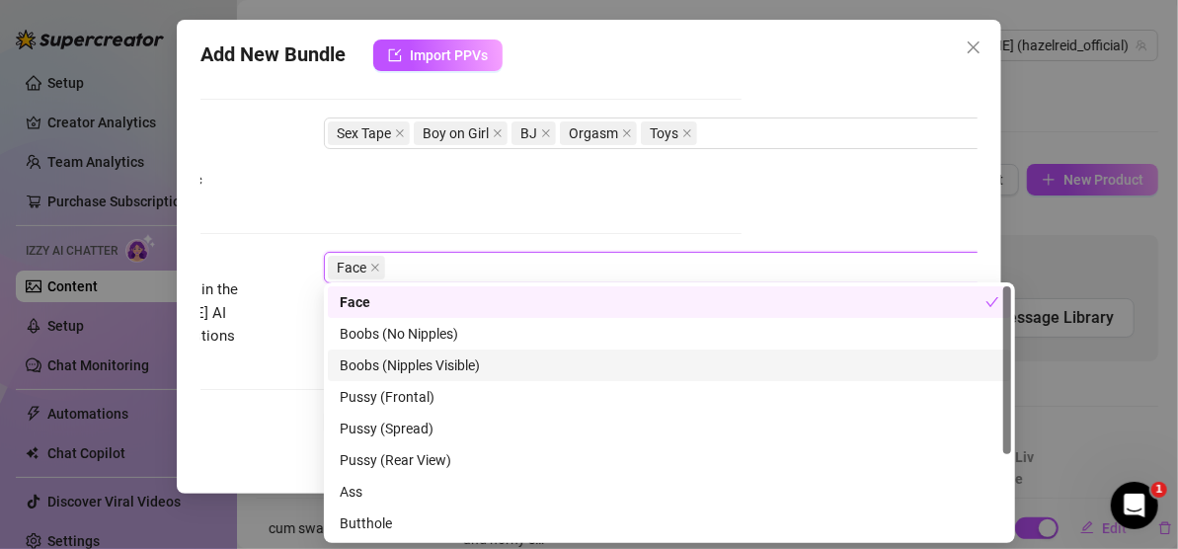
click at [473, 365] on div "Boobs (Nipples Visible)" at bounding box center [669, 365] width 659 height 22
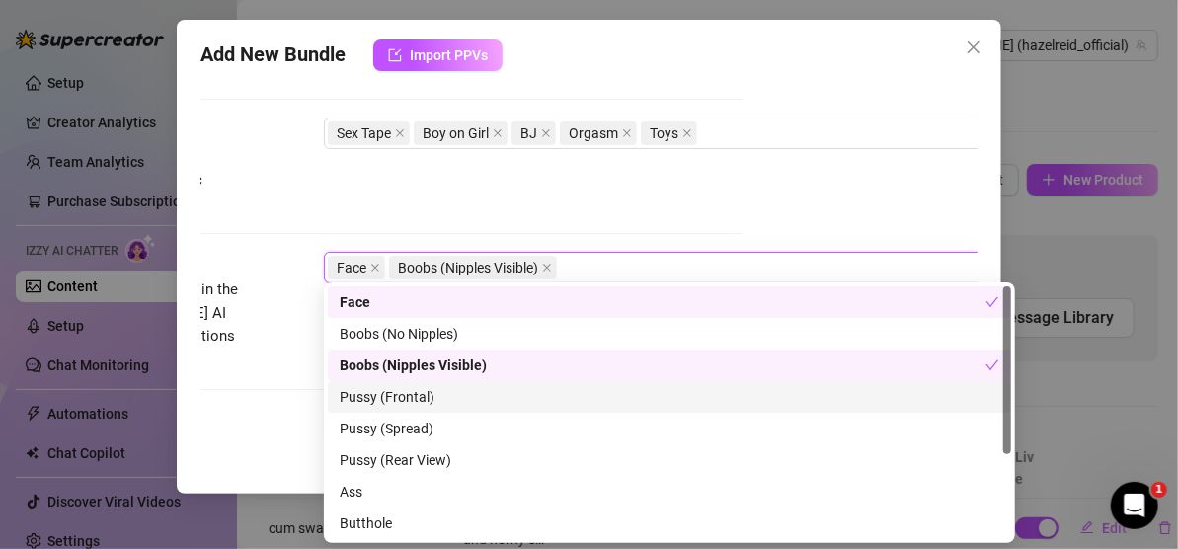
click at [445, 395] on div "Pussy (Frontal)" at bounding box center [669, 397] width 659 height 22
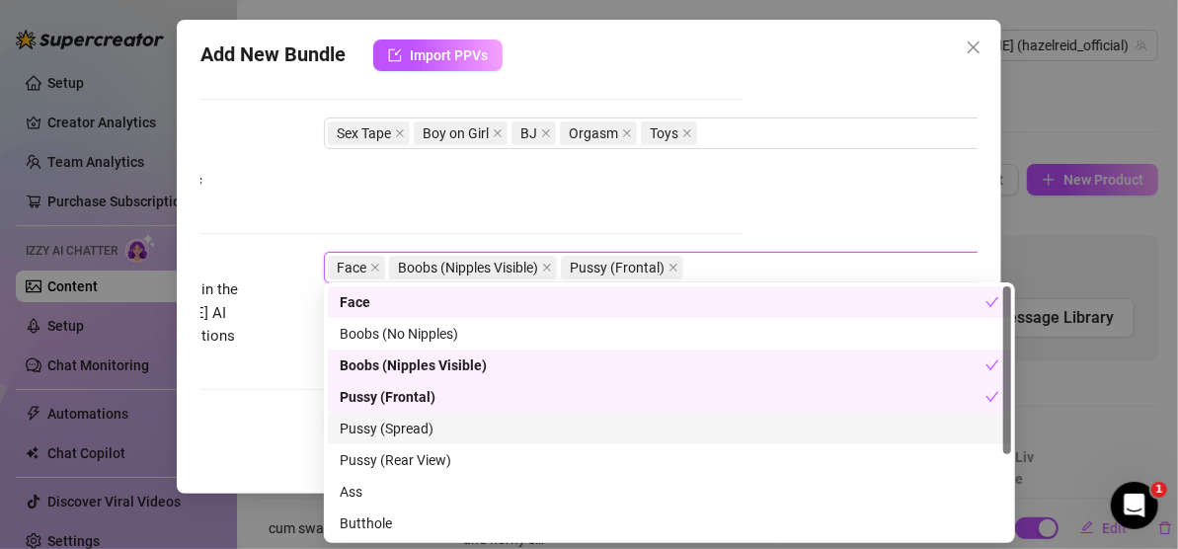
click at [443, 426] on div "Pussy (Spread)" at bounding box center [669, 429] width 659 height 22
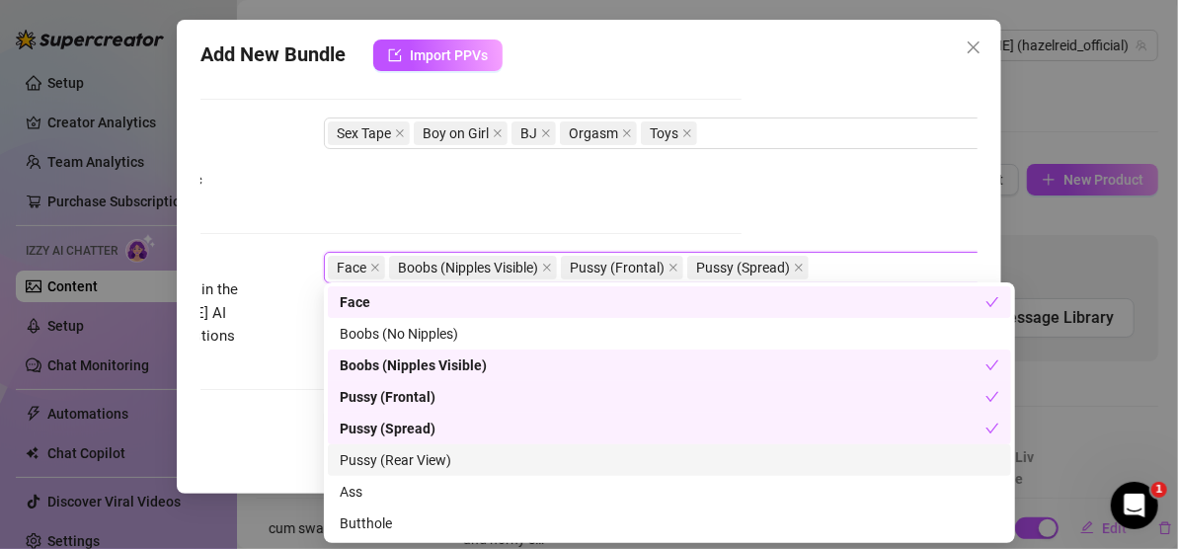
click at [461, 452] on div "Pussy (Rear View)" at bounding box center [669, 460] width 659 height 22
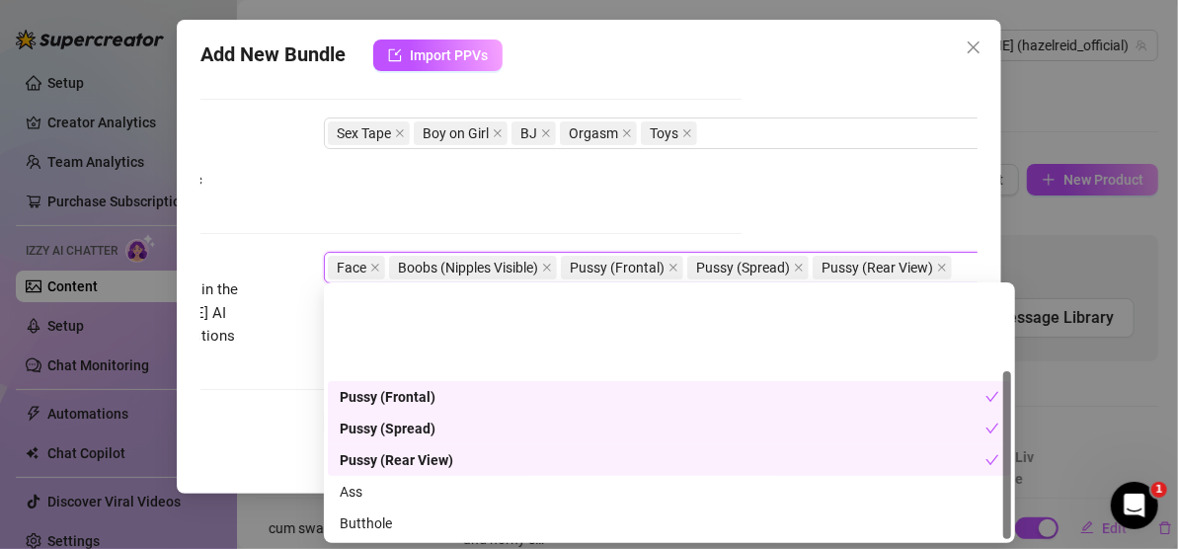
scroll to position [126, 0]
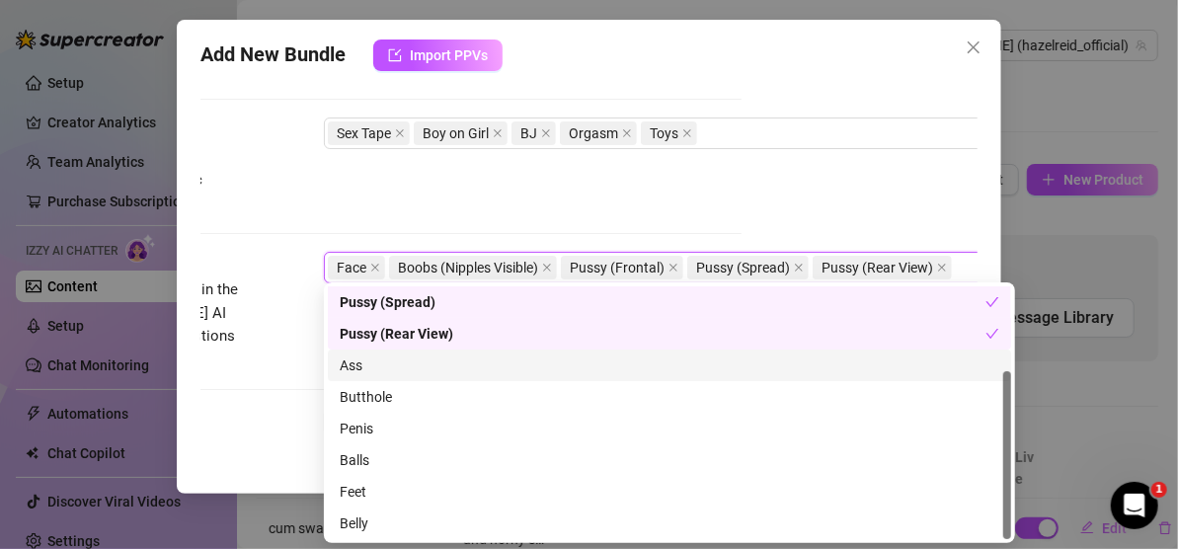
click at [383, 376] on div "Ass" at bounding box center [669, 365] width 683 height 32
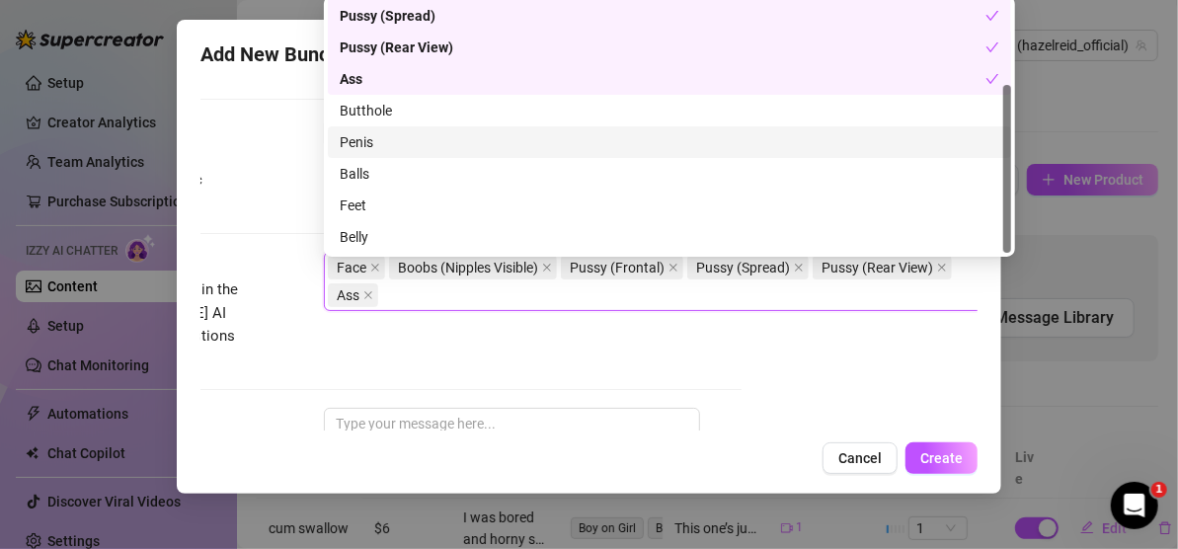
click at [394, 150] on div "Penis" at bounding box center [669, 142] width 659 height 22
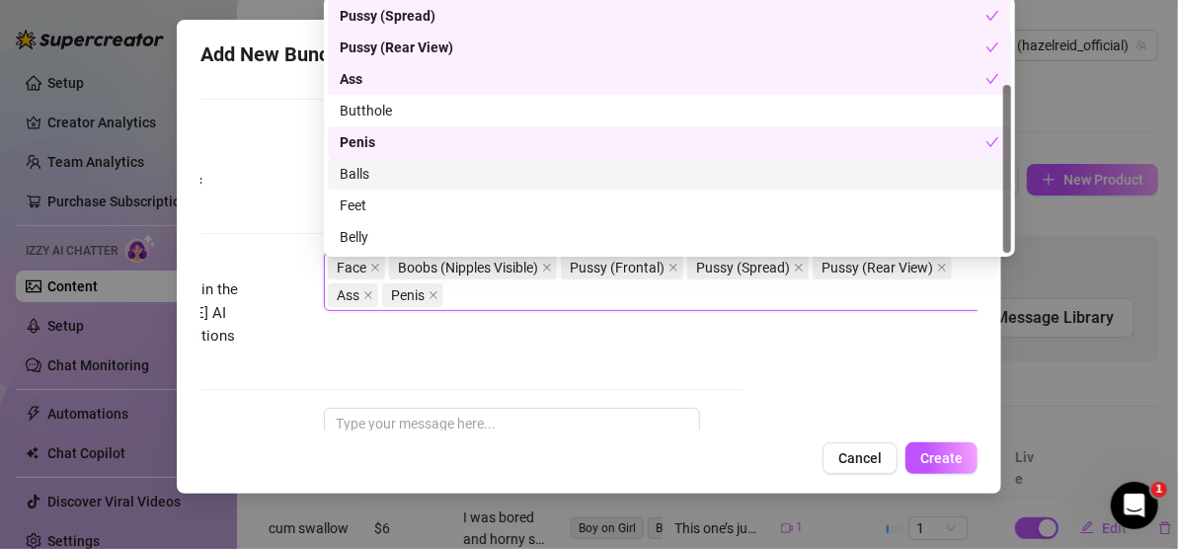
click at [393, 169] on div "Balls" at bounding box center [669, 174] width 659 height 22
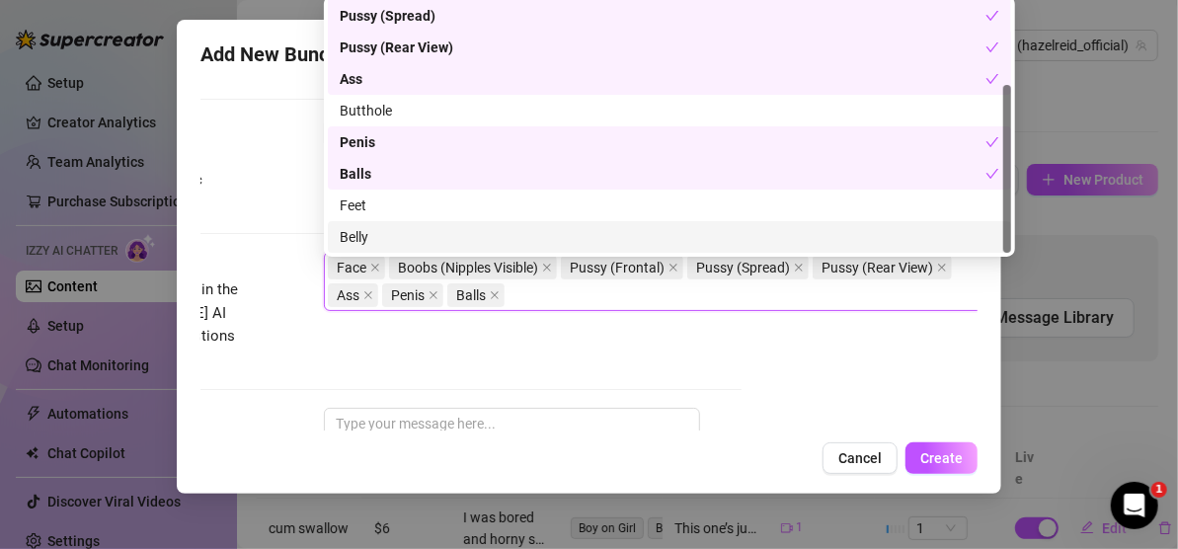
click at [272, 186] on div "Tags Simple keywords that describe and summarize the content, like specific fet…" at bounding box center [352, 165] width 777 height 97
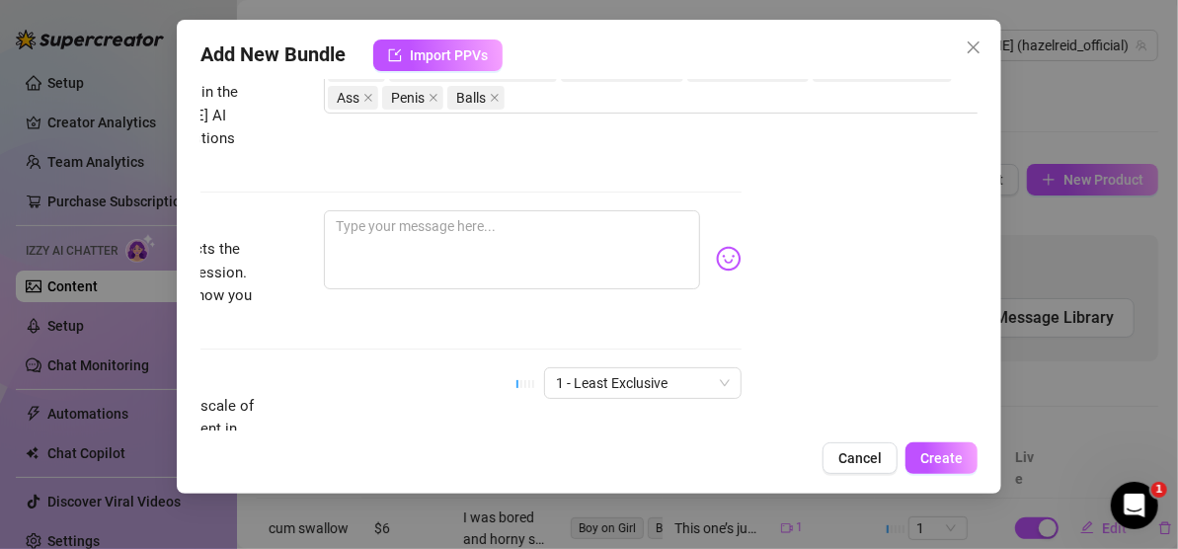
scroll to position [1178, 0]
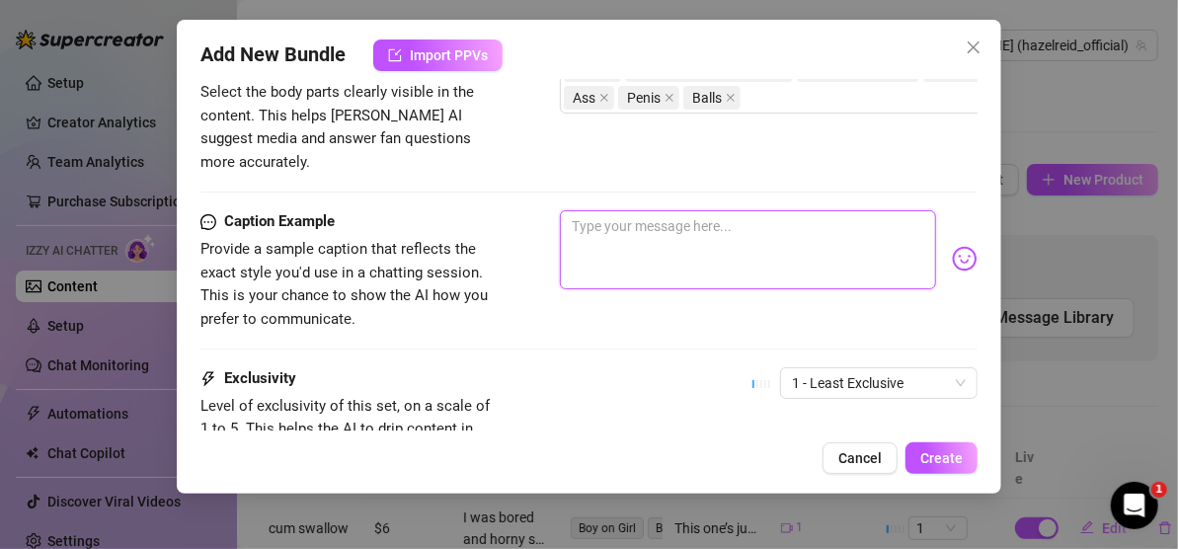
paste textarea "Just finished filming this… now it’s time for you to watch � �💦"
type textarea "Just finished filming this… now it’s time for you to watch � �💦"
drag, startPoint x: 640, startPoint y: 220, endPoint x: 613, endPoint y: 223, distance: 26.8
click at [613, 223] on textarea "Just finished filming this… now it’s time for you to watch � �💦" at bounding box center [748, 249] width 376 height 79
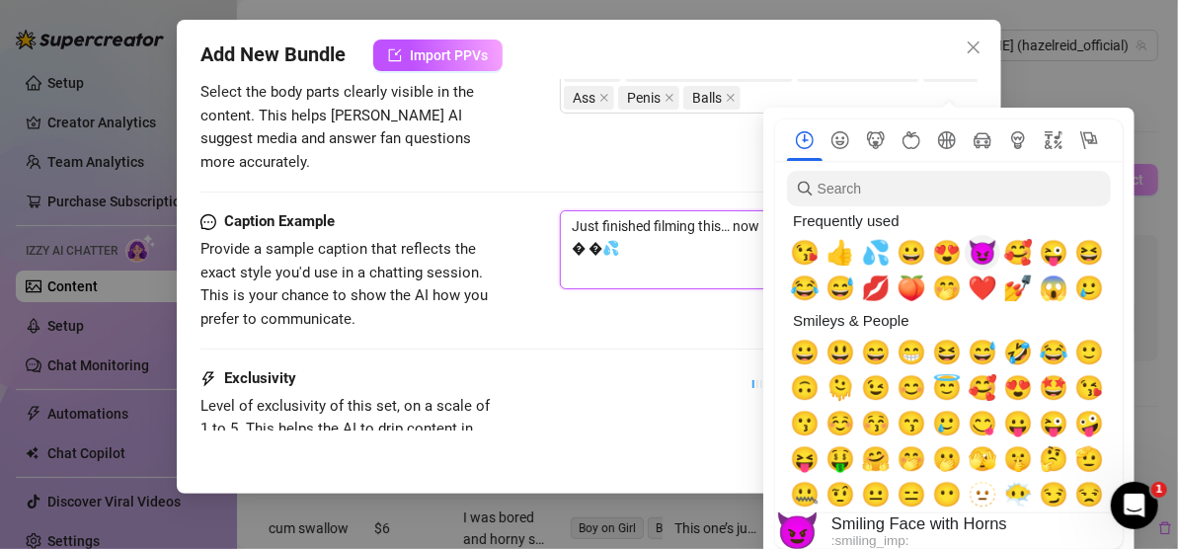
type textarea "Just finished filming this… now it’s time for you to watch � �💦"
click at [987, 252] on span "😈" at bounding box center [982, 253] width 30 height 28
type textarea "Just finished filming this… now it’s time for you to watch 😈💦"
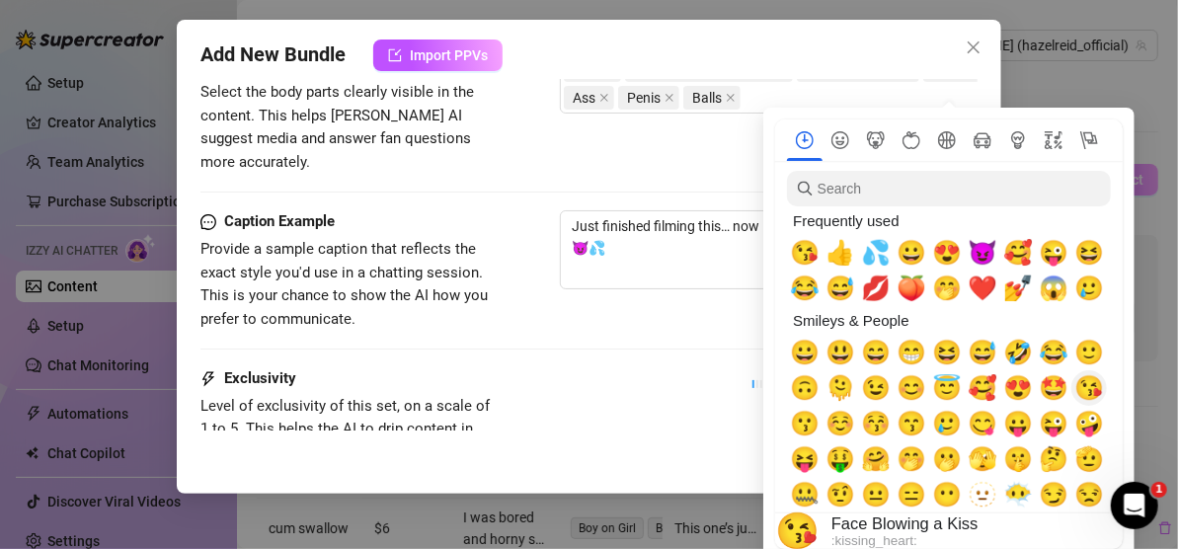
click at [1090, 391] on span "😘" at bounding box center [1089, 388] width 30 height 28
type textarea "Just finished filming this… now it’s time for you to watch 😈😘💦"
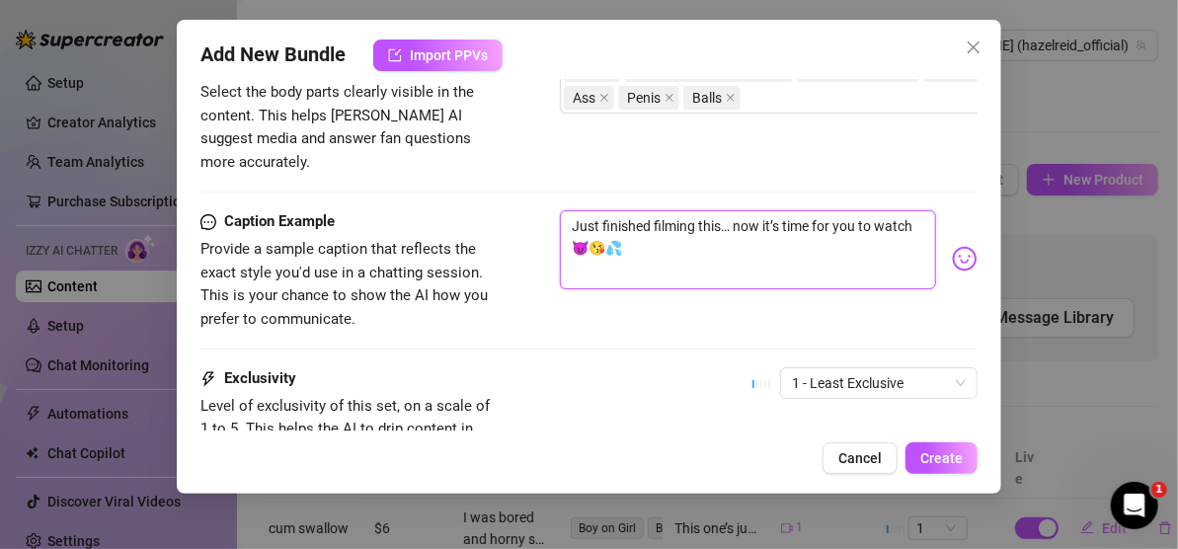
type textarea "Just finished filming this… now it’s time for you to watch 😈😘💦"
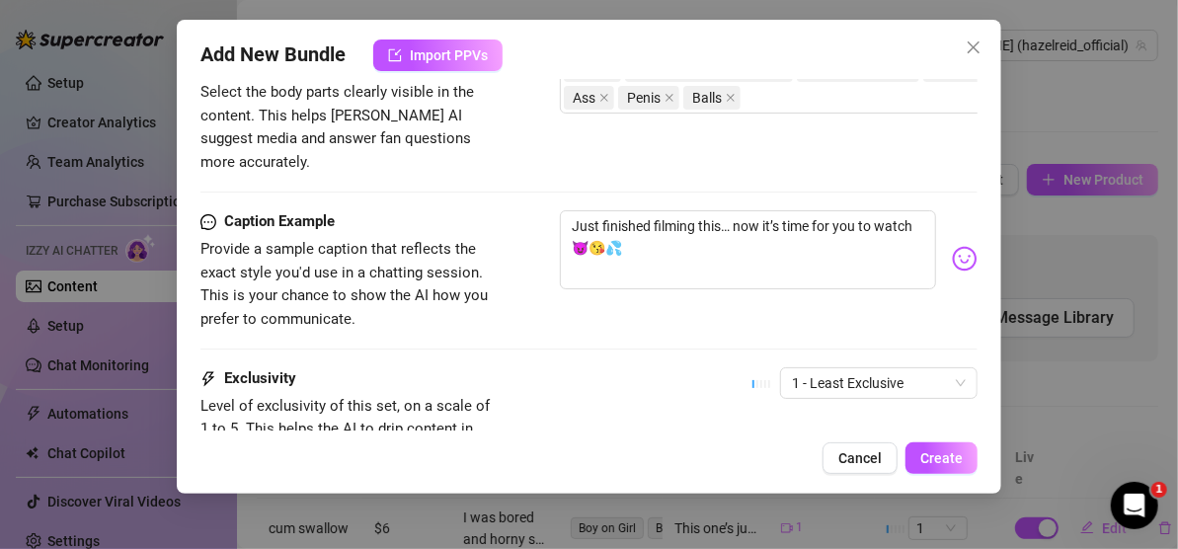
click at [666, 292] on div "Caption Example Provide a sample caption that reflects the exact style you'd us…" at bounding box center [588, 270] width 777 height 120
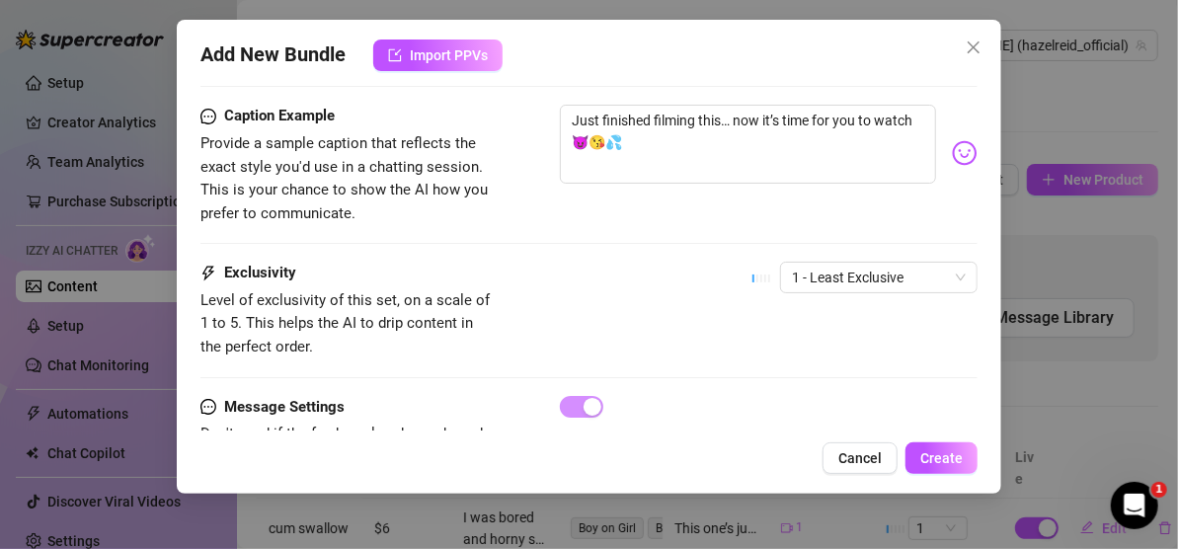
scroll to position [1345, 0]
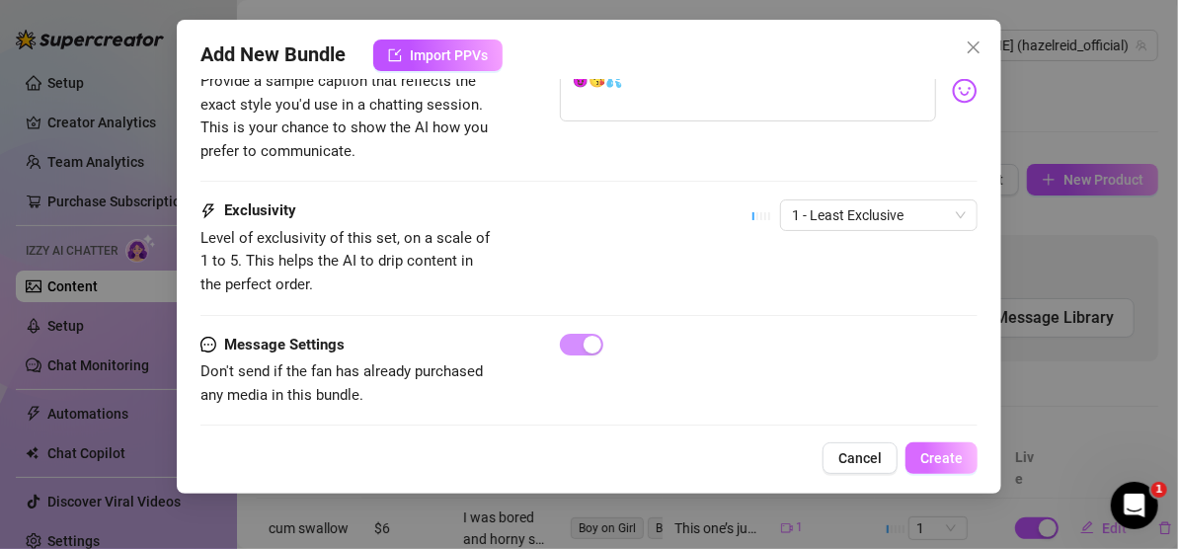
click at [935, 465] on span "Create" at bounding box center [941, 458] width 42 height 16
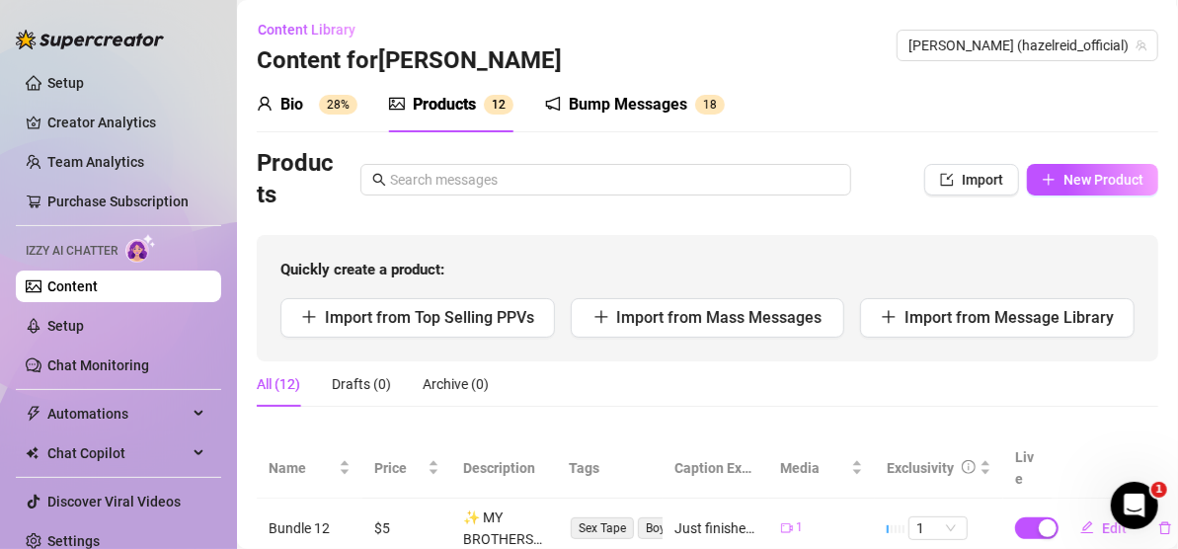
drag, startPoint x: 106, startPoint y: 320, endPoint x: 44, endPoint y: 227, distance: 111.2
click at [84, 320] on link "Setup" at bounding box center [65, 326] width 37 height 16
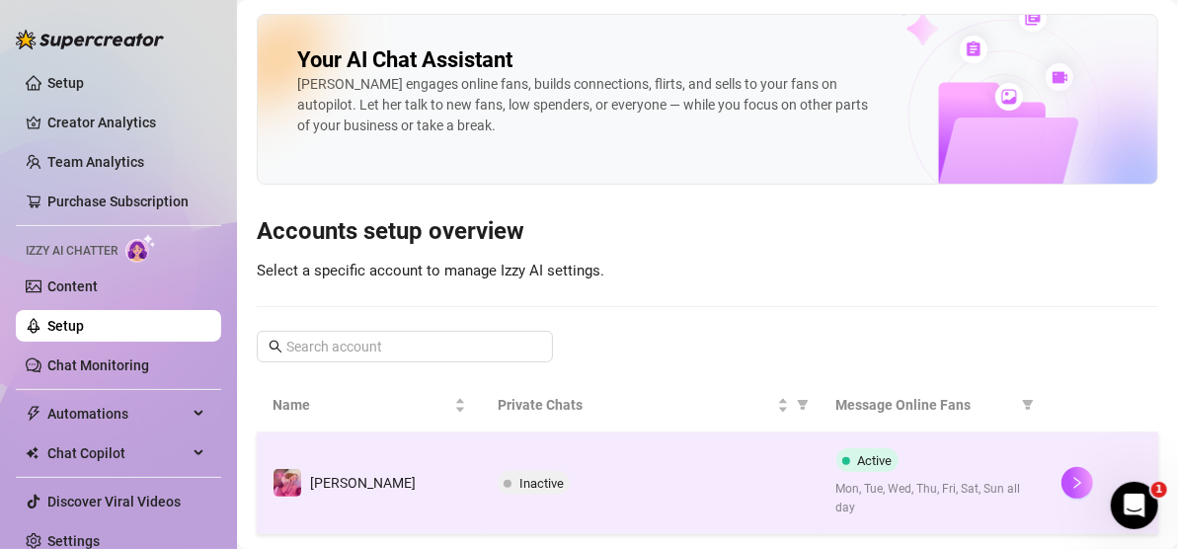
click at [747, 474] on div "Inactive" at bounding box center [650, 483] width 306 height 24
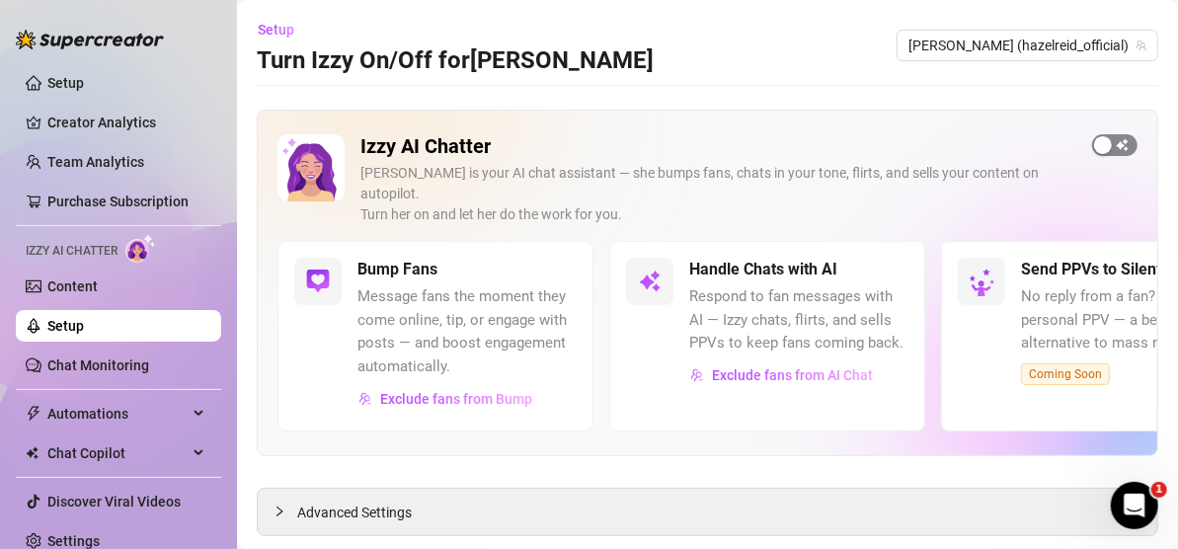
click at [1094, 142] on div "button" at bounding box center [1103, 145] width 18 height 18
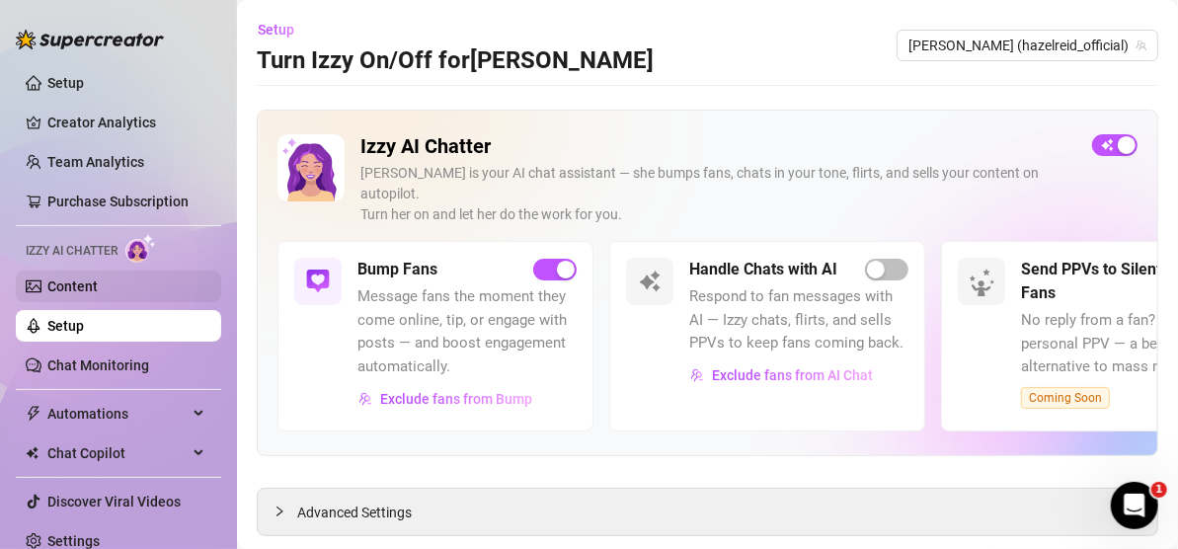
click at [98, 284] on link "Content" at bounding box center [72, 286] width 50 height 16
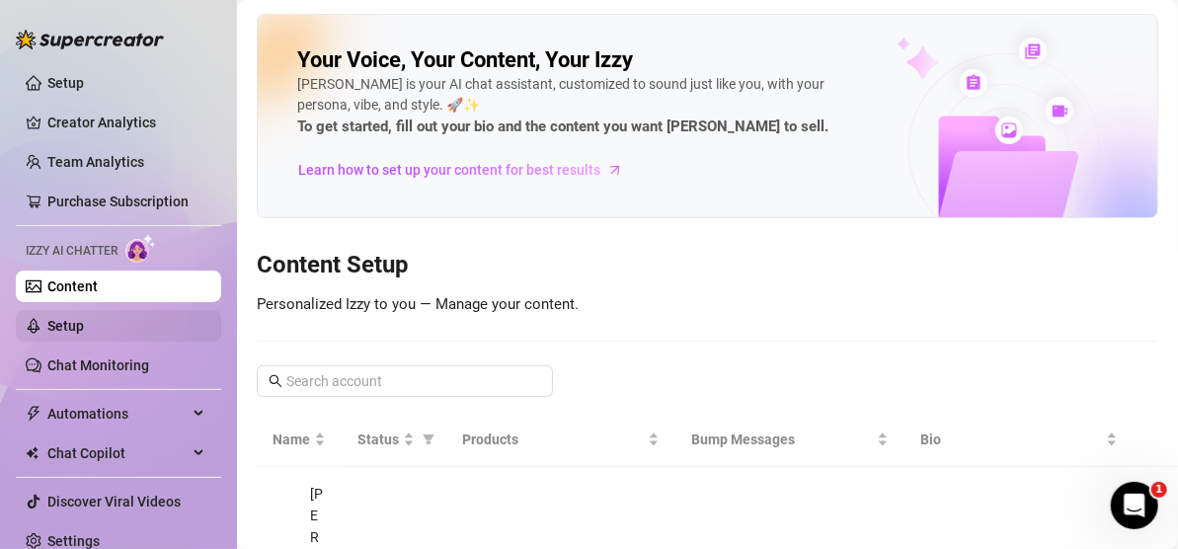
click at [84, 321] on link "Setup" at bounding box center [65, 326] width 37 height 16
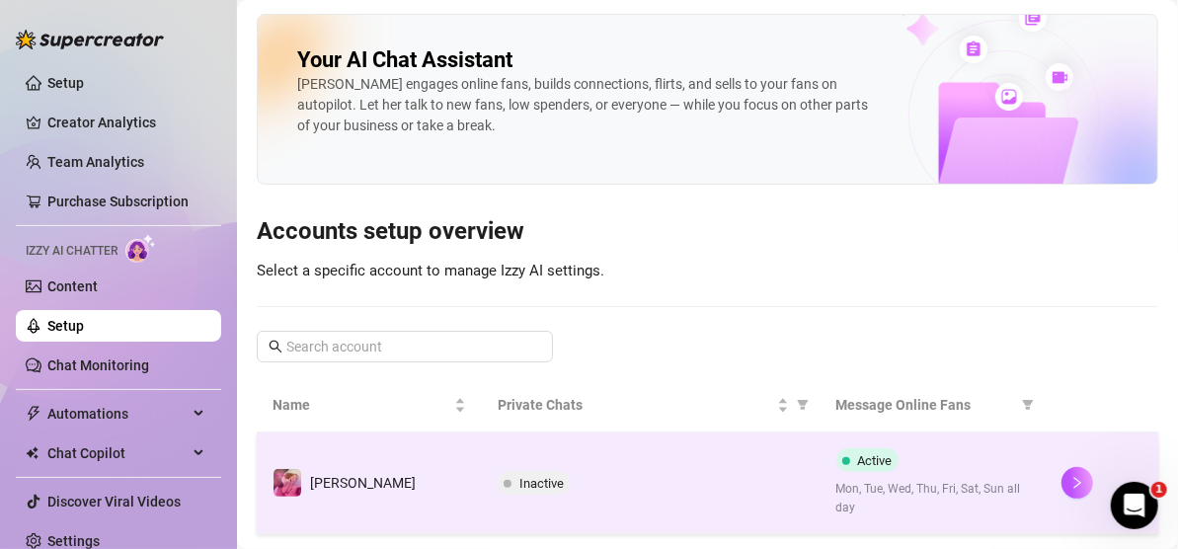
click at [680, 477] on div "Inactive" at bounding box center [650, 483] width 306 height 24
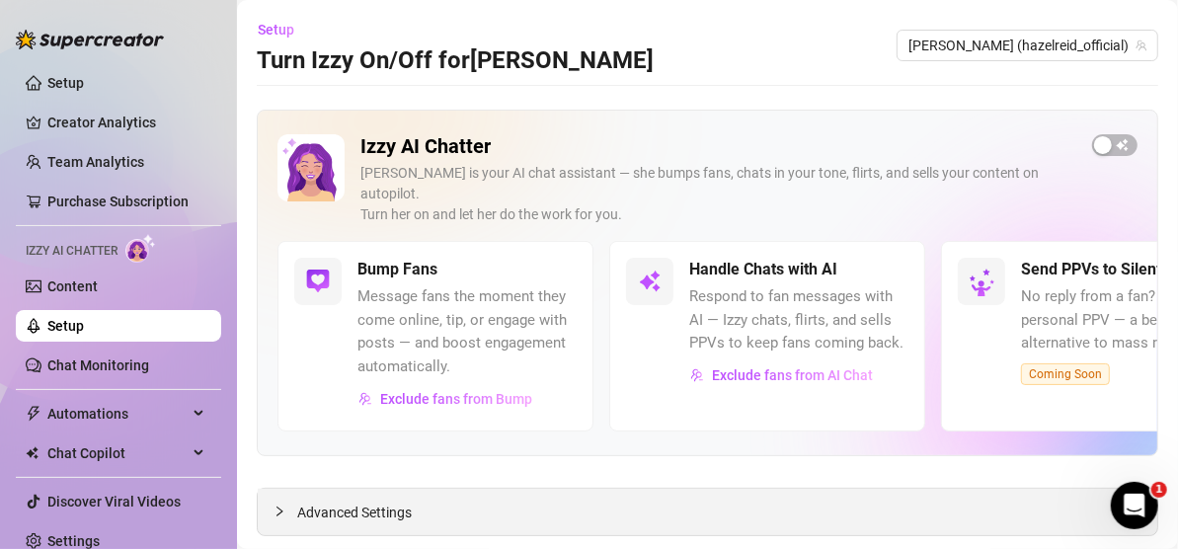
click at [324, 501] on span "Advanced Settings" at bounding box center [354, 512] width 115 height 22
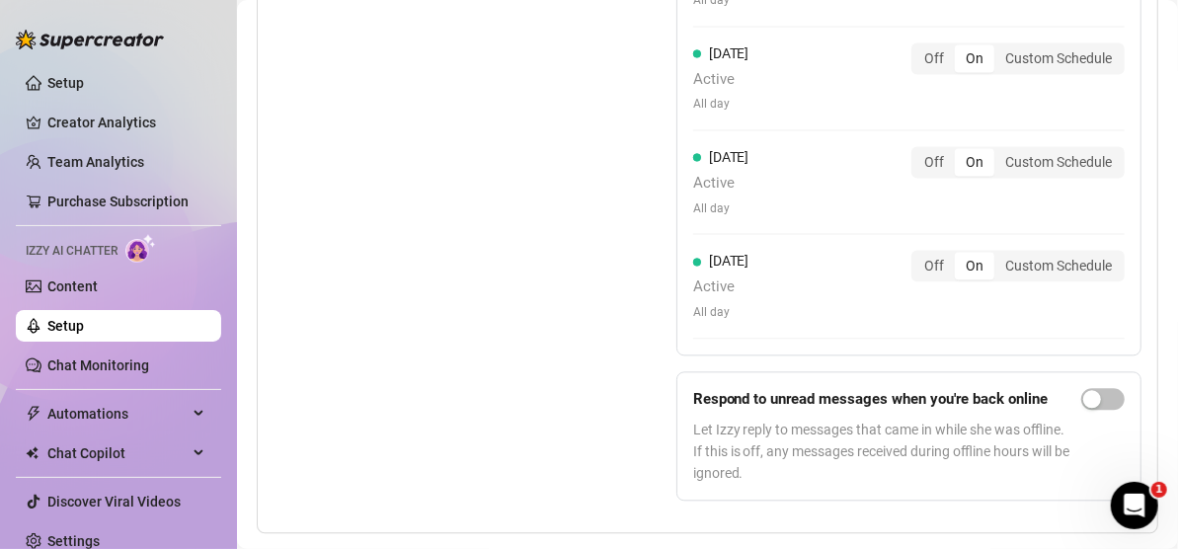
scroll to position [1943, 0]
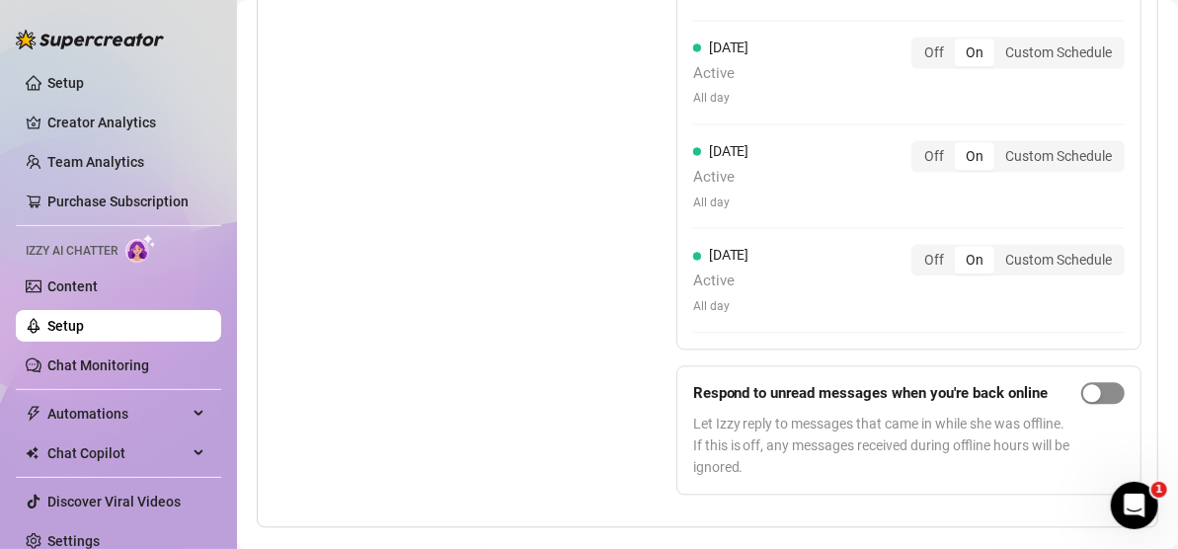
click at [1101, 382] on span "button" at bounding box center [1102, 393] width 43 height 22
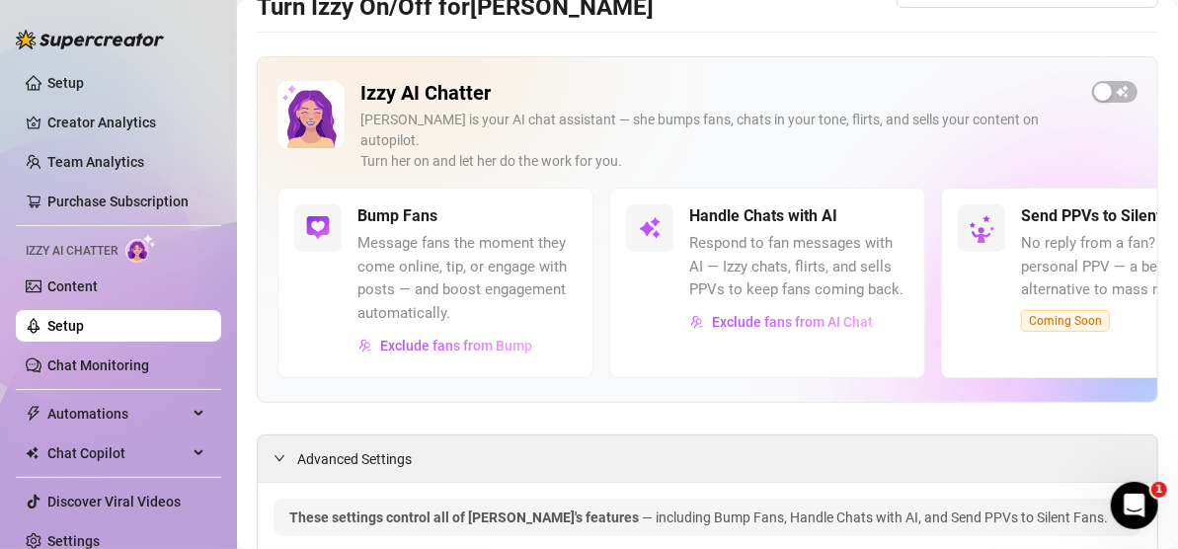
scroll to position [0, 0]
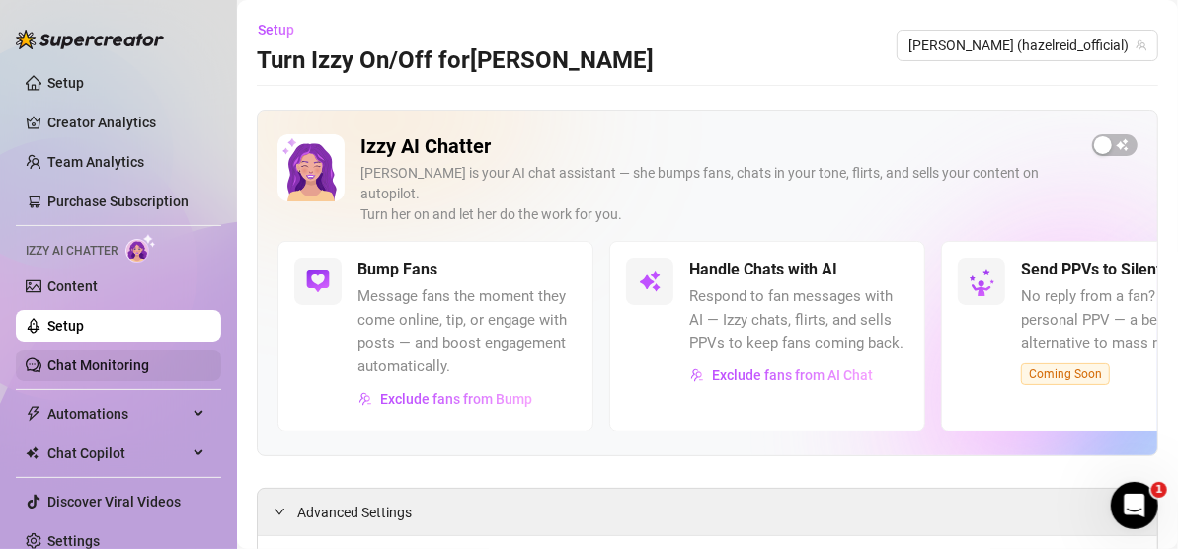
click at [112, 365] on link "Chat Monitoring" at bounding box center [98, 365] width 102 height 16
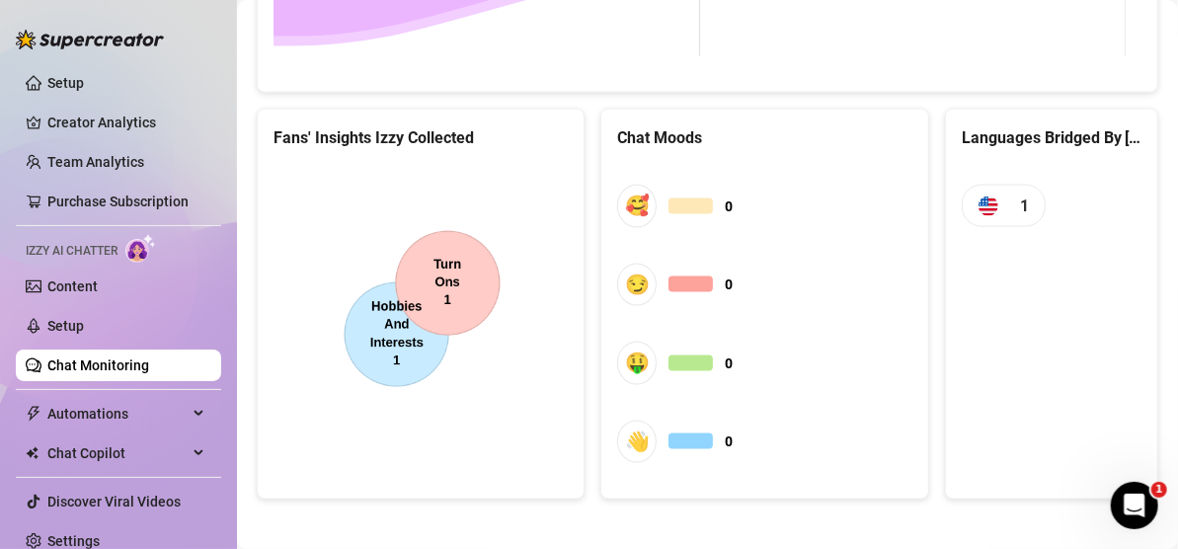
scroll to position [1219, 0]
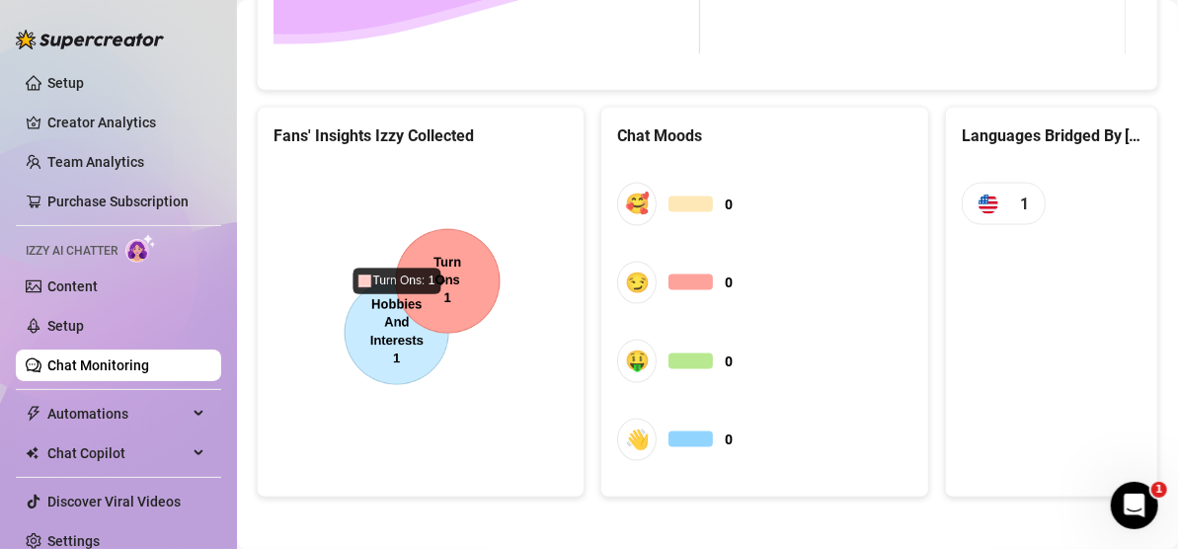
click at [455, 274] on canvas at bounding box center [417, 311] width 289 height 296
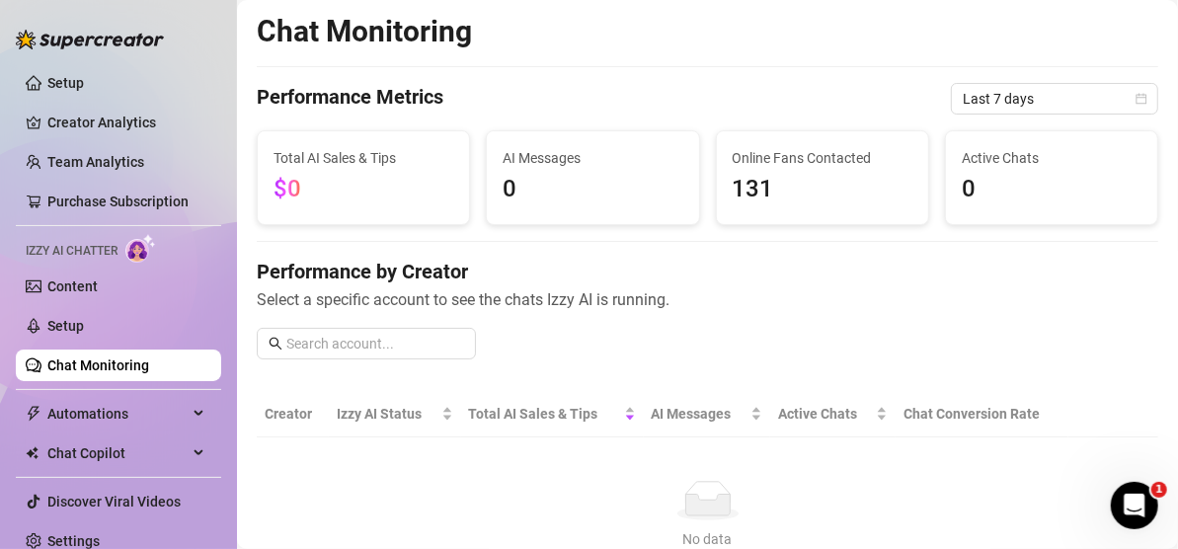
scroll to position [0, 0]
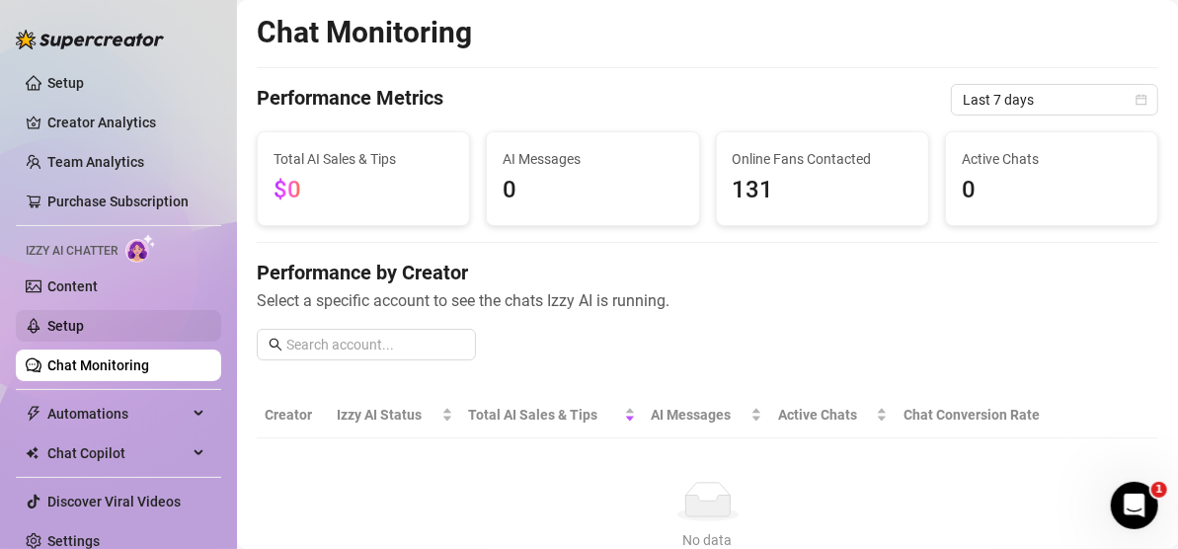
click at [73, 324] on link "Setup" at bounding box center [65, 326] width 37 height 16
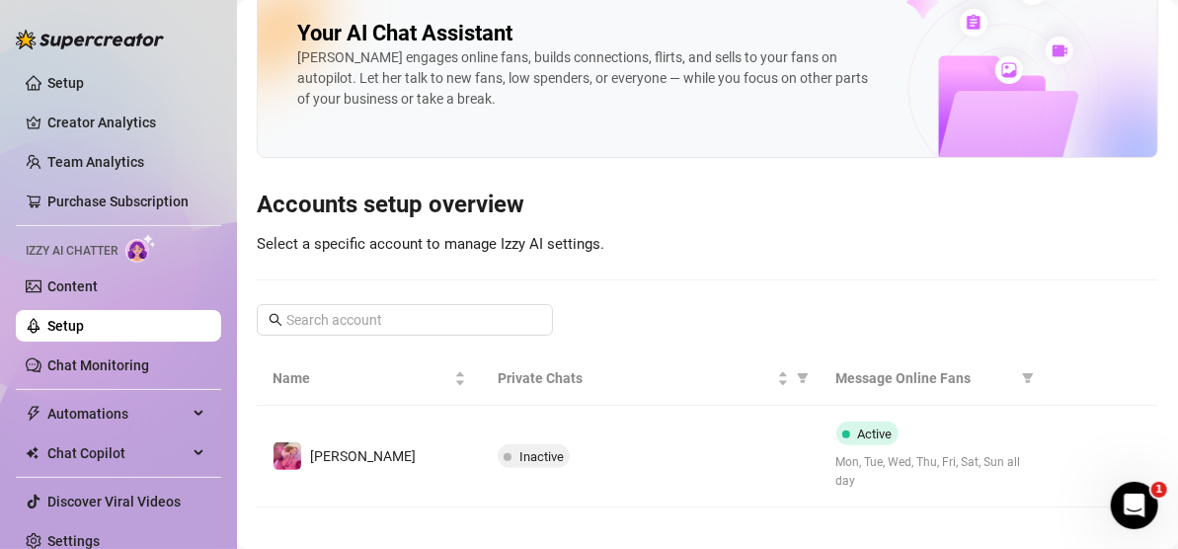
scroll to position [41, 0]
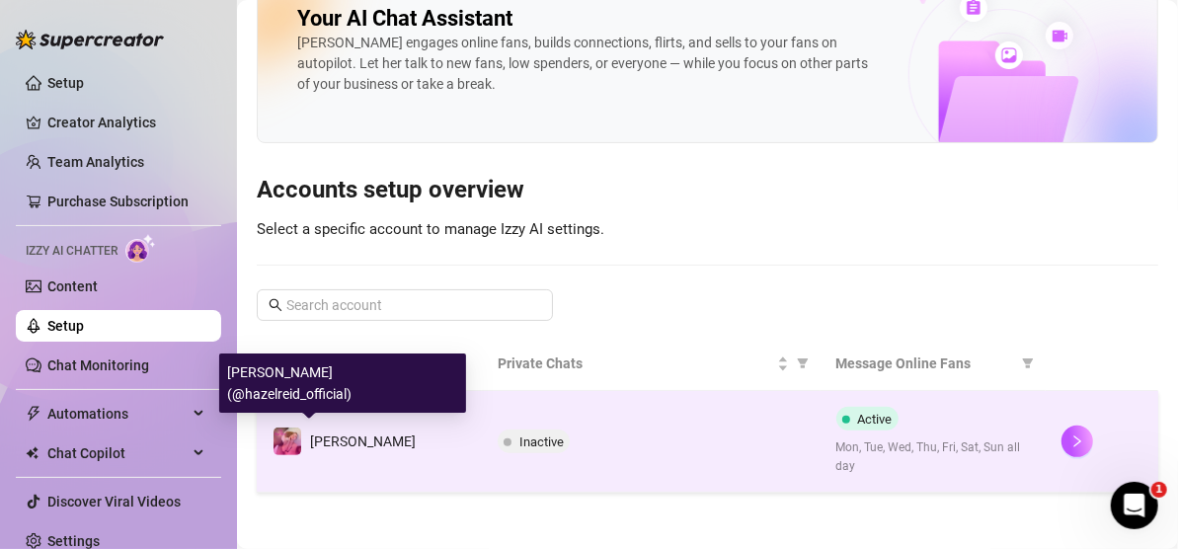
click at [323, 433] on span "[PERSON_NAME]" at bounding box center [363, 441] width 106 height 16
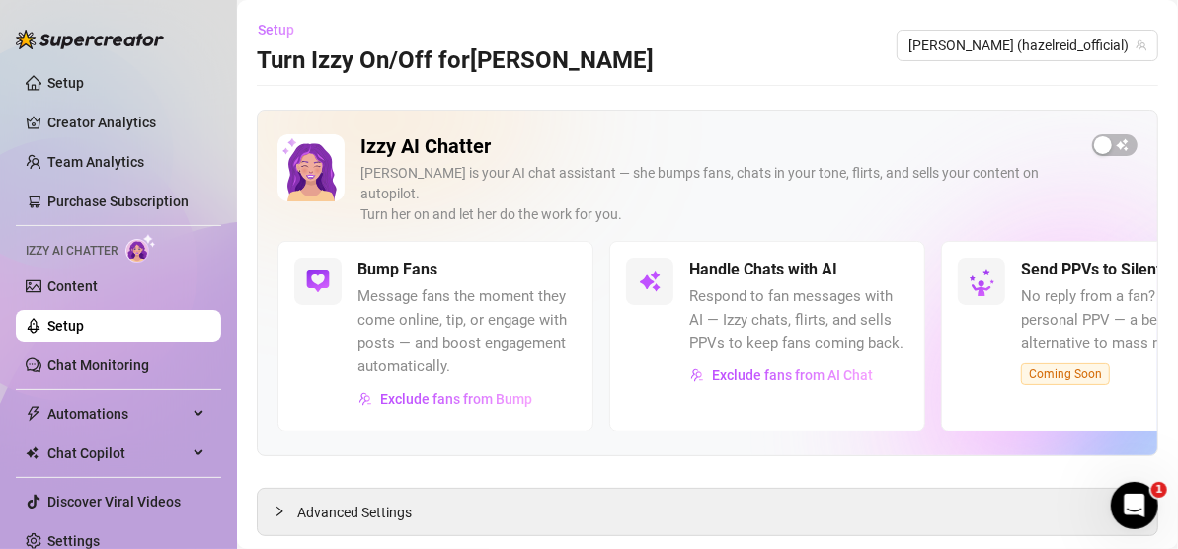
click at [268, 31] on span "Setup" at bounding box center [276, 30] width 37 height 16
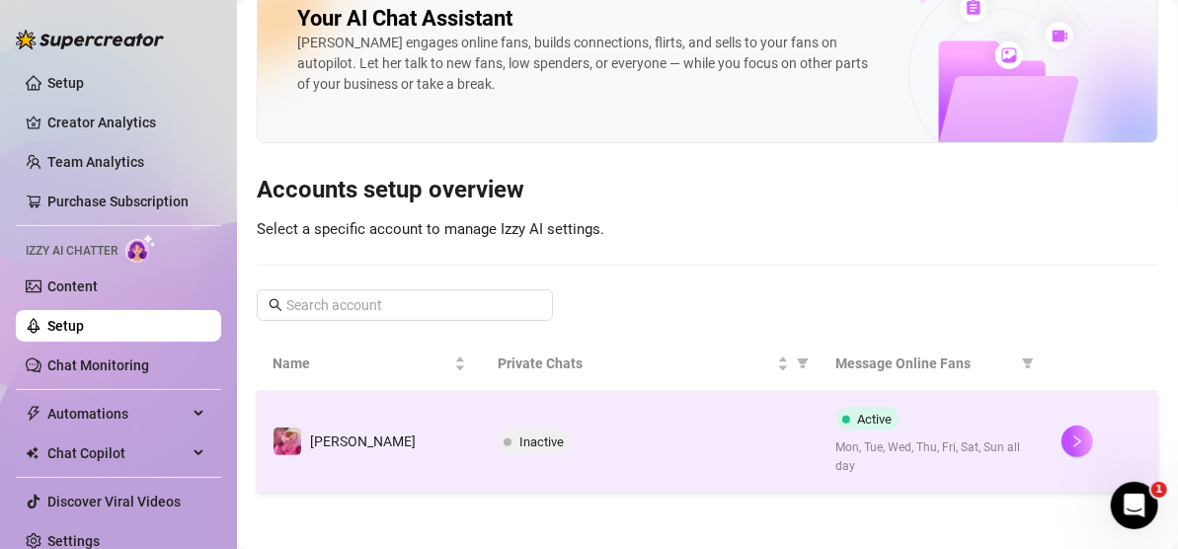
click at [605, 433] on div "Inactive" at bounding box center [650, 441] width 306 height 24
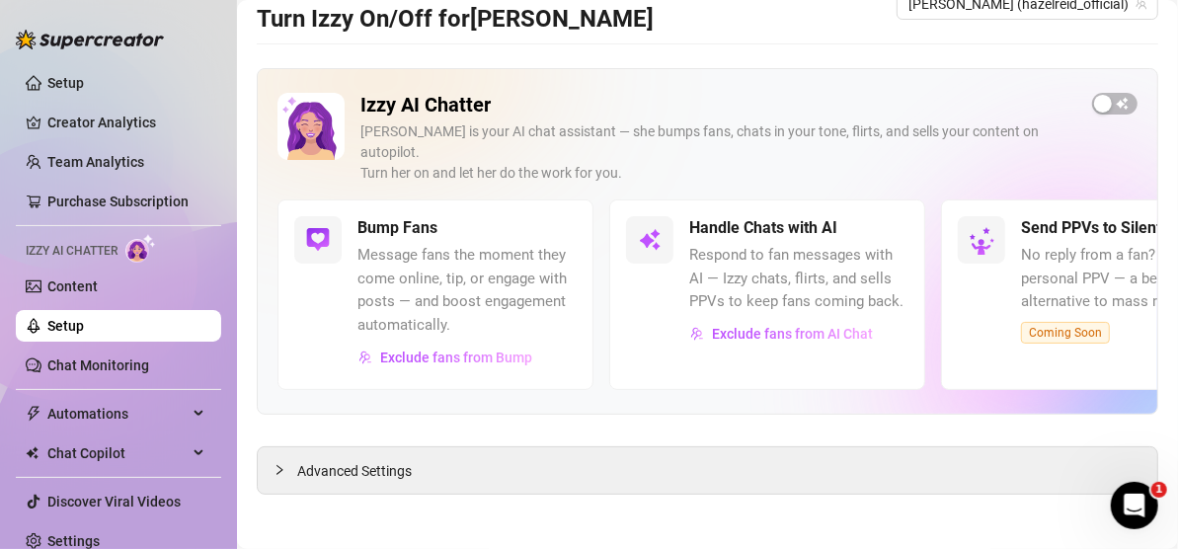
scroll to position [23, 0]
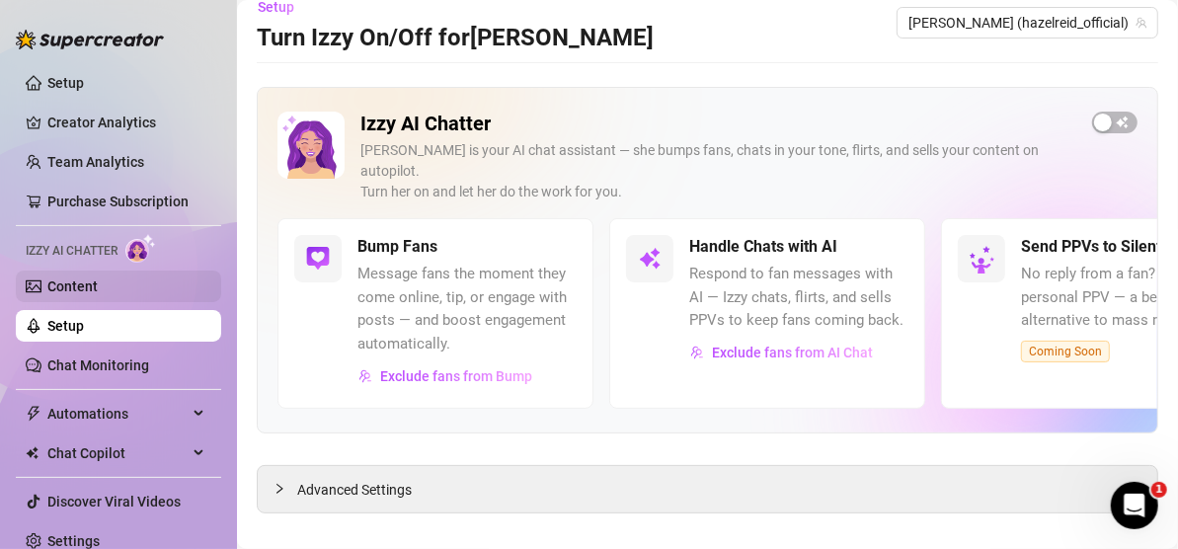
click at [98, 281] on link "Content" at bounding box center [72, 286] width 50 height 16
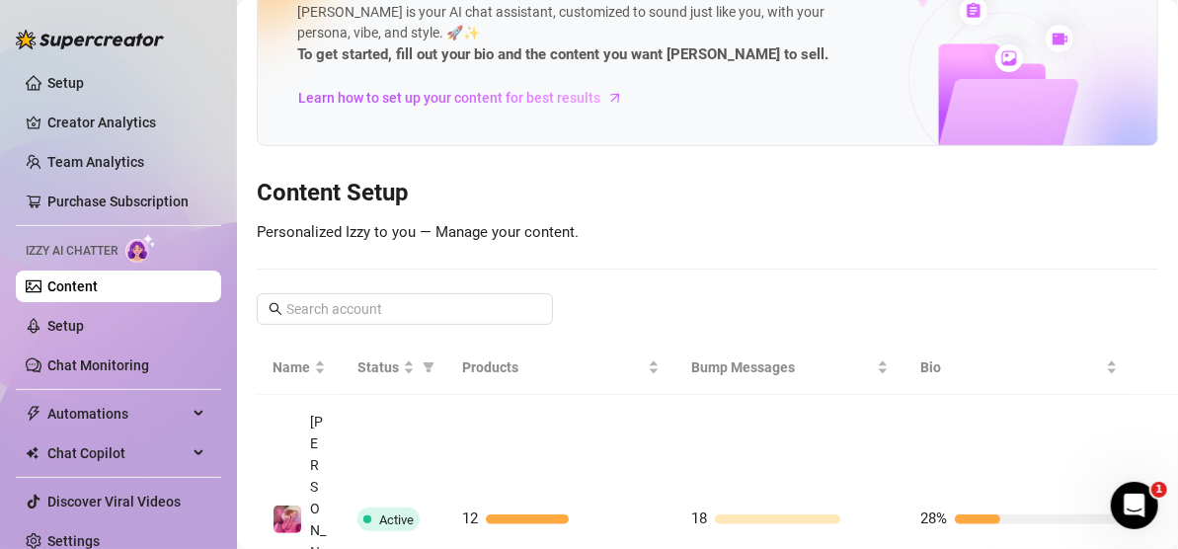
scroll to position [89, 0]
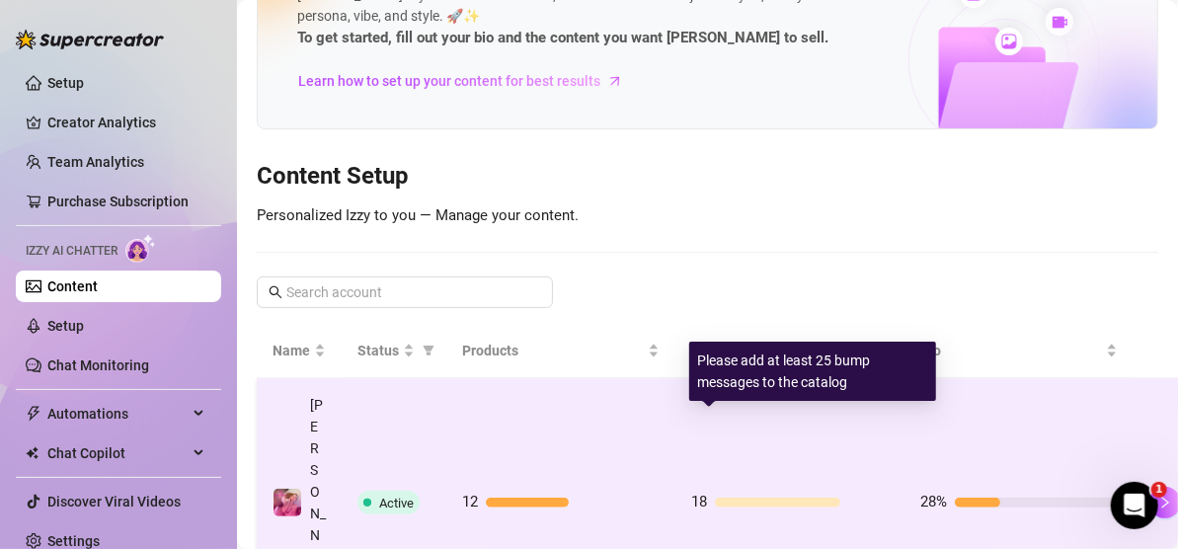
click at [797, 497] on div at bounding box center [777, 502] width 125 height 10
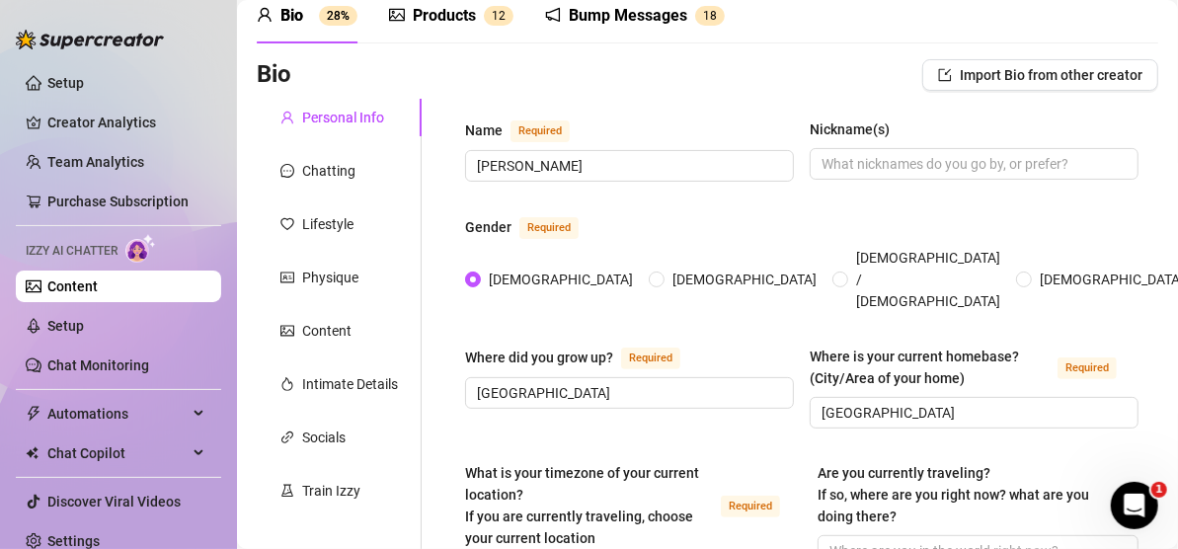
click at [672, 12] on div "Bump Messages" at bounding box center [628, 16] width 118 height 24
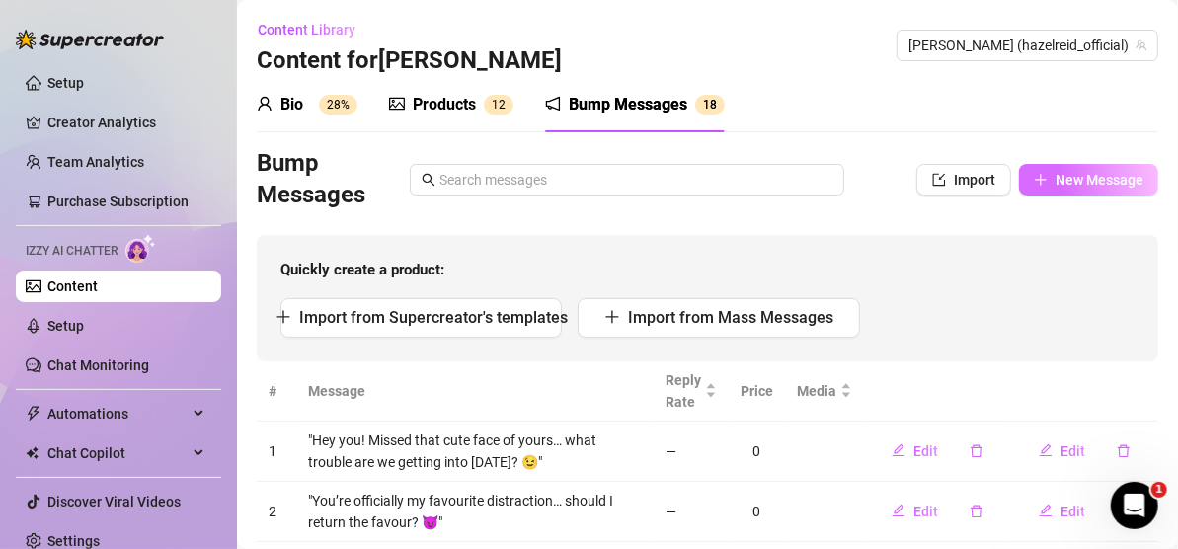
click at [1055, 176] on span "New Message" at bounding box center [1099, 180] width 88 height 16
type textarea "Type your message here..."
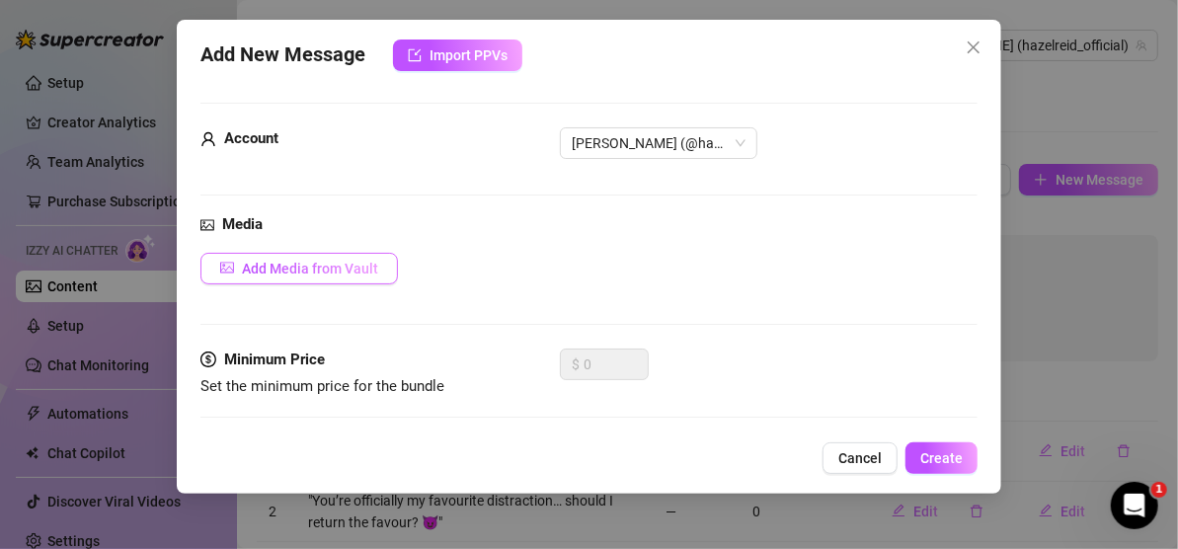
click at [331, 262] on span "Add Media from Vault" at bounding box center [310, 269] width 136 height 16
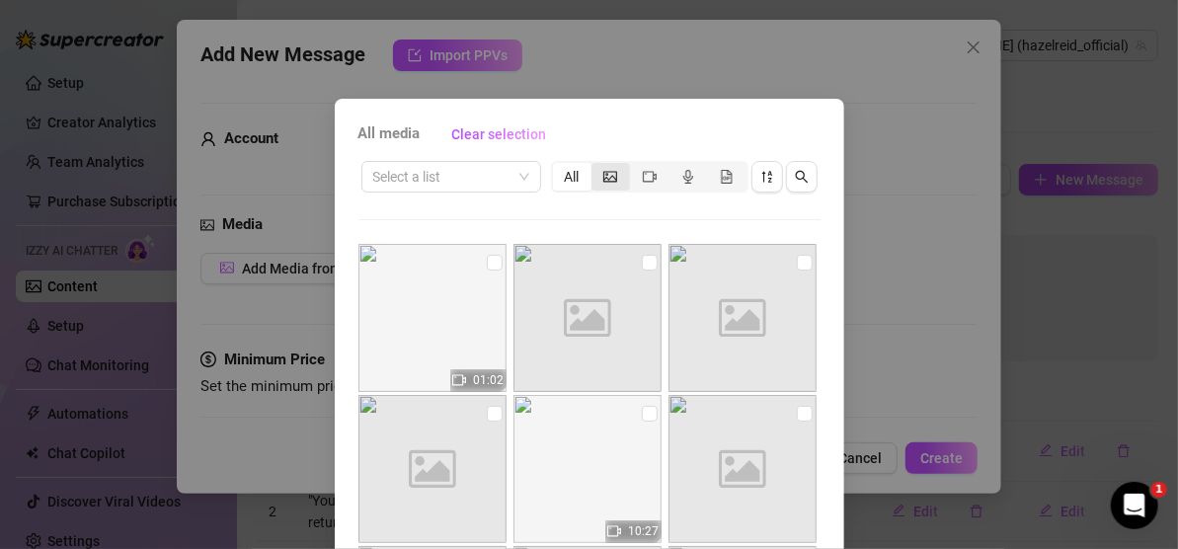
click at [605, 178] on icon "picture" at bounding box center [610, 177] width 14 height 14
click at [596, 166] on input "segmented control" at bounding box center [596, 166] width 0 height 0
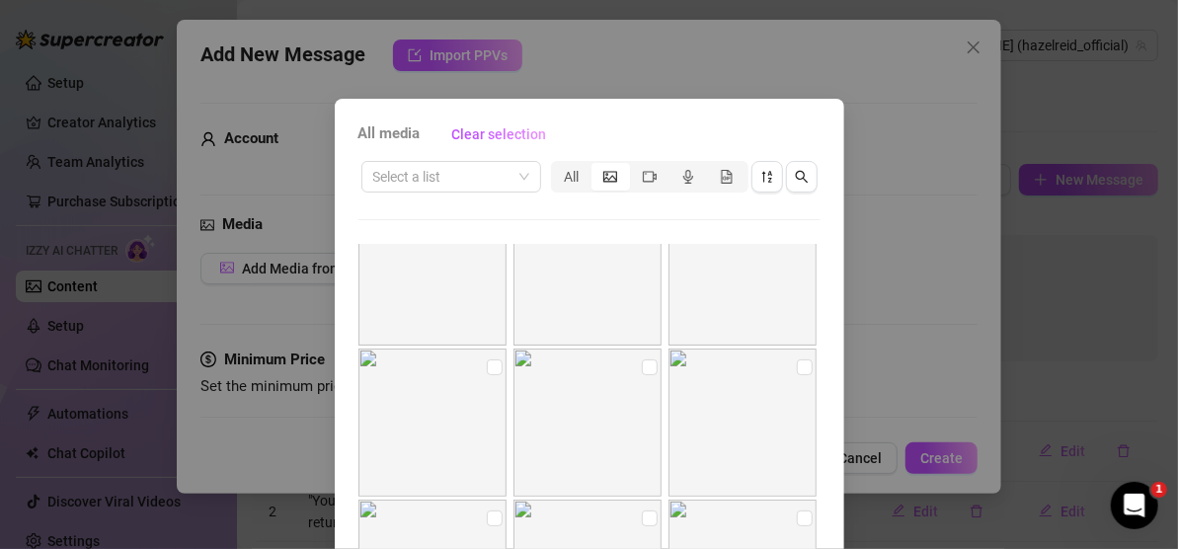
scroll to position [99, 0]
click at [797, 317] on input "checkbox" at bounding box center [805, 315] width 16 height 16
checkbox input "true"
click at [894, 324] on div "All media Clear selection Select a list All Cancel OK" at bounding box center [589, 274] width 1178 height 549
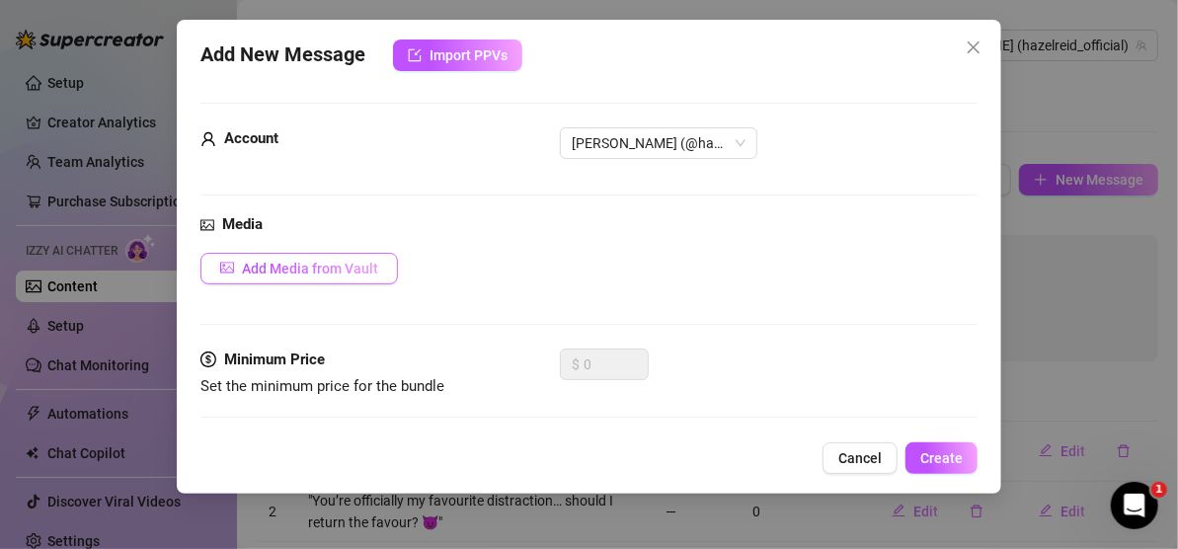
click at [381, 275] on button "Add Media from Vault" at bounding box center [298, 269] width 197 height 32
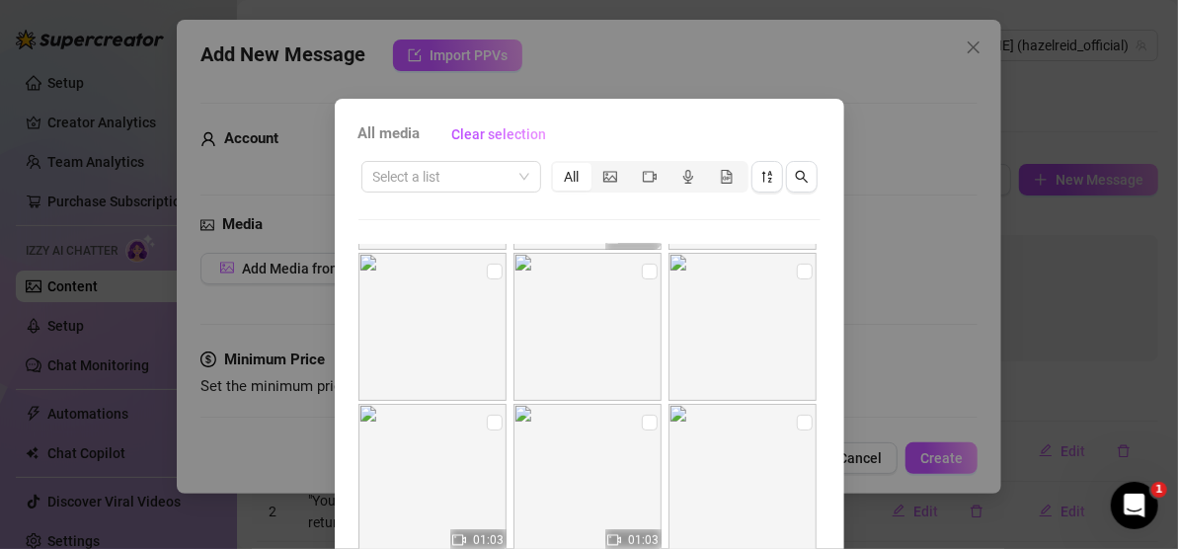
scroll to position [296, 0]
click at [642, 270] on input "checkbox" at bounding box center [650, 269] width 16 height 16
checkbox input "true"
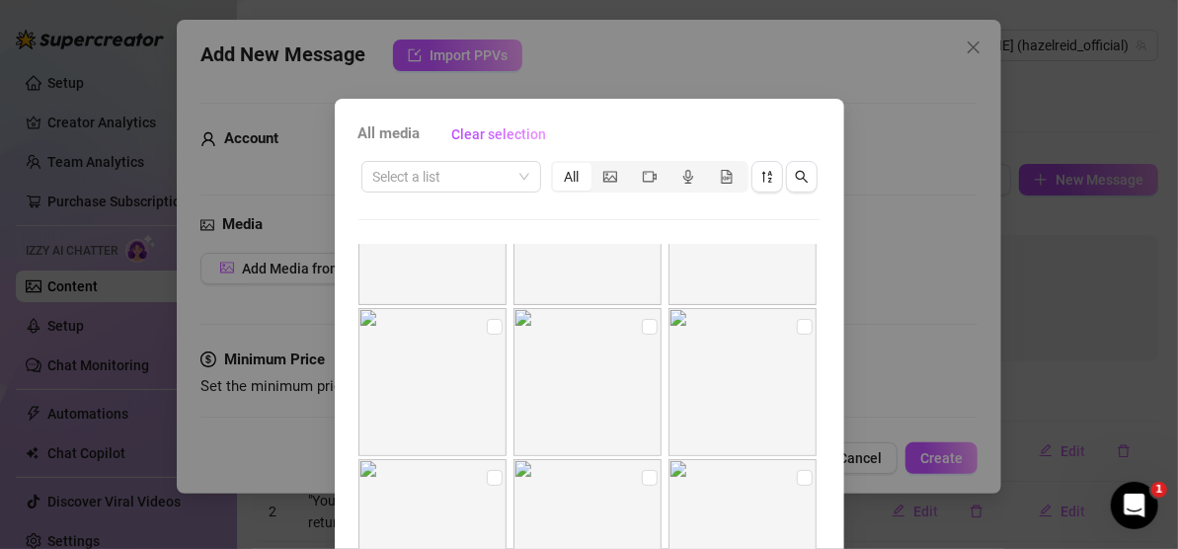
scroll to position [274, 0]
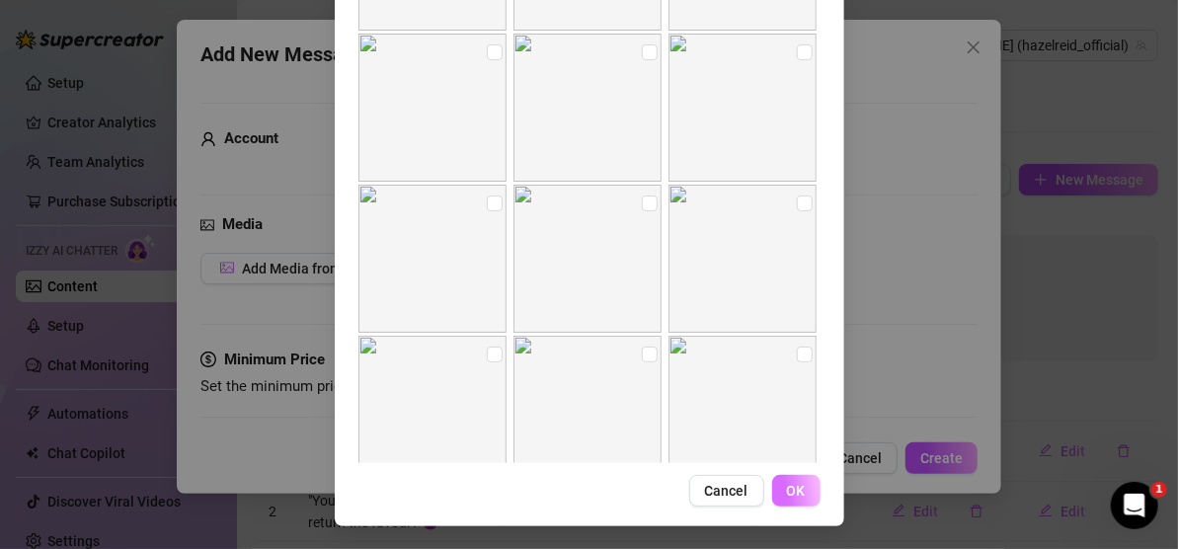
click at [793, 489] on span "OK" at bounding box center [796, 491] width 19 height 16
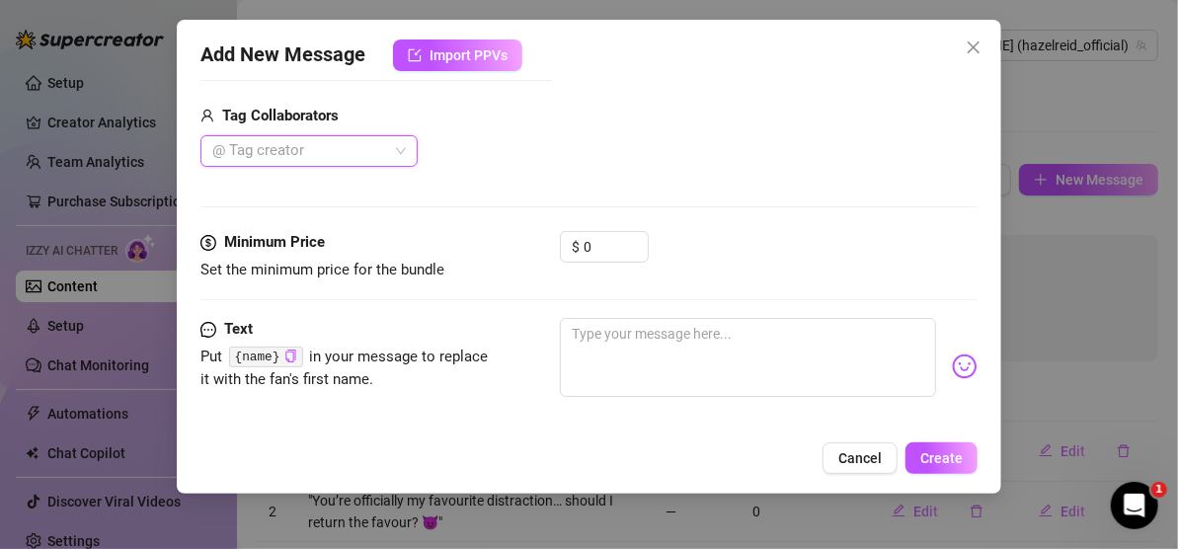
scroll to position [417, 0]
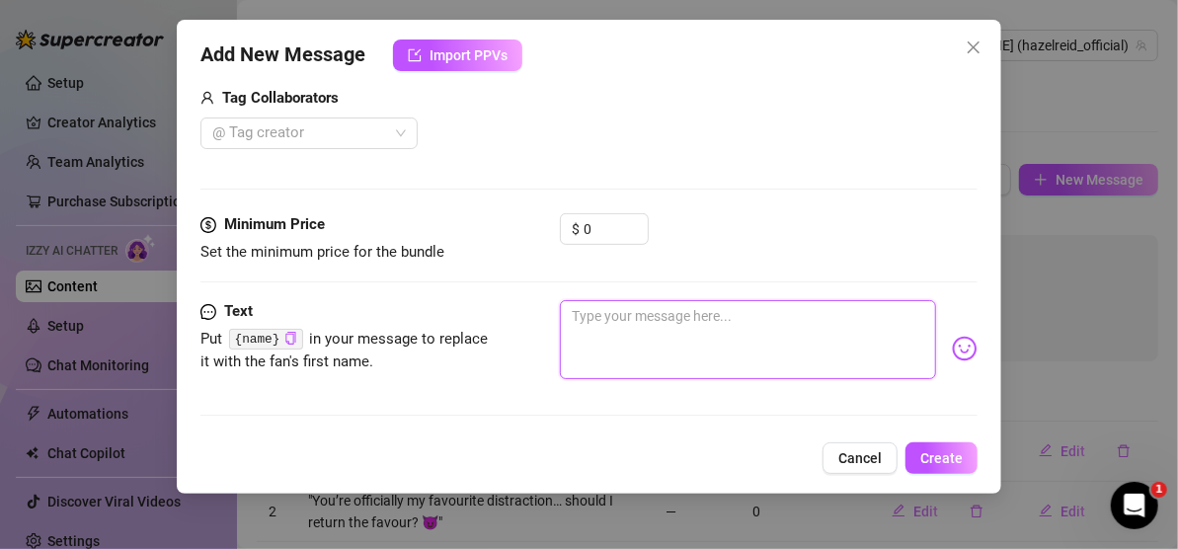
click at [711, 319] on textarea at bounding box center [748, 339] width 376 height 79
type textarea "A"
type textarea "Am"
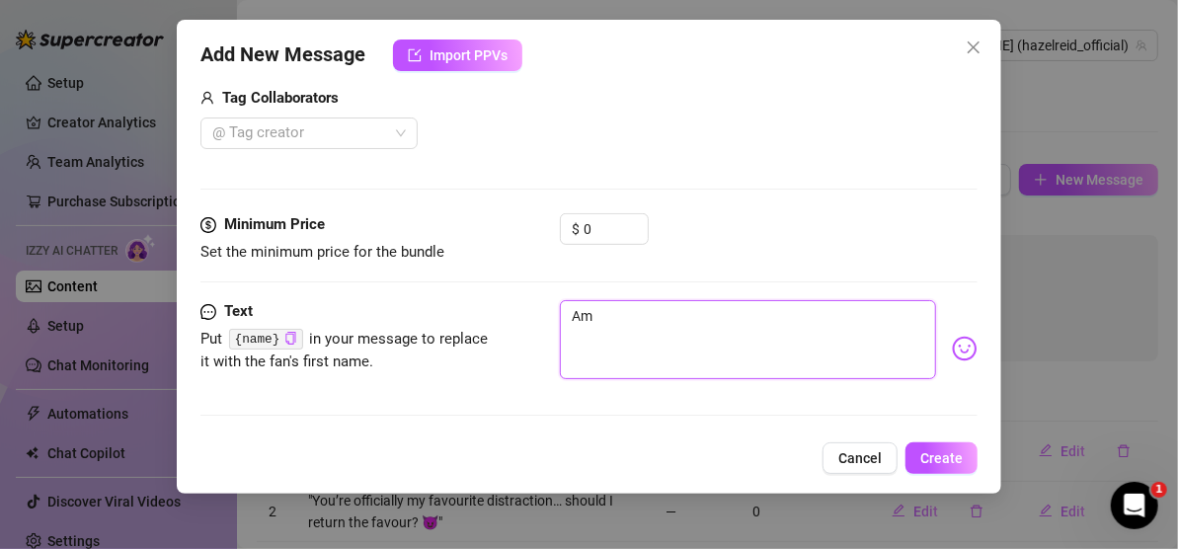
type textarea "Am"
type textarea "Am I"
type textarea "Am I d"
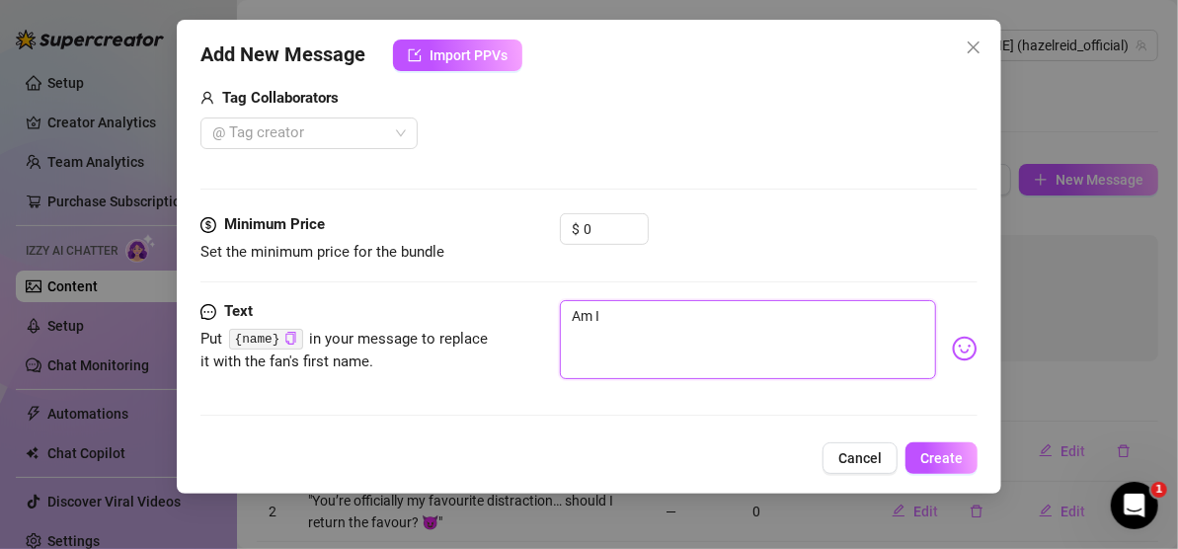
type textarea "Am I d"
type textarea "Am I di"
type textarea "Am I dis"
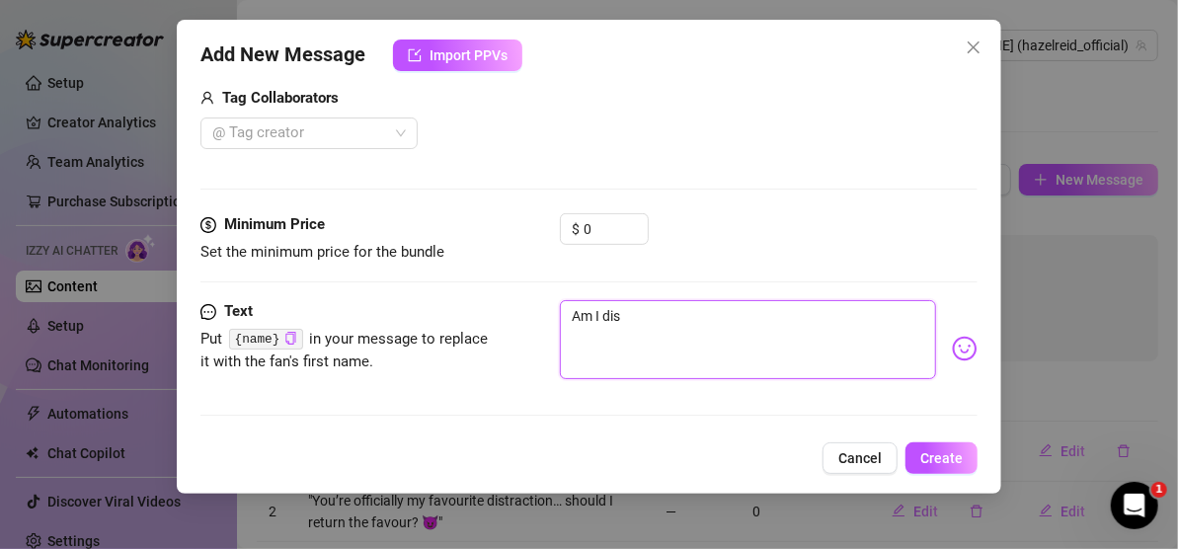
type textarea "Am I dist"
type textarea "Am I distr"
type textarea "Am I distra"
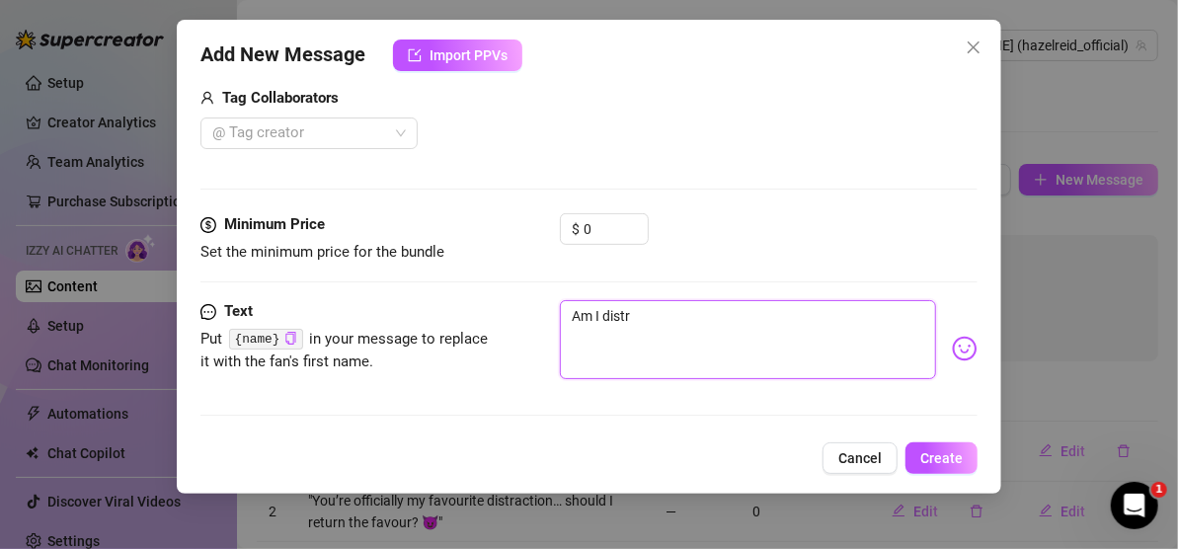
type textarea "Am I distra"
type textarea "Am I distrac"
type textarea "Am I distract"
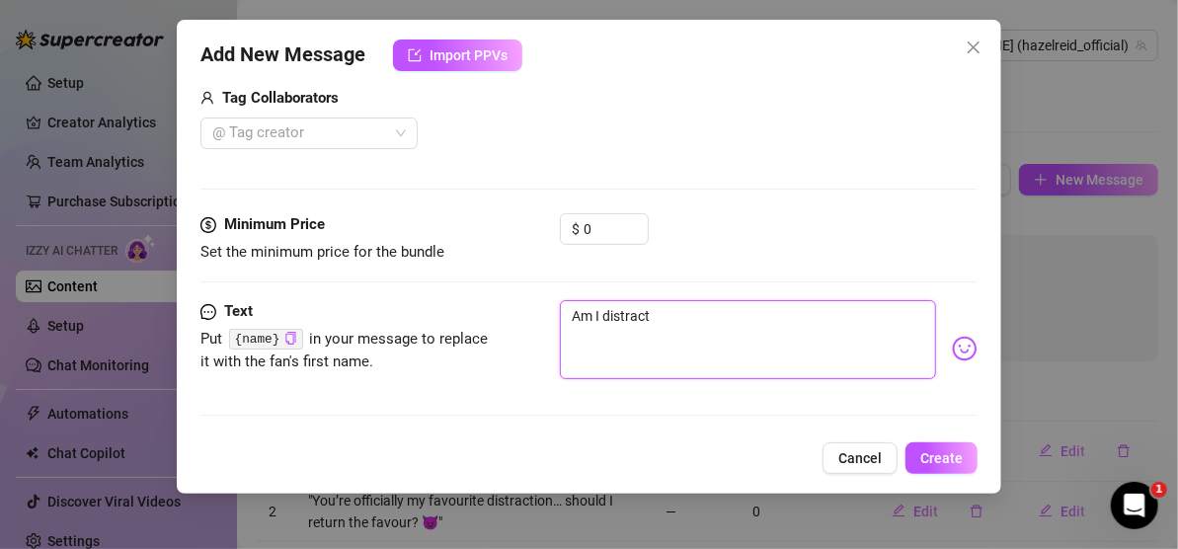
type textarea "Am I distracti"
type textarea "Am I distractin"
type textarea "Am I distracting"
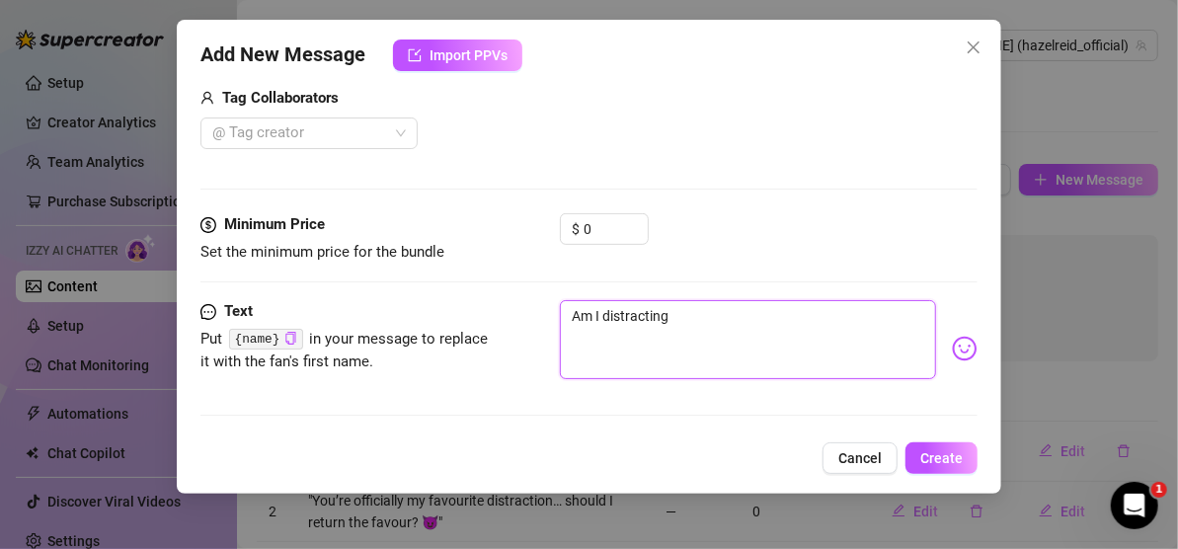
type textarea "Am I distracting"
type textarea "Am I distracting y"
type textarea "Am I distracting yo"
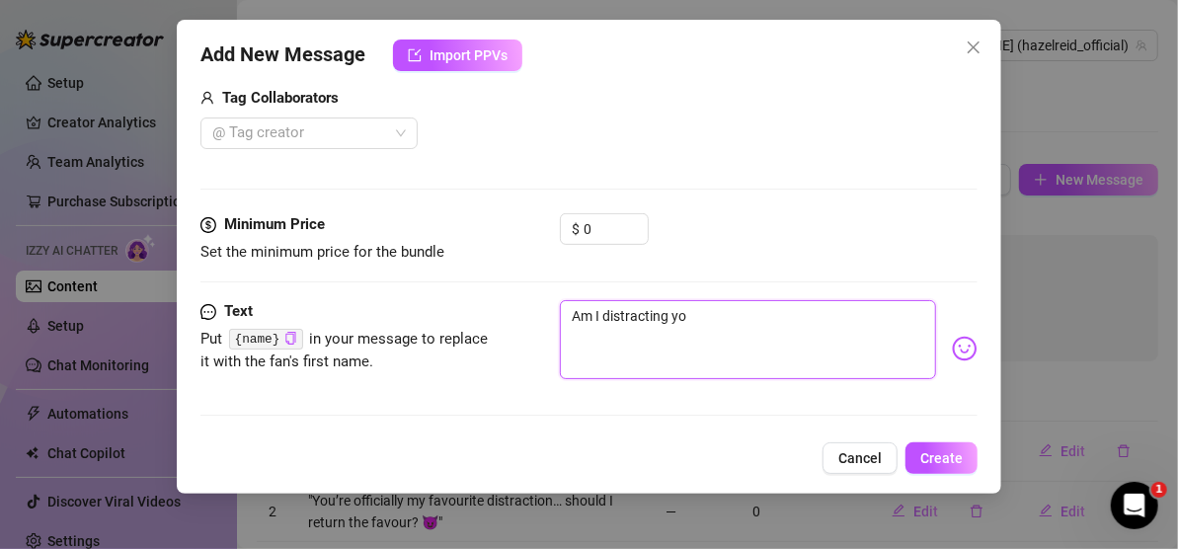
type textarea "Am I distracting you"
type textarea "Am I distracting you ?"
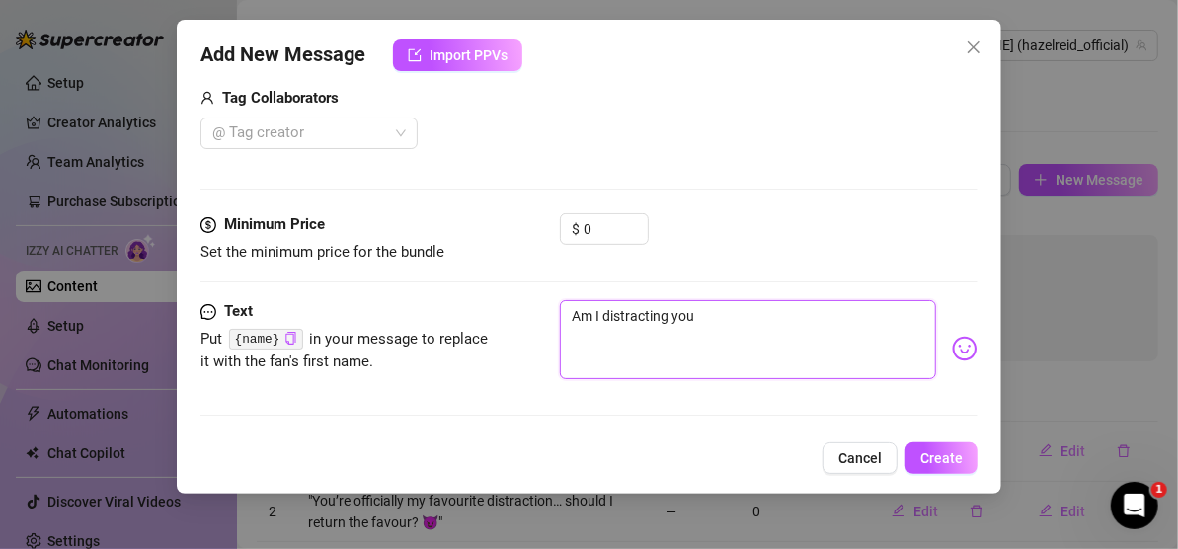
type textarea "Am I distracting you ?"
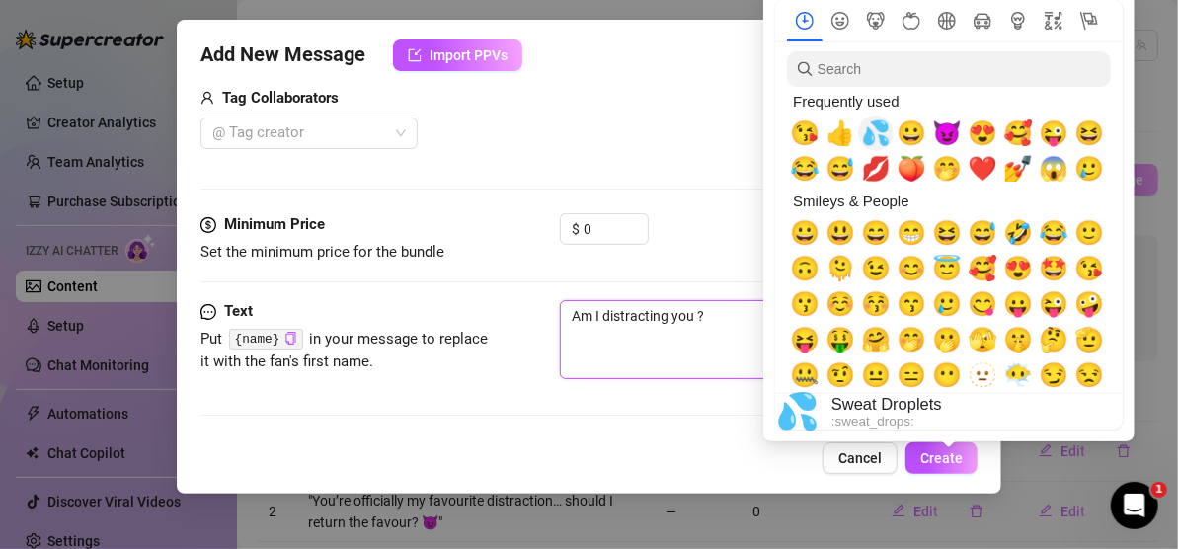
type textarea "Am I distracting you ?"
click at [876, 139] on span "💦" at bounding box center [876, 133] width 30 height 28
type textarea "Am I distracting you ? 💦"
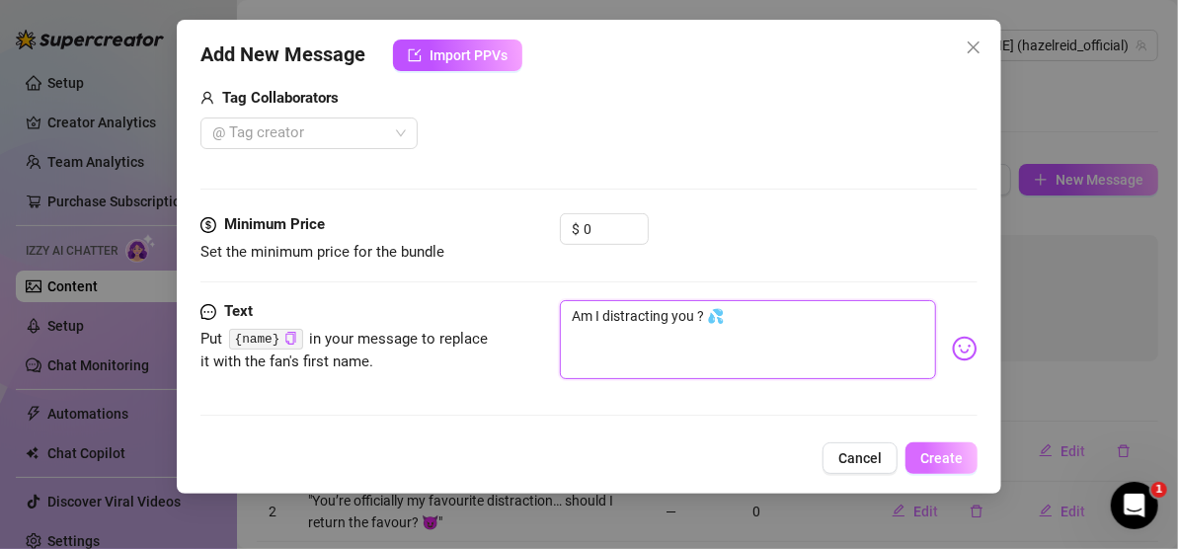
type textarea "Am I distracting you ? 💦"
click at [939, 460] on span "Create" at bounding box center [941, 458] width 42 height 16
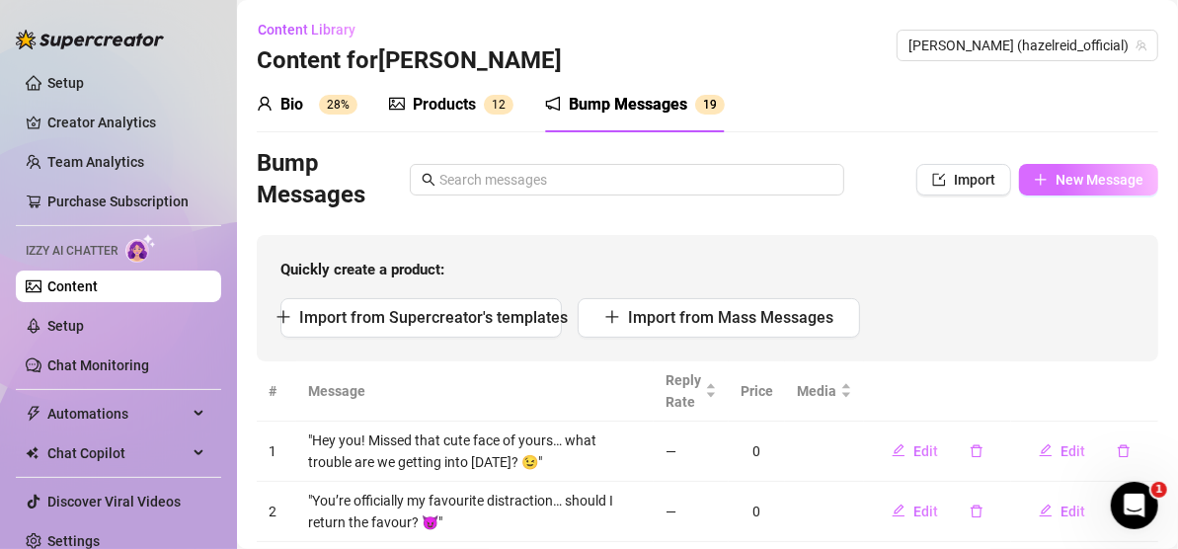
click at [1085, 188] on span "New Message" at bounding box center [1099, 180] width 88 height 16
type textarea "Type your message here..."
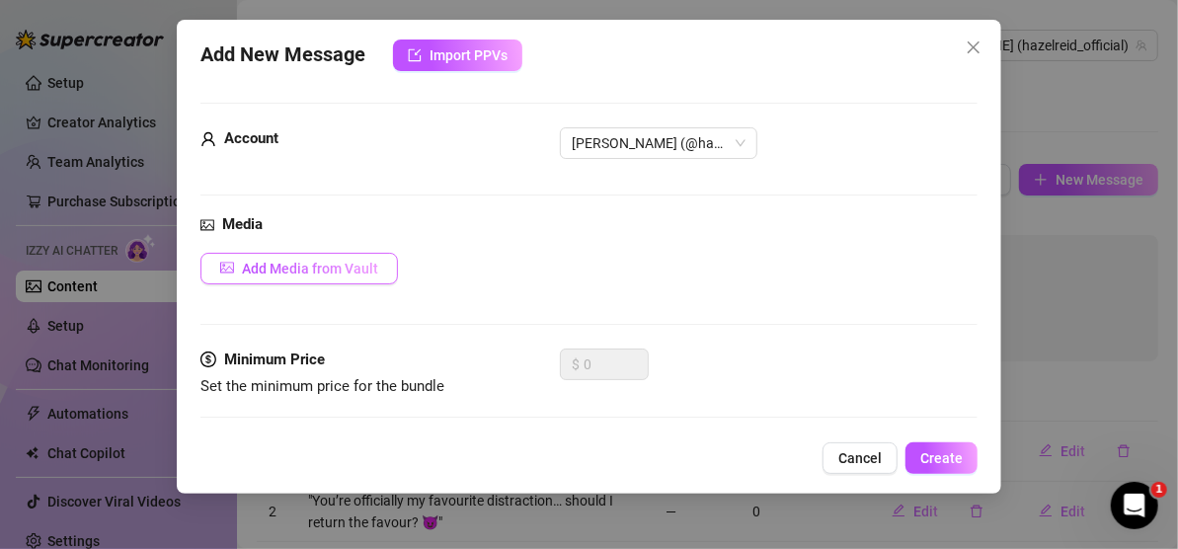
click at [368, 278] on button "Add Media from Vault" at bounding box center [298, 269] width 197 height 32
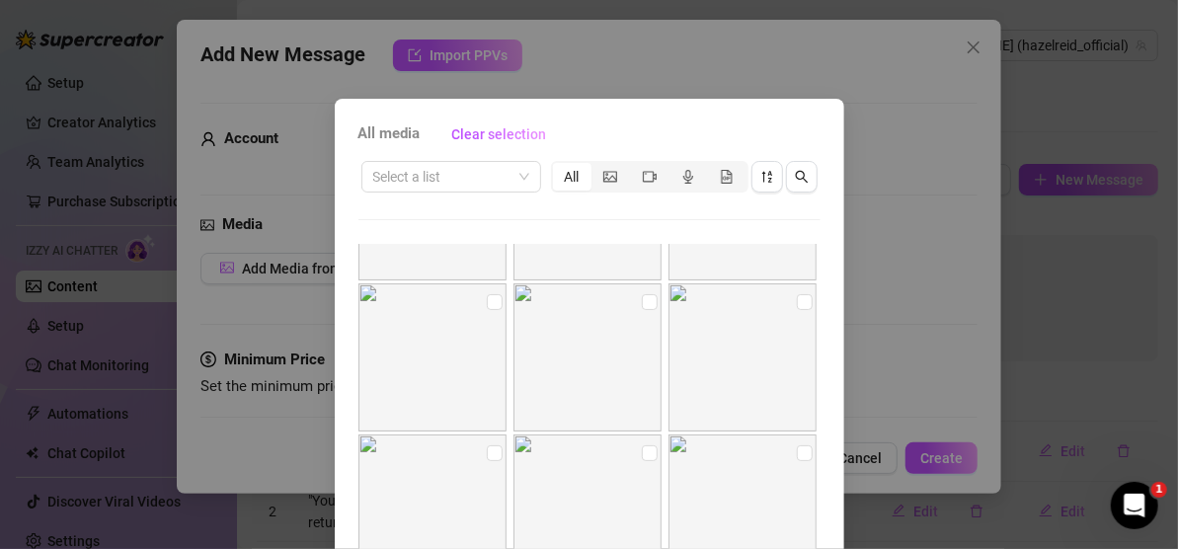
scroll to position [987, 0]
click at [642, 330] on input "checkbox" at bounding box center [650, 333] width 16 height 16
checkbox input "true"
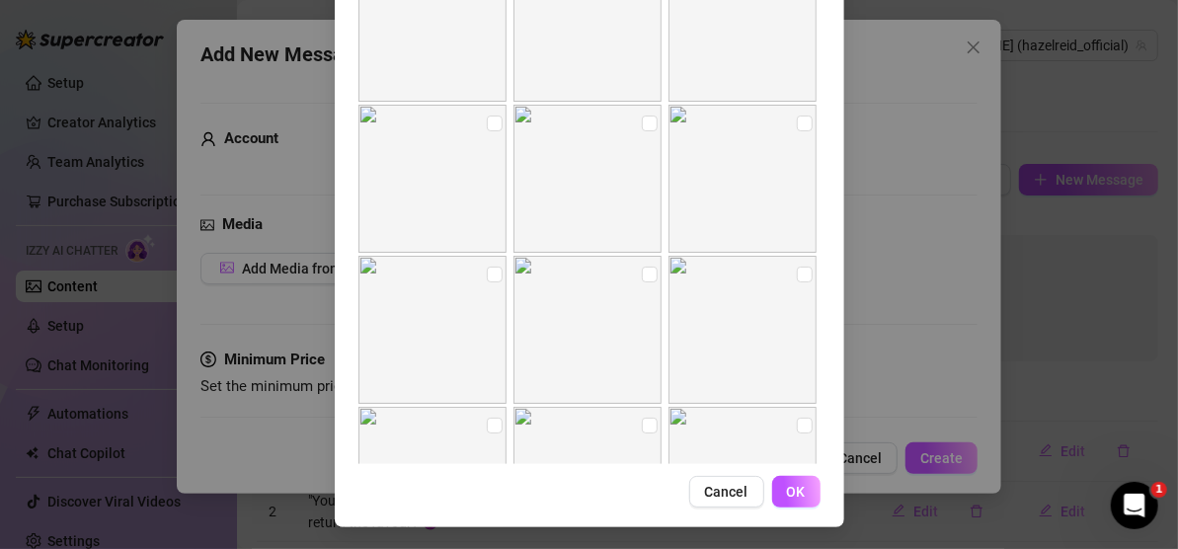
scroll to position [274, 0]
click at [795, 492] on span "OK" at bounding box center [796, 491] width 19 height 16
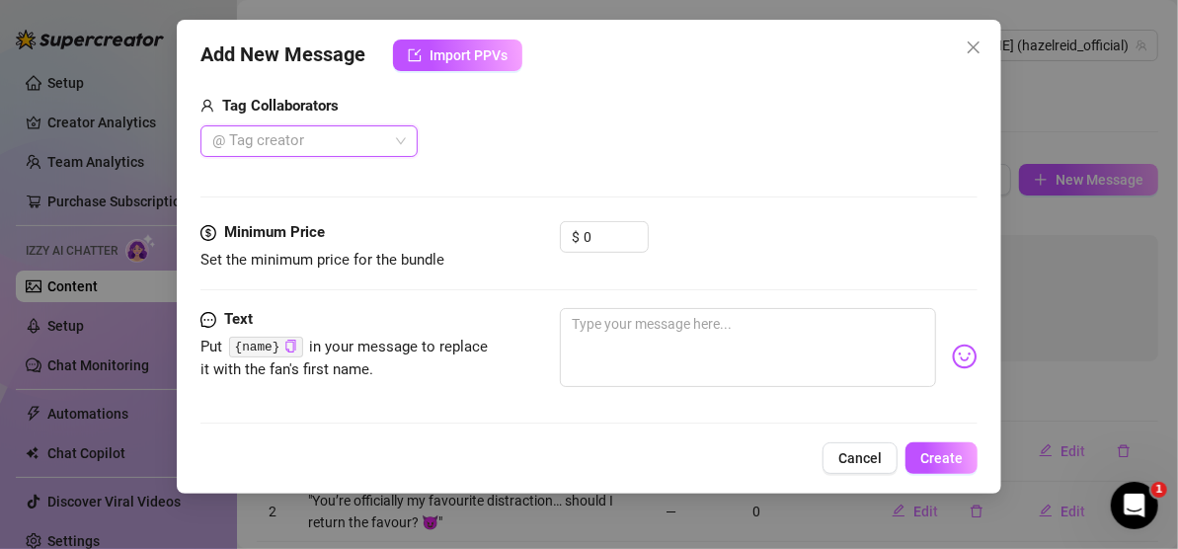
scroll to position [417, 0]
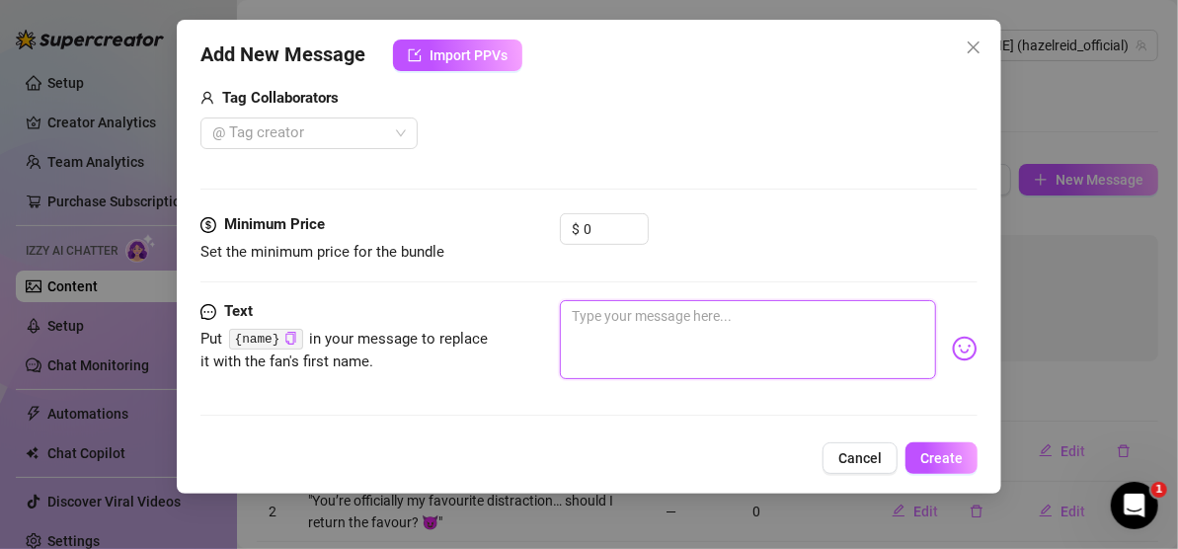
click at [651, 321] on textarea at bounding box center [748, 339] width 376 height 79
type textarea "H"
type textarea "Ha"
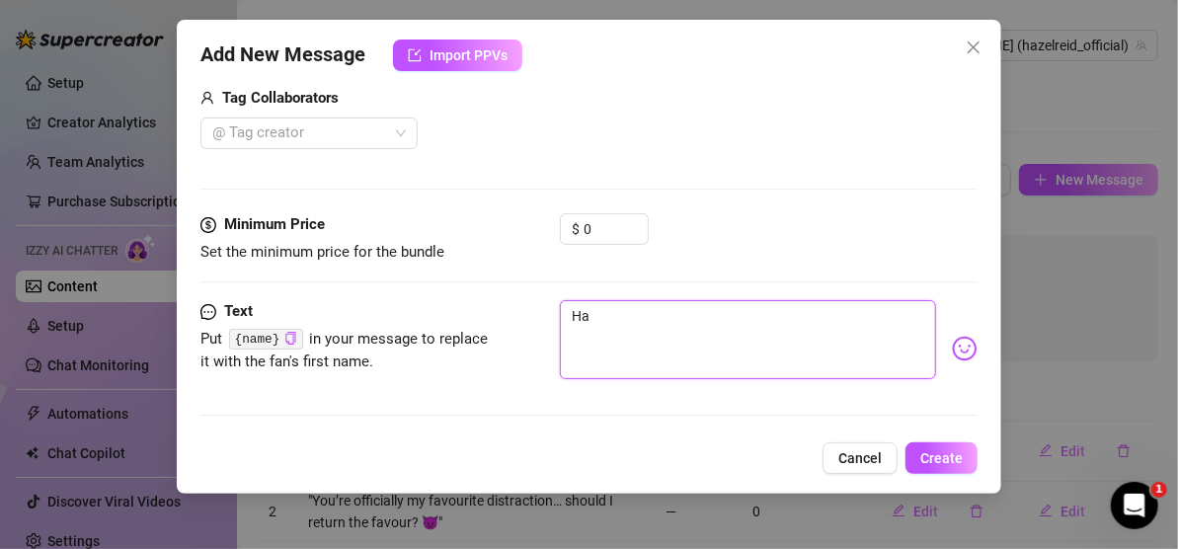
type textarea "Hav"
type textarea "Have"
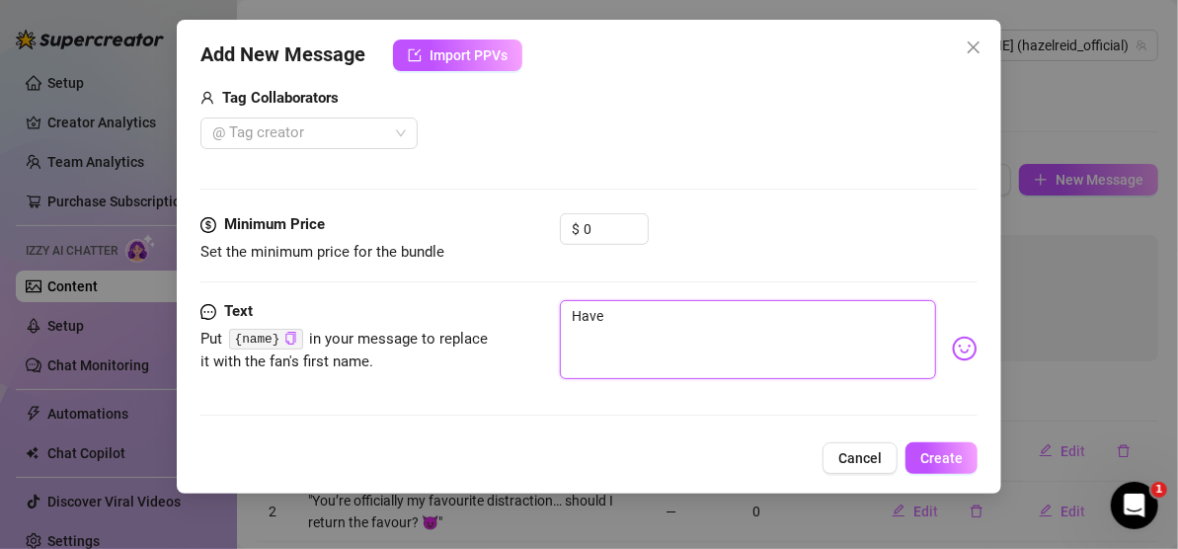
type textarea "Have"
type textarea "Have y"
type textarea "Have yo"
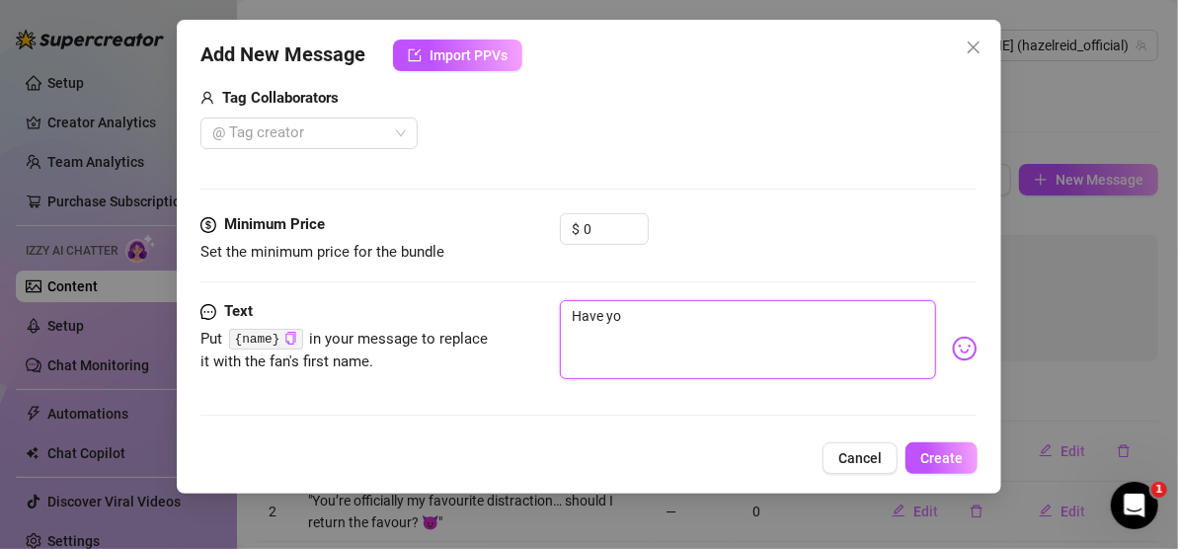
type textarea "Have you"
type textarea "Have you f"
type textarea "Have you fo"
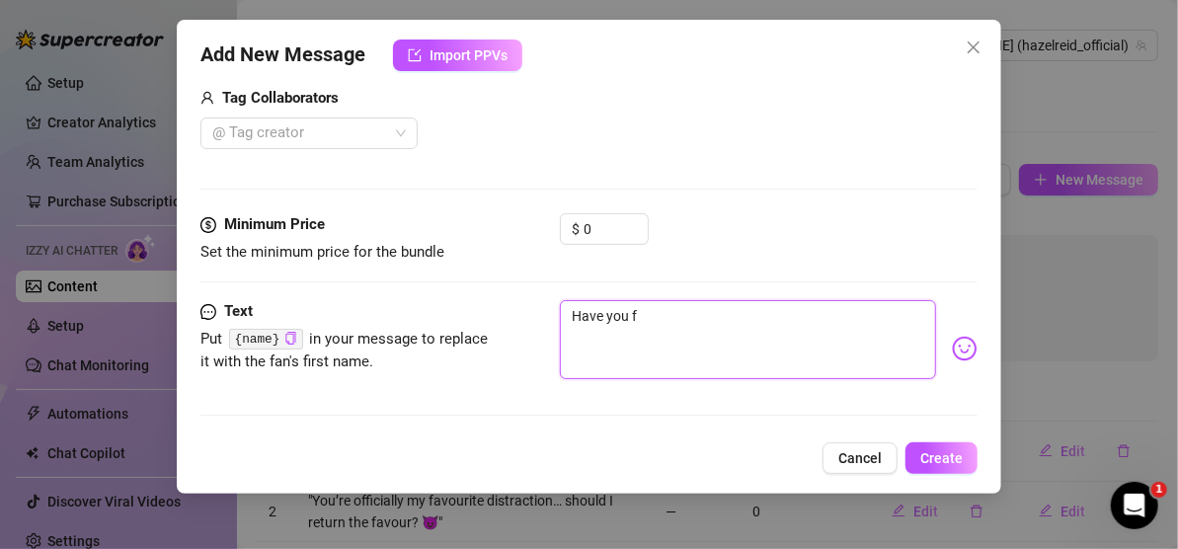
type textarea "Have you fo"
type textarea "Have you for"
type textarea "Have you forg"
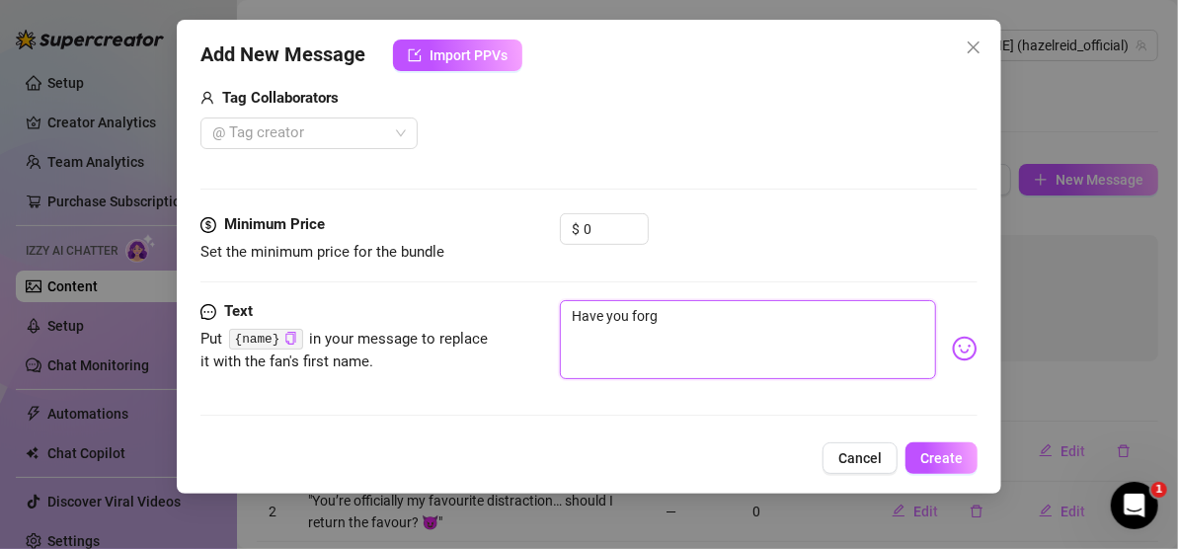
type textarea "Have you forge"
type textarea "Have you forget"
type textarea "Have you forgett"
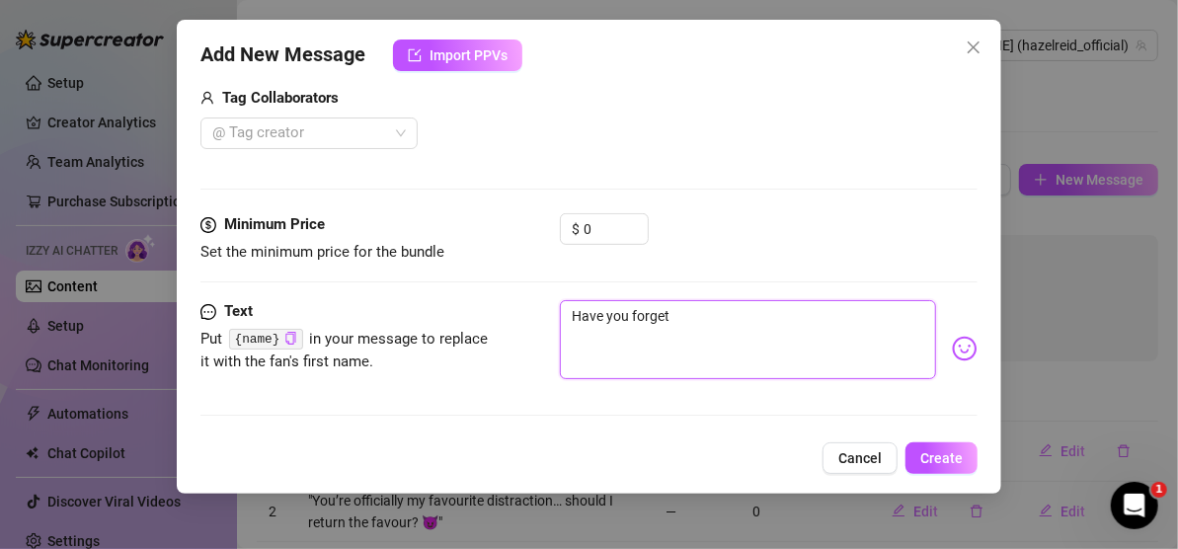
type textarea "Have you forgett"
type textarea "Have you forgetto"
type textarea "Have you forgetton"
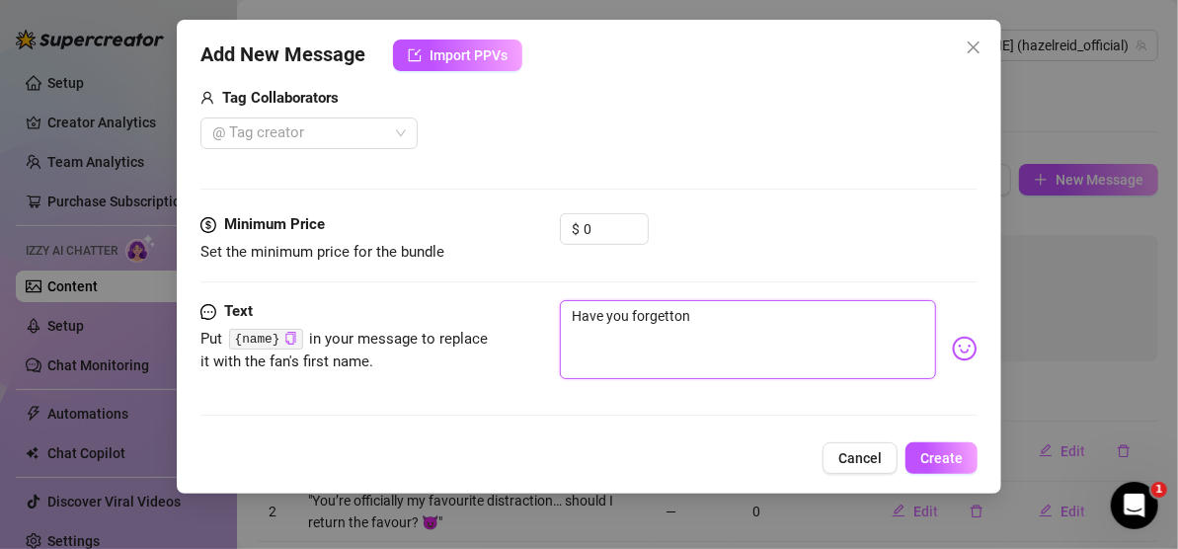
type textarea "Have you forgetton a"
type textarea "Have you forgetton ab"
type textarea "Have you forgetton abo"
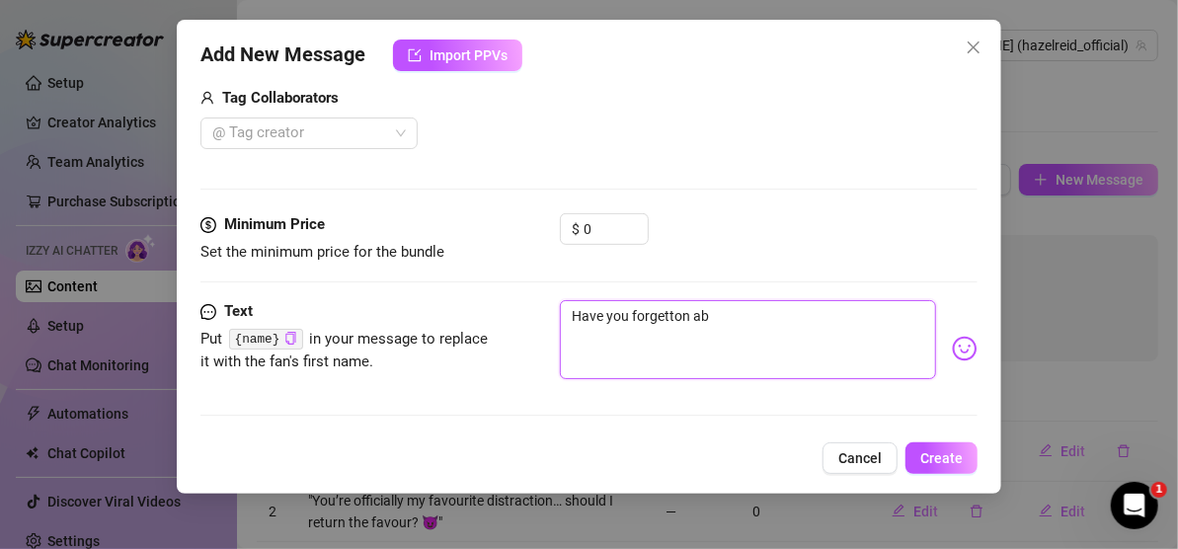
type textarea "Have you forgetton abo"
type textarea "Have you forgetton abou"
type textarea "Have you forgetton about"
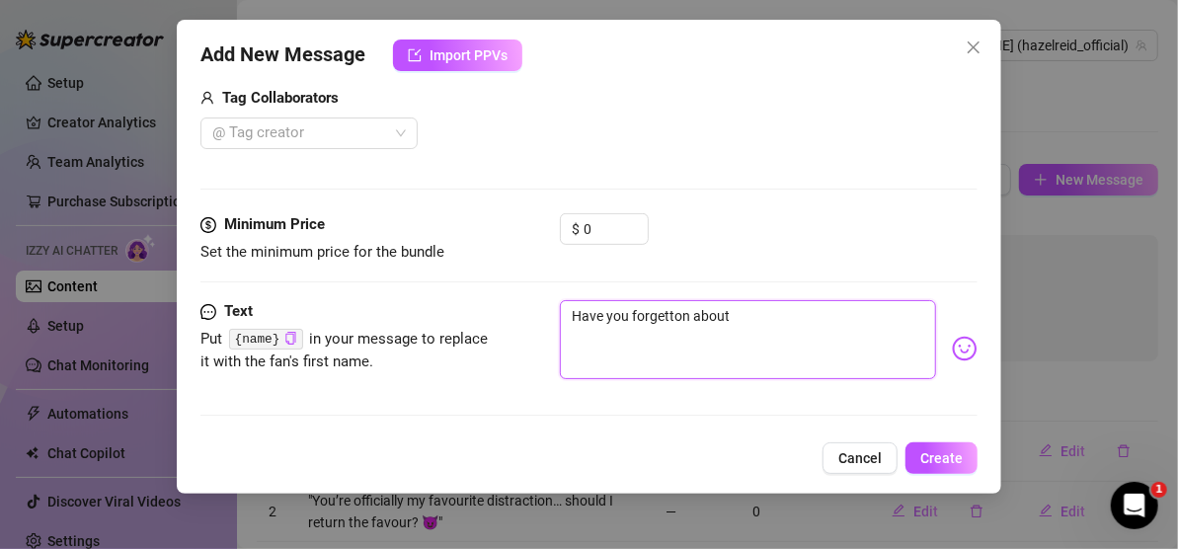
type textarea "Have you forgetton about"
type textarea "Have you forgetton about m"
type textarea "Have you forgetton about me"
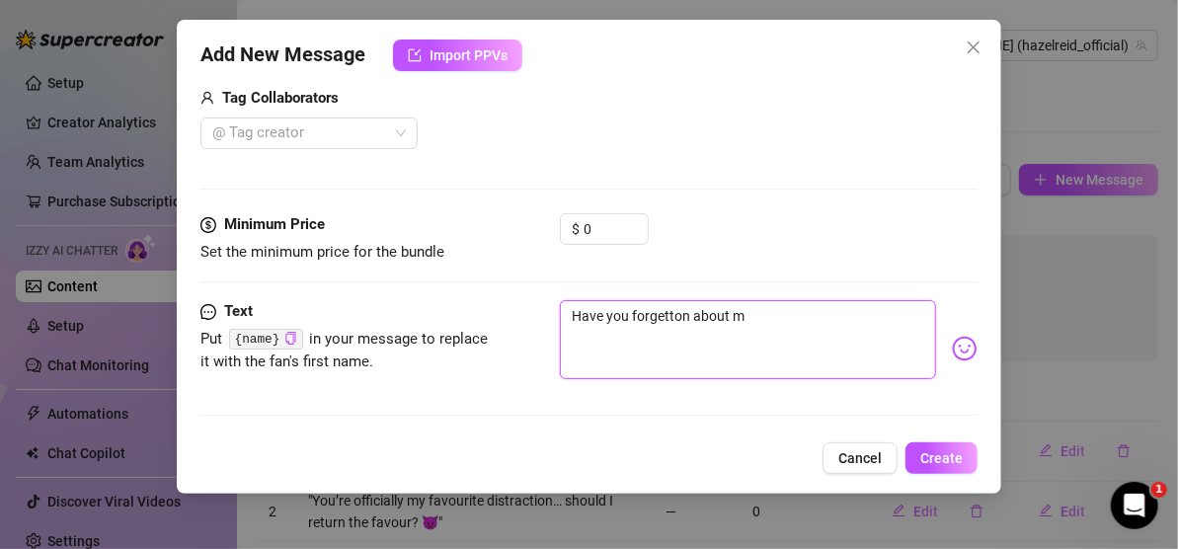
type textarea "Have you forgetton about me"
type textarea "Have you forgetton about me ?"
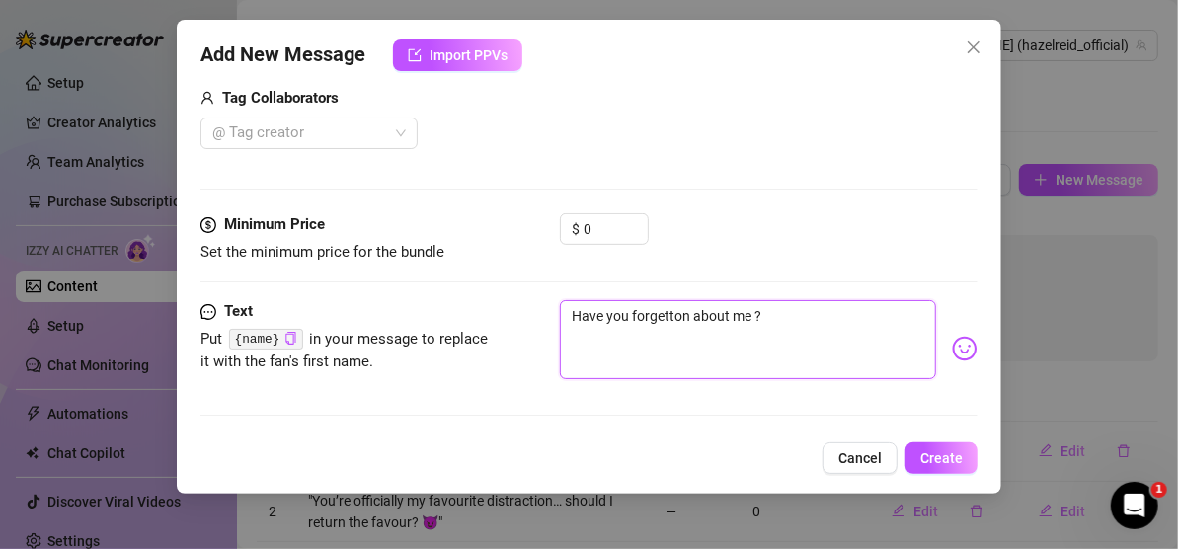
type textarea "Have you forgotten about me ?"
click at [930, 450] on span "Create" at bounding box center [941, 458] width 42 height 16
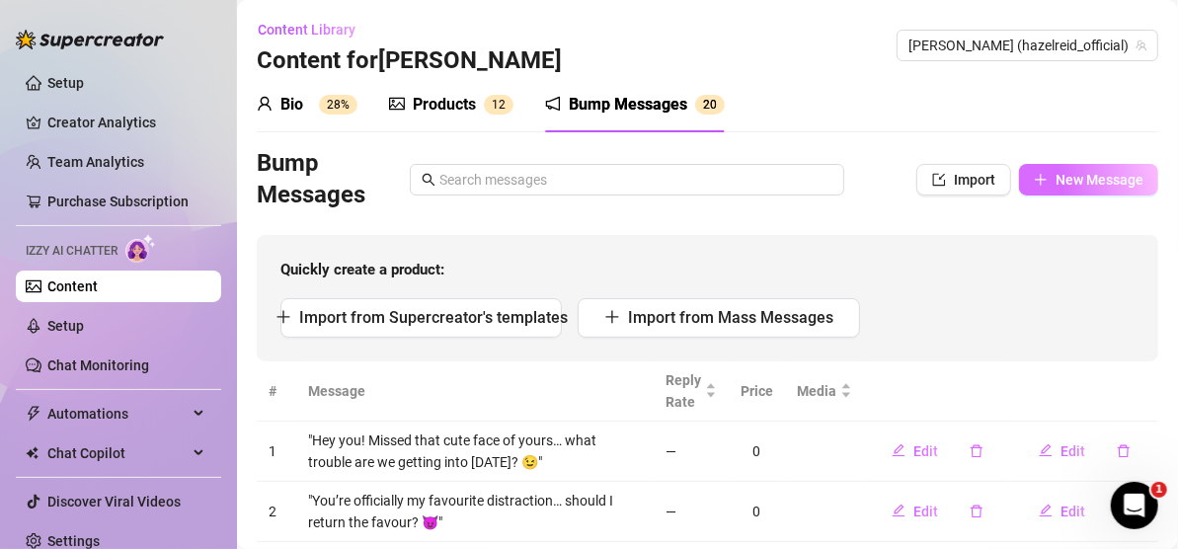
click at [1076, 170] on button "New Message" at bounding box center [1088, 180] width 139 height 32
type textarea "Type your message here..."
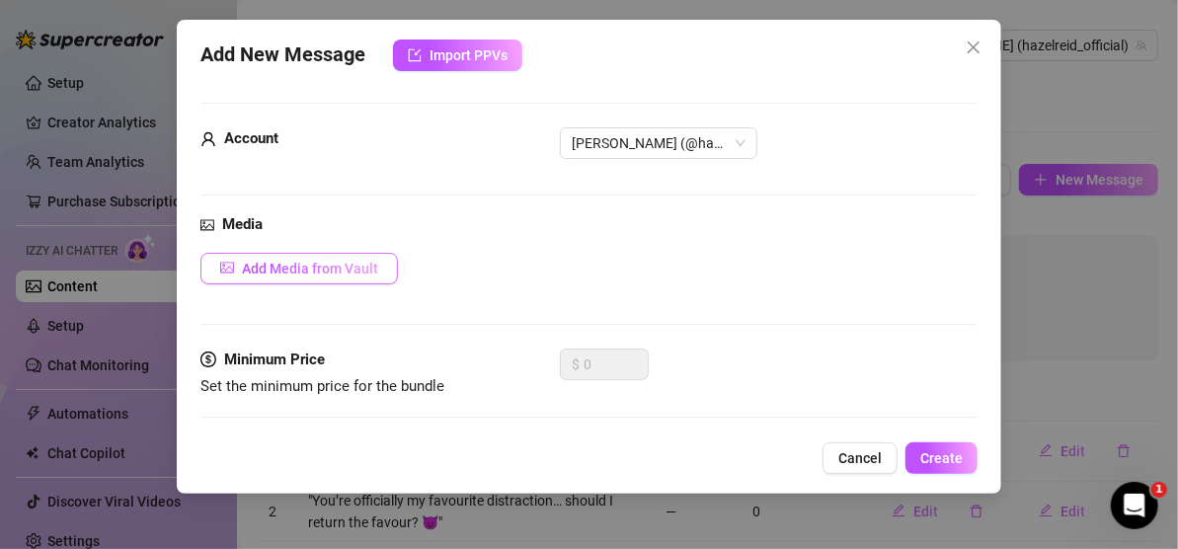
click at [323, 269] on span "Add Media from Vault" at bounding box center [310, 269] width 136 height 16
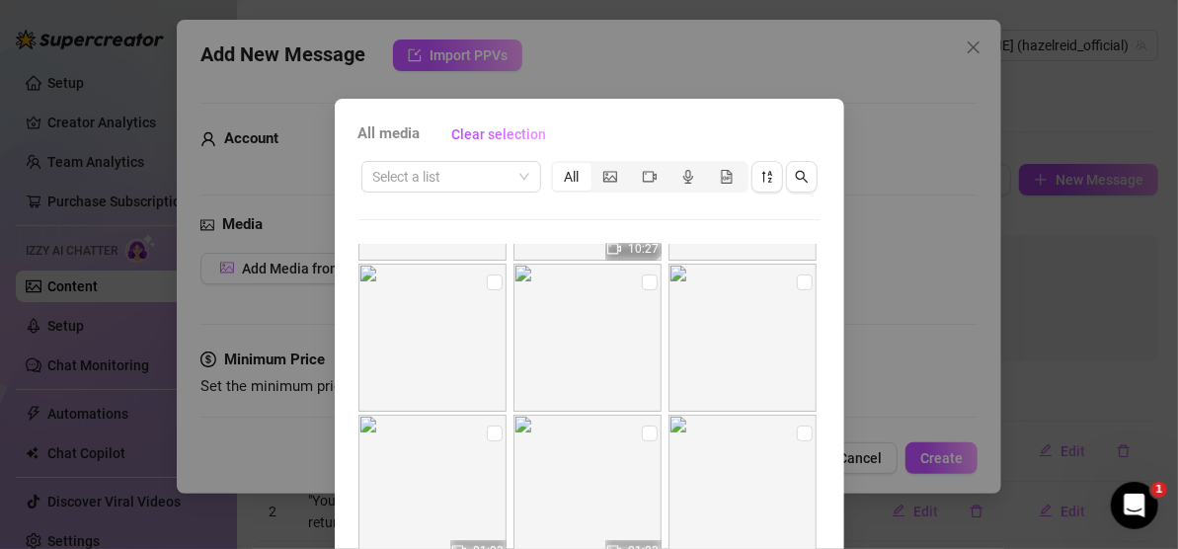
scroll to position [296, 0]
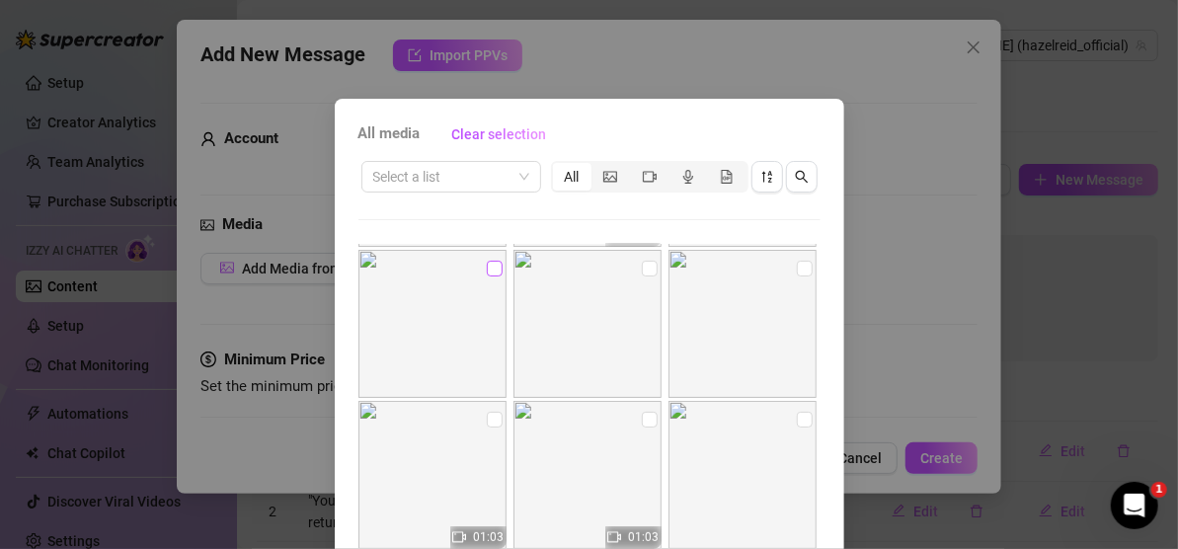
click at [487, 272] on input "checkbox" at bounding box center [495, 269] width 16 height 16
click at [489, 268] on input "checkbox" at bounding box center [495, 269] width 16 height 16
checkbox input "false"
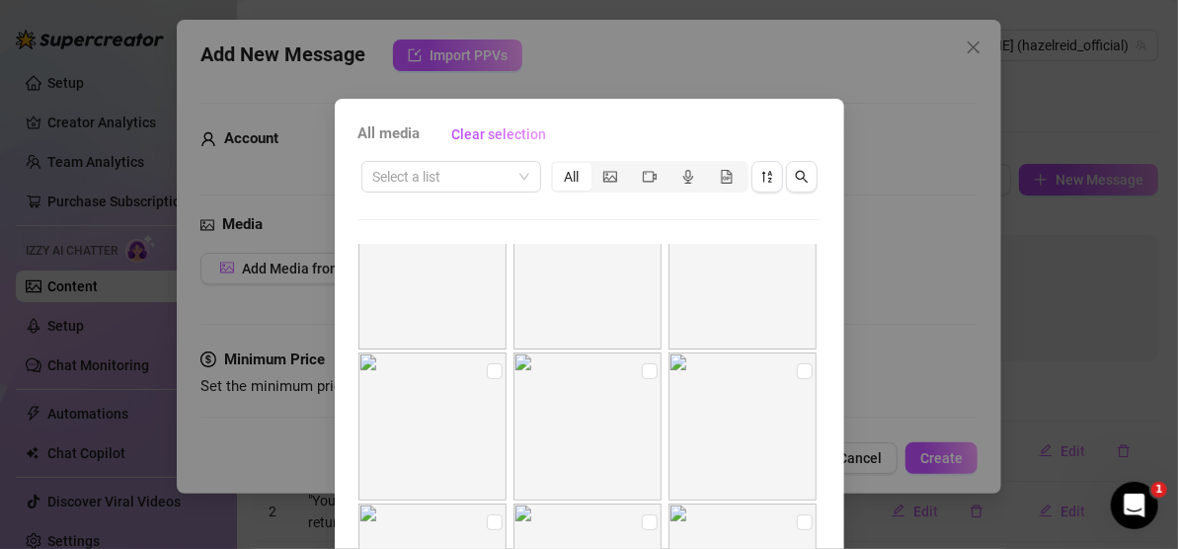
scroll to position [3356, 0]
click at [487, 381] on input "checkbox" at bounding box center [495, 380] width 16 height 16
checkbox input "true"
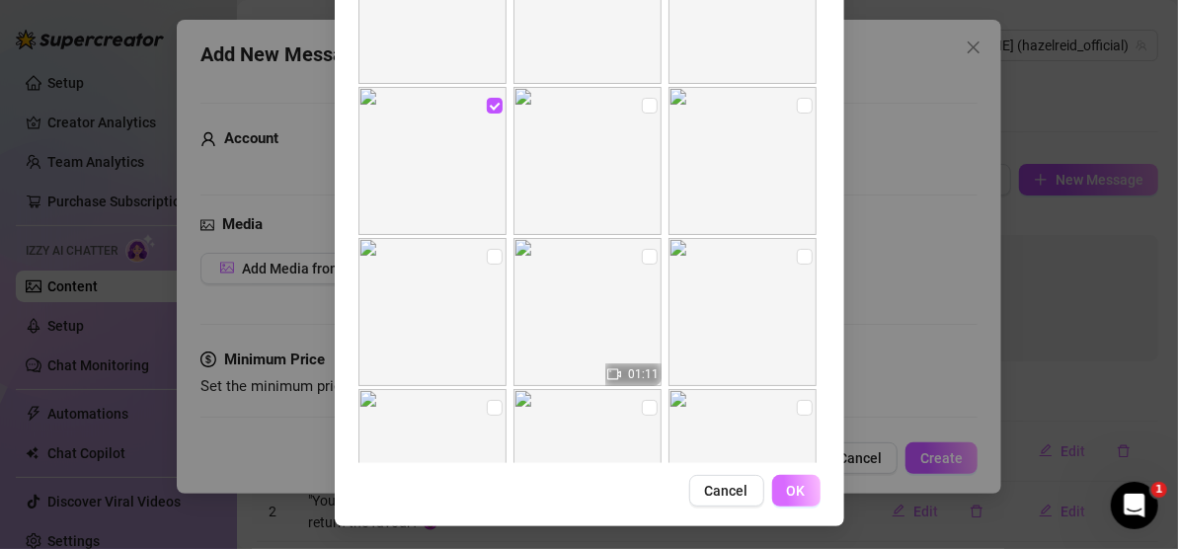
click at [805, 478] on button "OK" at bounding box center [796, 491] width 48 height 32
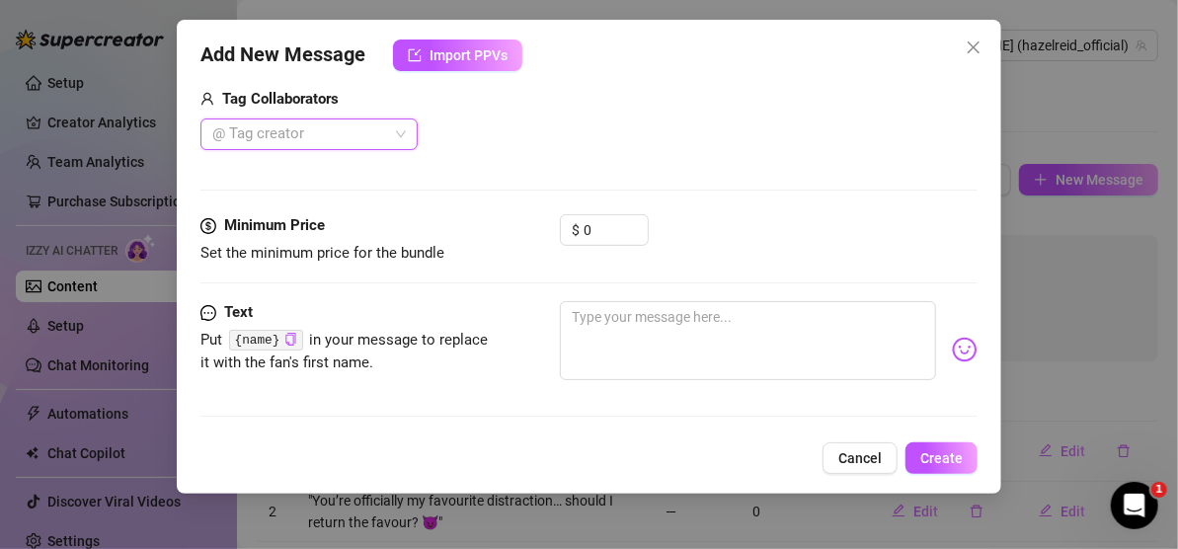
scroll to position [417, 0]
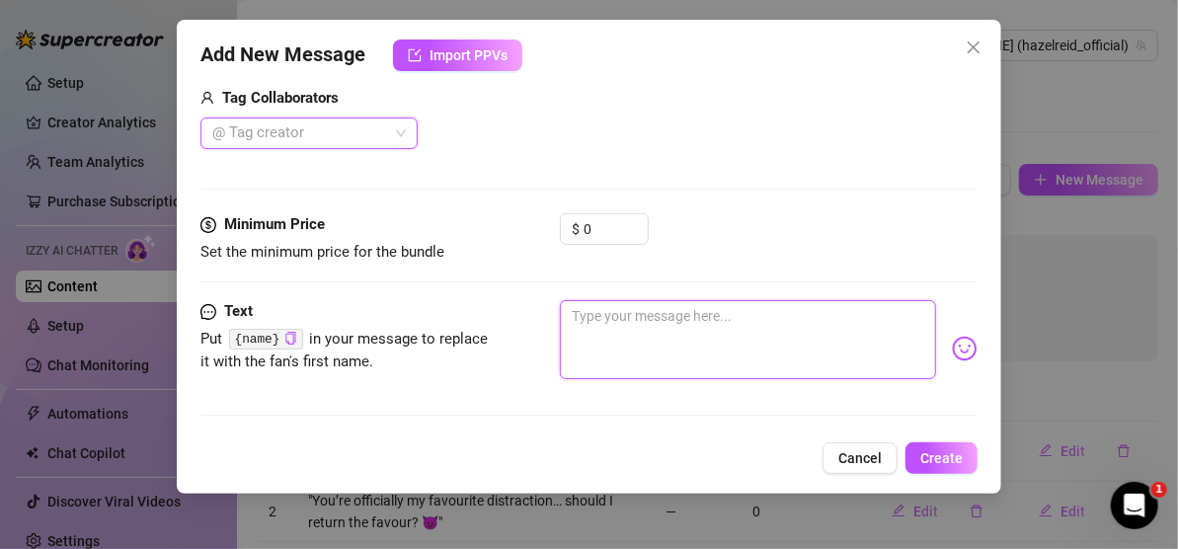
click at [729, 328] on textarea at bounding box center [748, 339] width 376 height 79
type textarea "I"
type textarea "I'"
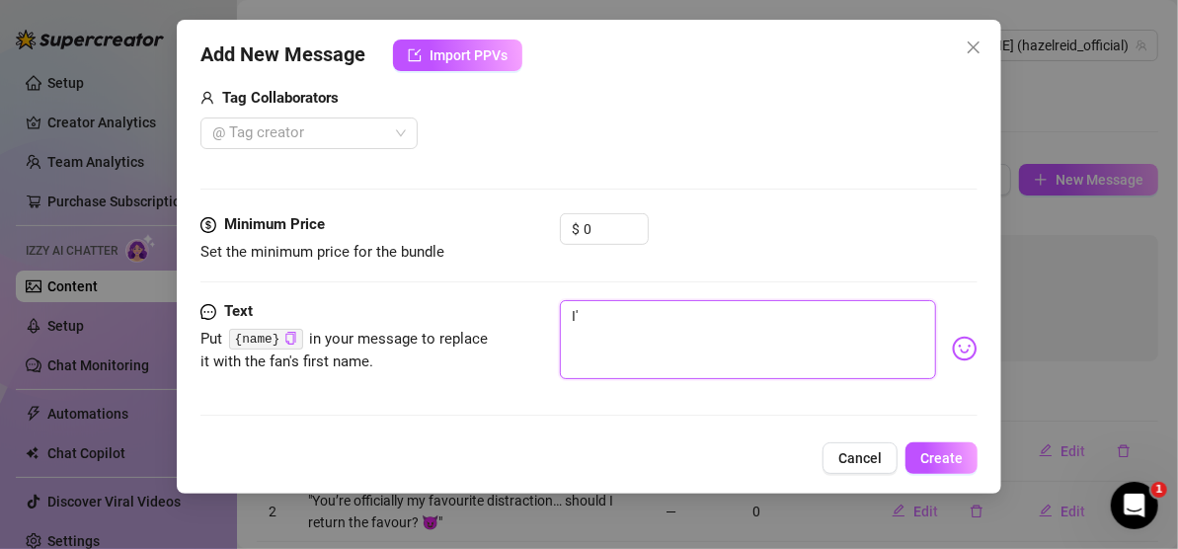
type textarea "I'm"
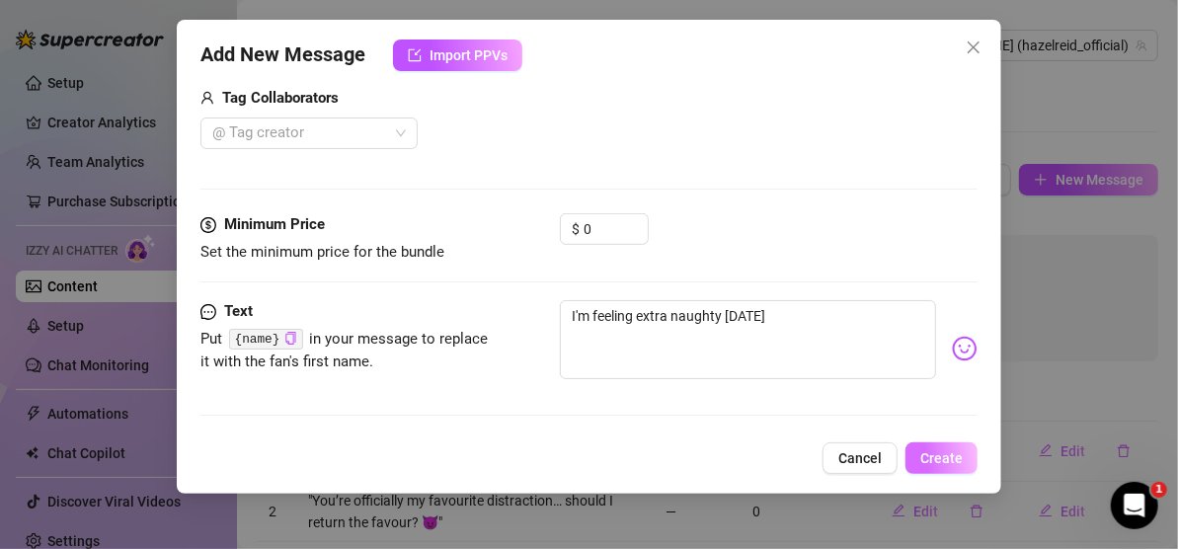
click at [929, 454] on span "Create" at bounding box center [941, 458] width 42 height 16
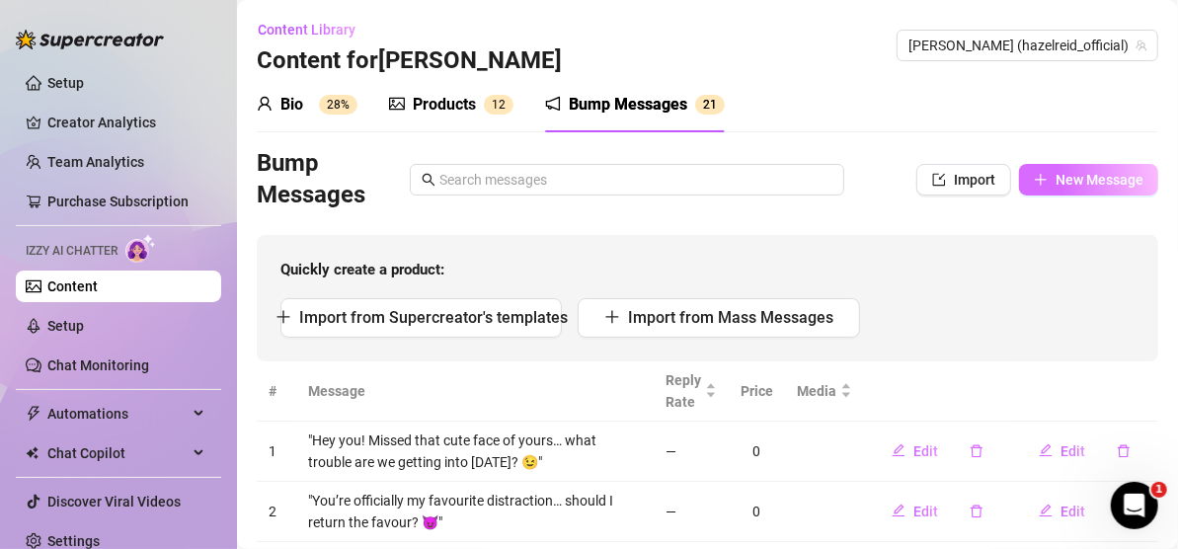
click at [1055, 174] on span "New Message" at bounding box center [1099, 180] width 88 height 16
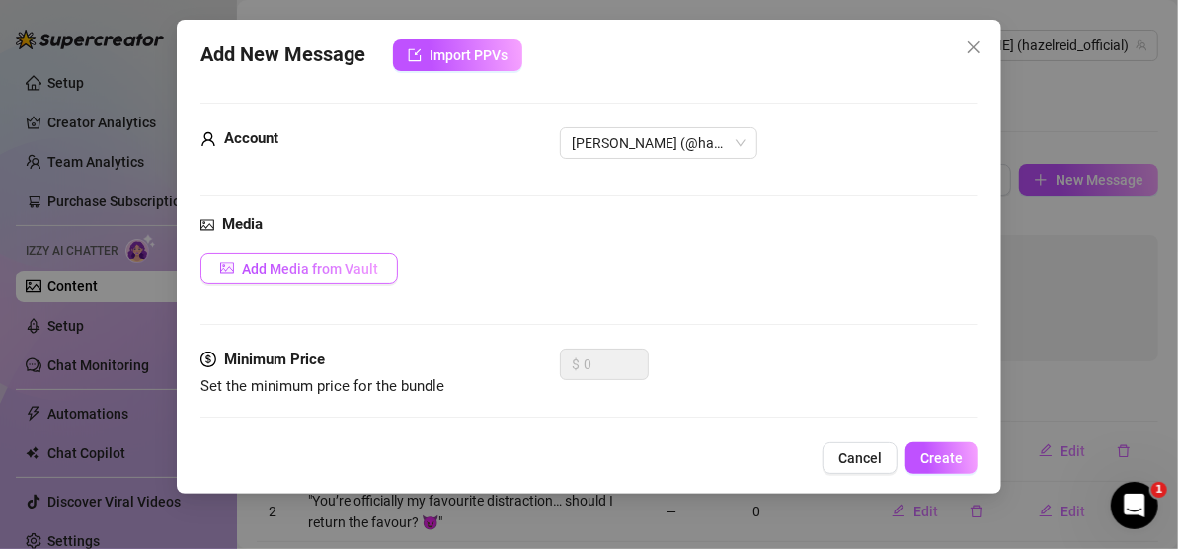
click at [367, 262] on span "Add Media from Vault" at bounding box center [310, 269] width 136 height 16
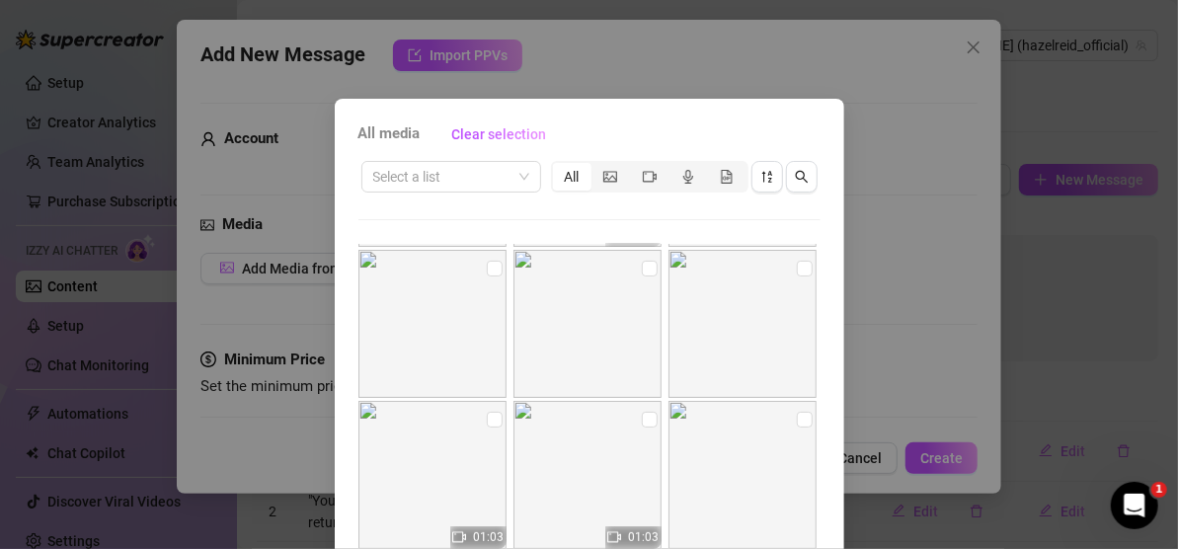
scroll to position [691, 0]
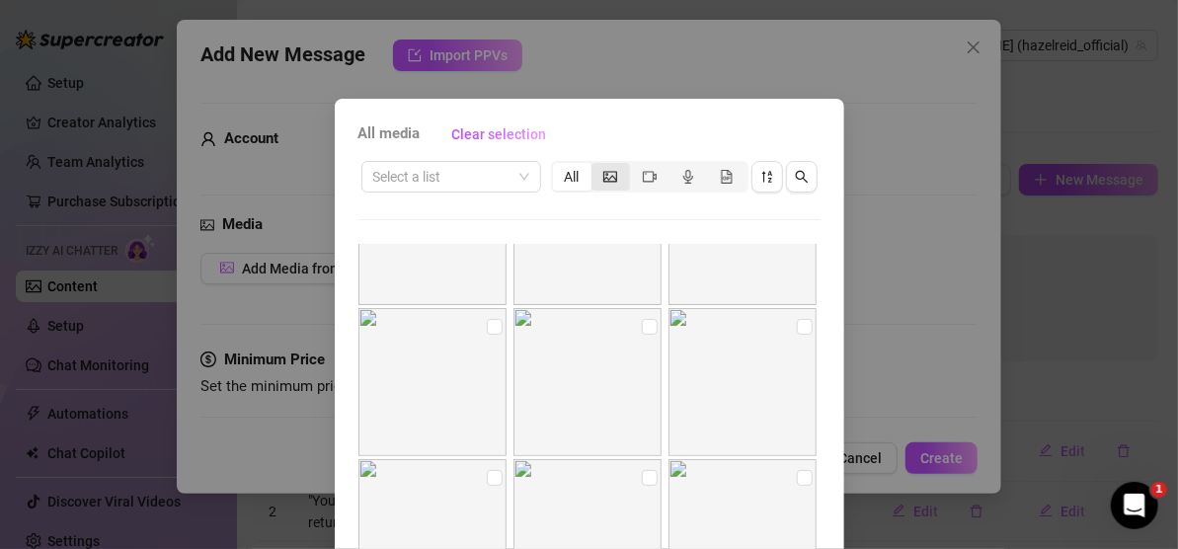
click at [607, 176] on icon "picture" at bounding box center [610, 177] width 14 height 14
click at [596, 166] on input "segmented control" at bounding box center [596, 166] width 0 height 0
click at [797, 338] on input "checkbox" at bounding box center [805, 339] width 16 height 16
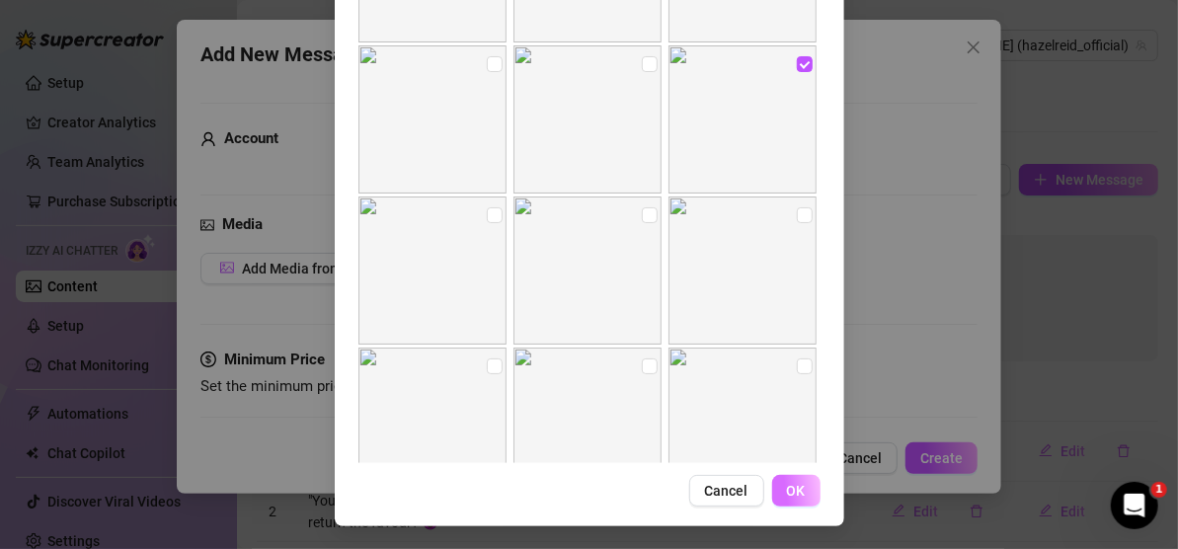
click at [789, 493] on span "OK" at bounding box center [796, 491] width 19 height 16
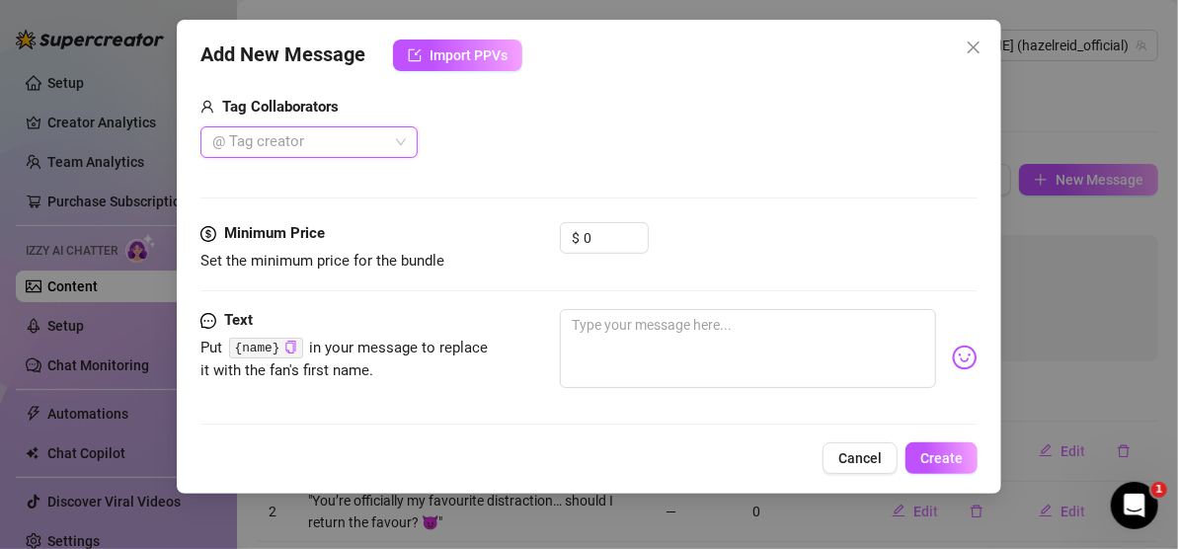
scroll to position [417, 0]
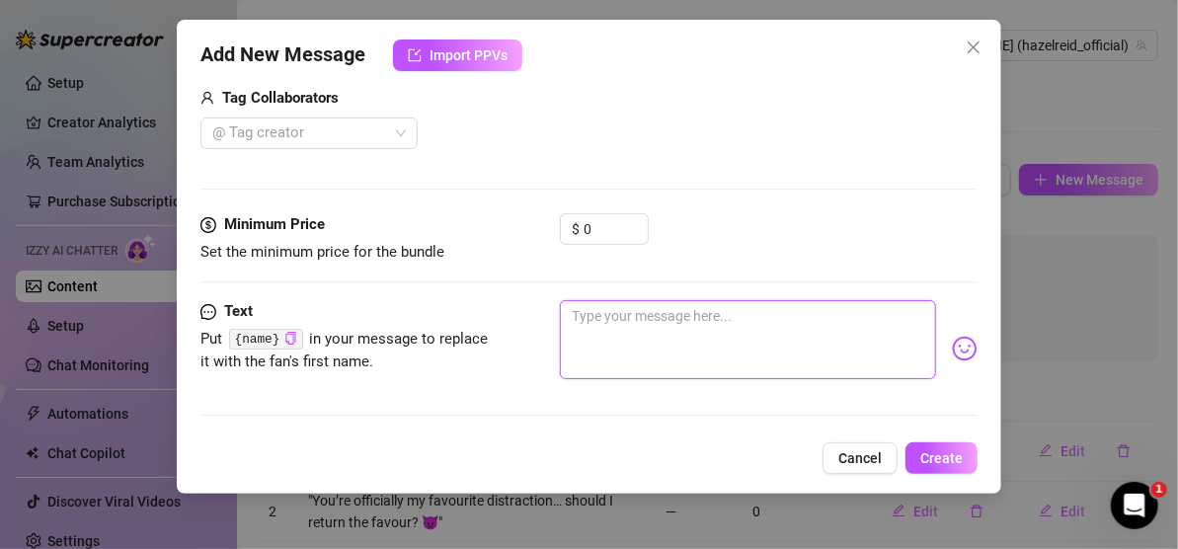
click at [638, 318] on textarea at bounding box center [748, 339] width 376 height 79
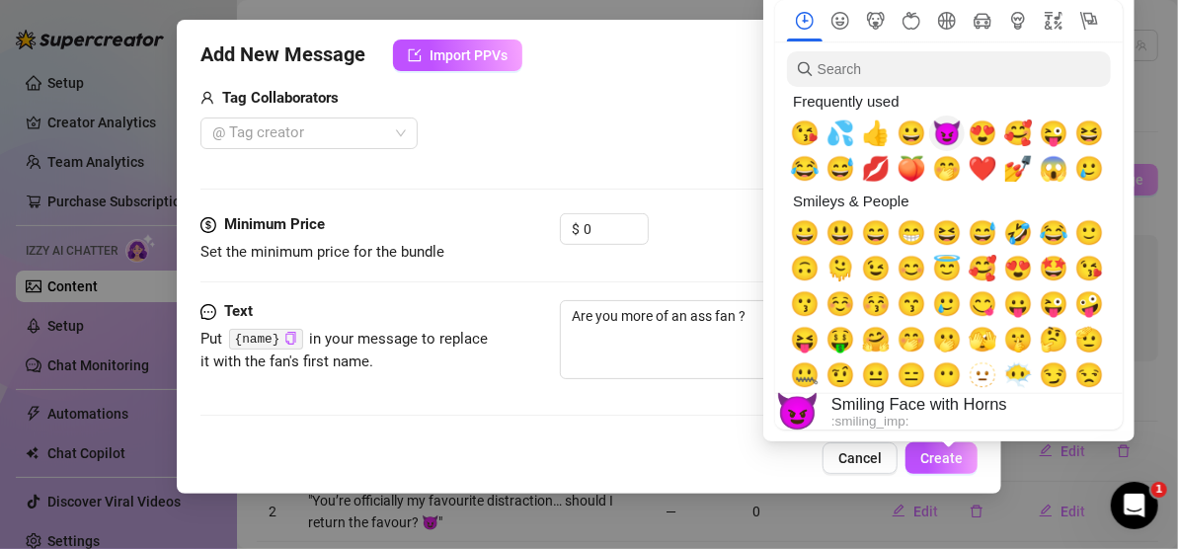
click at [953, 134] on span "😈" at bounding box center [947, 133] width 30 height 28
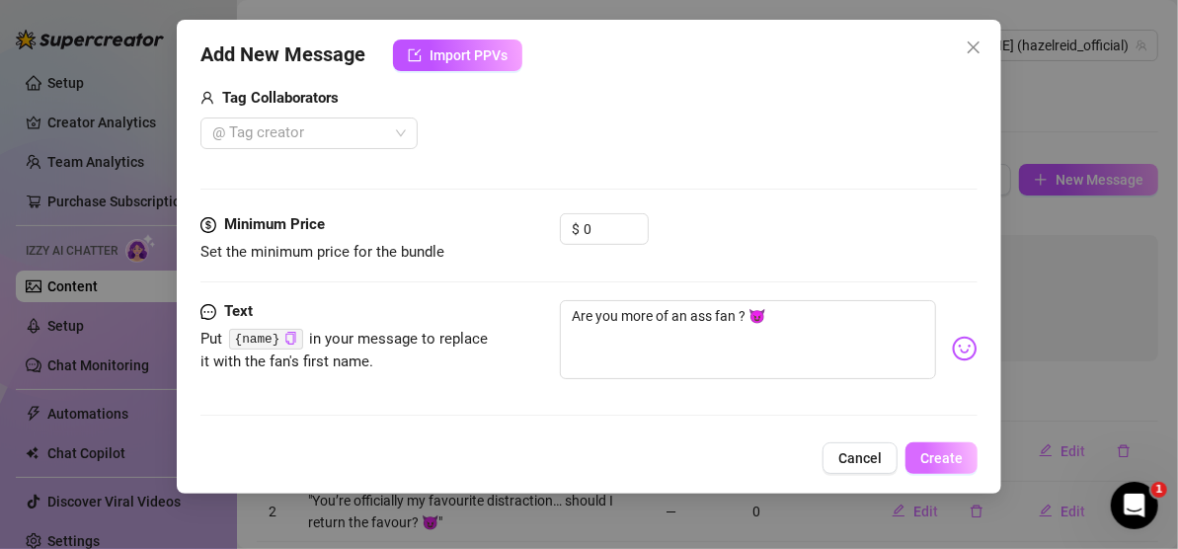
click at [966, 454] on button "Create" at bounding box center [941, 458] width 72 height 32
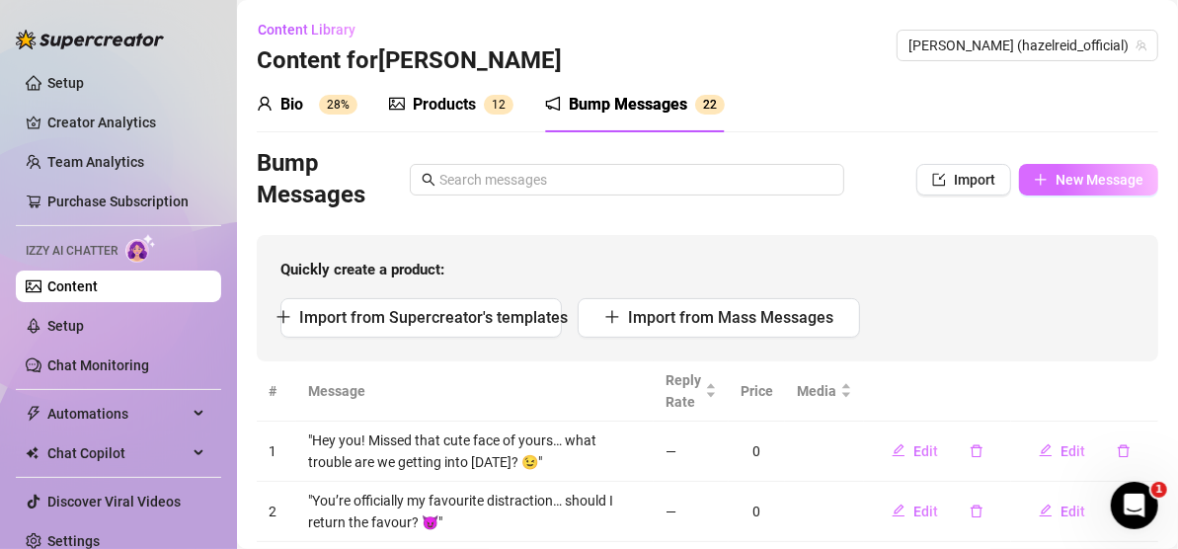
click at [1105, 176] on span "New Message" at bounding box center [1099, 180] width 88 height 16
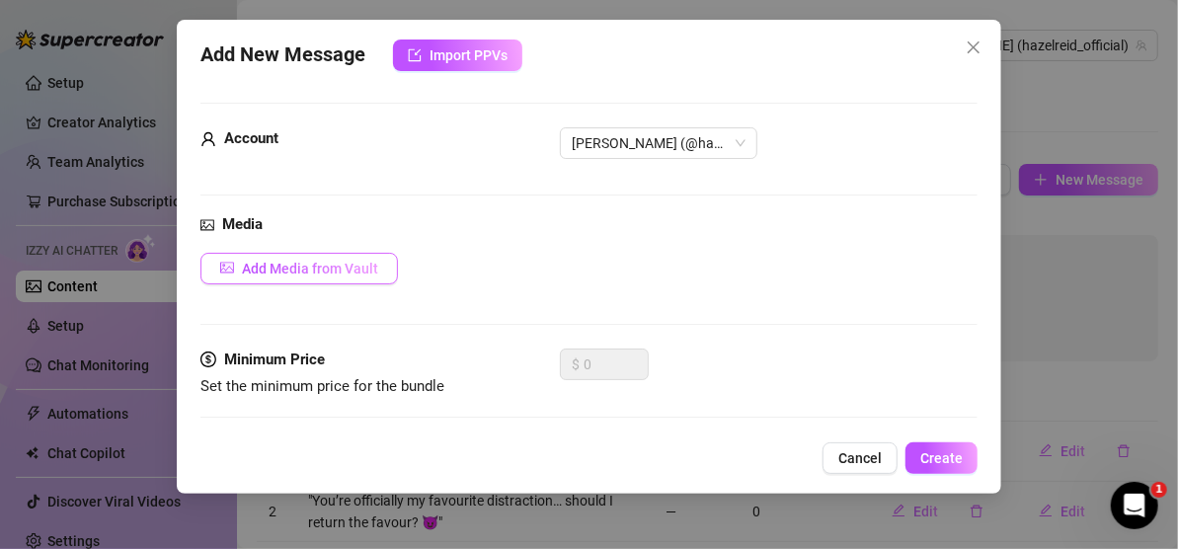
click at [346, 265] on span "Add Media from Vault" at bounding box center [310, 269] width 136 height 16
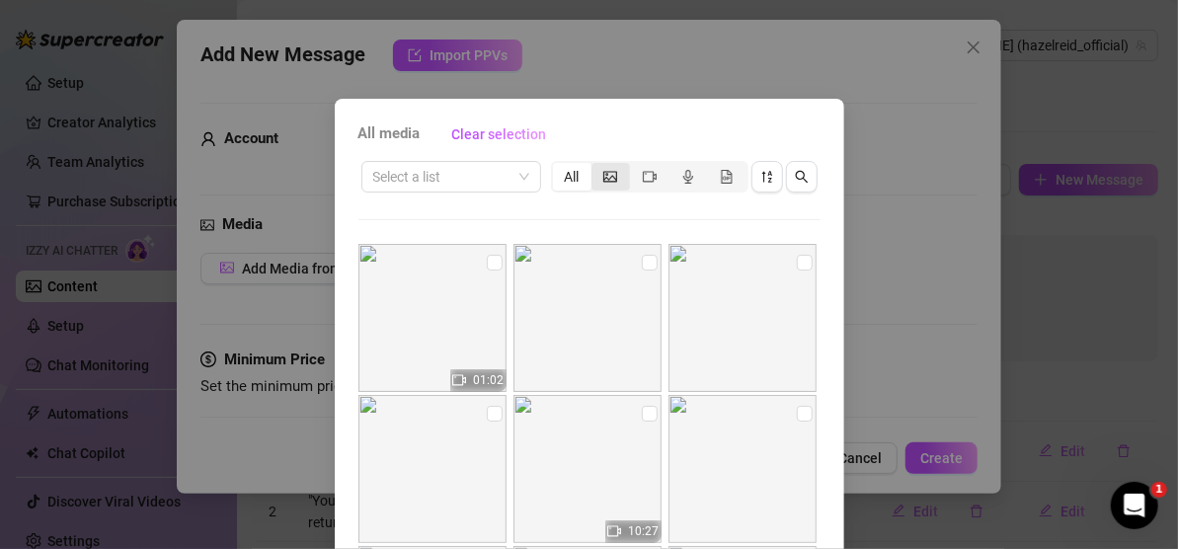
click at [607, 174] on icon "picture" at bounding box center [610, 177] width 14 height 14
click at [596, 166] on input "segmented control" at bounding box center [596, 166] width 0 height 0
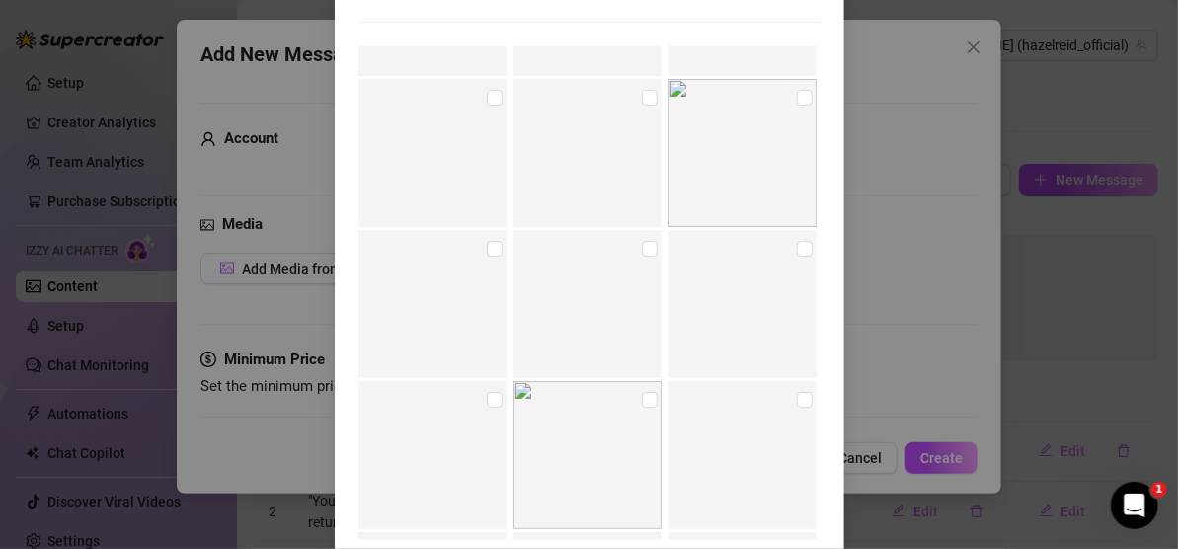
scroll to position [8910, 0]
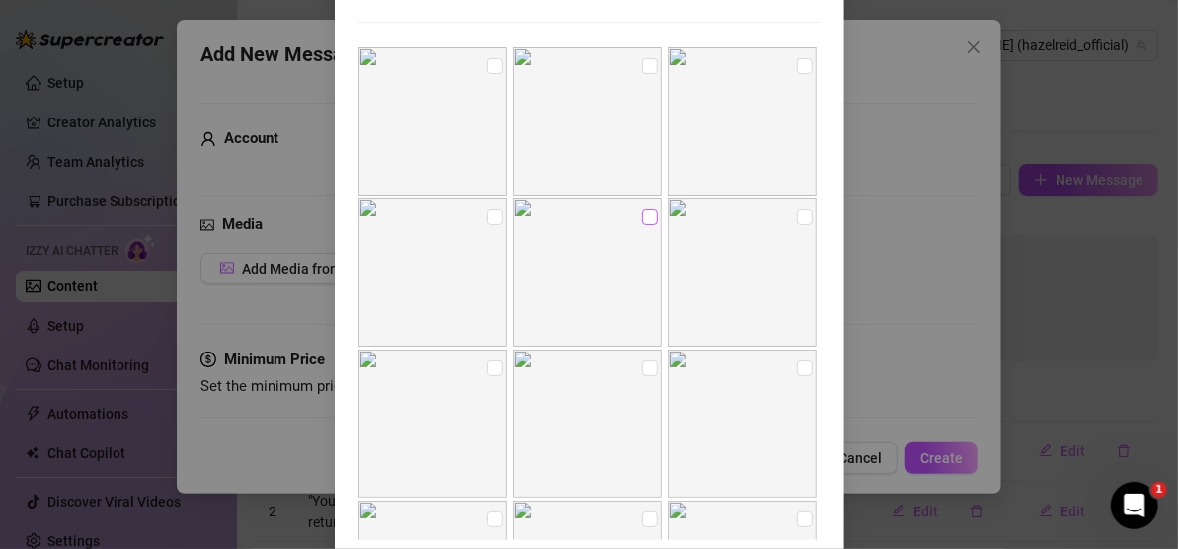
click at [642, 220] on input "checkbox" at bounding box center [650, 217] width 16 height 16
click at [642, 219] on input "checkbox" at bounding box center [650, 217] width 16 height 16
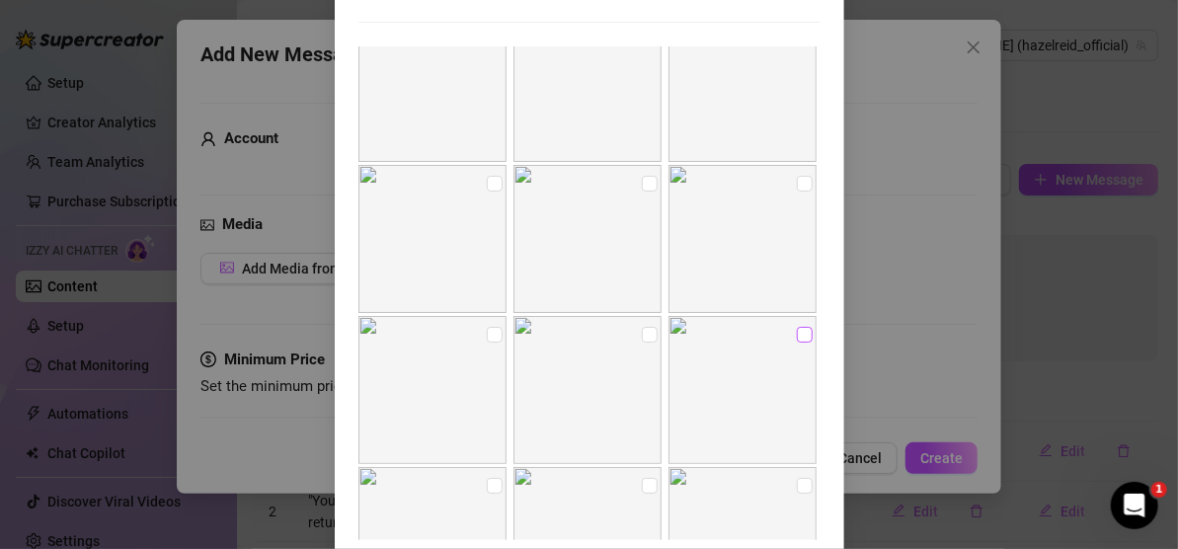
click at [797, 335] on input "checkbox" at bounding box center [805, 335] width 16 height 16
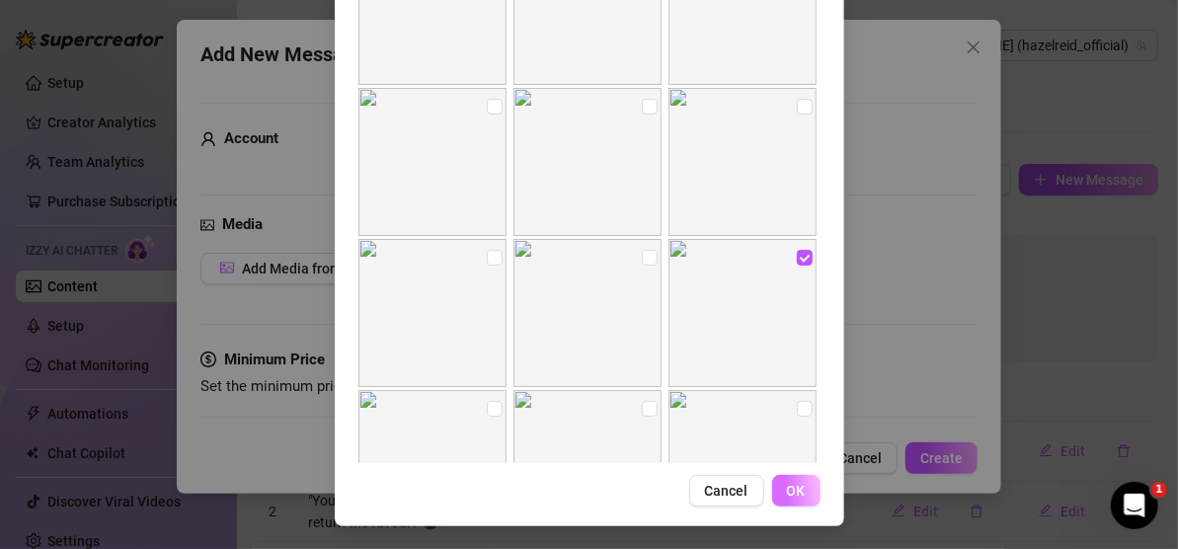
click at [787, 484] on span "OK" at bounding box center [796, 491] width 19 height 16
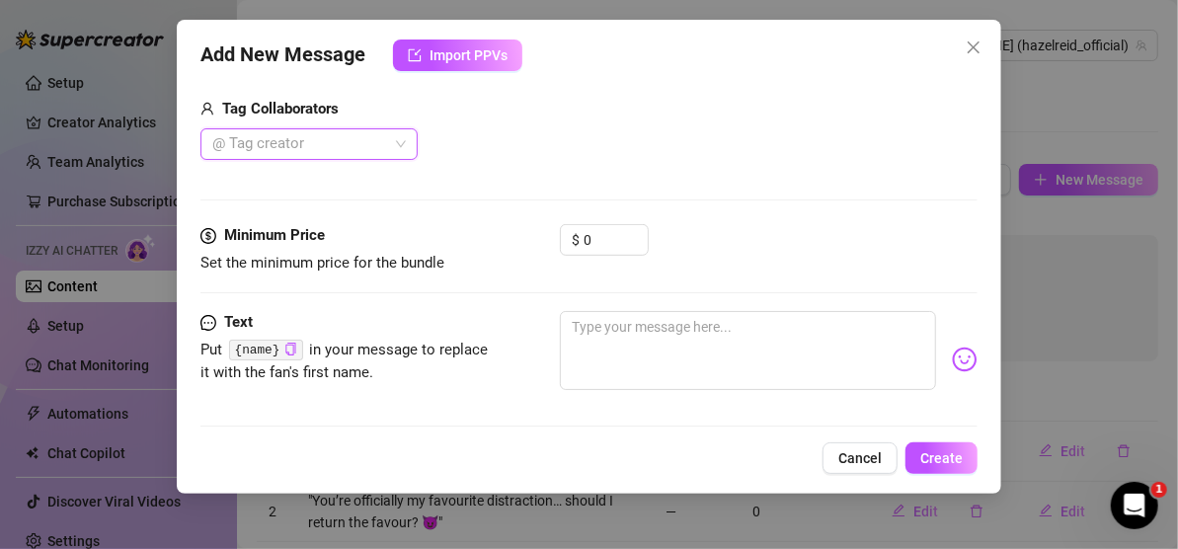
scroll to position [417, 0]
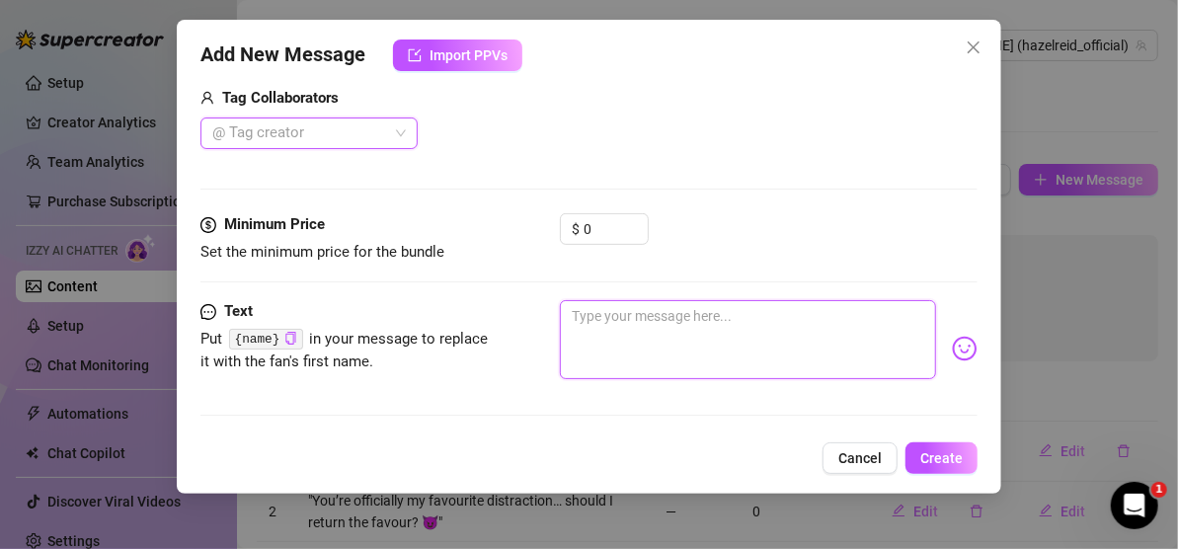
click at [716, 324] on textarea at bounding box center [748, 339] width 376 height 79
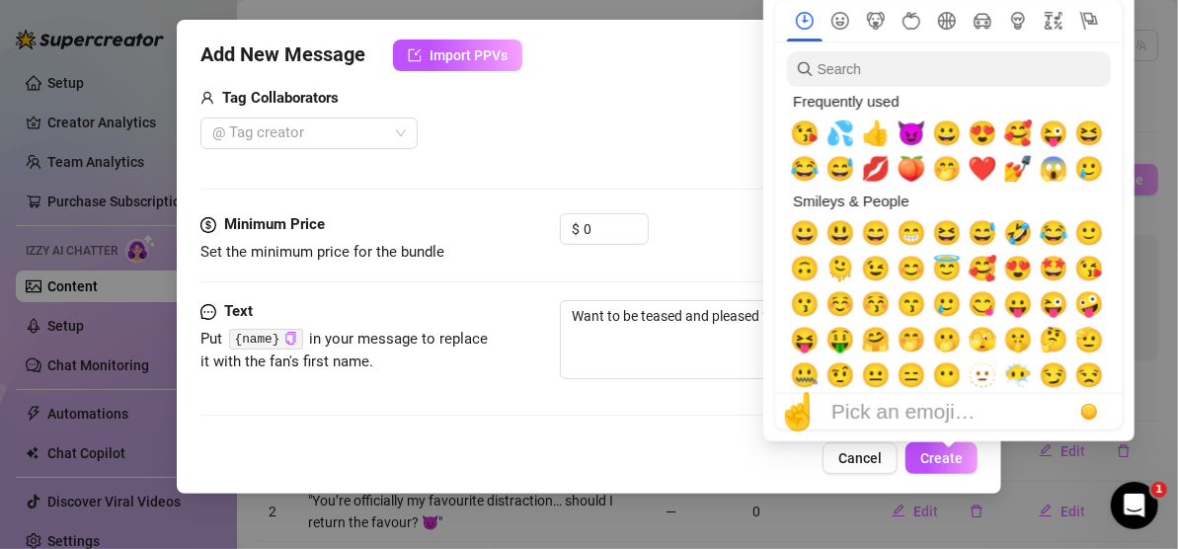
click at [948, 344] on span "🫢" at bounding box center [947, 340] width 30 height 28
click at [1048, 137] on span "😜" at bounding box center [1053, 133] width 30 height 28
click at [839, 132] on span "💦" at bounding box center [840, 133] width 30 height 28
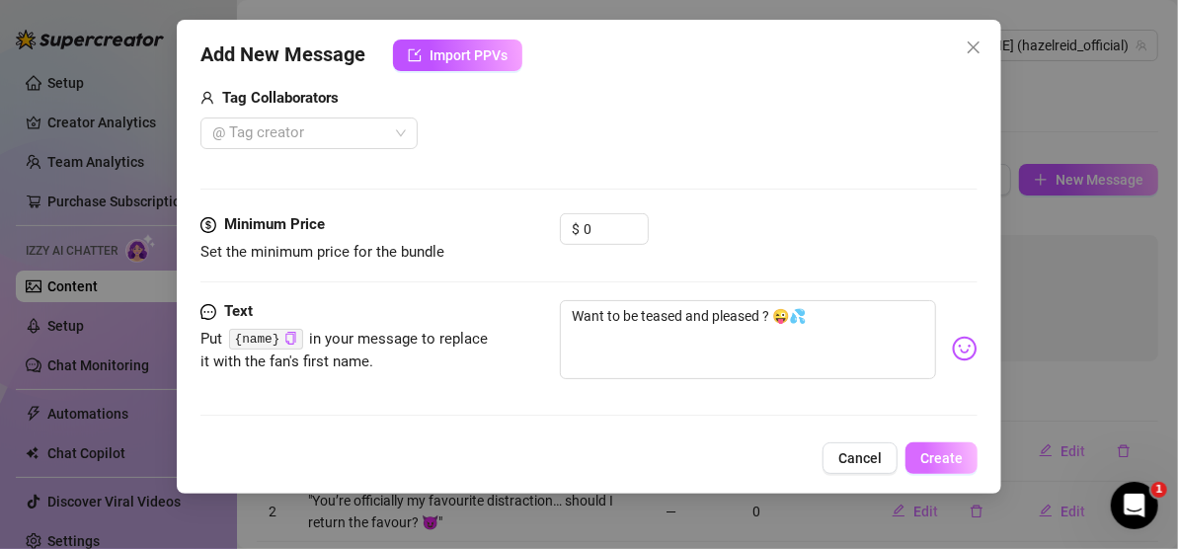
click at [938, 462] on span "Create" at bounding box center [941, 458] width 42 height 16
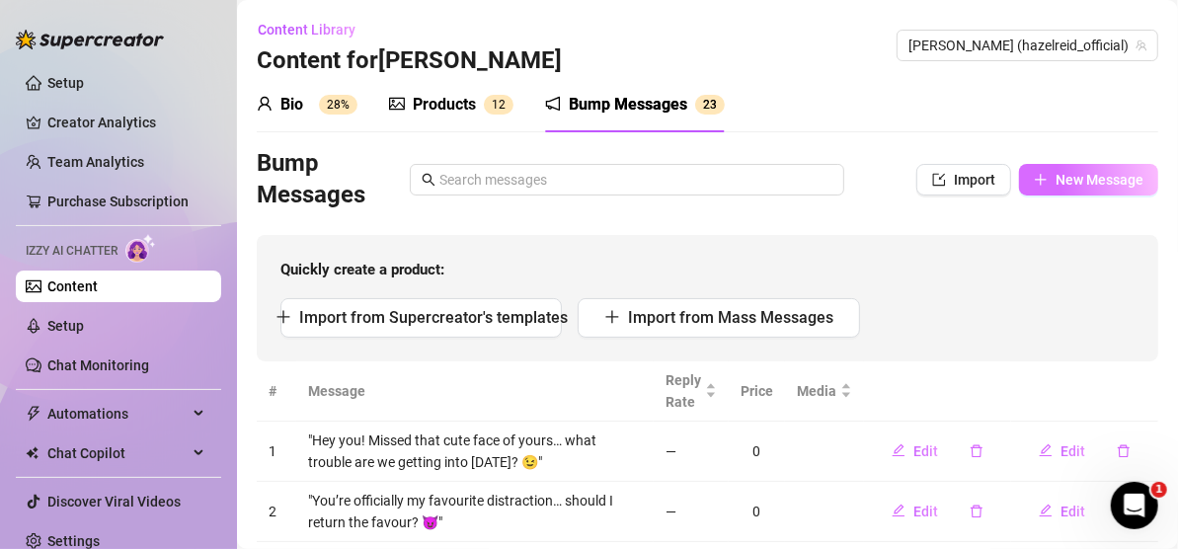
click at [1083, 174] on span "New Message" at bounding box center [1099, 180] width 88 height 16
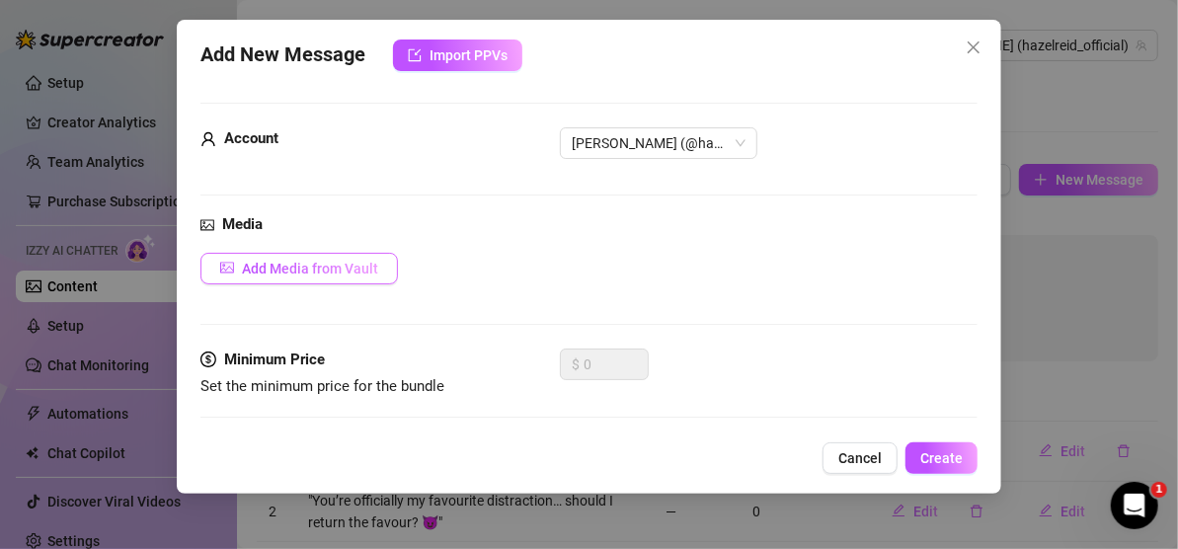
click at [378, 261] on button "Add Media from Vault" at bounding box center [298, 269] width 197 height 32
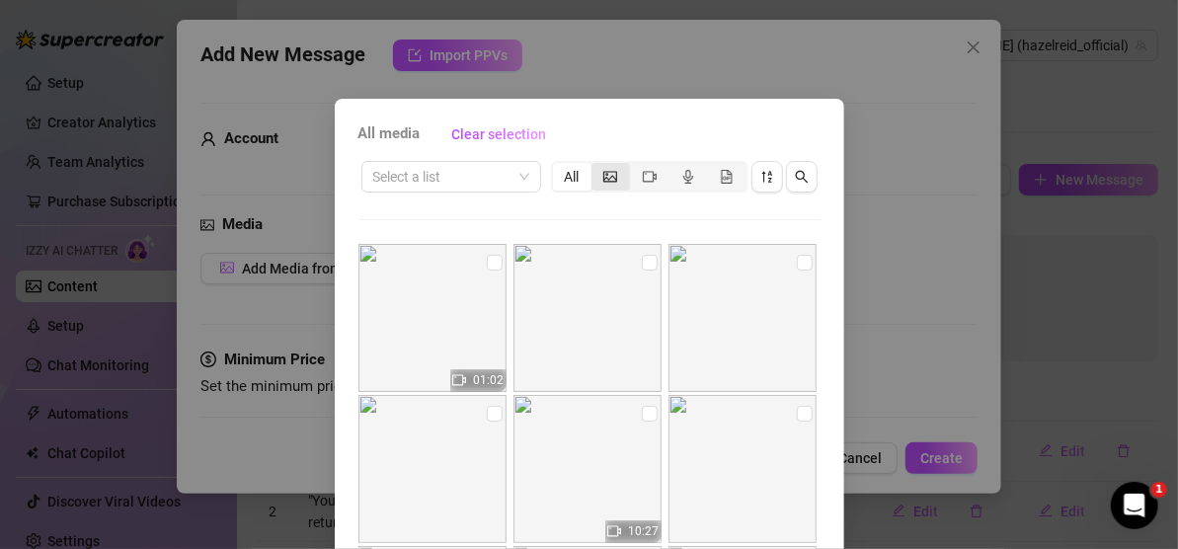
click at [613, 180] on div "segmented control" at bounding box center [610, 177] width 38 height 28
click at [596, 166] on input "segmented control" at bounding box center [596, 166] width 0 height 0
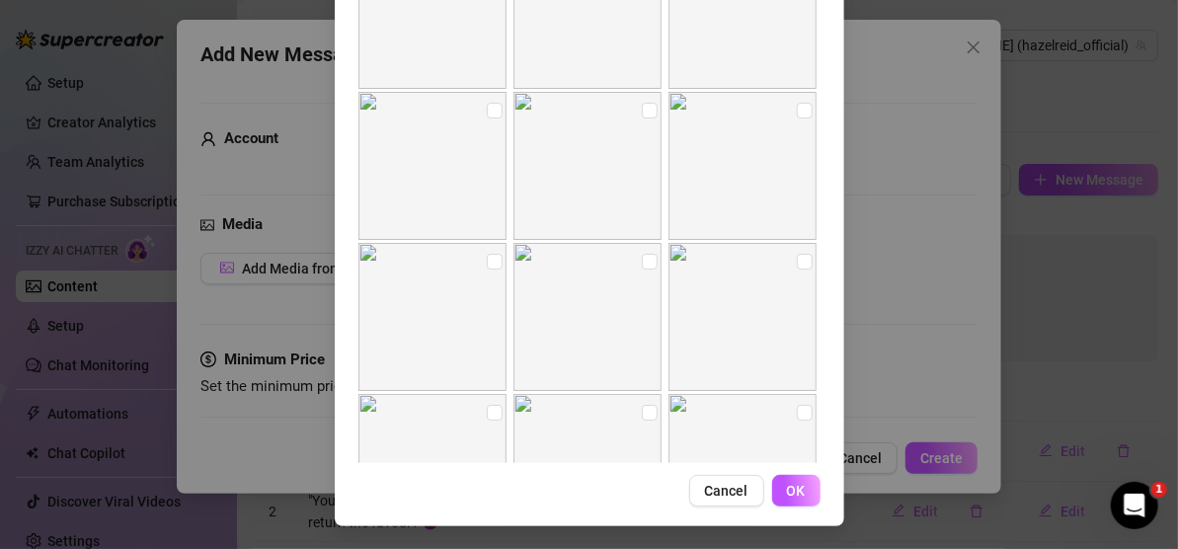
scroll to position [12141, 0]
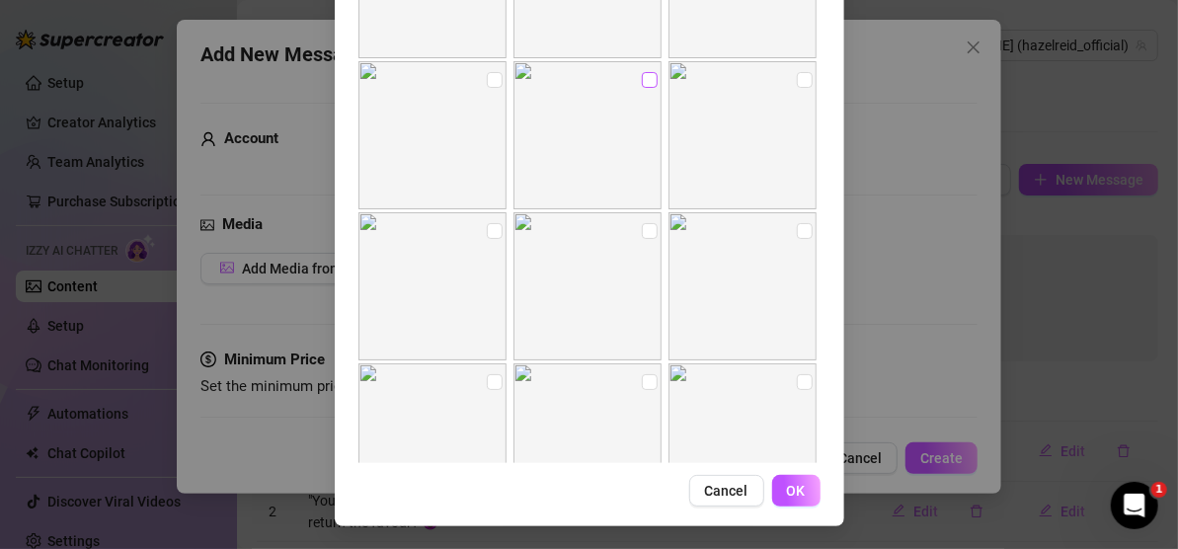
click at [642, 78] on input "checkbox" at bounding box center [650, 80] width 16 height 16
click at [776, 497] on button "OK" at bounding box center [796, 491] width 48 height 32
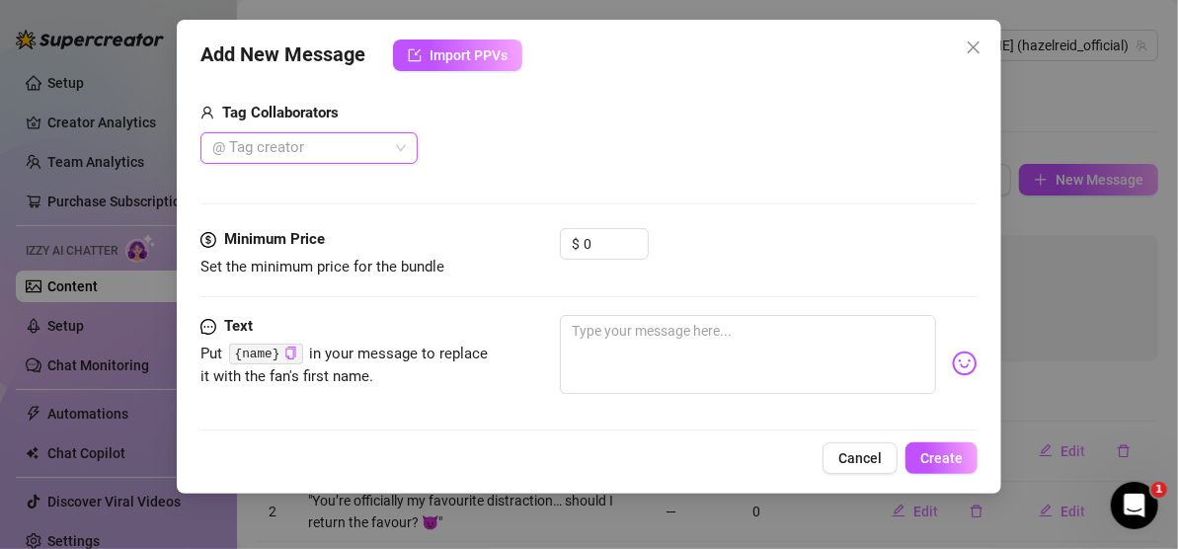
scroll to position [417, 0]
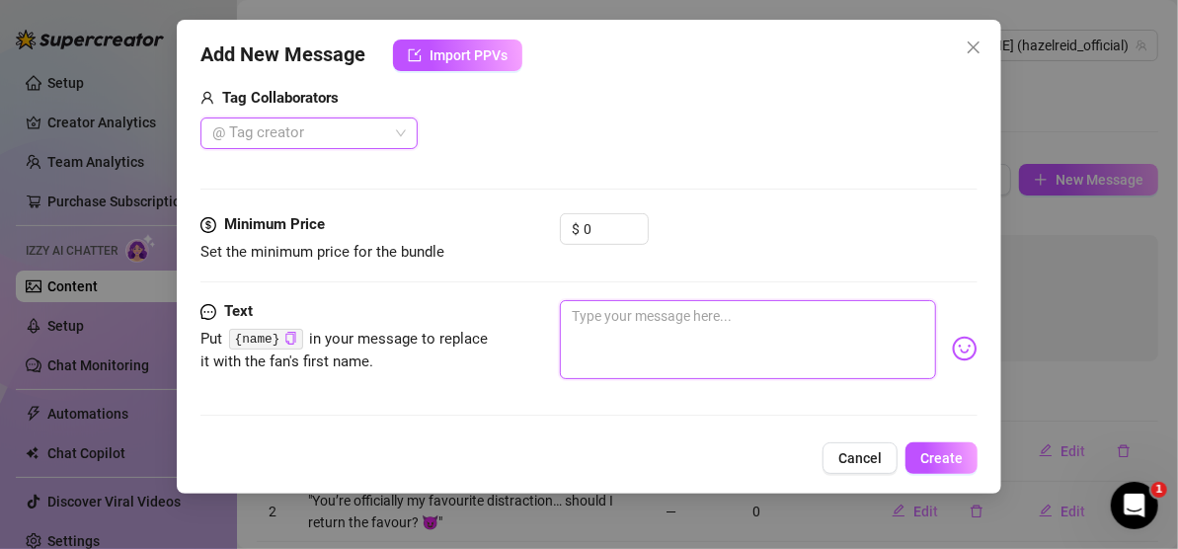
click at [715, 320] on textarea at bounding box center [748, 339] width 376 height 79
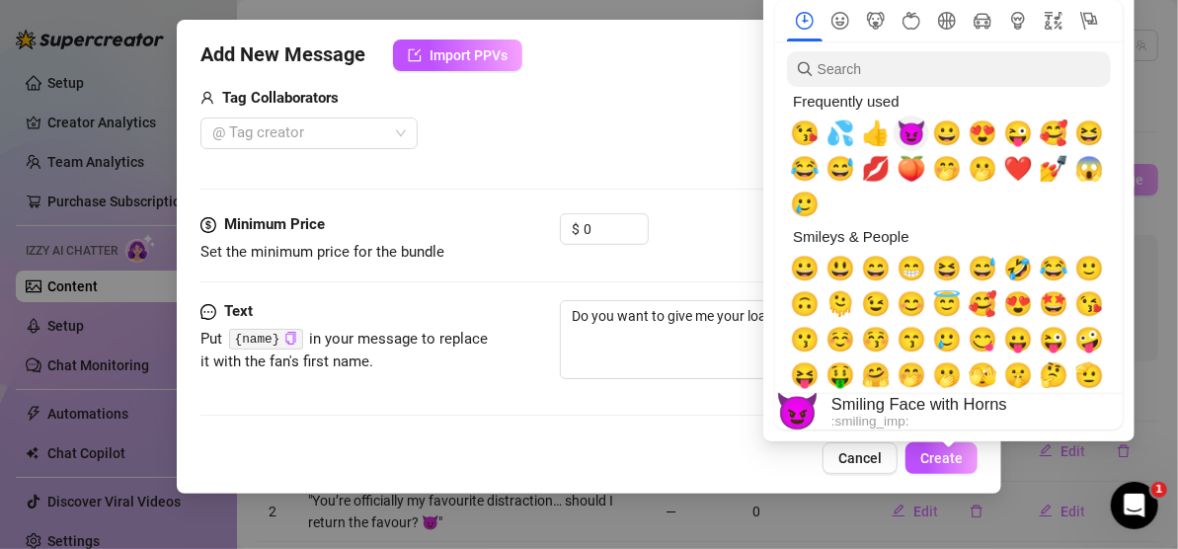
click at [912, 132] on span "😈" at bounding box center [911, 133] width 30 height 28
click at [855, 128] on span "💦" at bounding box center [840, 133] width 30 height 28
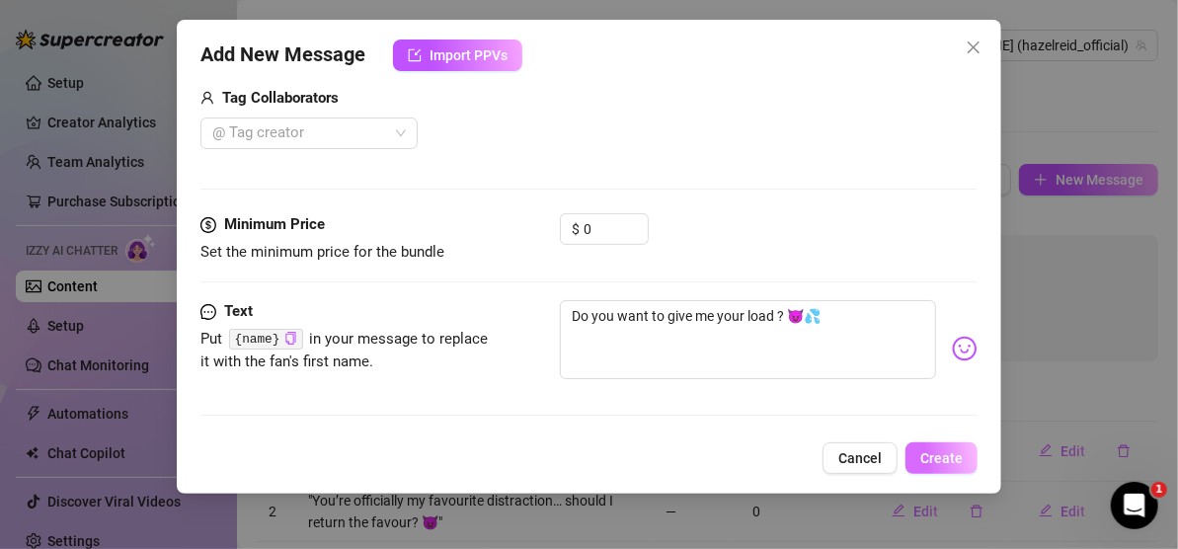
click at [960, 448] on button "Create" at bounding box center [941, 458] width 72 height 32
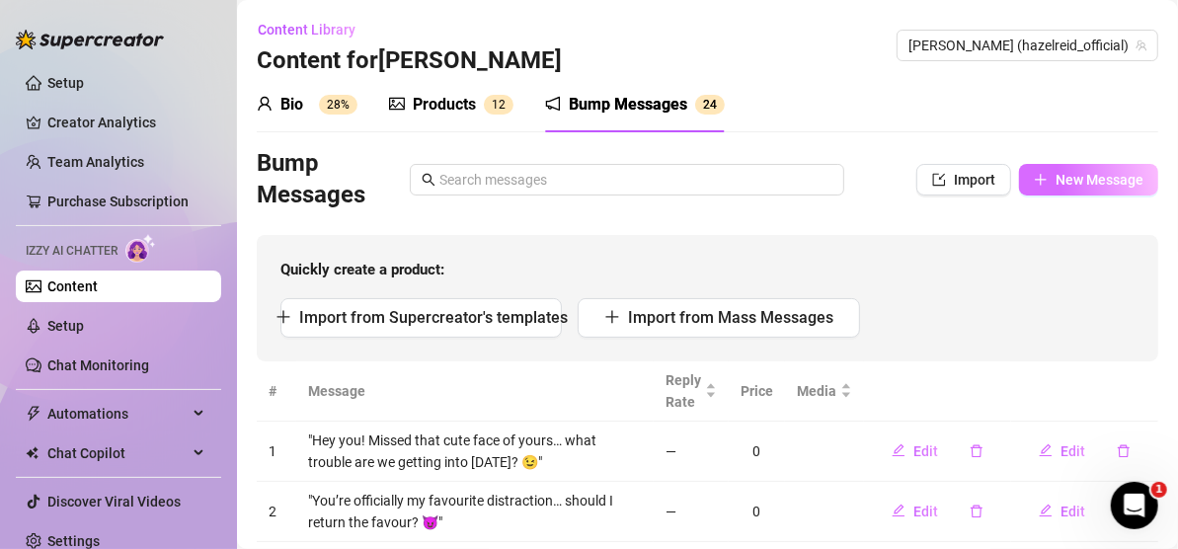
click at [1041, 170] on button "New Message" at bounding box center [1088, 180] width 139 height 32
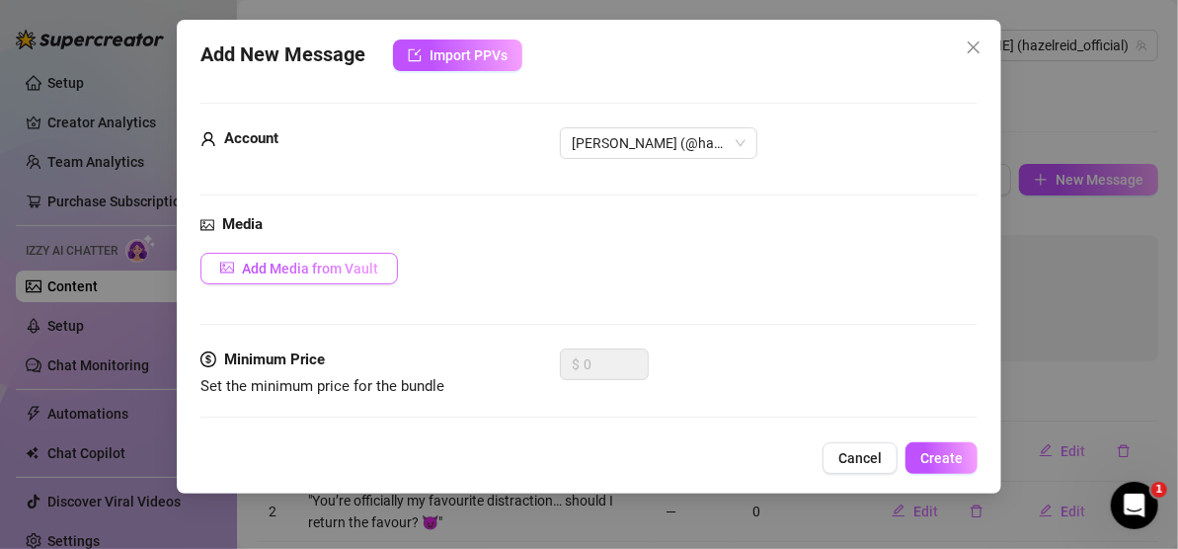
click at [348, 262] on span "Add Media from Vault" at bounding box center [310, 269] width 136 height 16
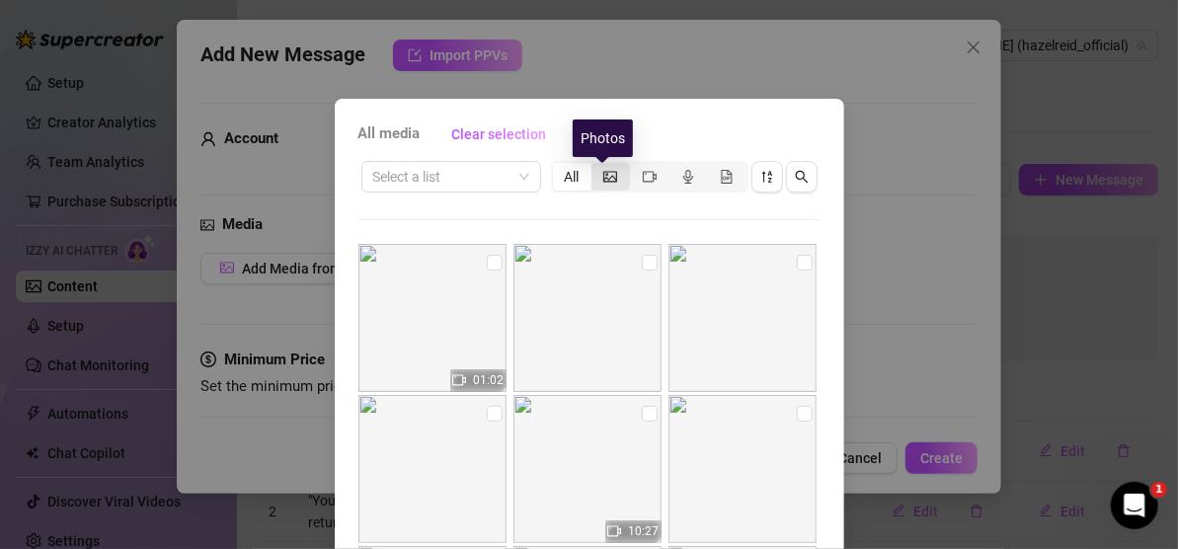
click at [603, 170] on icon "picture" at bounding box center [610, 177] width 14 height 14
click at [596, 166] on input "segmented control" at bounding box center [596, 166] width 0 height 0
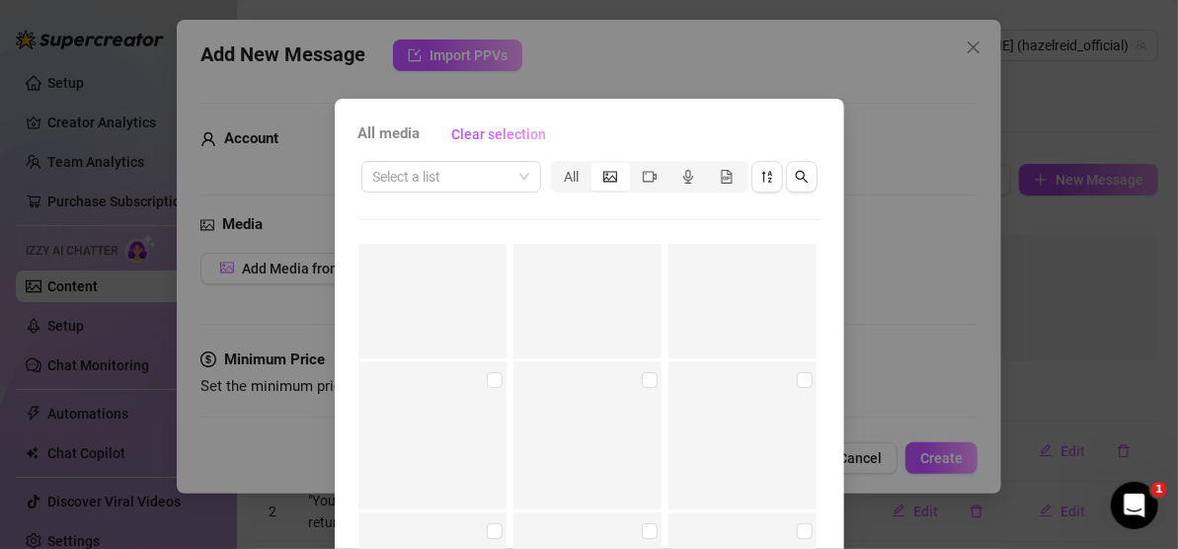
scroll to position [6910, 0]
click at [642, 297] on input "checkbox" at bounding box center [650, 300] width 16 height 16
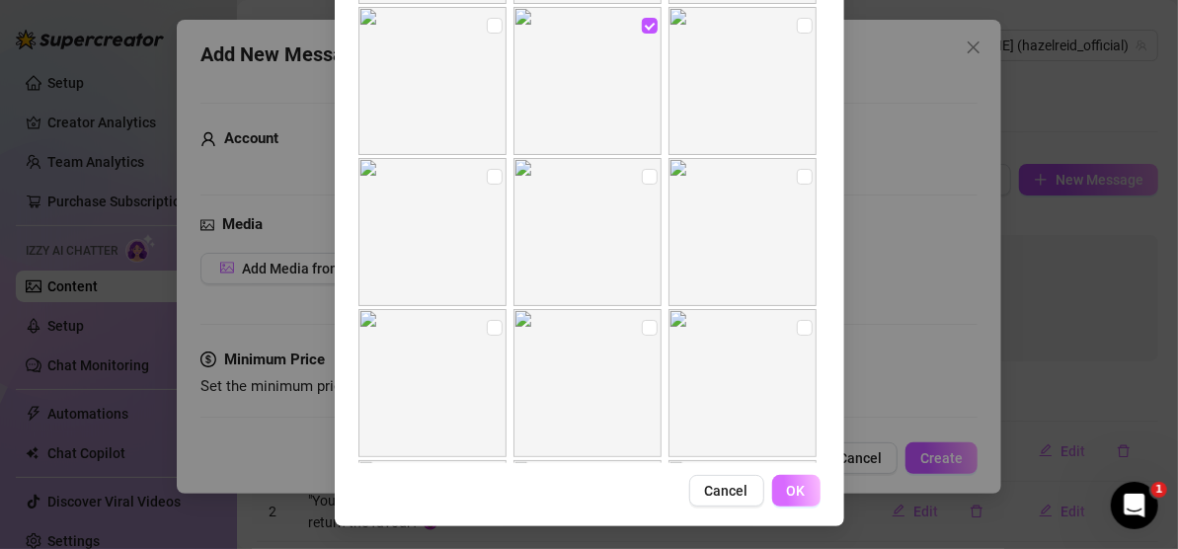
click at [787, 495] on span "OK" at bounding box center [796, 491] width 19 height 16
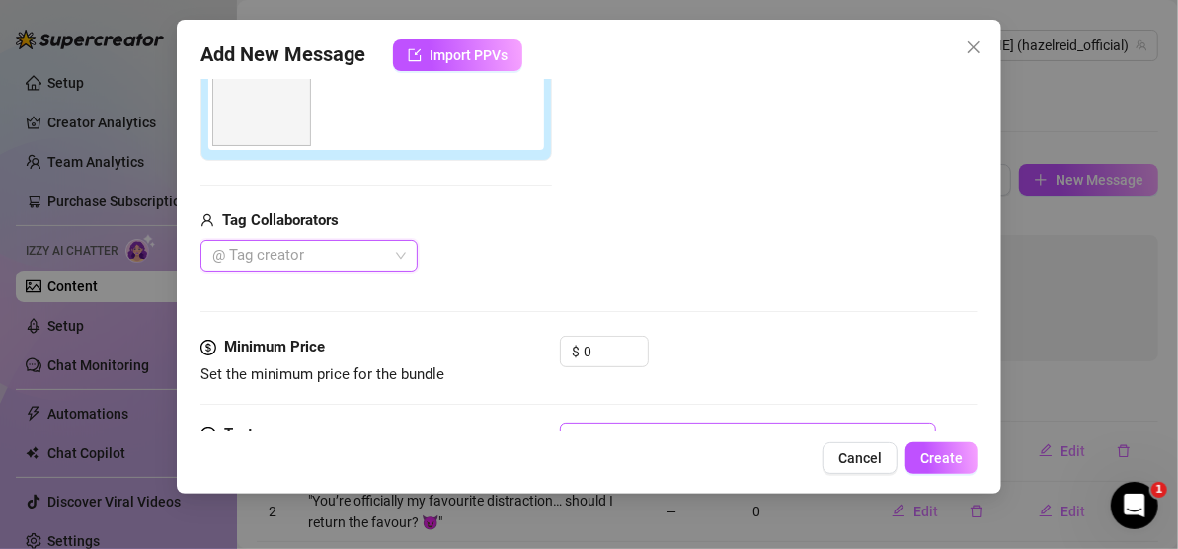
scroll to position [417, 0]
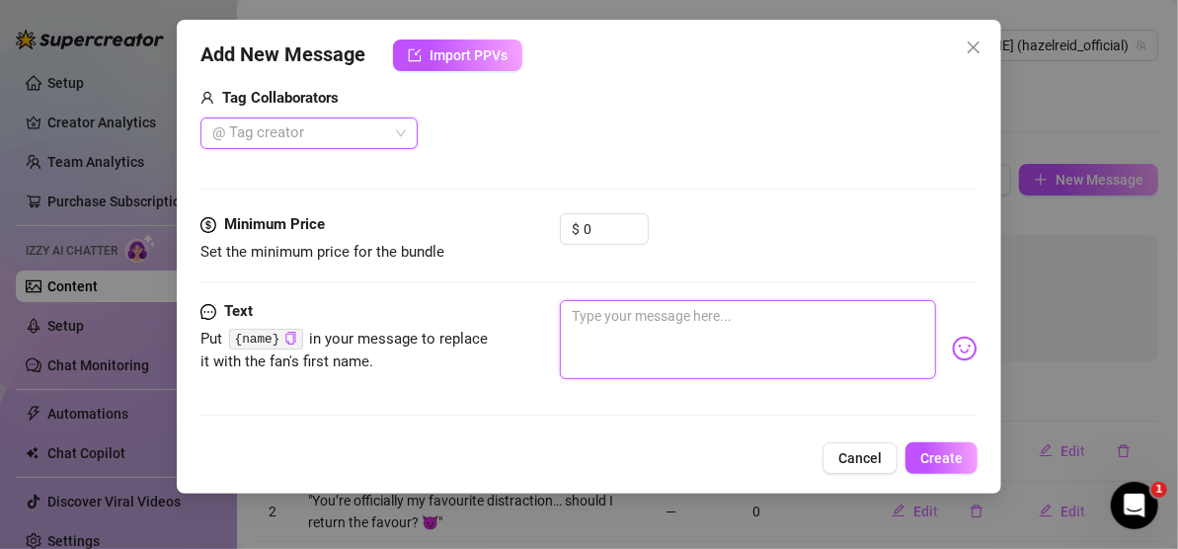
click at [676, 318] on textarea at bounding box center [748, 339] width 376 height 79
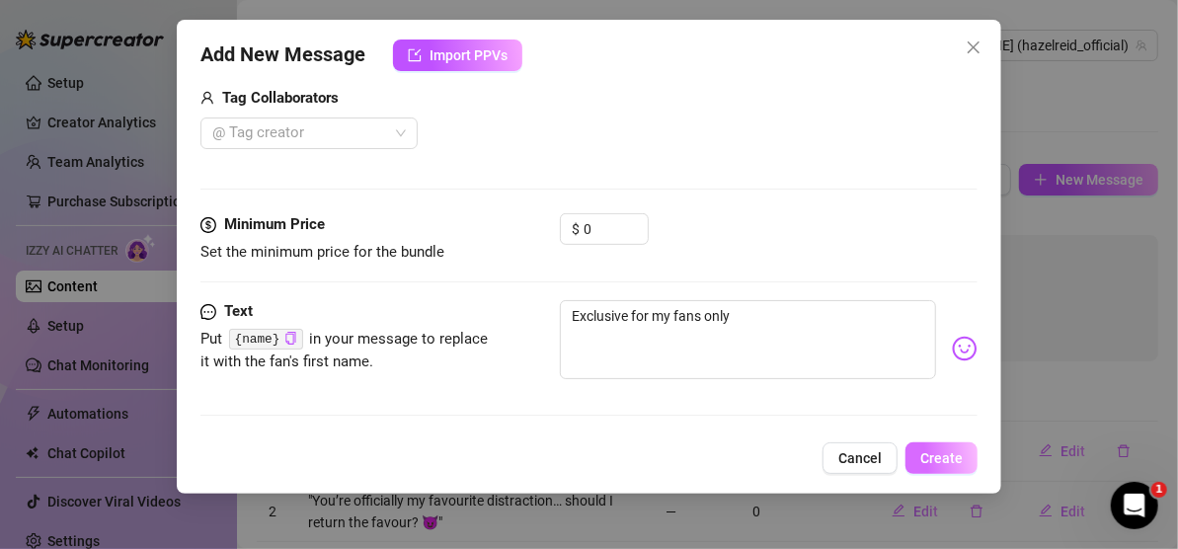
click at [943, 451] on span "Create" at bounding box center [941, 458] width 42 height 16
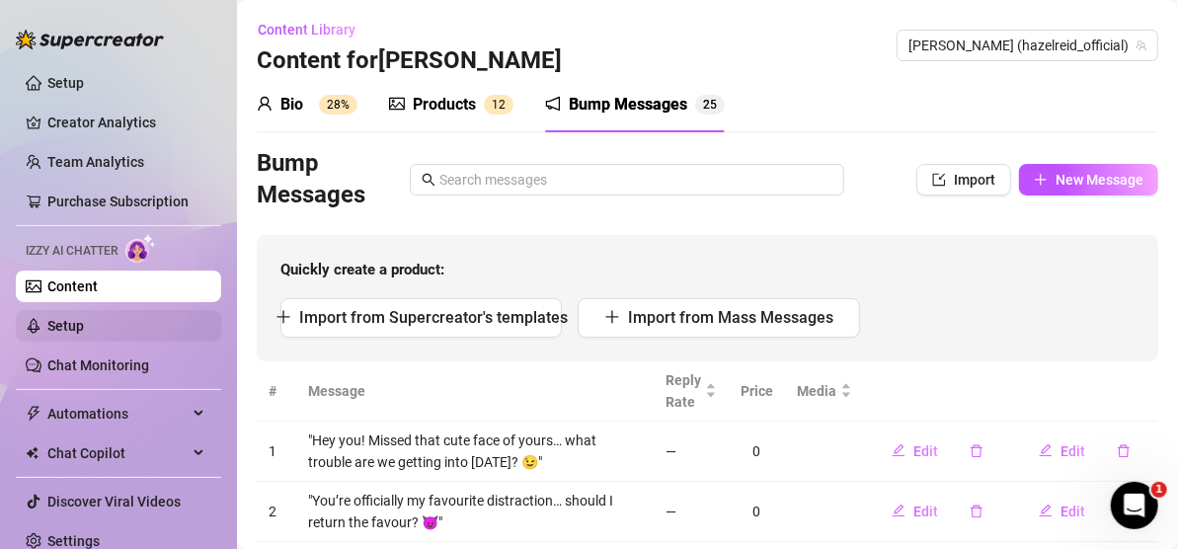
click at [84, 328] on link "Setup" at bounding box center [65, 326] width 37 height 16
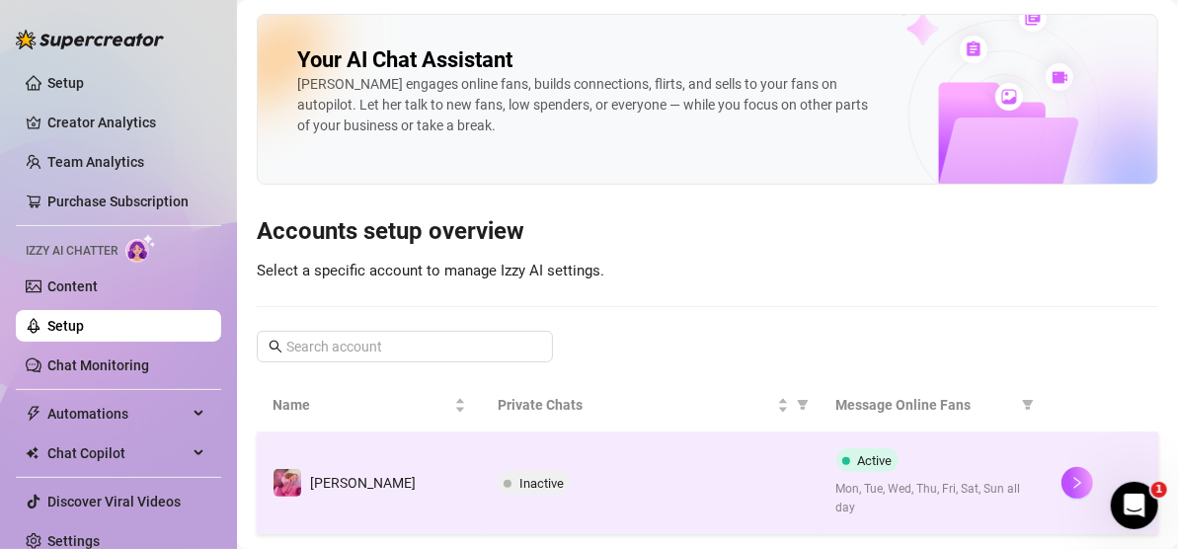
click at [733, 462] on td "Inactive" at bounding box center [651, 483] width 338 height 102
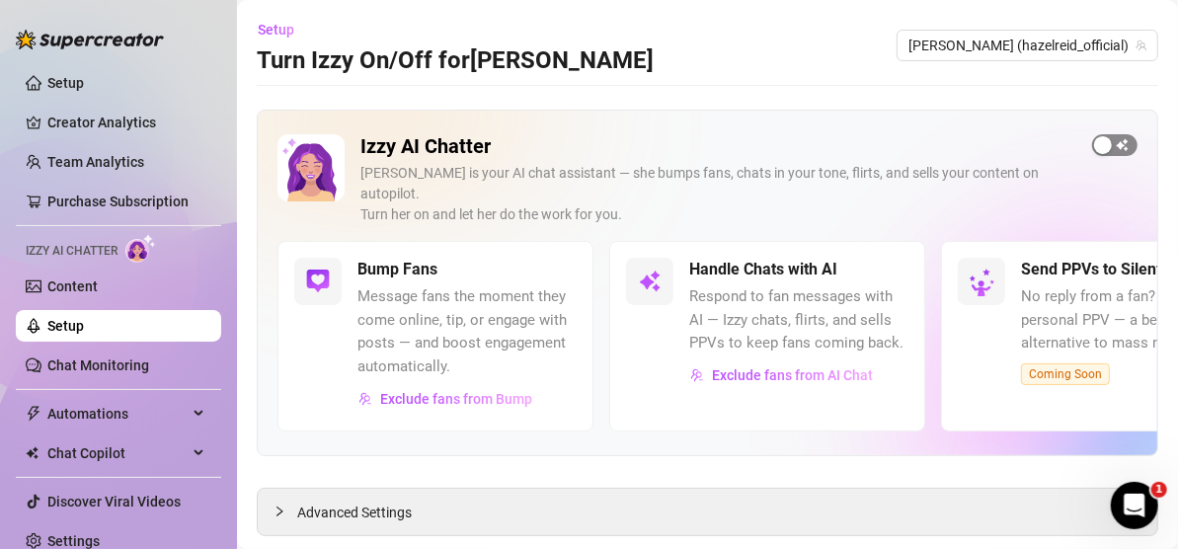
click at [1096, 151] on span "button" at bounding box center [1114, 145] width 45 height 22
click at [1140, 508] on icon "Open Intercom Messenger" at bounding box center [1133, 505] width 33 height 33
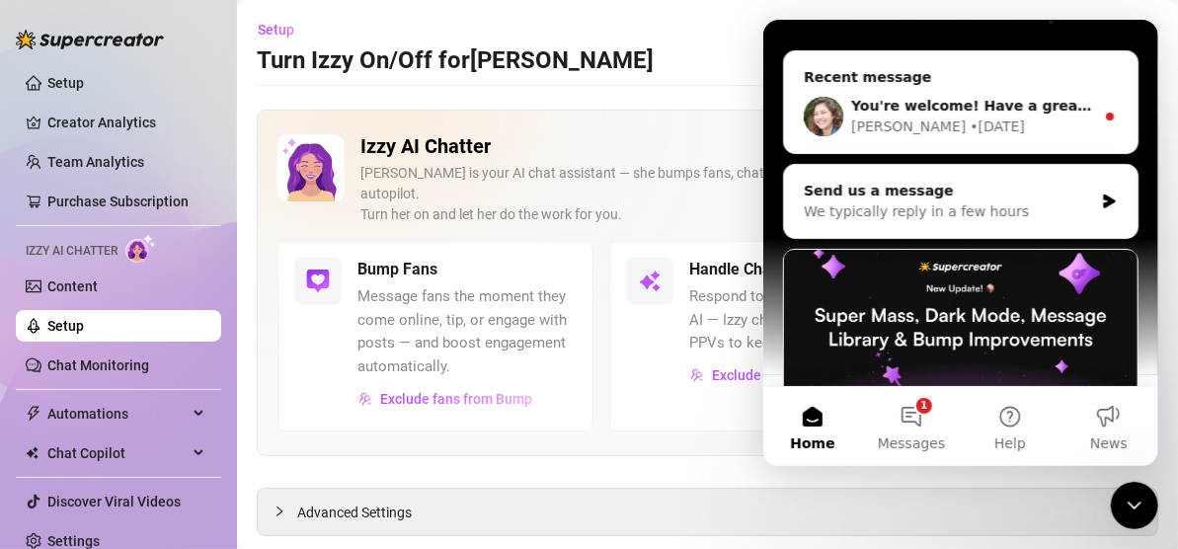
scroll to position [232, 0]
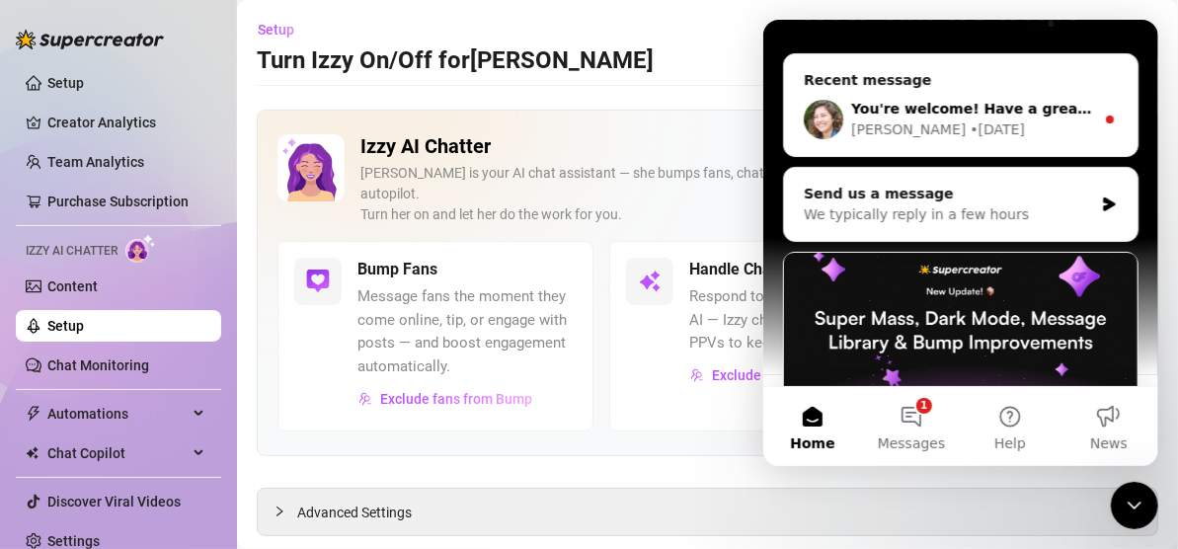
click at [940, 101] on span "You're welcome! Have a great day and if anything comes up, I'm here." at bounding box center [1123, 109] width 547 height 16
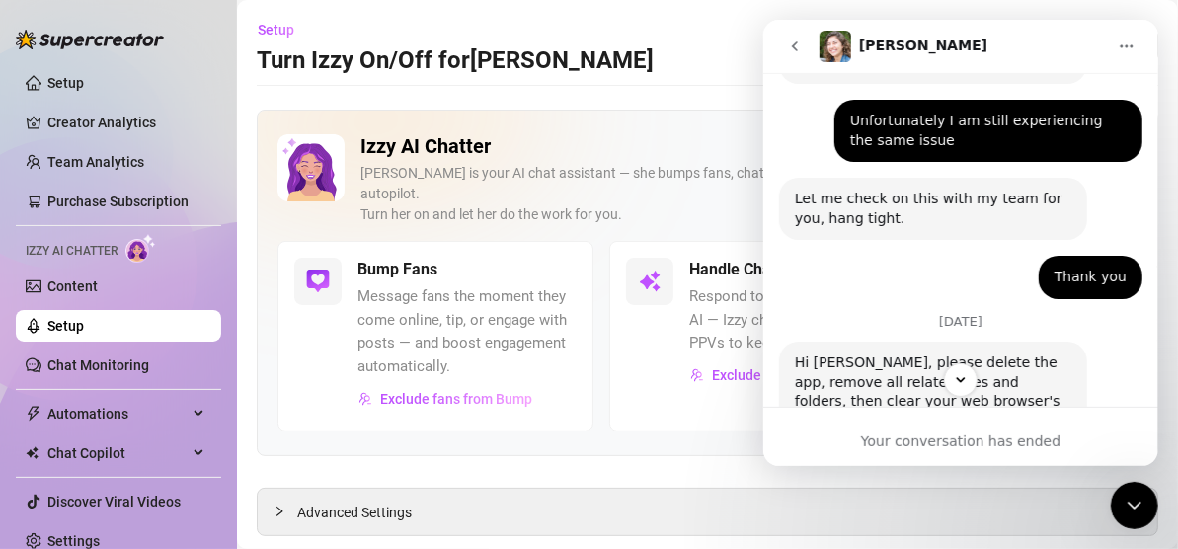
scroll to position [2523, 0]
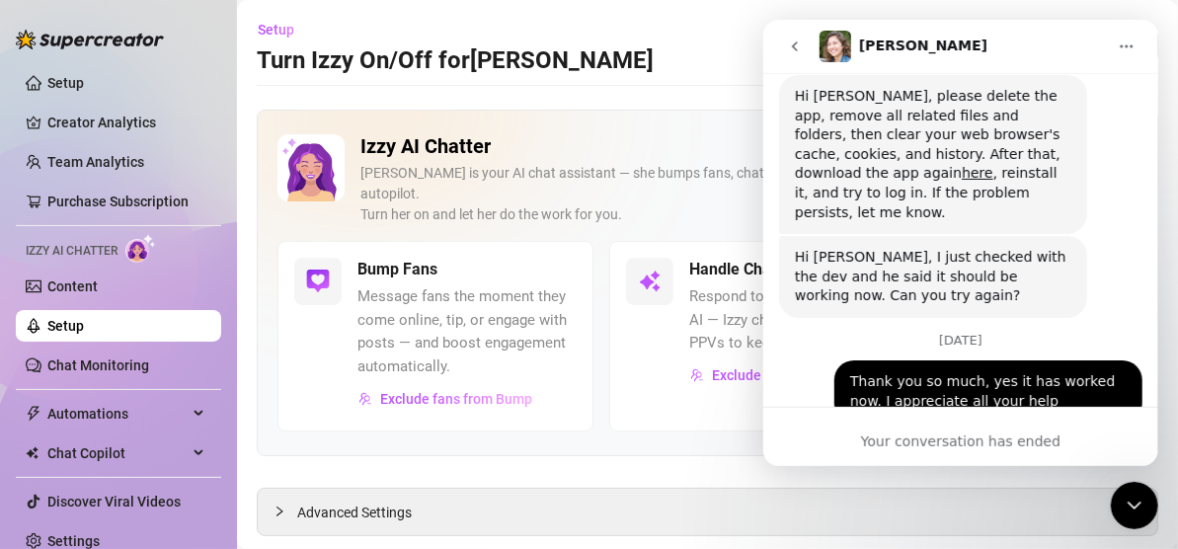
click at [796, 47] on icon "go back" at bounding box center [794, 46] width 16 height 16
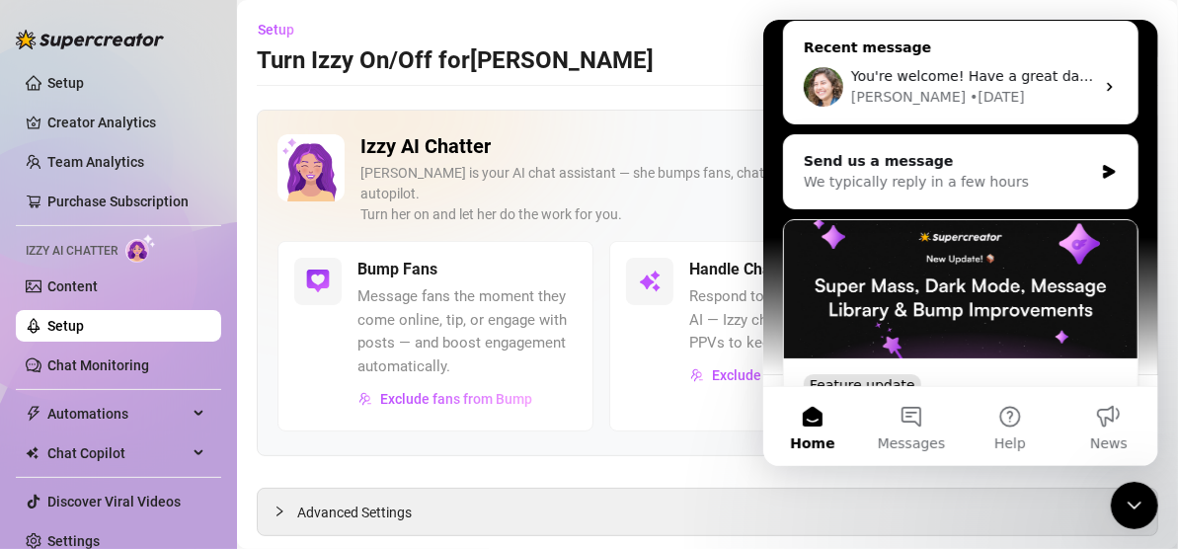
scroll to position [296, 0]
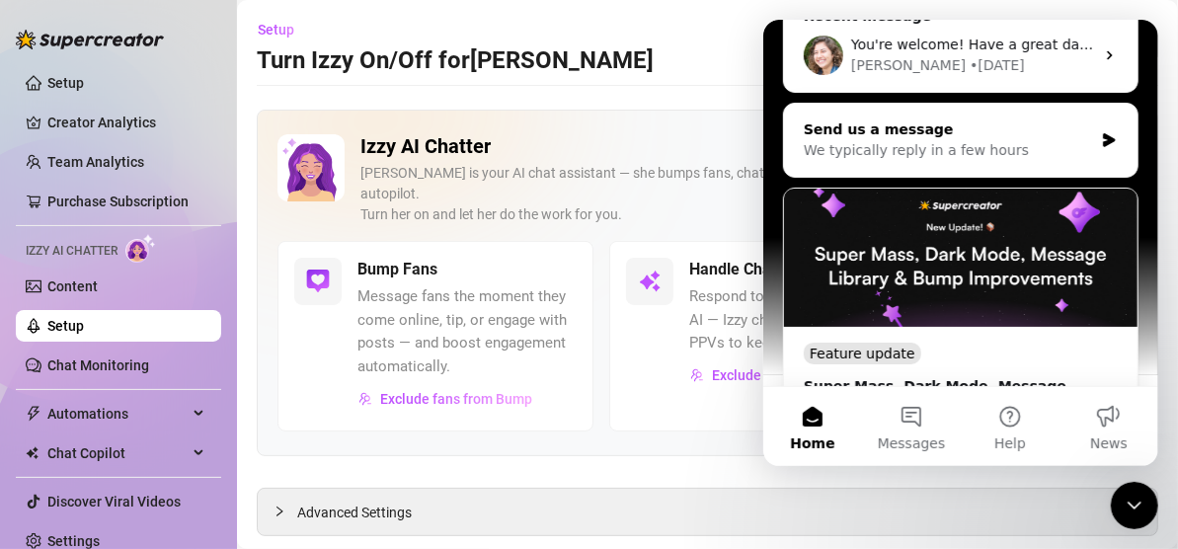
click at [893, 140] on div "We typically reply in a few hours" at bounding box center [947, 150] width 289 height 21
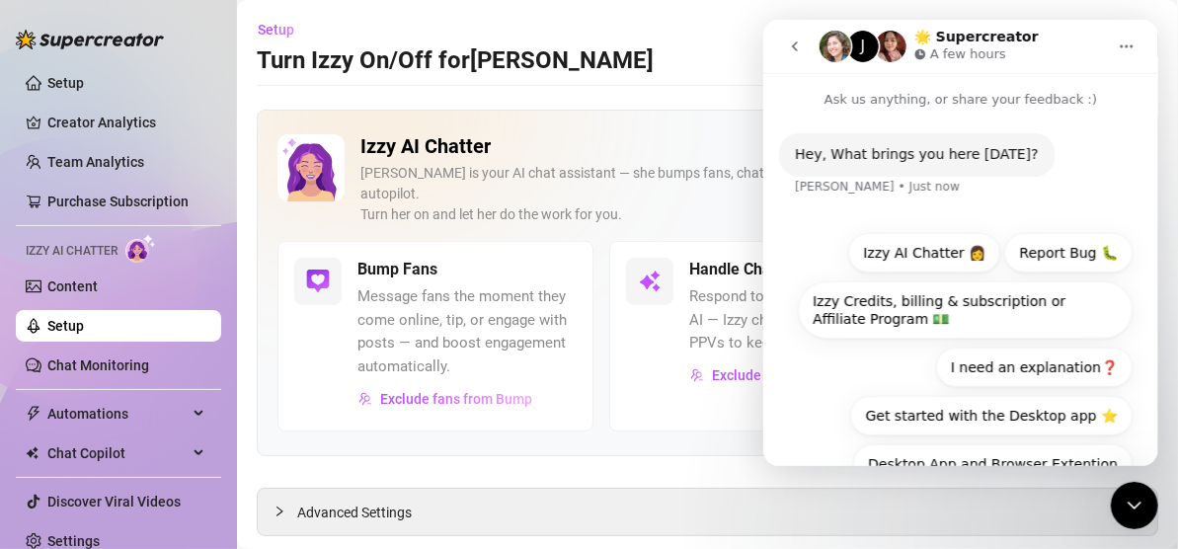
scroll to position [48, 0]
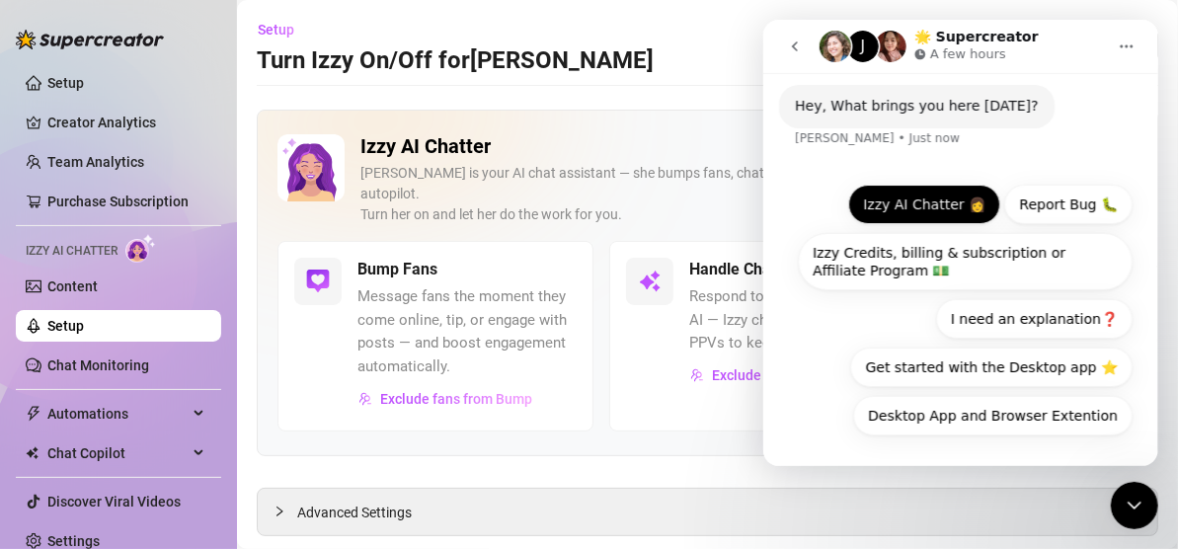
click at [935, 201] on button "Izzy AI Chatter 👩" at bounding box center [923, 204] width 152 height 39
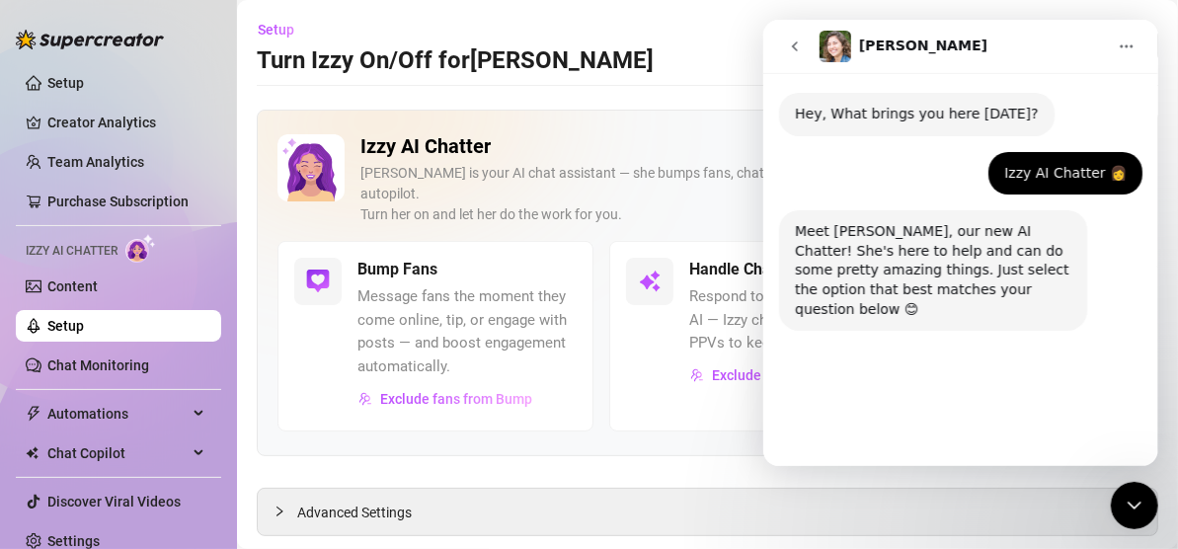
scroll to position [41, 0]
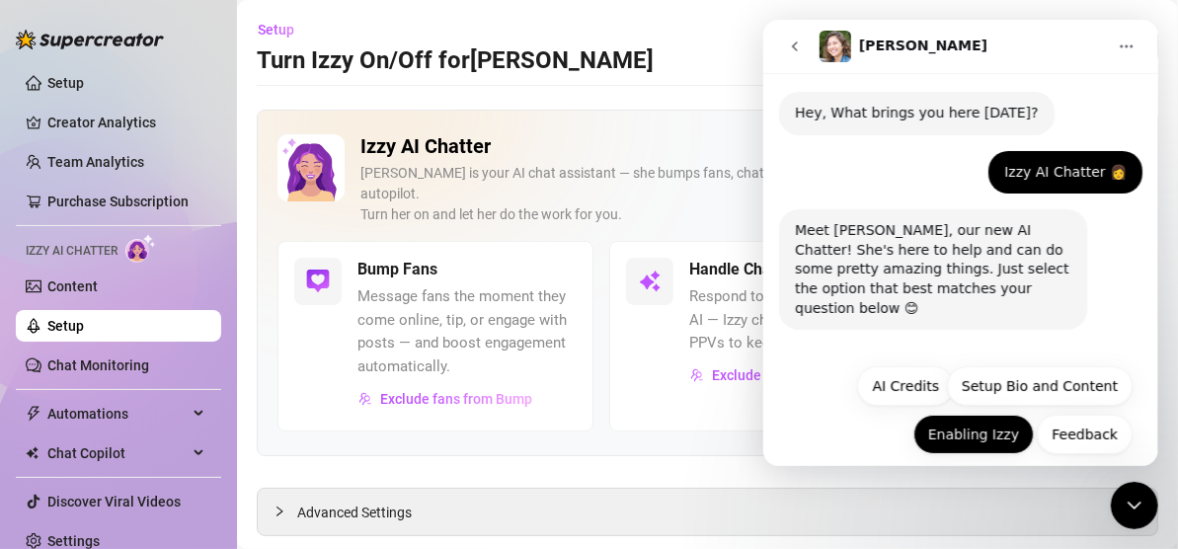
click at [968, 415] on button "Enabling Izzy" at bounding box center [972, 434] width 120 height 39
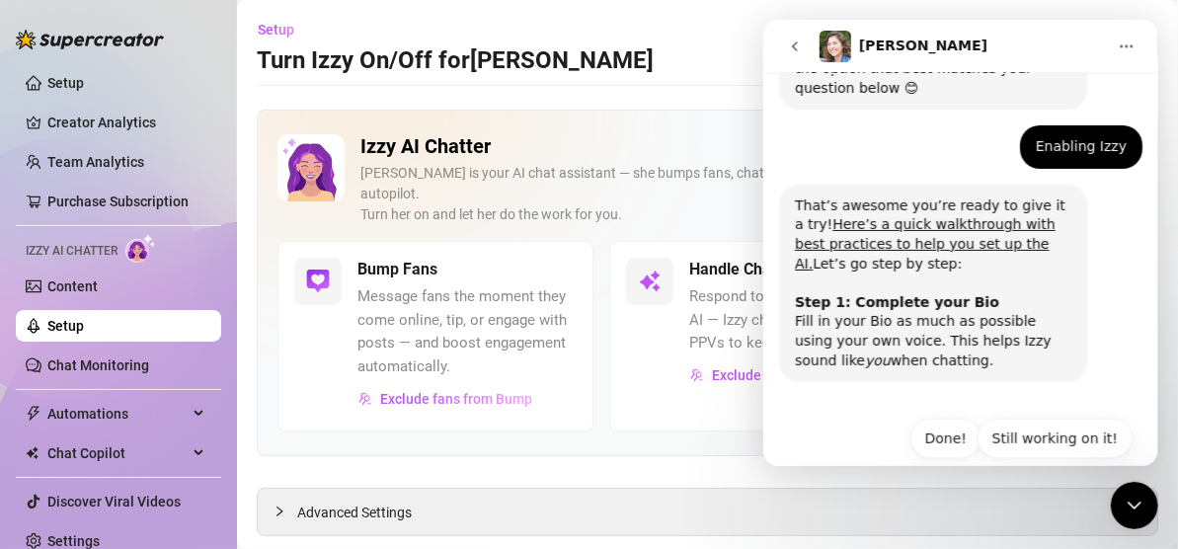
scroll to position [268, 0]
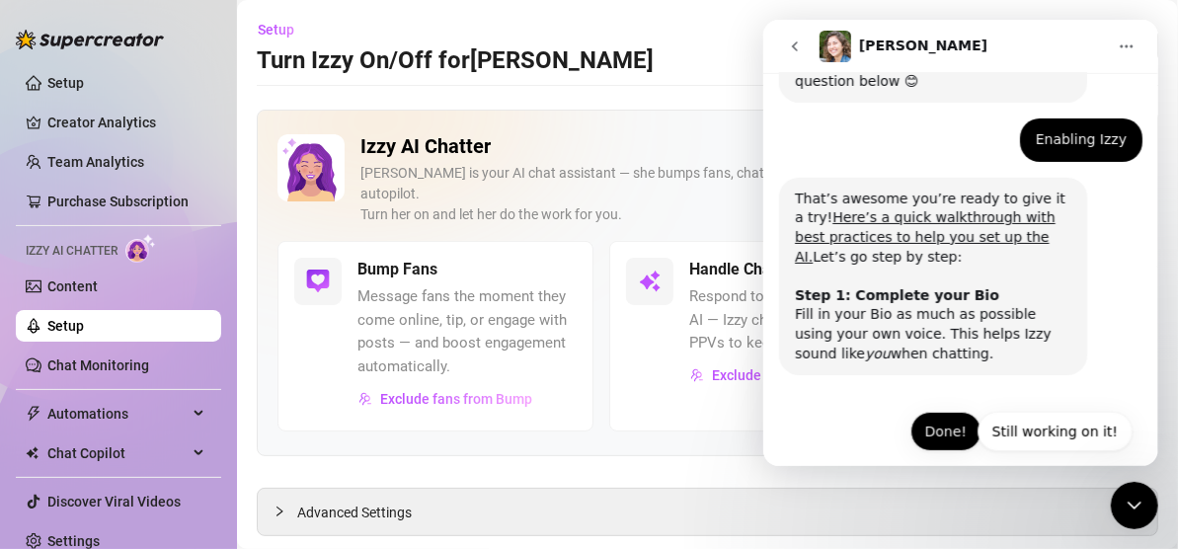
click at [953, 419] on button "Done!" at bounding box center [944, 431] width 71 height 39
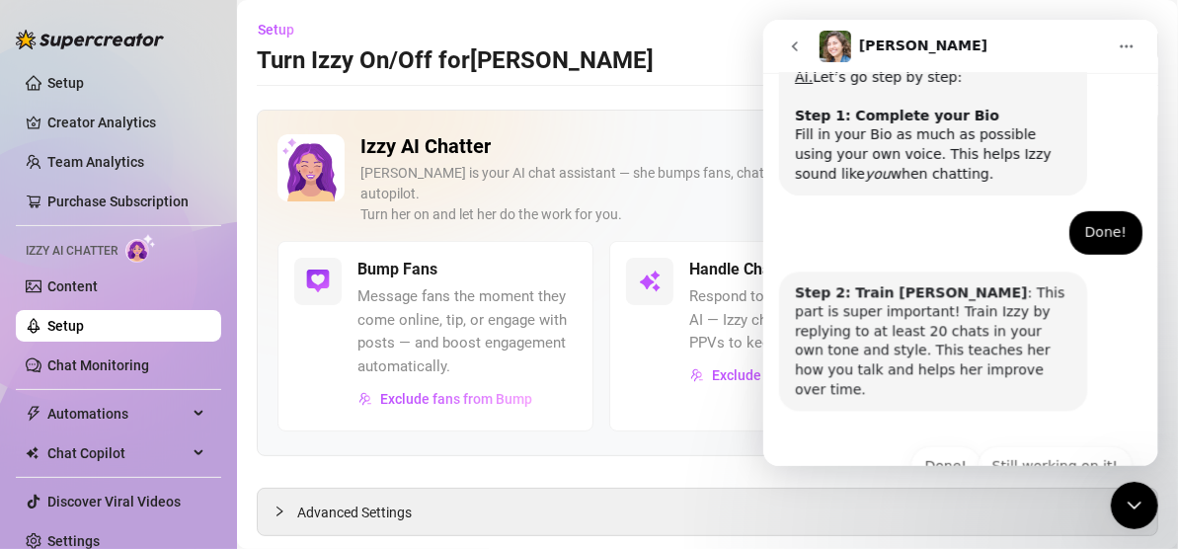
scroll to position [464, 0]
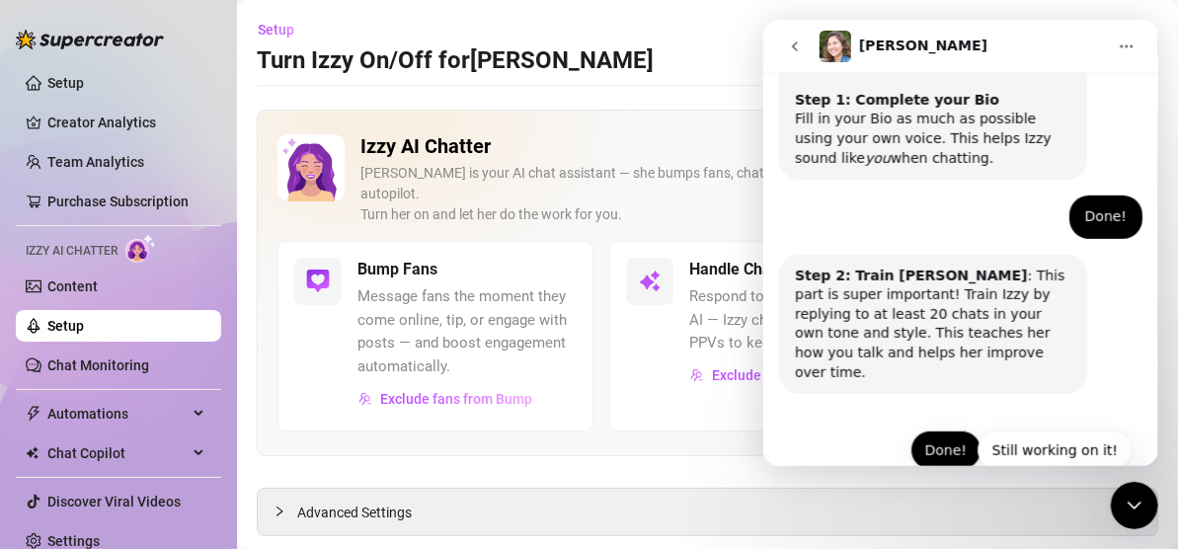
click at [957, 430] on button "Done!" at bounding box center [944, 449] width 71 height 39
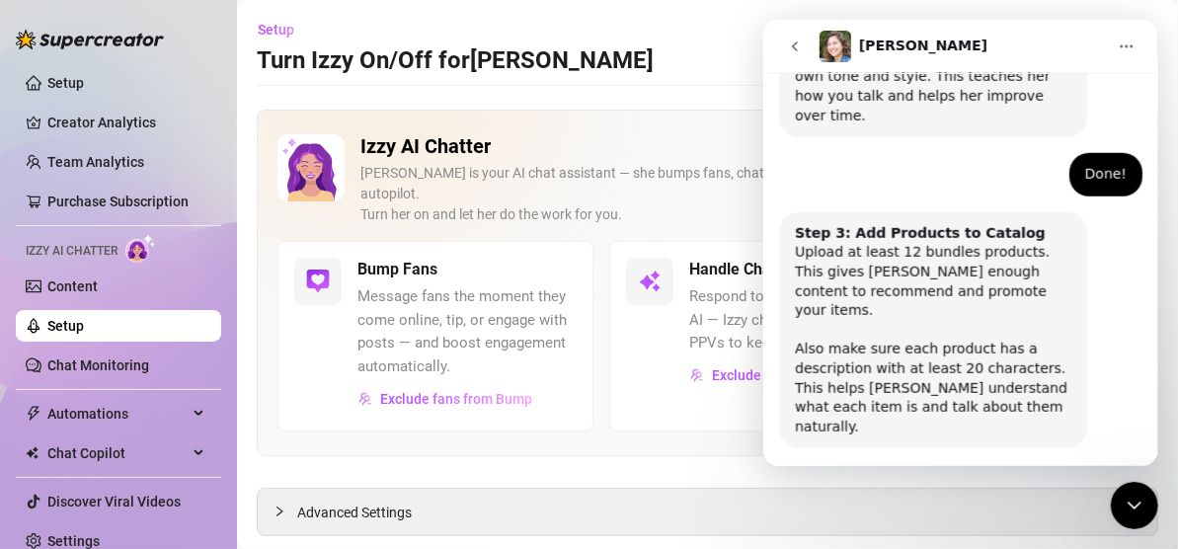
scroll to position [736, 0]
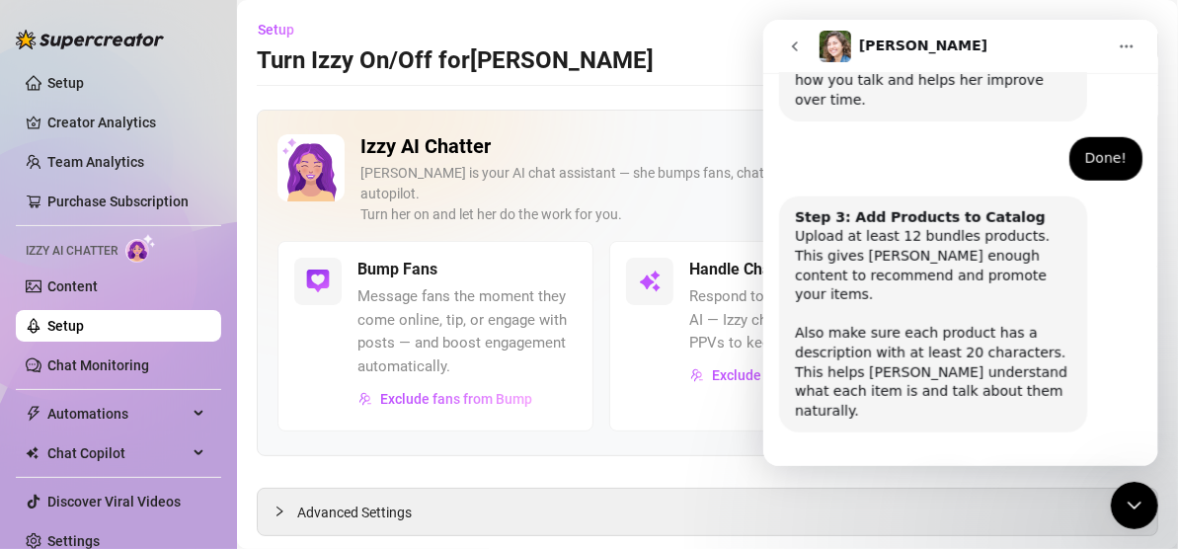
click at [932, 469] on button "Done!" at bounding box center [944, 488] width 71 height 39
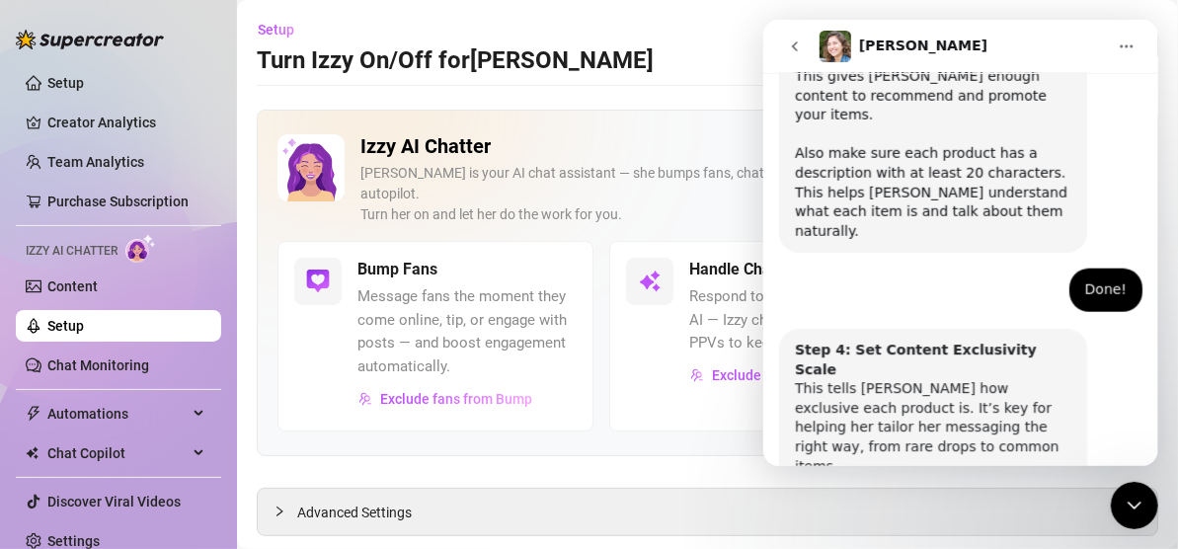
scroll to position [931, 0]
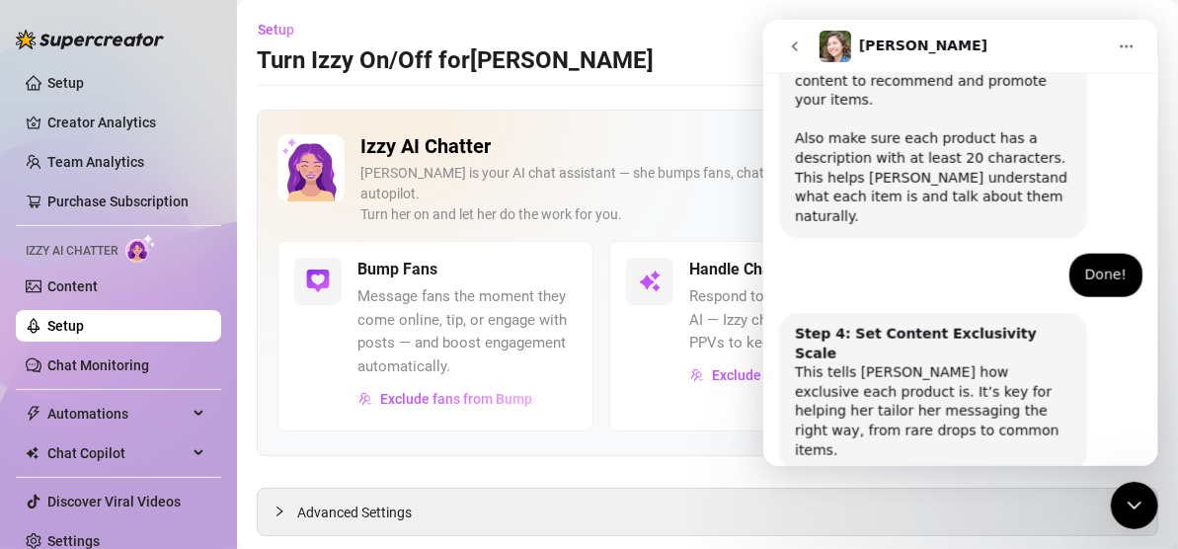
click at [917, 508] on button "Done!" at bounding box center [944, 527] width 71 height 39
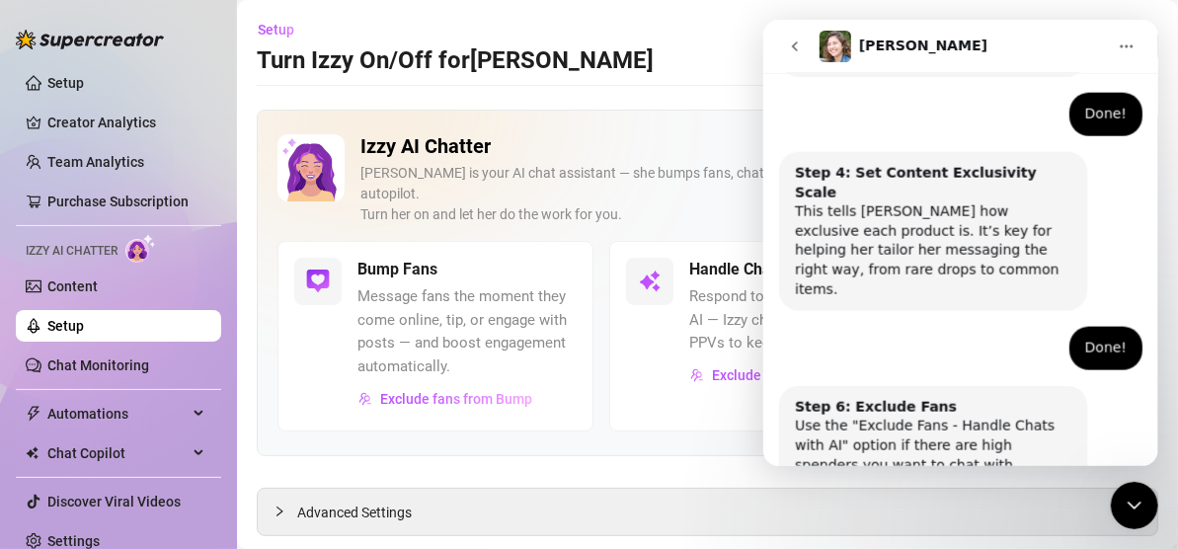
scroll to position [1107, 0]
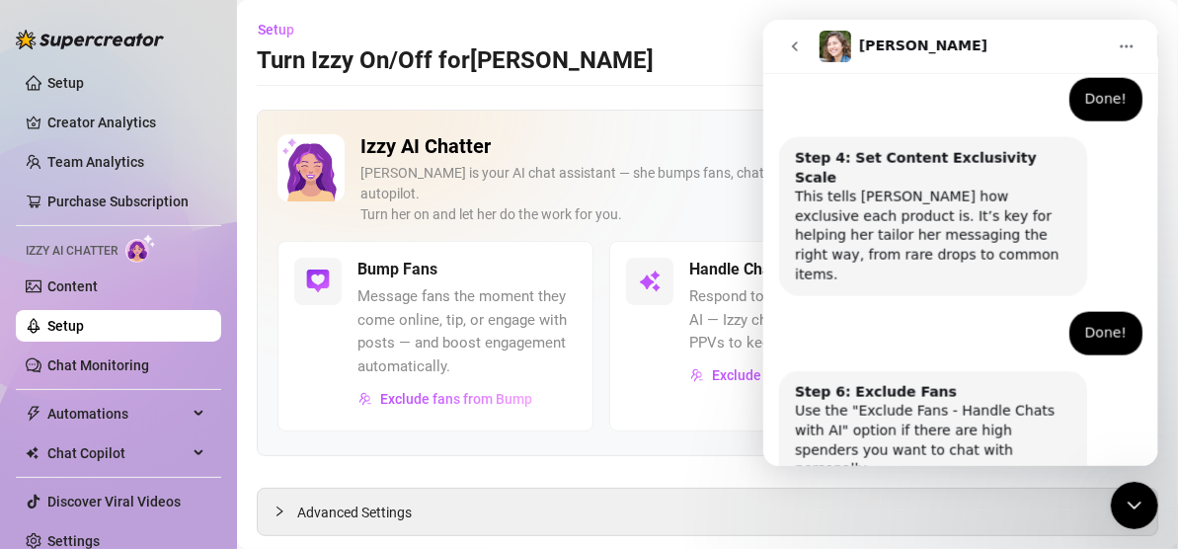
click at [931, 528] on button "Done!" at bounding box center [944, 547] width 71 height 39
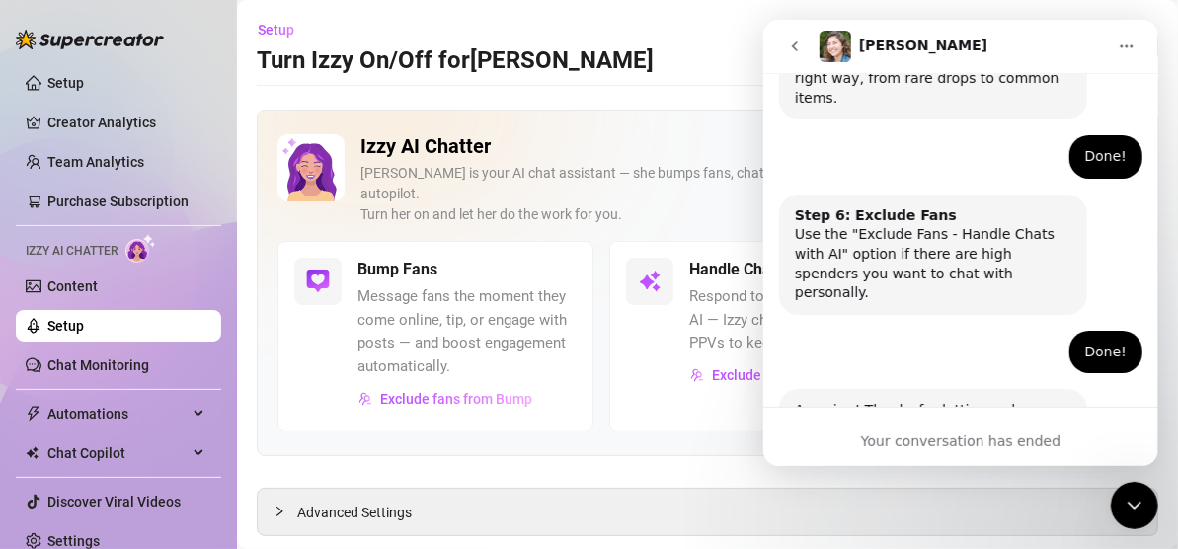
scroll to position [1291, 0]
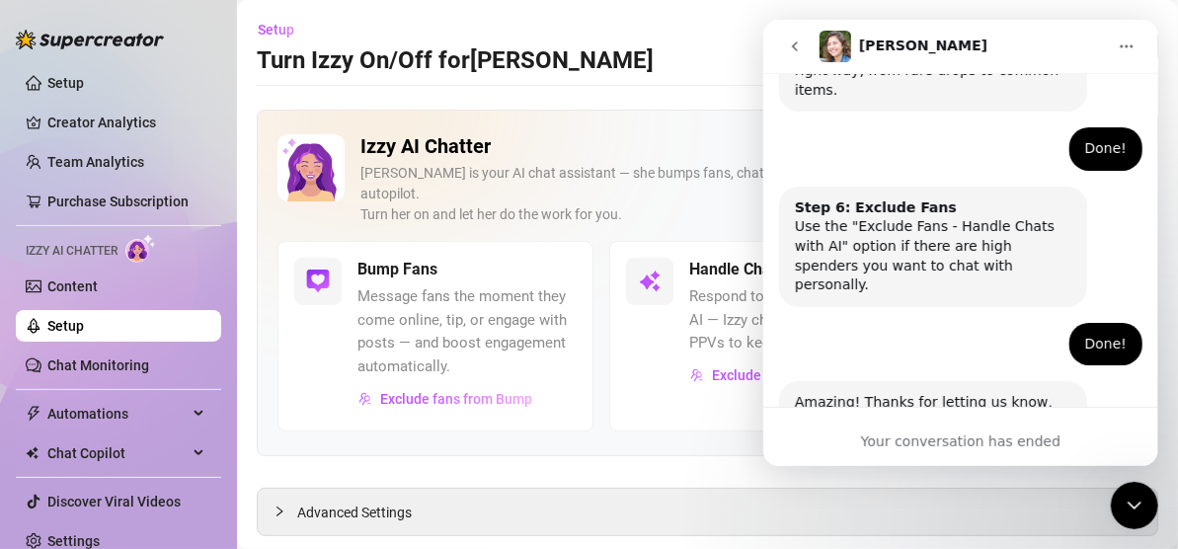
click at [799, 44] on icon "go back" at bounding box center [794, 46] width 16 height 16
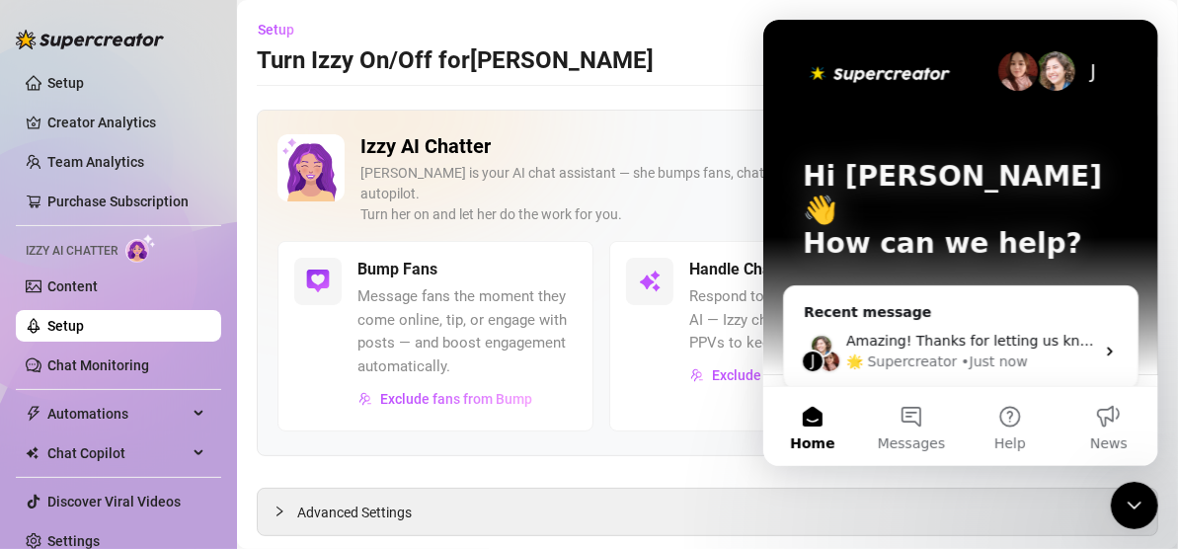
scroll to position [0, 0]
click at [1138, 503] on icon "Close Intercom Messenger" at bounding box center [1133, 505] width 24 height 24
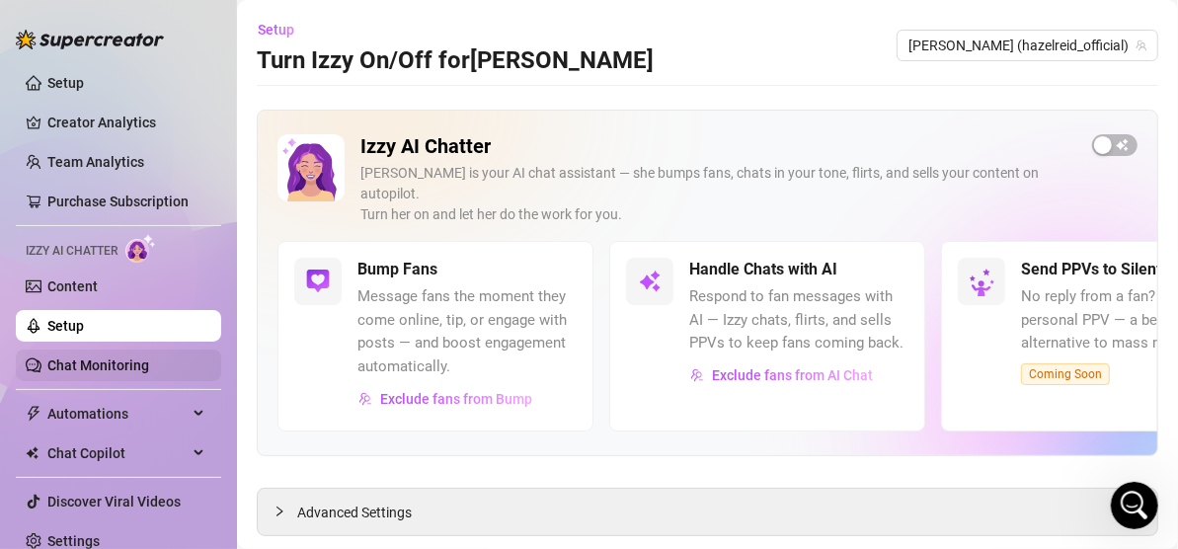
click at [99, 368] on link "Chat Monitoring" at bounding box center [98, 365] width 102 height 16
